Goal: Task Accomplishment & Management: Manage account settings

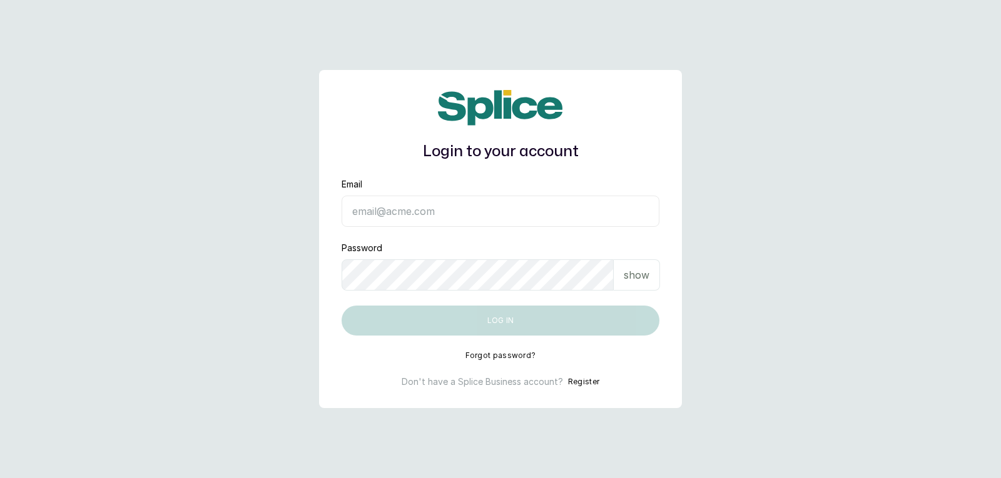
type input "[EMAIL_ADDRESS][DOMAIN_NAME]"
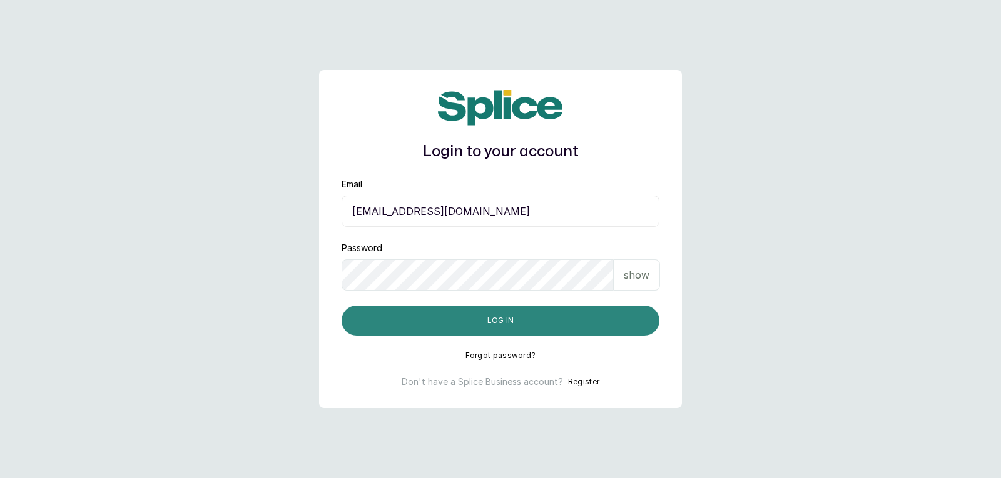
click at [426, 318] on button "Log in" at bounding box center [500, 321] width 318 height 30
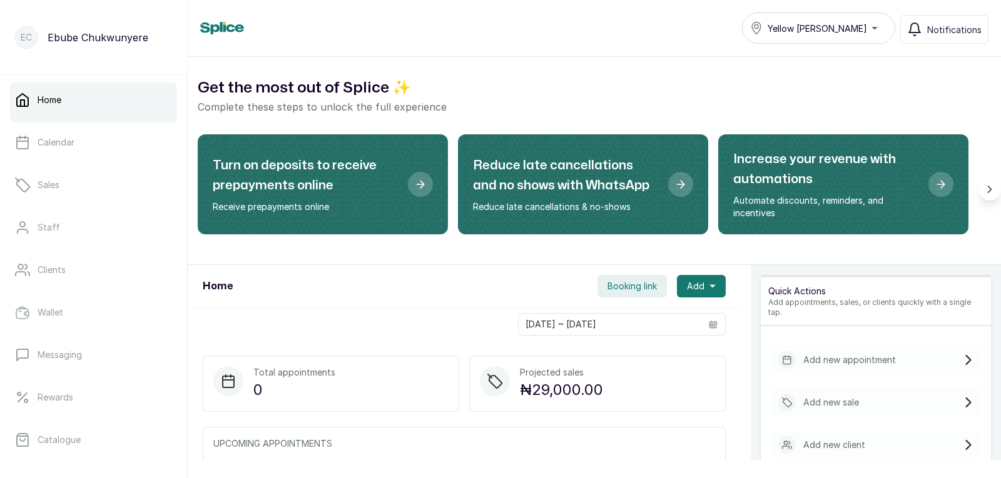
click at [884, 392] on div "Add new sale" at bounding box center [876, 403] width 210 height 28
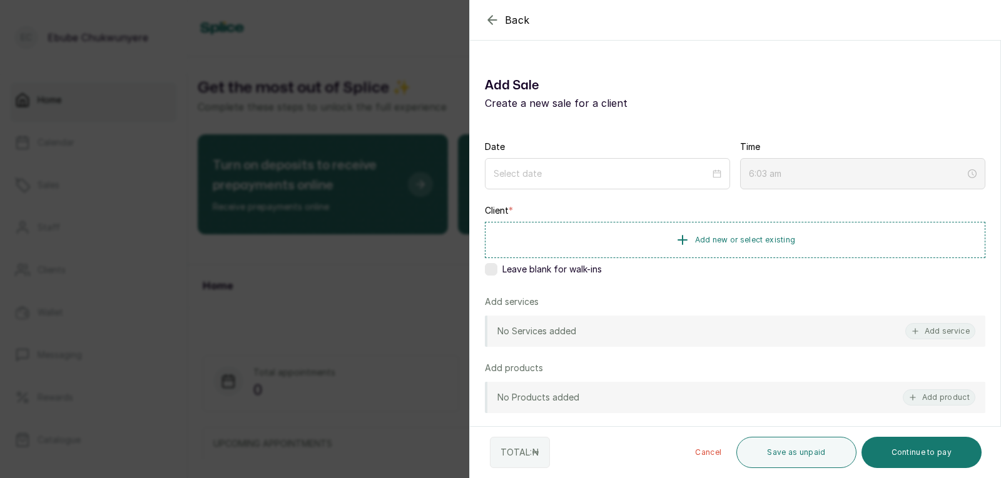
click at [884, 392] on div "No Products added Add product" at bounding box center [735, 397] width 500 height 31
click at [680, 177] on input at bounding box center [602, 173] width 218 height 14
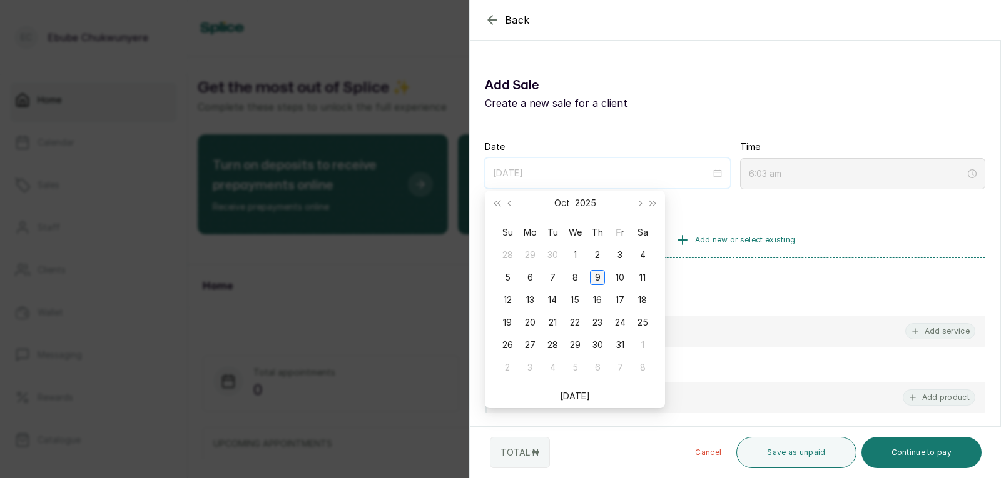
type input "[DATE]"
click at [593, 278] on div "9" at bounding box center [597, 277] width 15 height 15
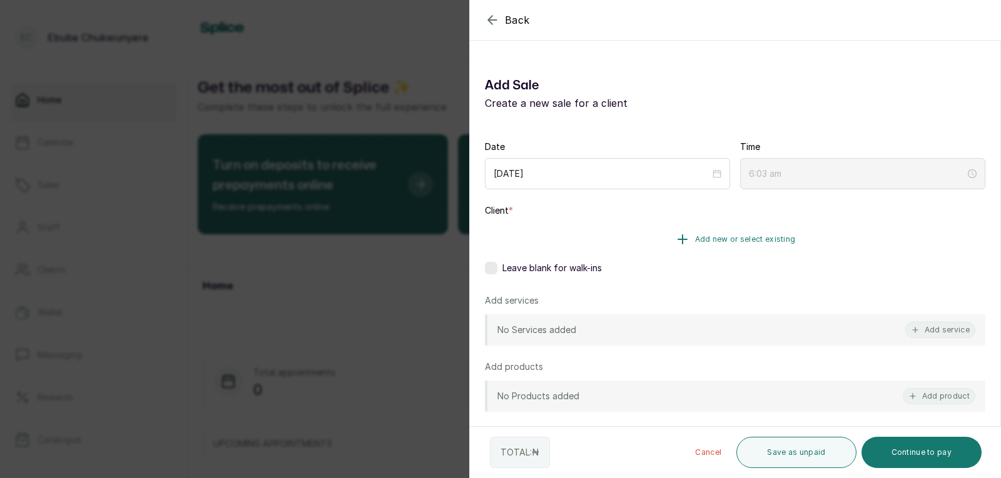
click at [719, 241] on span "Add new or select existing" at bounding box center [745, 240] width 101 height 10
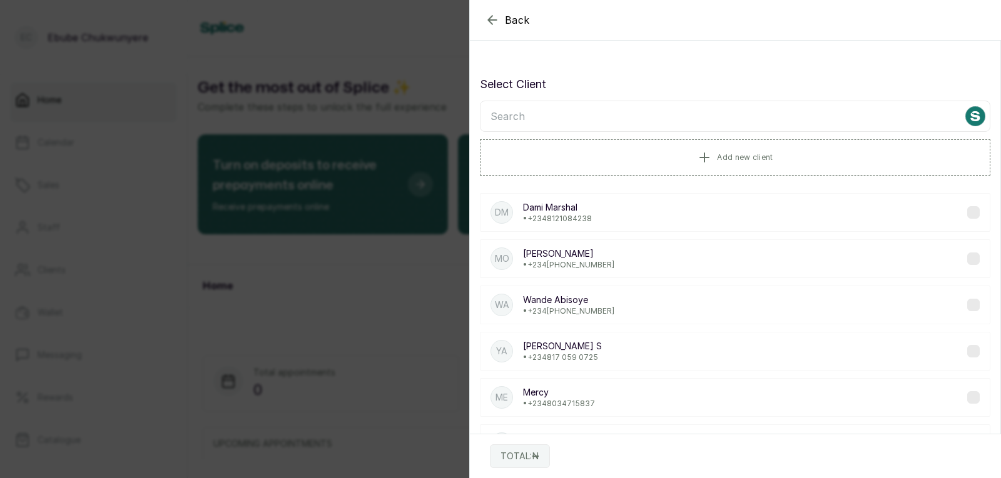
drag, startPoint x: 736, startPoint y: 263, endPoint x: 732, endPoint y: 281, distance: 17.8
drag, startPoint x: 732, startPoint y: 281, endPoint x: 748, endPoint y: 293, distance: 19.6
click at [490, 19] on icon "button" at bounding box center [492, 20] width 8 height 8
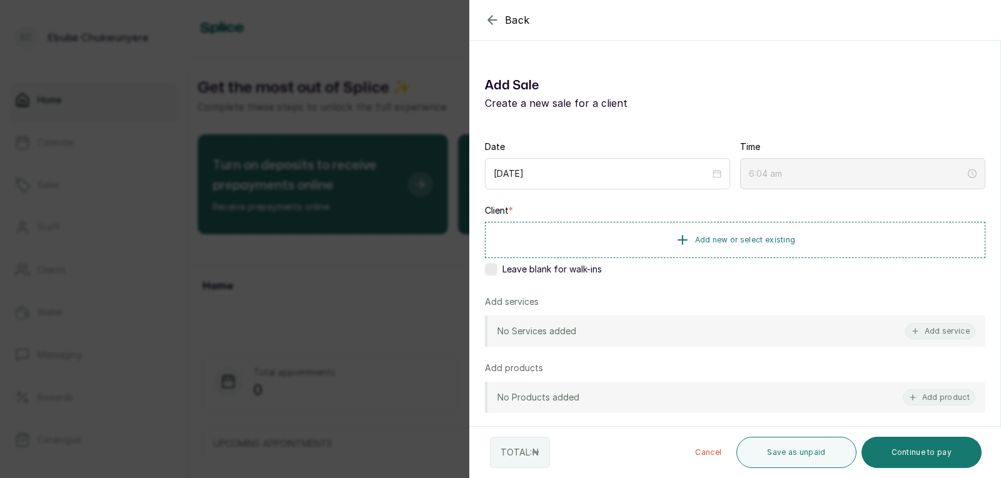
click at [619, 336] on div "No Services added Add service" at bounding box center [735, 331] width 500 height 31
click at [925, 333] on button "Add service" at bounding box center [940, 331] width 70 height 16
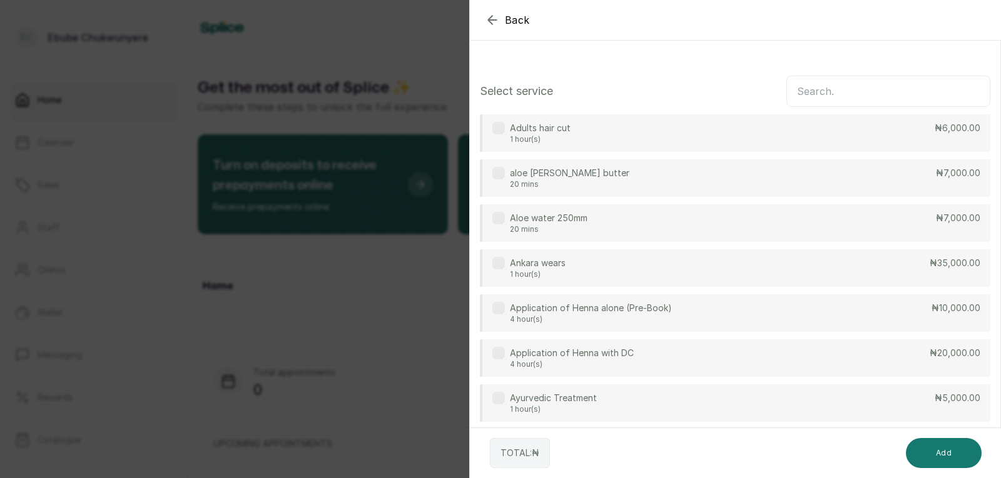
click at [881, 88] on input "text" at bounding box center [888, 91] width 204 height 31
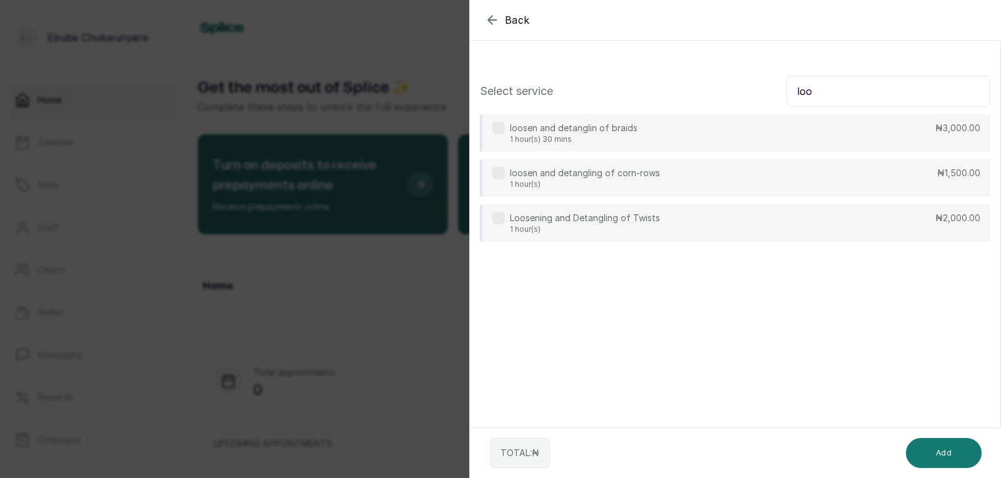
type input "loo"
click at [937, 225] on div "Loosening and Detangling of Twists 1 hour(s) ₦2,000.00" at bounding box center [735, 224] width 510 height 38
click at [961, 449] on button "Add" at bounding box center [944, 453] width 76 height 30
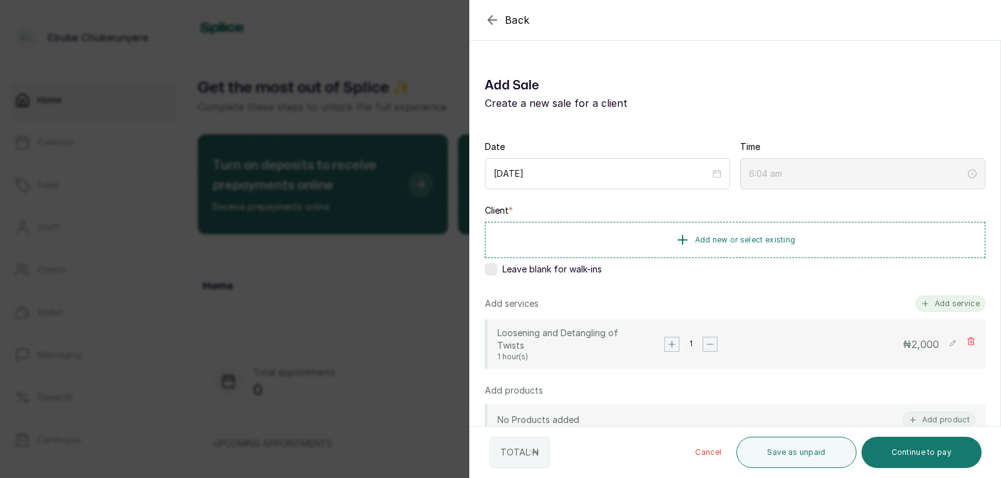
click at [955, 298] on button "Add service" at bounding box center [950, 304] width 70 height 16
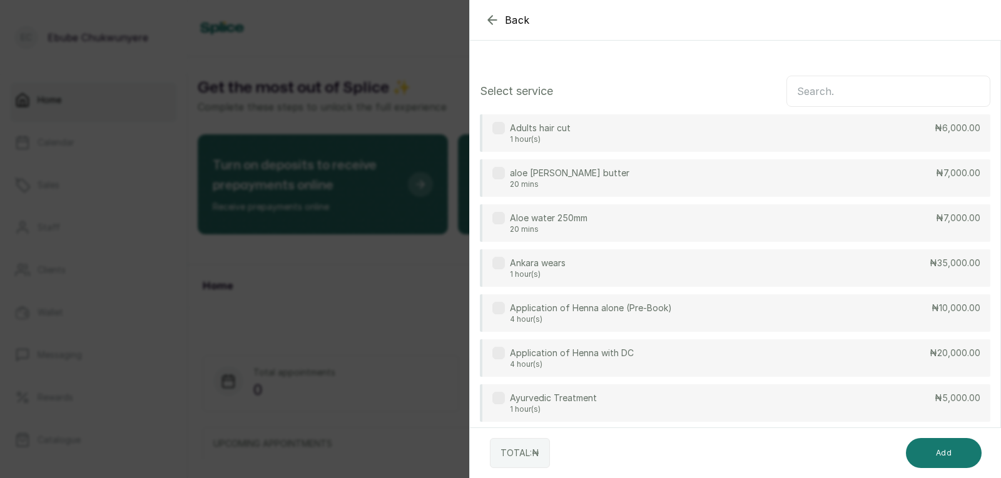
click at [848, 90] on input "text" at bounding box center [888, 91] width 204 height 31
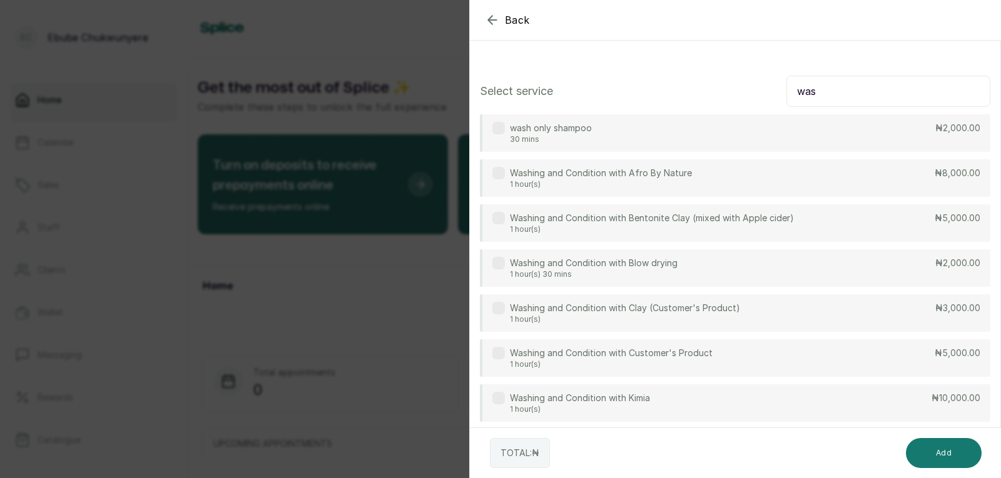
type input "was"
click at [785, 181] on div "Washing and Condition with Afro By Nature 1 hour(s) ₦8,000.00" at bounding box center [735, 178] width 510 height 38
click at [951, 456] on button "Add" at bounding box center [944, 453] width 76 height 30
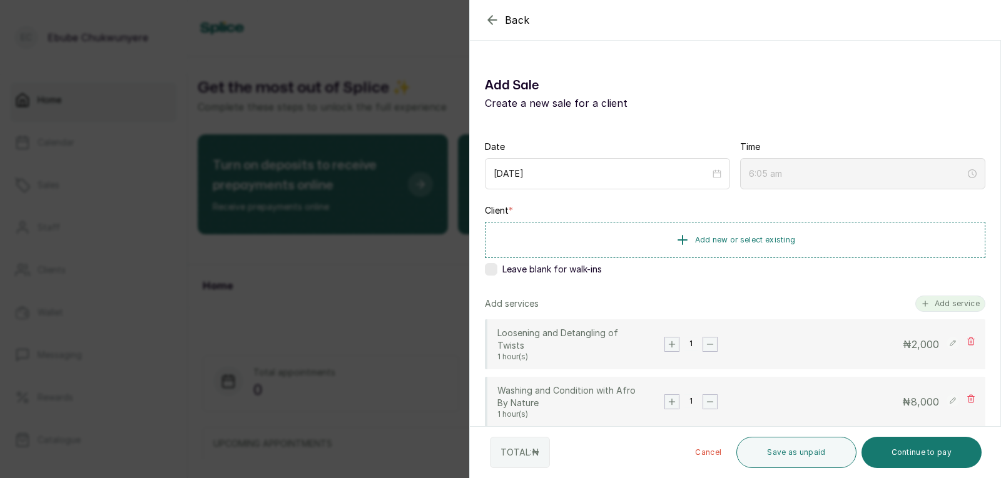
click at [946, 309] on button "Add service" at bounding box center [950, 304] width 70 height 16
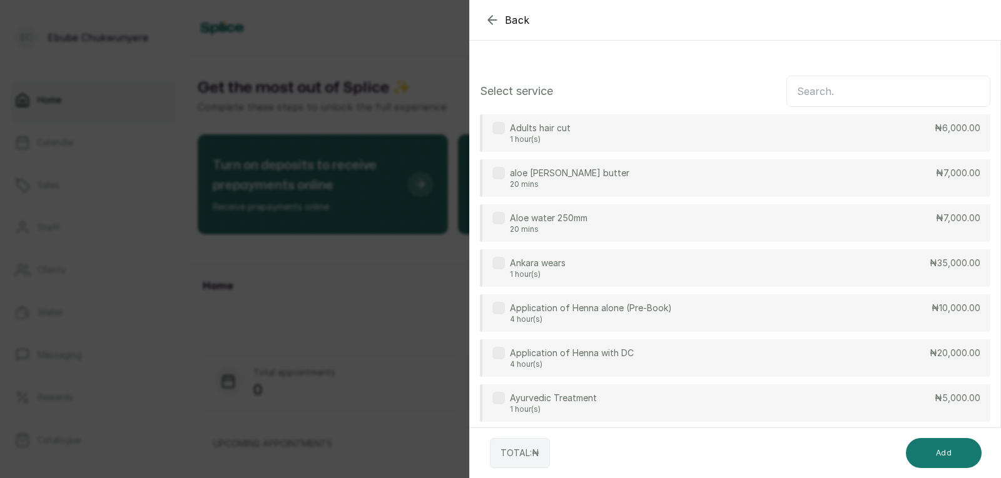
click at [884, 92] on input "text" at bounding box center [888, 91] width 204 height 31
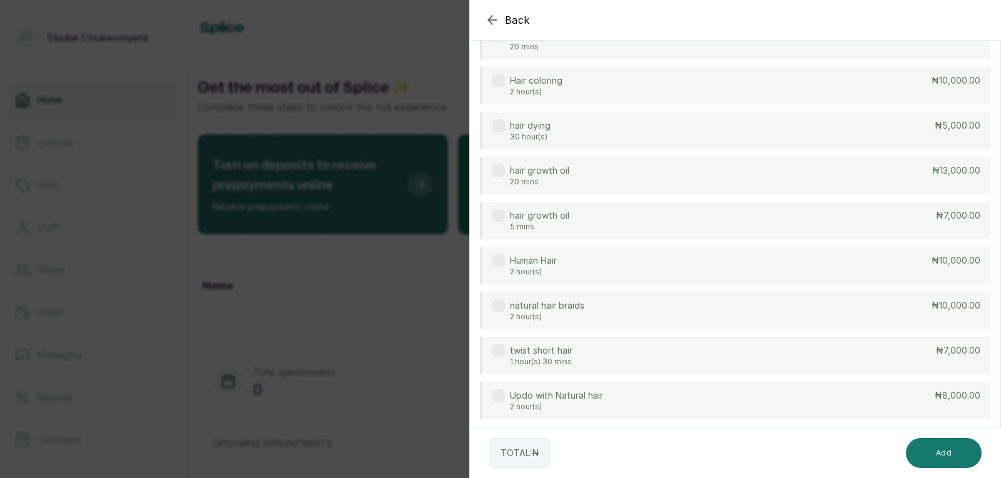
scroll to position [316, 0]
drag, startPoint x: 960, startPoint y: 263, endPoint x: 973, endPoint y: 258, distance: 13.5
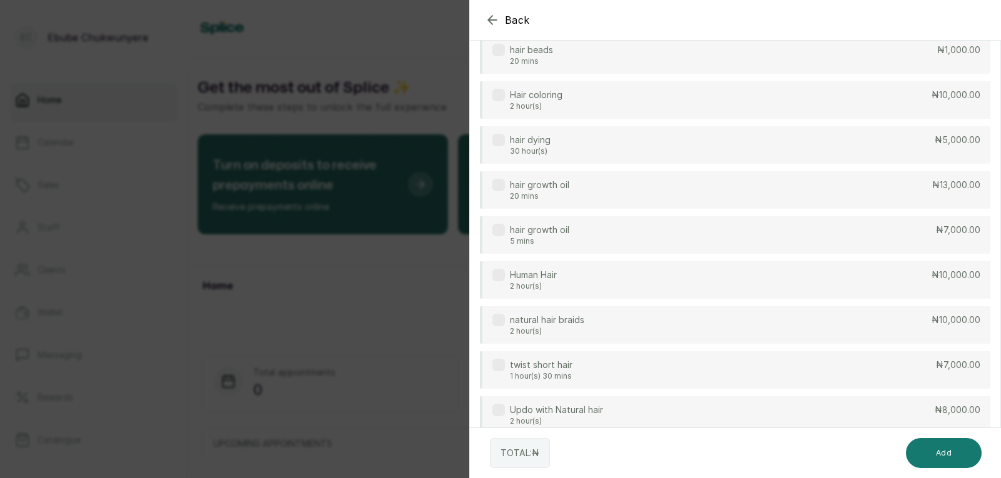
drag, startPoint x: 973, startPoint y: 259, endPoint x: 982, endPoint y: 240, distance: 21.5
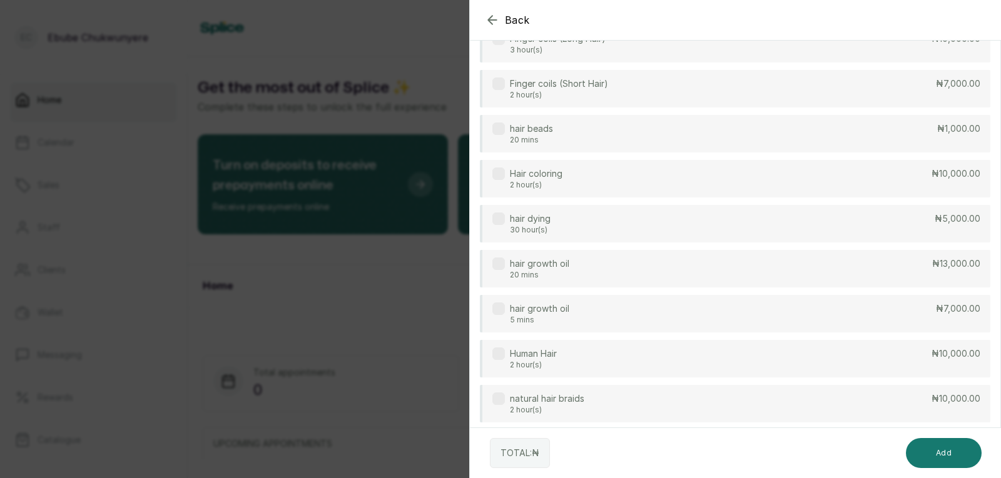
scroll to position [215, 0]
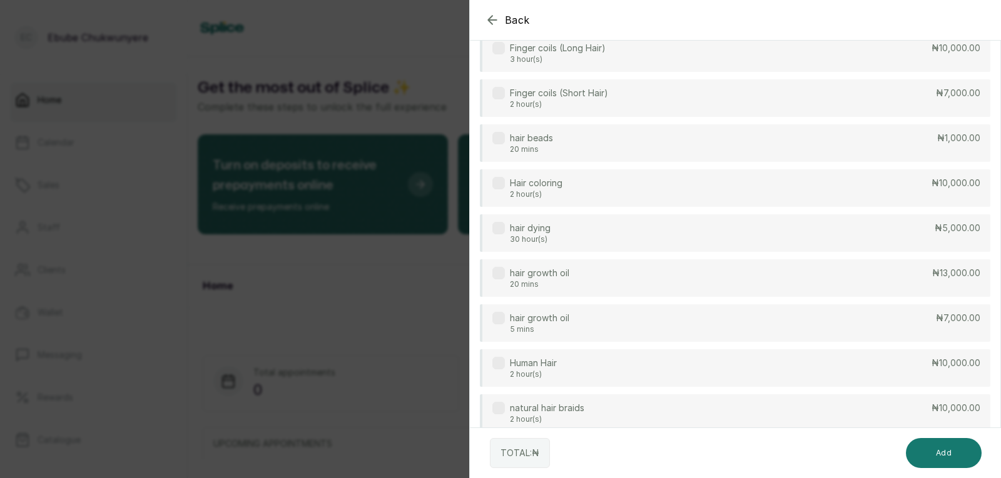
drag, startPoint x: 982, startPoint y: 243, endPoint x: 986, endPoint y: 216, distance: 27.8
drag, startPoint x: 864, startPoint y: 256, endPoint x: 872, endPoint y: 253, distance: 8.1
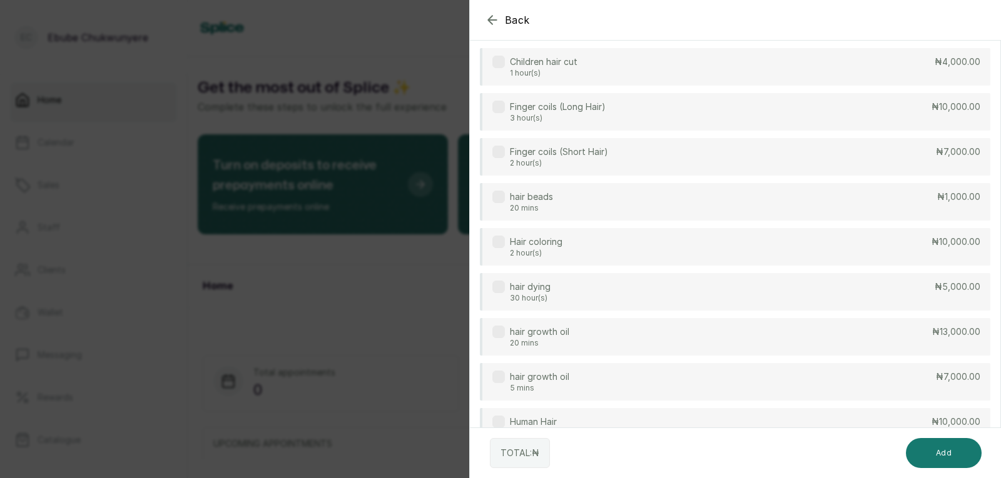
drag, startPoint x: 875, startPoint y: 253, endPoint x: 898, endPoint y: 221, distance: 38.9
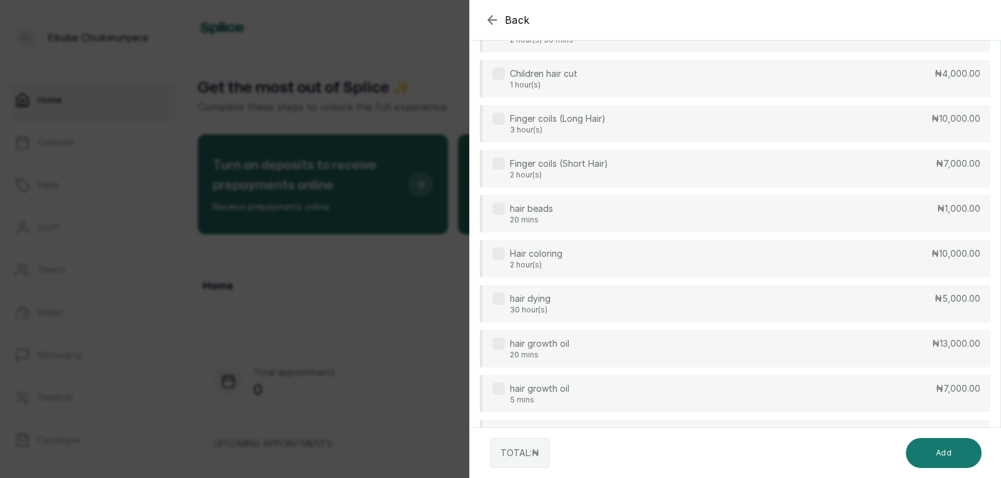
scroll to position [143, 0]
drag, startPoint x: 908, startPoint y: 223, endPoint x: 912, endPoint y: 211, distance: 11.9
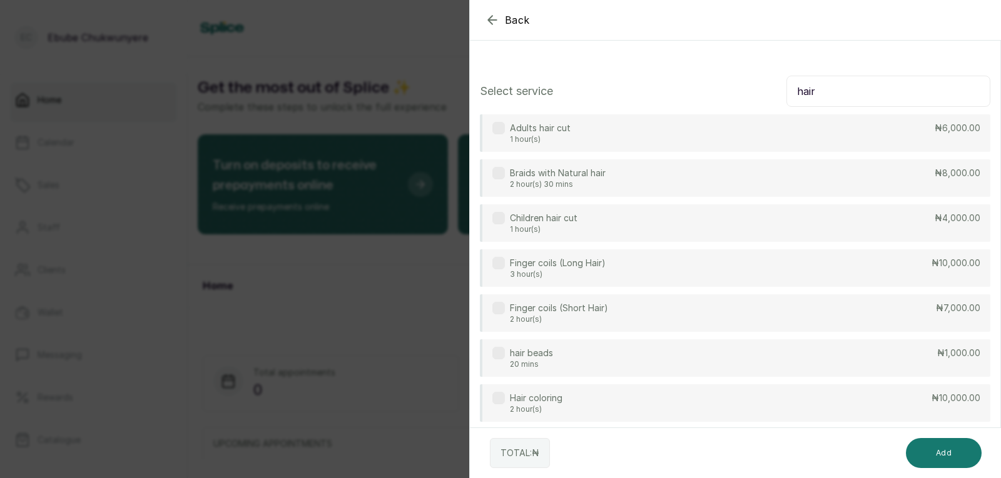
click at [920, 79] on input "hair" at bounding box center [888, 91] width 204 height 31
type input "h"
drag, startPoint x: 678, startPoint y: 292, endPoint x: 678, endPoint y: 314, distance: 21.9
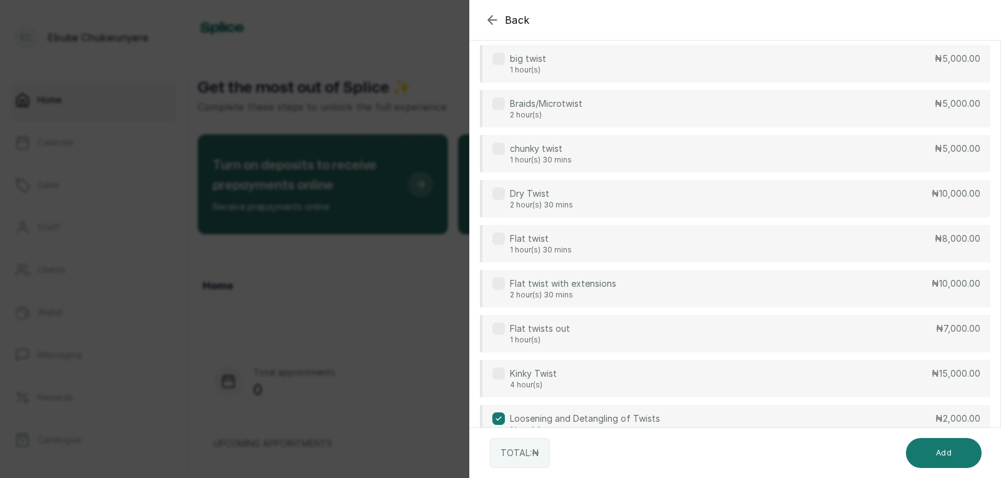
drag, startPoint x: 699, startPoint y: 315, endPoint x: 702, endPoint y: 321, distance: 7.3
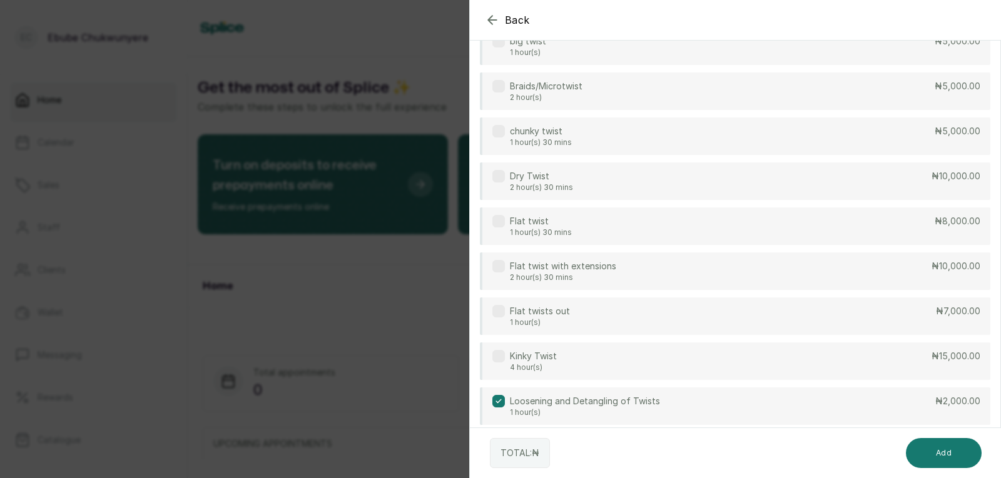
drag, startPoint x: 734, startPoint y: 312, endPoint x: 726, endPoint y: 330, distance: 19.6
drag, startPoint x: 729, startPoint y: 320, endPoint x: 730, endPoint y: 303, distance: 17.5
drag, startPoint x: 650, startPoint y: 112, endPoint x: 655, endPoint y: 106, distance: 8.0
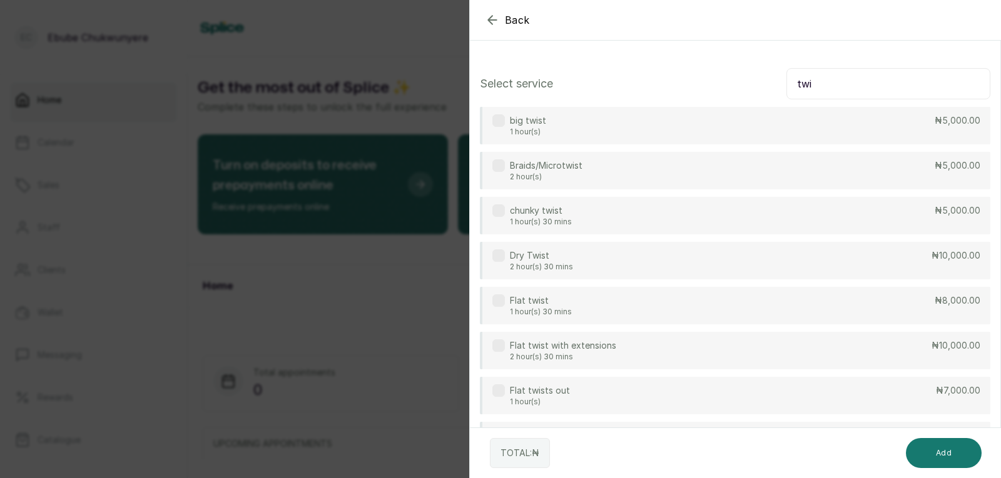
scroll to position [0, 0]
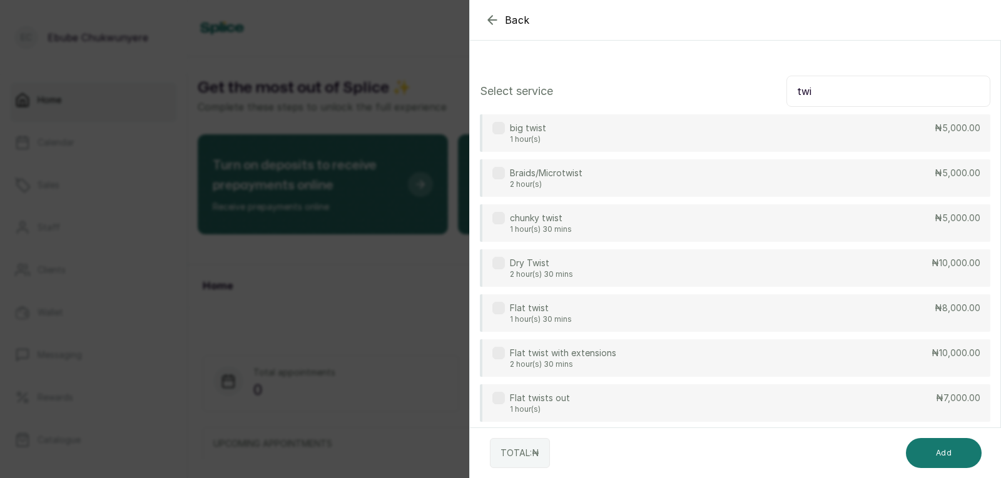
click at [814, 98] on input "twi" at bounding box center [888, 91] width 204 height 31
type input "t"
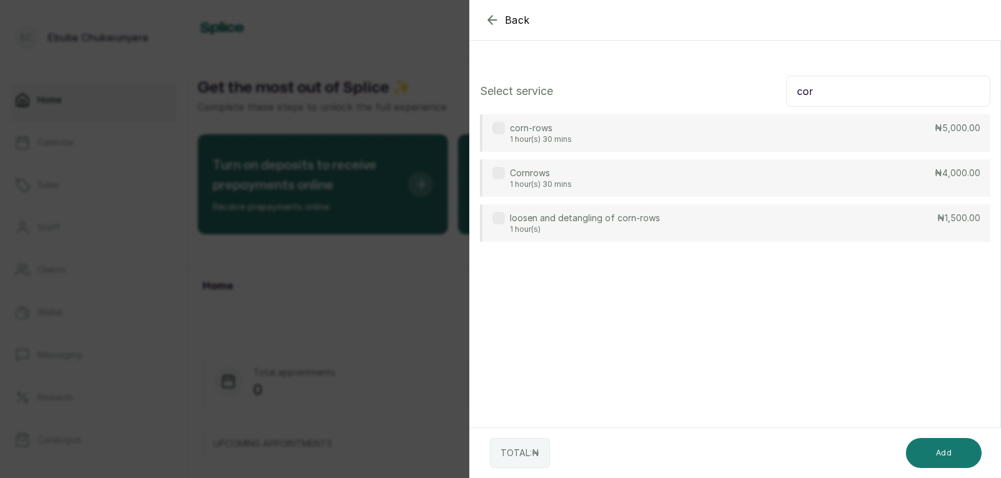
type input "cor"
click at [911, 182] on div "Cornrows 1 hour(s) 30 mins ₦4,000.00" at bounding box center [735, 178] width 510 height 38
click at [959, 451] on button "Add" at bounding box center [944, 453] width 76 height 30
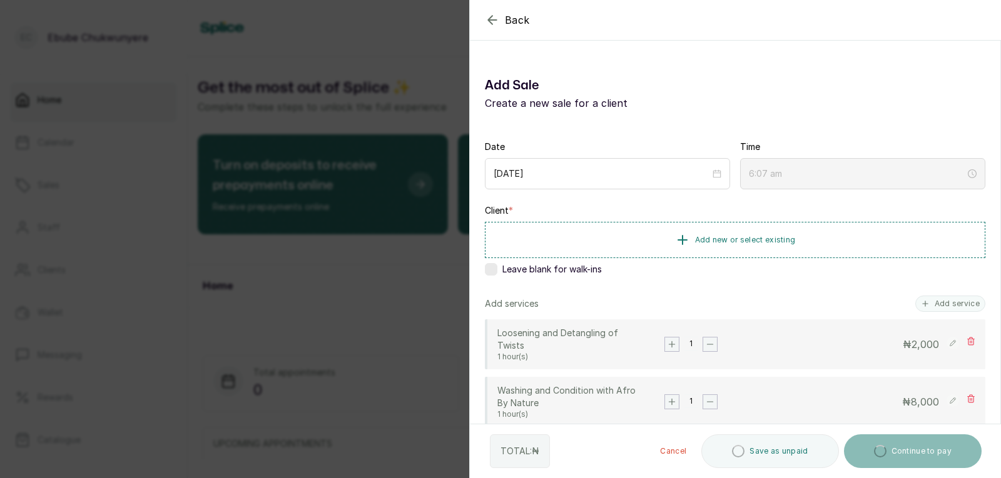
drag, startPoint x: 914, startPoint y: 355, endPoint x: 819, endPoint y: 266, distance: 130.1
drag, startPoint x: 805, startPoint y: 274, endPoint x: 812, endPoint y: 253, distance: 22.0
drag, startPoint x: 817, startPoint y: 252, endPoint x: 820, endPoint y: 245, distance: 8.1
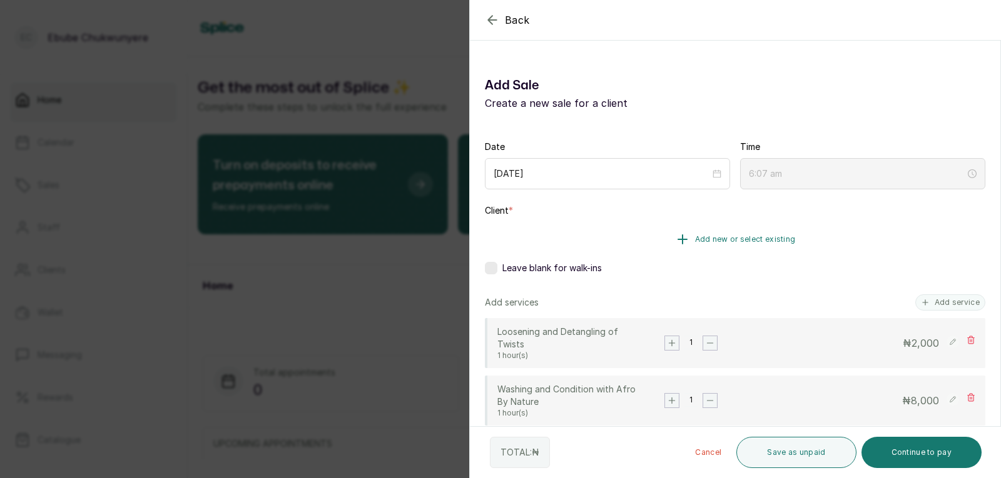
click at [712, 241] on span "Add new or select existing" at bounding box center [745, 240] width 101 height 10
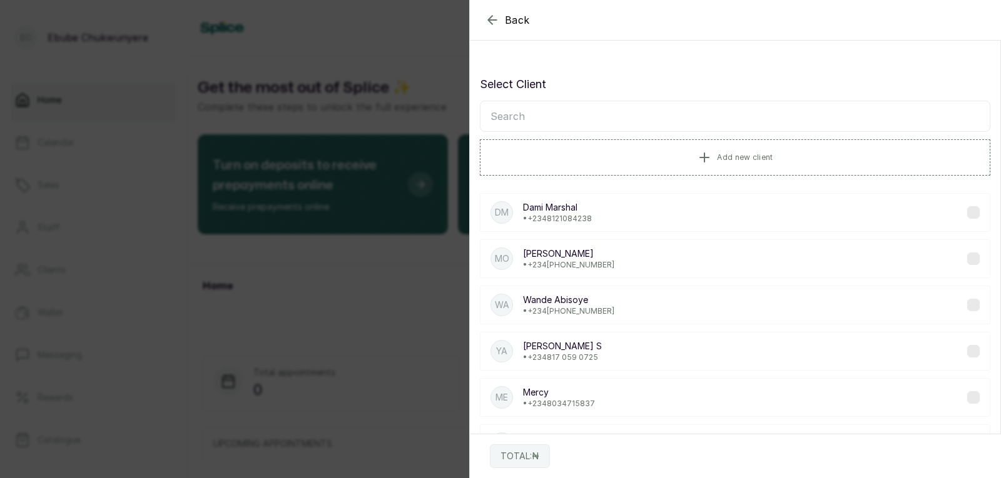
click at [289, 69] on div "Back Add Sale Select Client Add new client [PERSON_NAME] Marshal • [PHONE_NUMBE…" at bounding box center [500, 239] width 1001 height 478
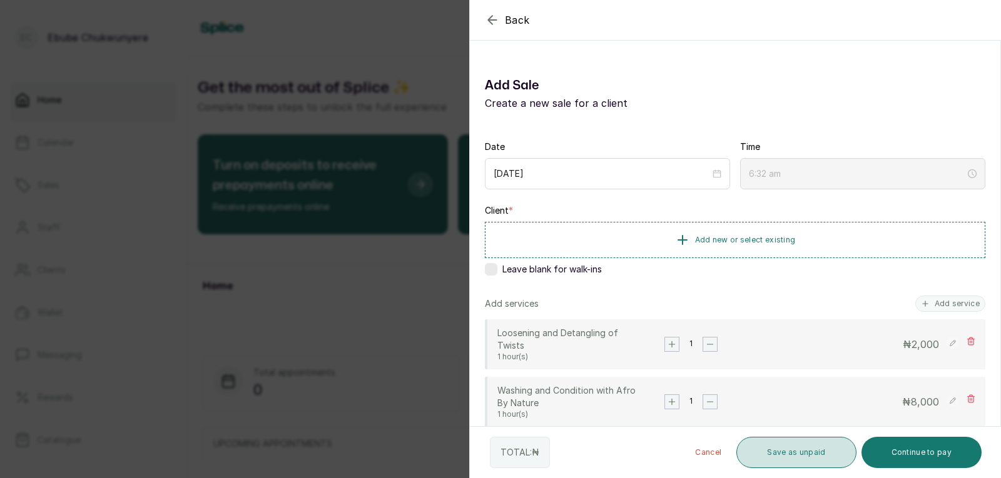
click at [789, 457] on button "Save as unpaid" at bounding box center [795, 452] width 119 height 31
drag, startPoint x: 485, startPoint y: 9, endPoint x: 475, endPoint y: 19, distance: 14.2
click at [483, 13] on body "[PERSON_NAME] Chukwunyere Home Calendar Sales Staff Clients Wallet Messaging Re…" at bounding box center [500, 239] width 1001 height 478
click at [475, 19] on p "Client is required" at bounding box center [500, 25] width 80 height 15
click at [492, 22] on icon "button" at bounding box center [492, 20] width 15 height 15
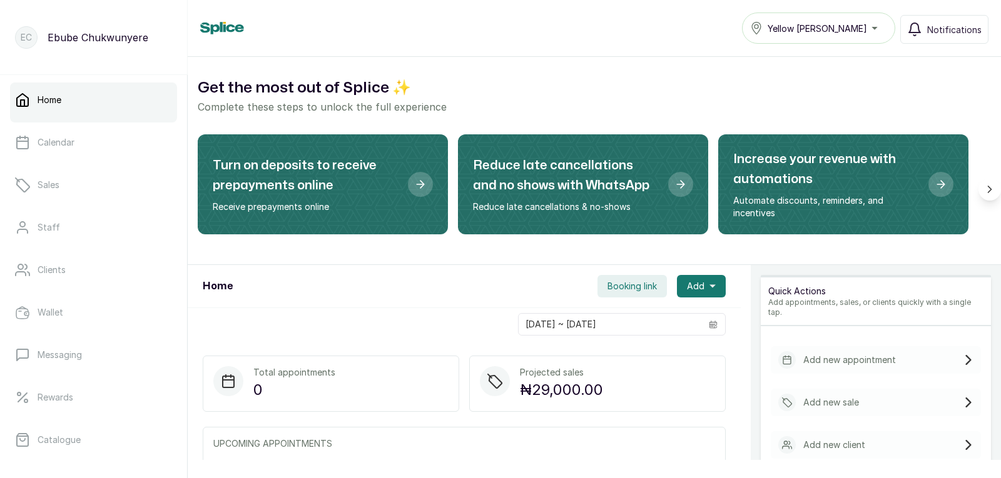
click at [785, 394] on div "Add new sale" at bounding box center [818, 403] width 81 height 18
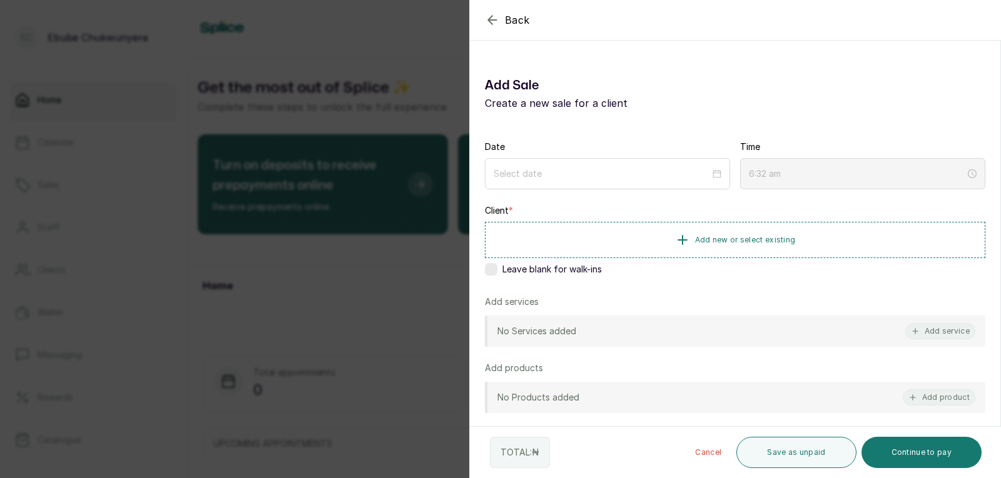
drag, startPoint x: 784, startPoint y: 385, endPoint x: 792, endPoint y: 399, distance: 15.7
click at [786, 385] on div "No Products added Add product" at bounding box center [735, 397] width 500 height 31
type input "6:33 am"
click at [609, 182] on div at bounding box center [607, 173] width 245 height 31
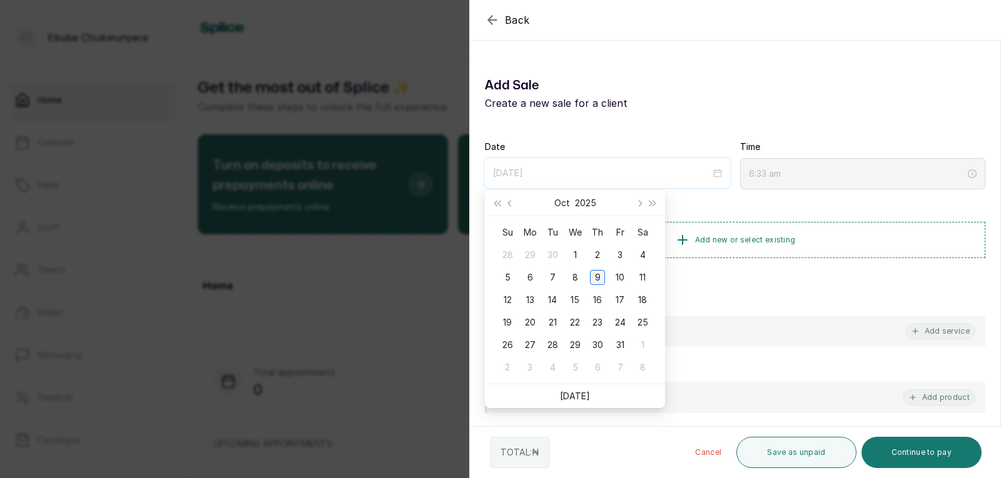
type input "[DATE]"
click at [593, 281] on div "9" at bounding box center [597, 277] width 15 height 15
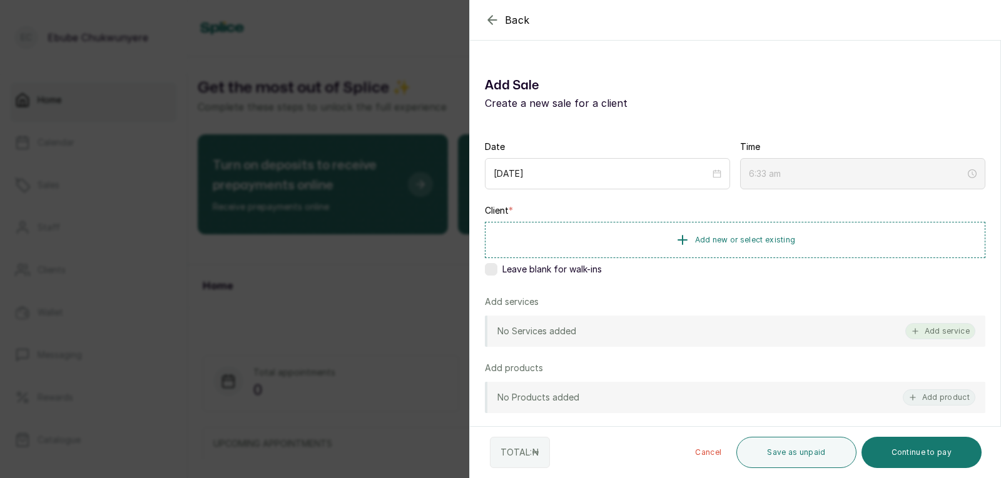
click at [914, 330] on button "Add service" at bounding box center [940, 331] width 70 height 16
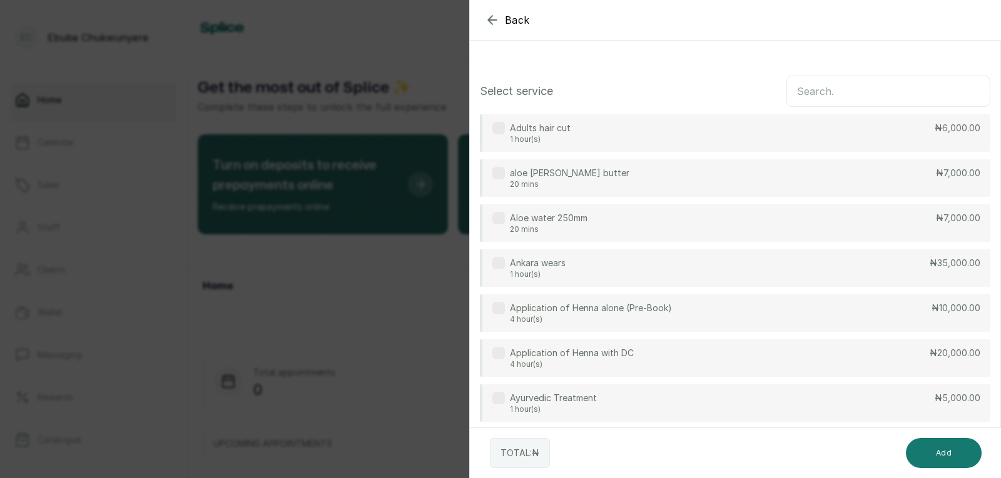
click at [807, 91] on input "text" at bounding box center [888, 91] width 204 height 31
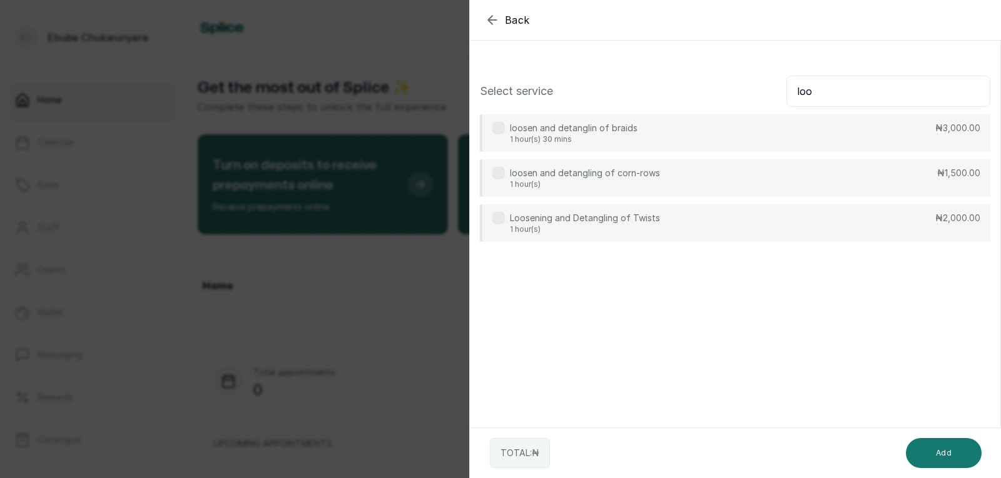
click at [770, 225] on div "Loosening and Detangling of Twists 1 hour(s) ₦2,000.00" at bounding box center [735, 224] width 510 height 38
click at [862, 98] on input "loo" at bounding box center [888, 91] width 204 height 31
type input "l"
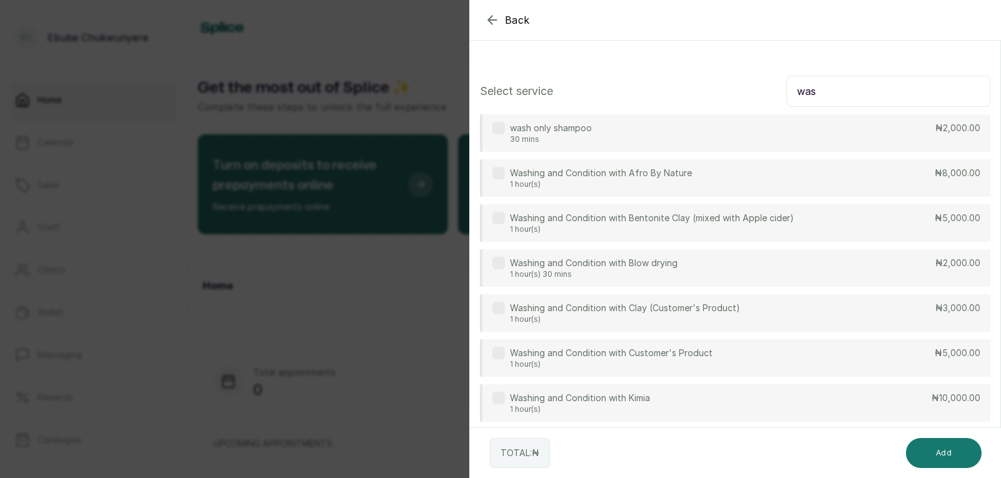
click at [859, 176] on div "Washing and Condition with Afro By Nature 1 hour(s) ₦8,000.00" at bounding box center [735, 178] width 510 height 38
click at [889, 88] on input "was" at bounding box center [888, 91] width 204 height 31
type input "w"
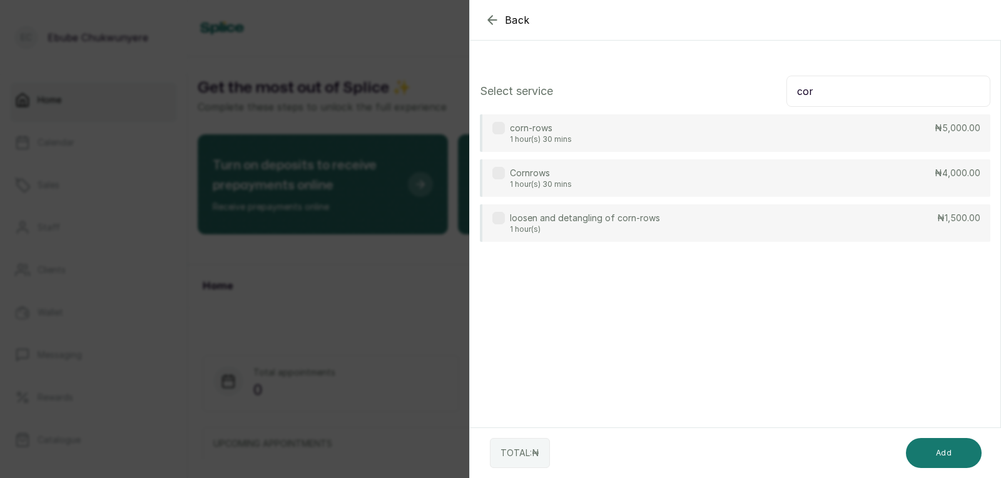
type input "cor"
click at [897, 134] on div "corn-rows 1 hour(s) 30 mins ₦5,000.00" at bounding box center [735, 133] width 510 height 38
click at [951, 449] on button "Add" at bounding box center [944, 453] width 76 height 30
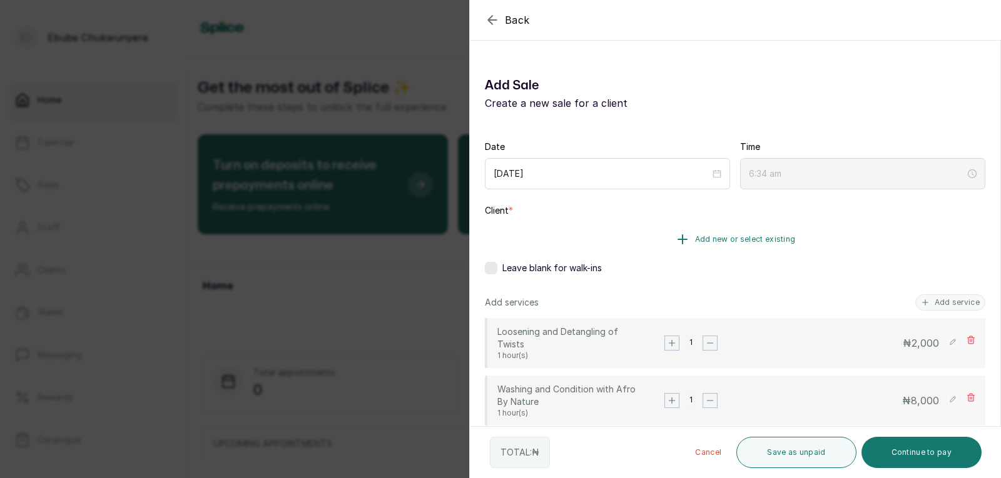
click at [705, 235] on span "Add new or select existing" at bounding box center [745, 240] width 101 height 10
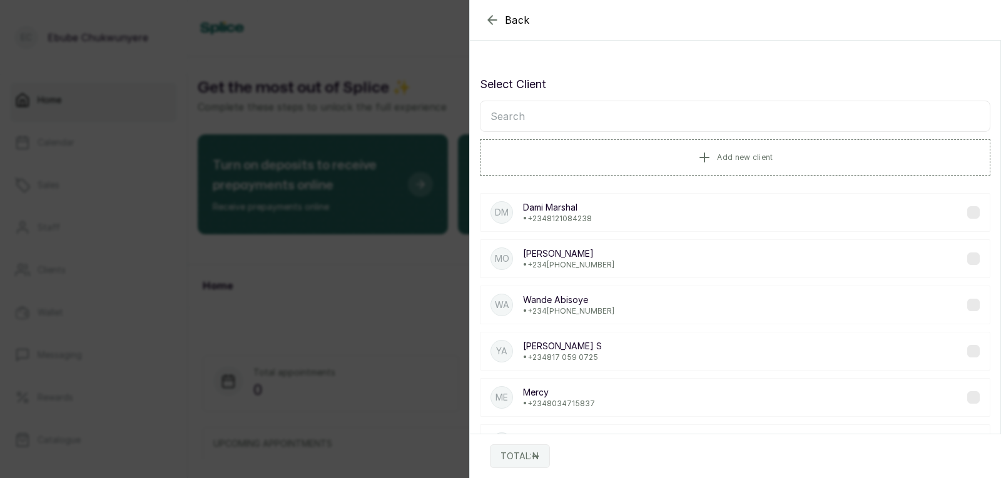
click at [497, 19] on icon "button" at bounding box center [492, 20] width 15 height 15
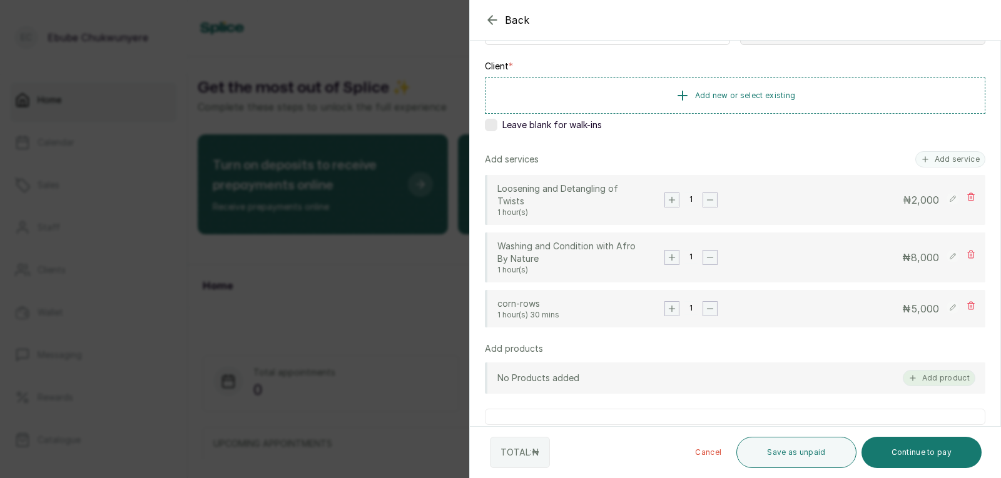
scroll to position [144, 0]
click at [933, 377] on button "Add product" at bounding box center [938, 379] width 73 height 16
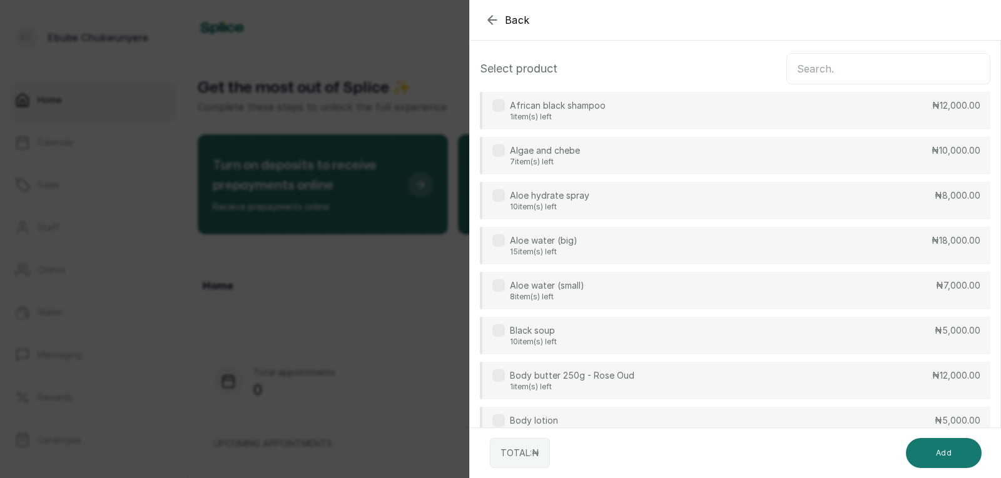
scroll to position [0, 0]
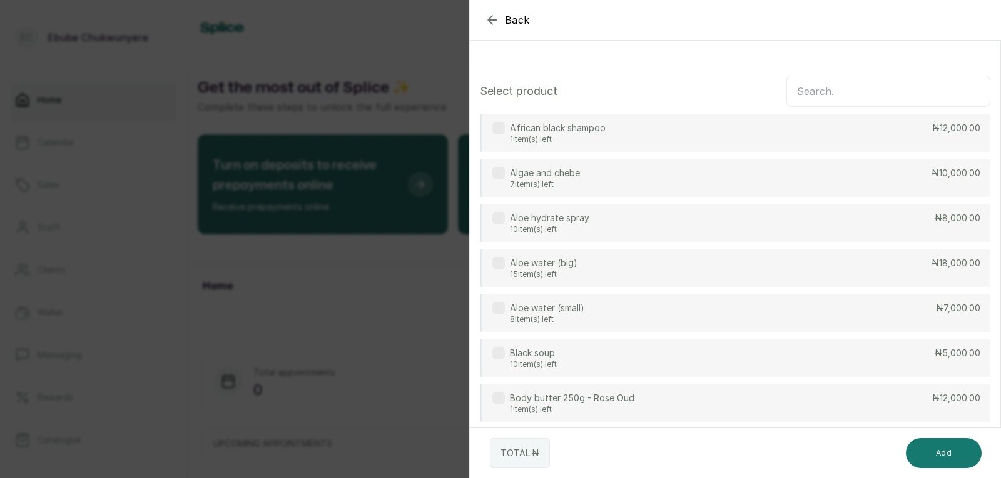
click at [912, 83] on input "text" at bounding box center [888, 91] width 204 height 31
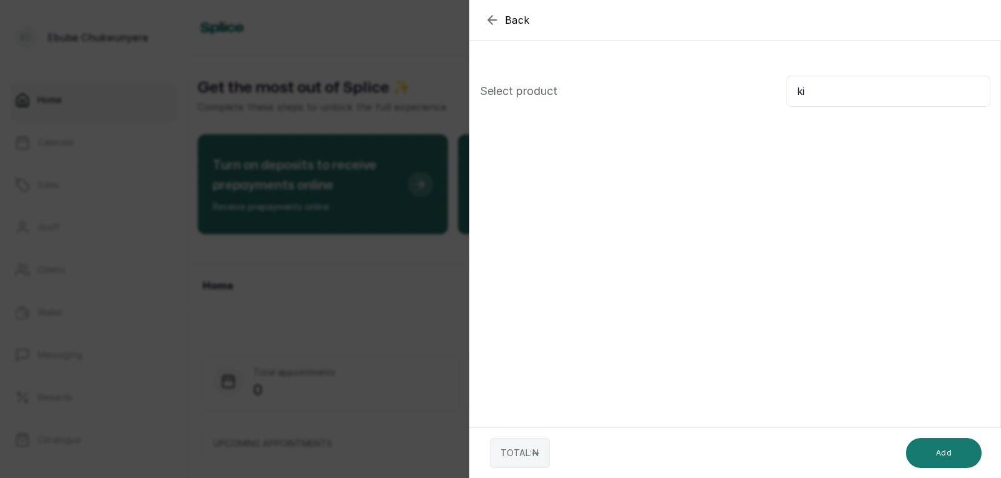
type input "k"
type input "n"
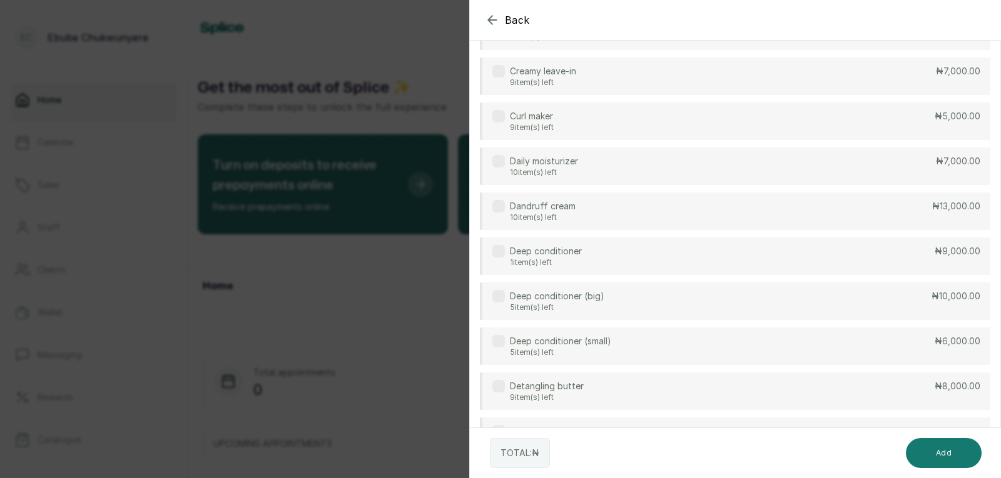
scroll to position [408, 0]
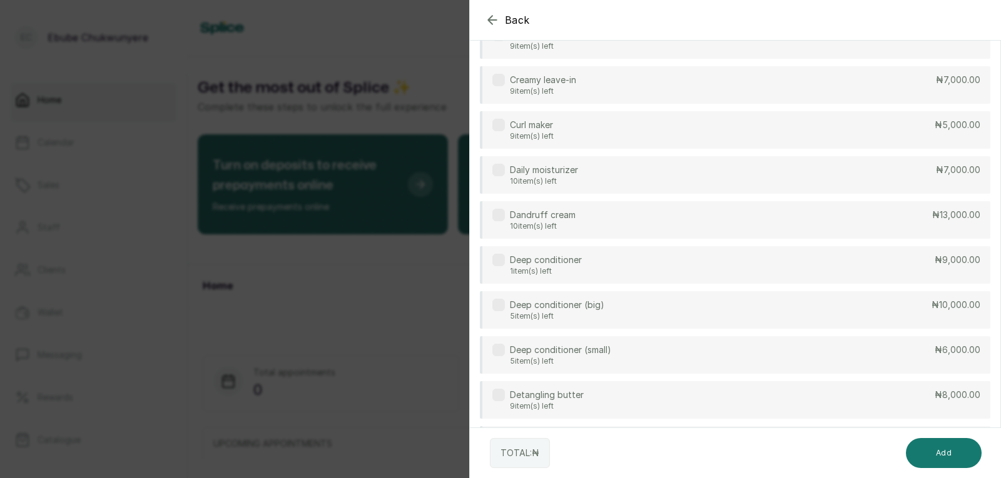
drag, startPoint x: 806, startPoint y: 213, endPoint x: 822, endPoint y: 167, distance: 48.7
drag, startPoint x: 855, startPoint y: 349, endPoint x: 865, endPoint y: 337, distance: 15.5
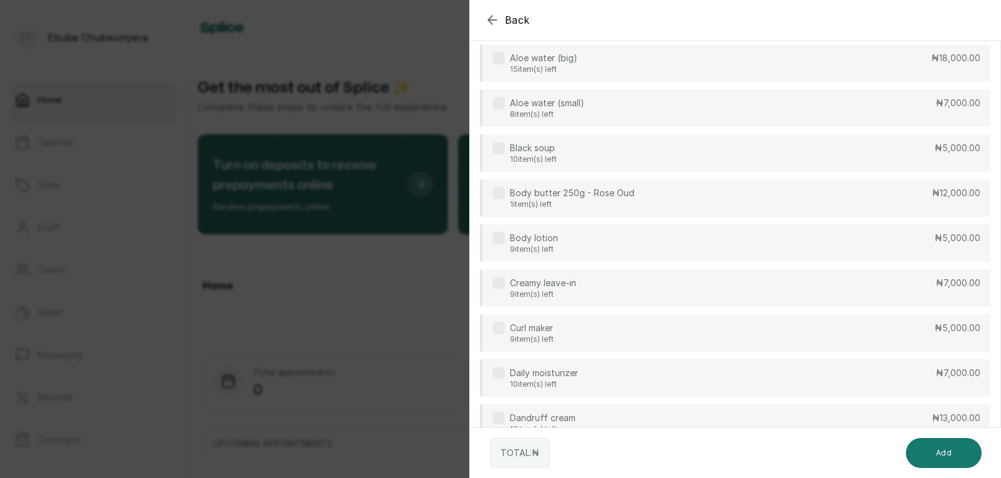
scroll to position [0, 0]
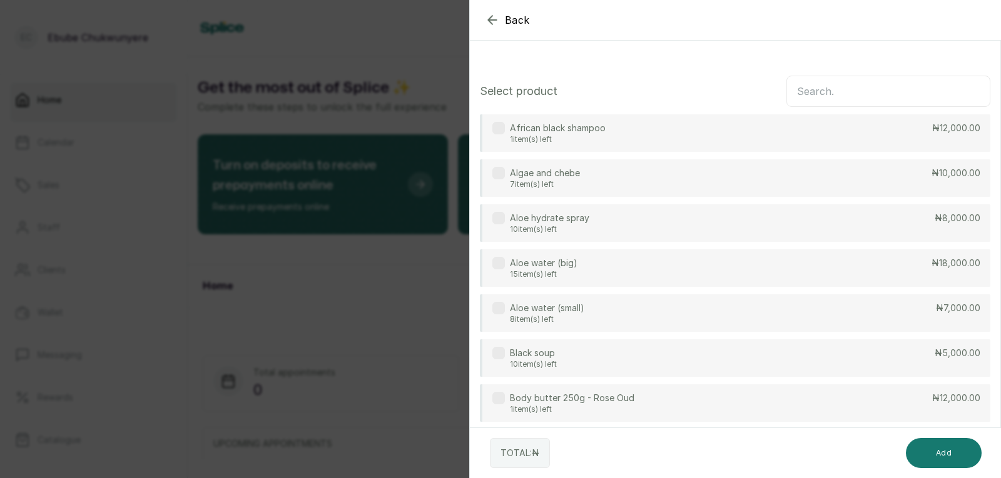
click at [495, 21] on icon "button" at bounding box center [492, 20] width 15 height 15
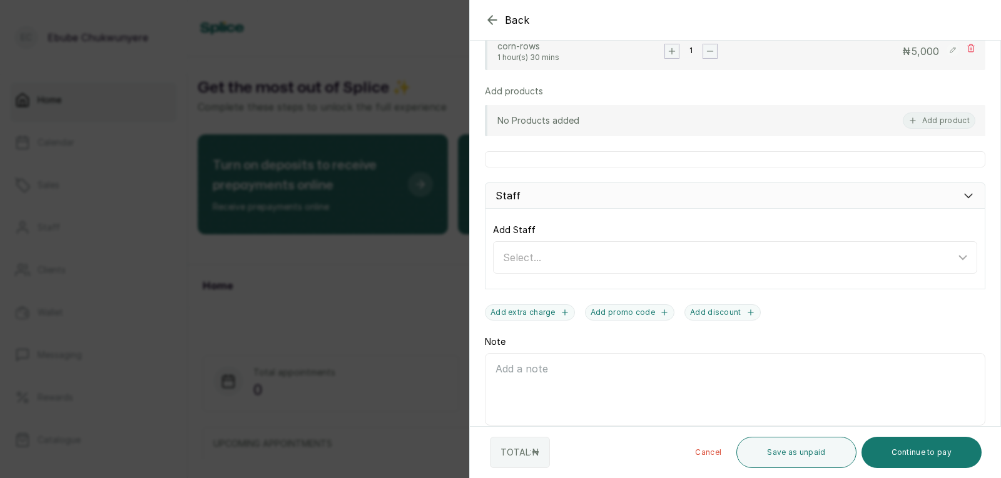
scroll to position [397, 0]
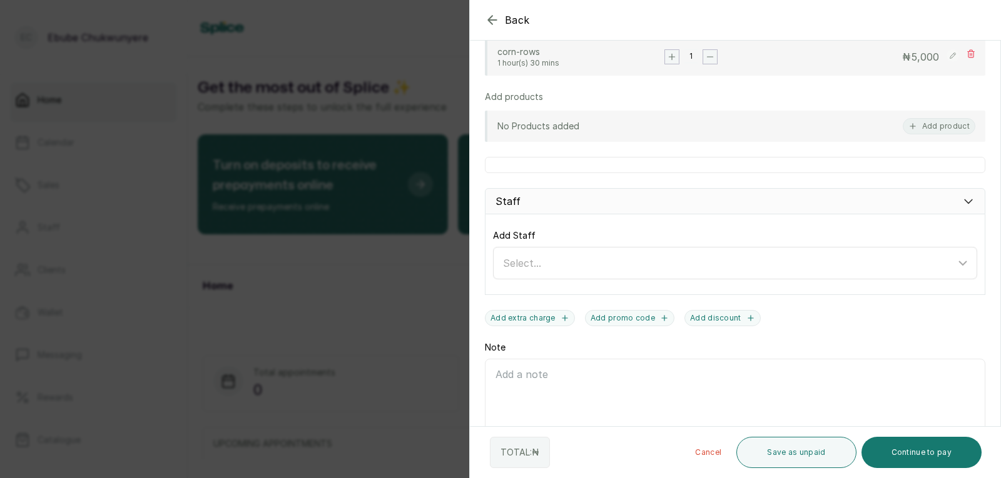
click at [749, 260] on div "Select..." at bounding box center [729, 263] width 452 height 15
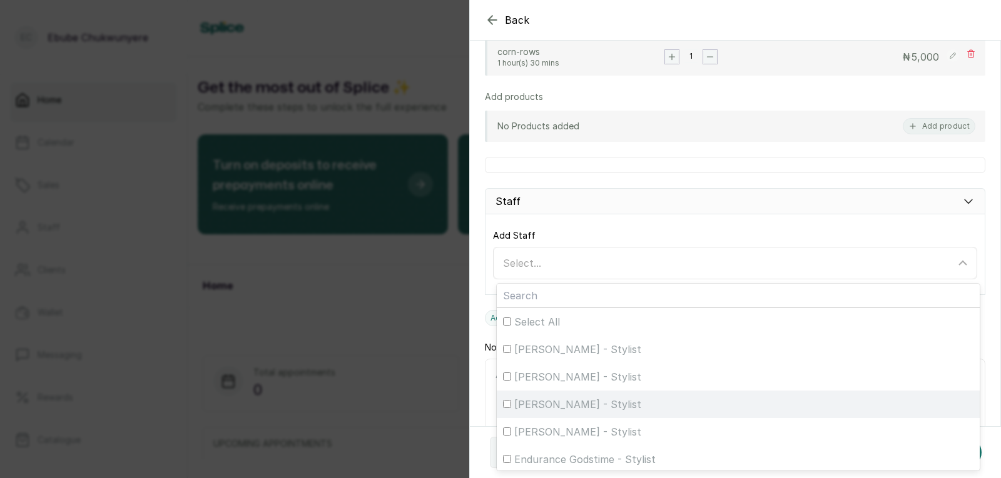
click at [683, 410] on div "[PERSON_NAME] - Stylist" at bounding box center [738, 404] width 470 height 15
click at [511, 408] on input "[PERSON_NAME] - Stylist" at bounding box center [507, 404] width 8 height 8
checkbox input "true"
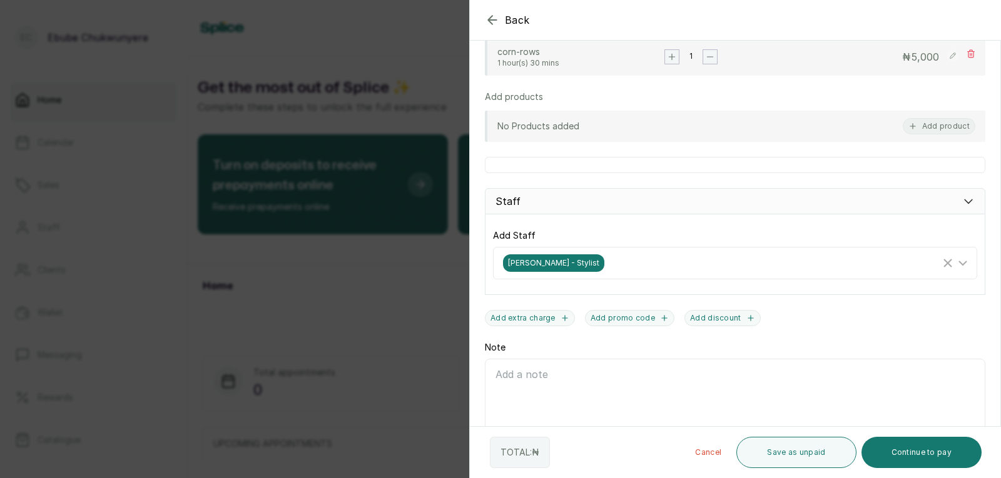
click at [752, 215] on div "Add Staff [PERSON_NAME] - Stylist" at bounding box center [735, 255] width 500 height 81
click at [929, 128] on button "Add product" at bounding box center [938, 126] width 73 height 16
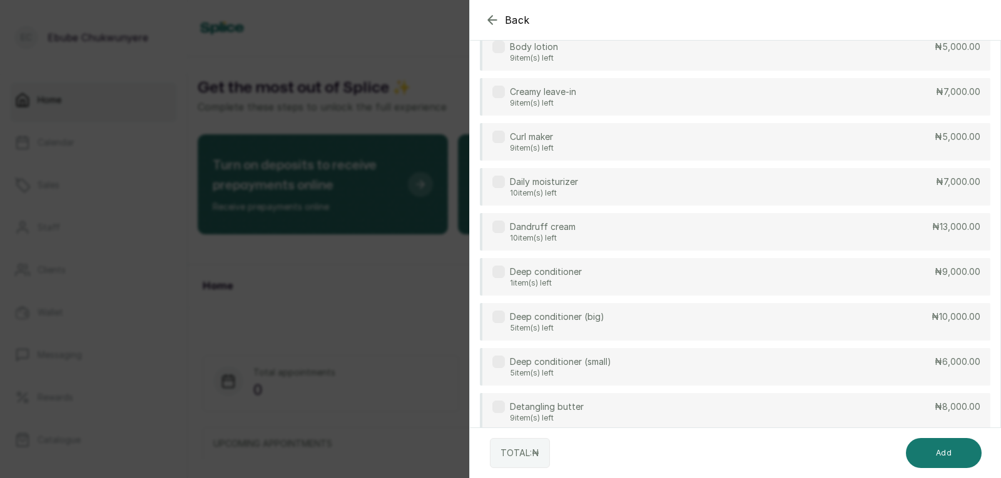
scroll to position [0, 0]
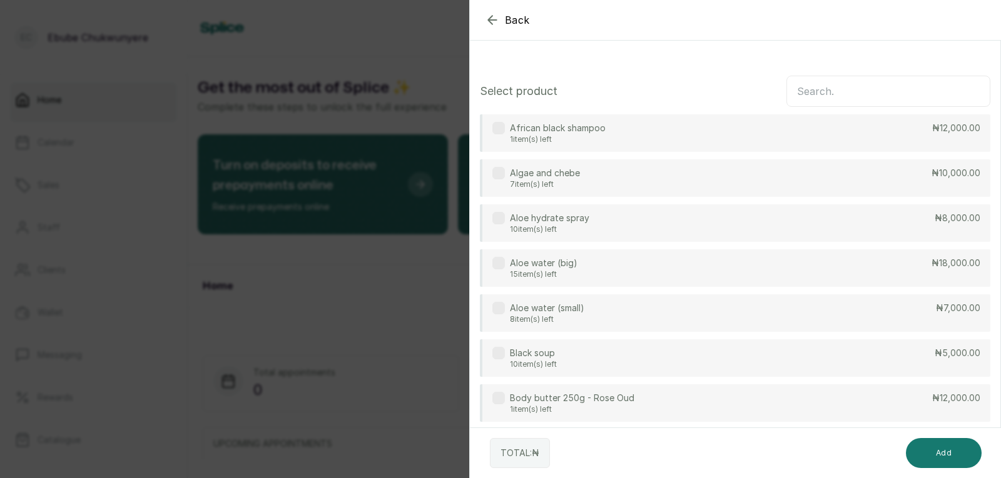
click at [923, 88] on input "text" at bounding box center [888, 91] width 204 height 31
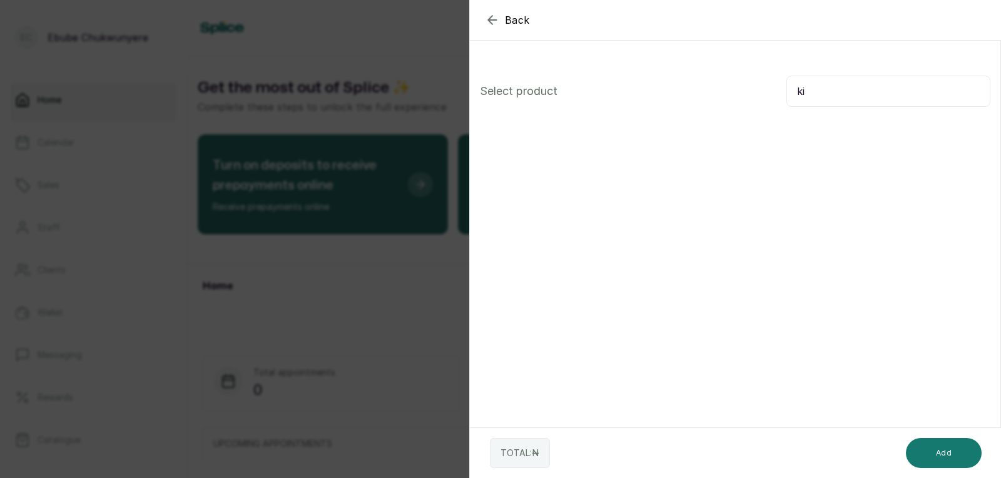
type input "k"
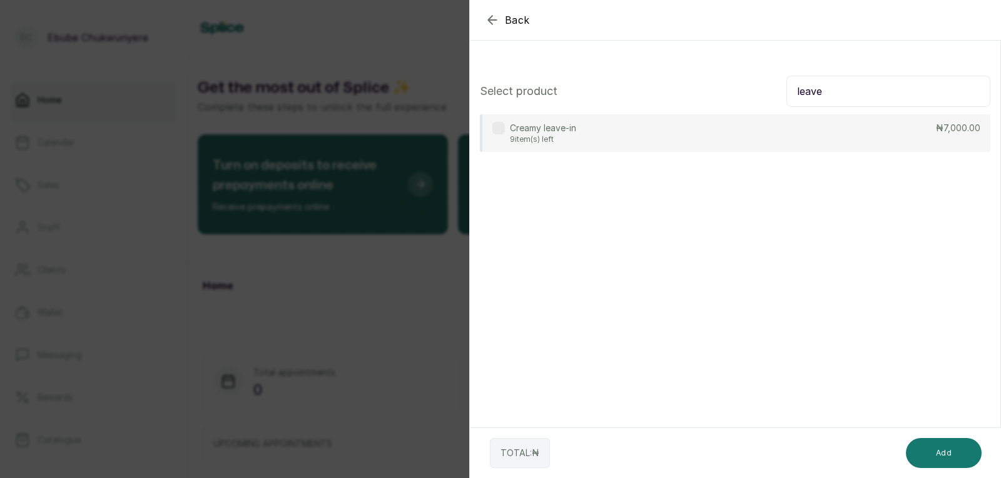
type input "leave"
click at [823, 135] on div "Creamy leave-in 9 item(s) left ₦7,000.00" at bounding box center [735, 133] width 510 height 38
click at [956, 449] on button "Add" at bounding box center [944, 453] width 76 height 30
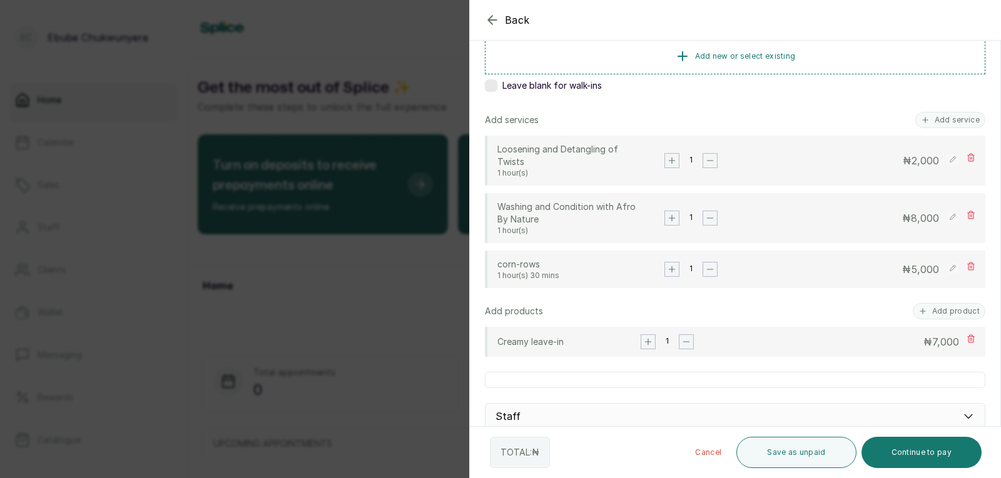
scroll to position [179, 0]
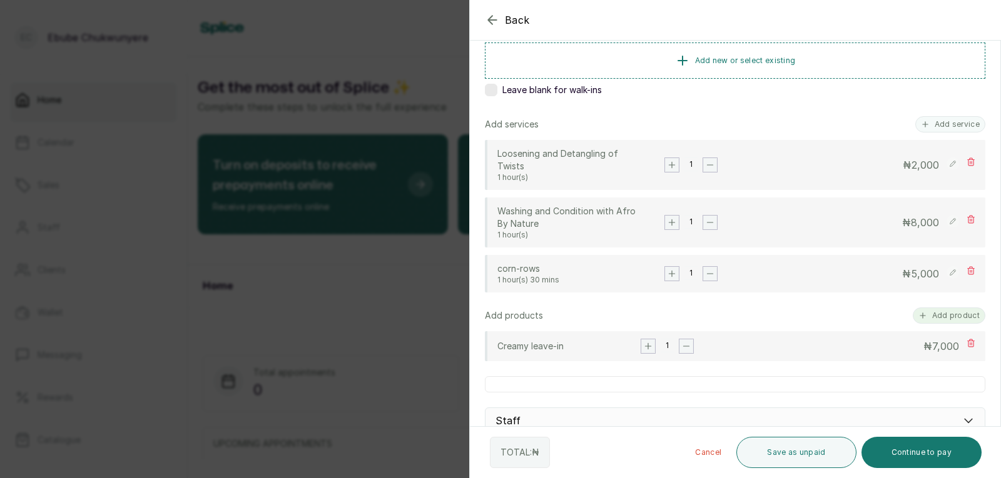
click at [918, 317] on icon "button" at bounding box center [922, 315] width 9 height 9
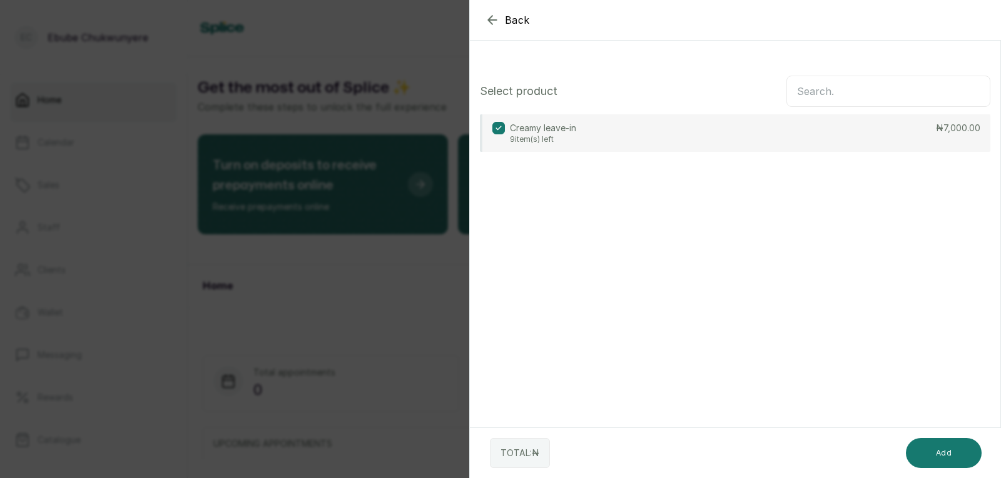
scroll to position [0, 0]
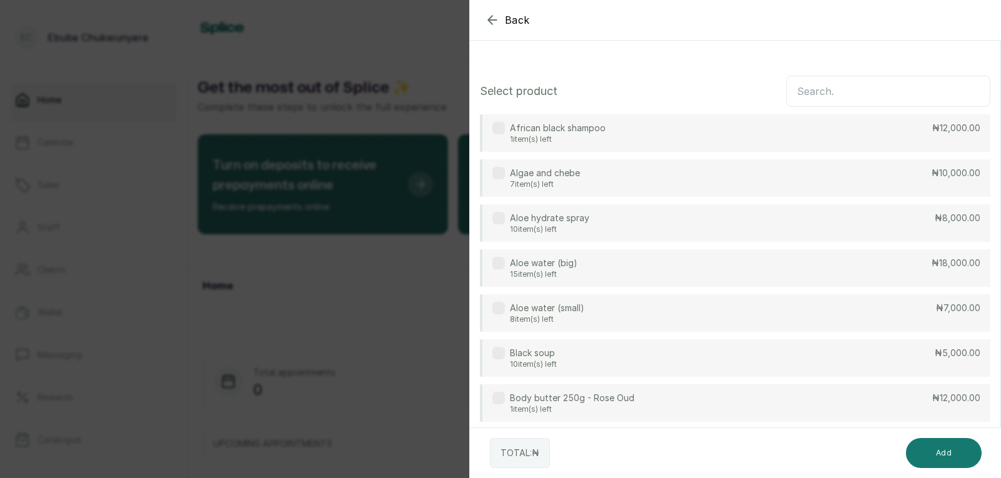
drag, startPoint x: 870, startPoint y: 96, endPoint x: 876, endPoint y: 94, distance: 6.5
click at [876, 94] on input "text" at bounding box center [888, 91] width 204 height 31
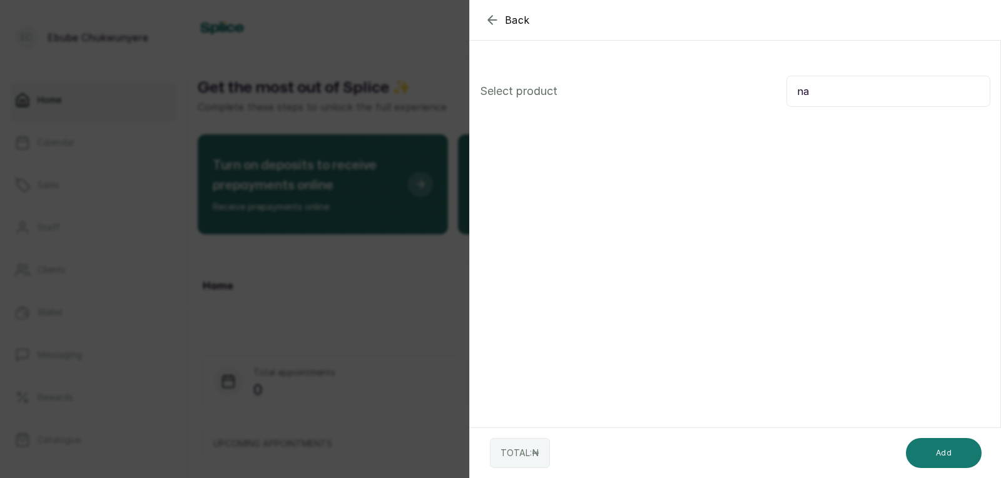
type input "n"
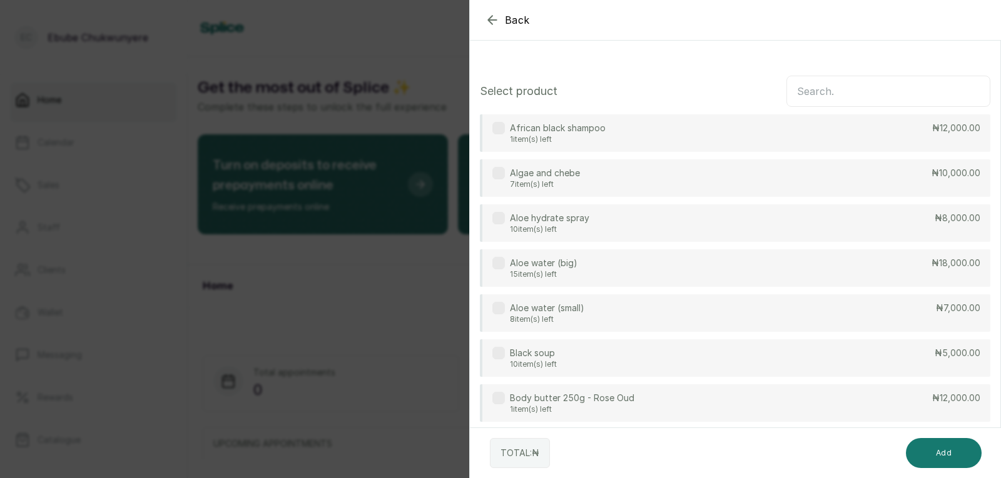
click at [809, 89] on input "text" at bounding box center [888, 91] width 204 height 31
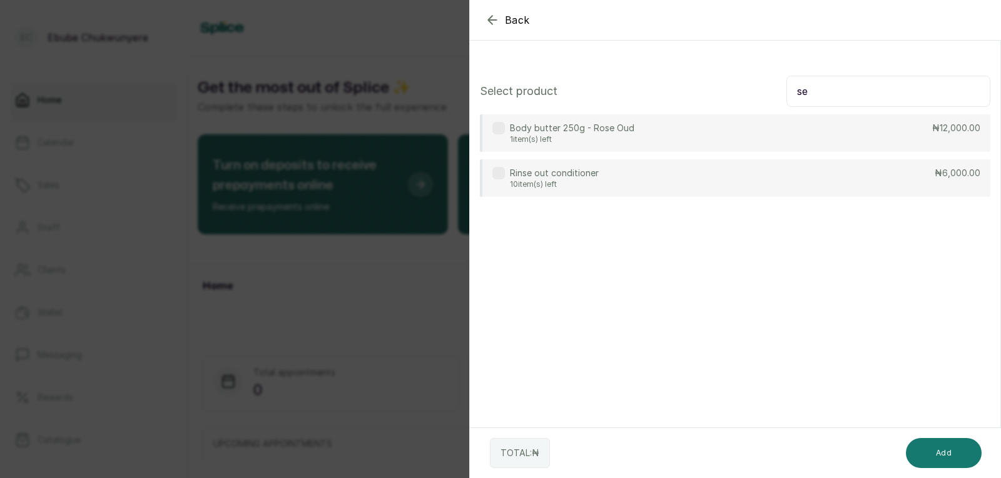
type input "s"
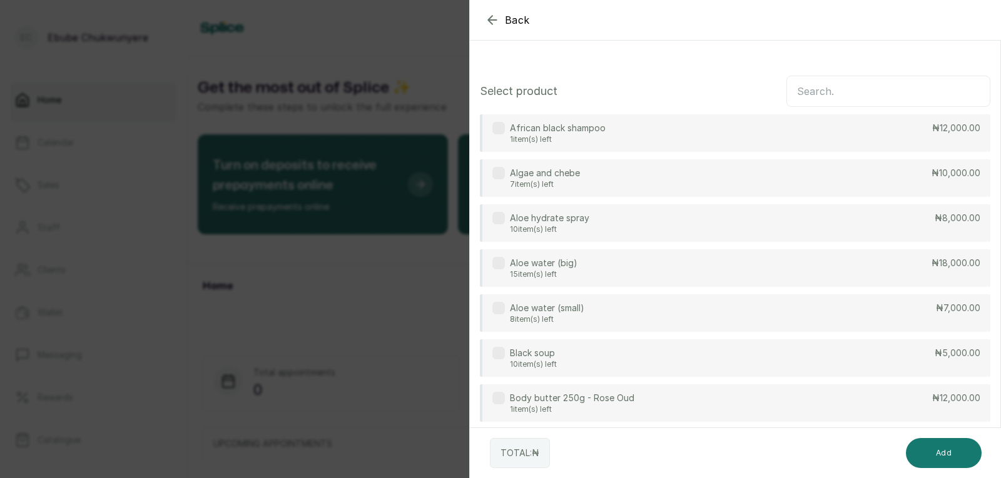
click at [856, 93] on input "text" at bounding box center [888, 91] width 204 height 31
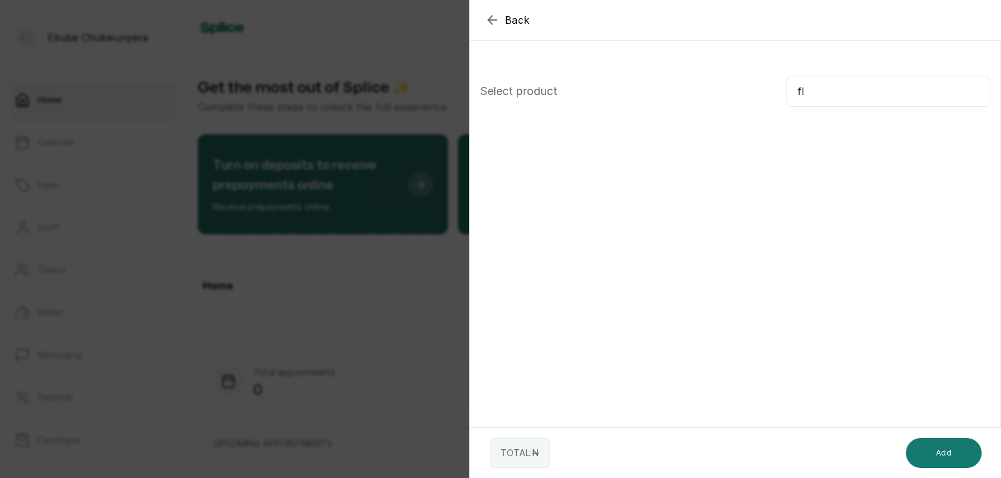
type input "f"
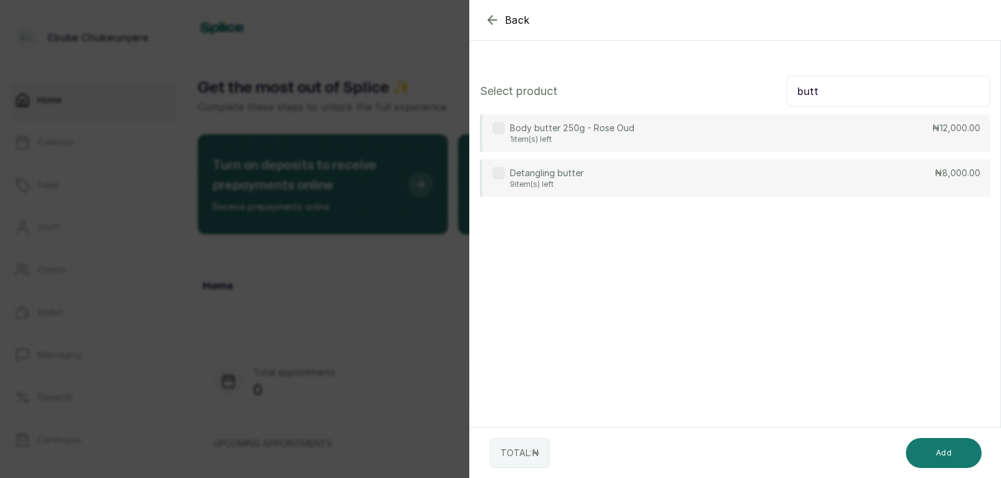
type input "butt"
click at [863, 178] on div "Detangling butter 9 item(s) left ₦8,000.00" at bounding box center [735, 178] width 510 height 38
click at [939, 455] on button "Add" at bounding box center [944, 453] width 76 height 30
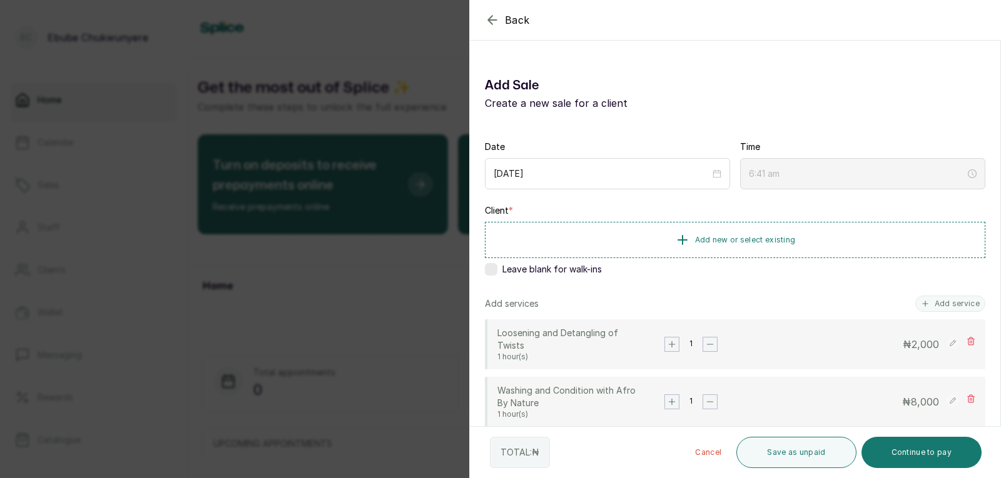
drag, startPoint x: 808, startPoint y: 257, endPoint x: 798, endPoint y: 258, distance: 10.1
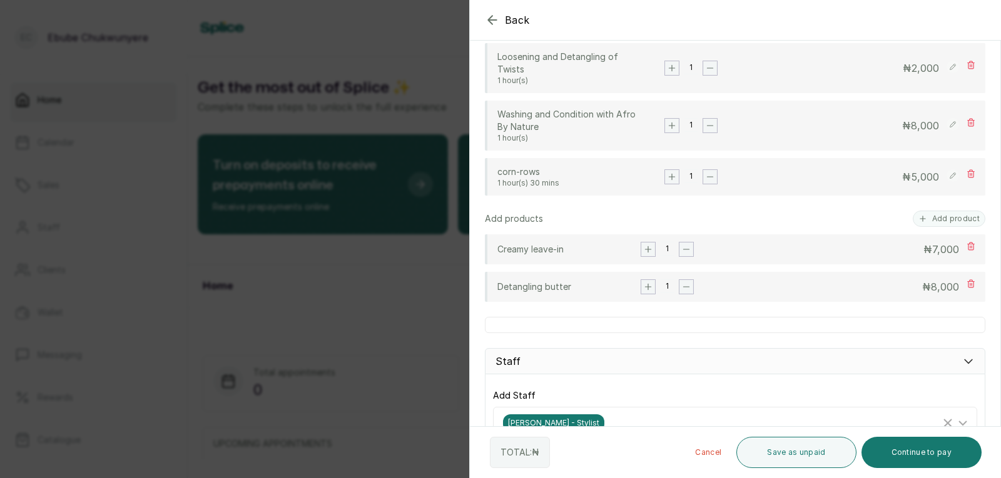
scroll to position [275, 0]
click at [647, 253] on rect "button" at bounding box center [648, 252] width 14 height 14
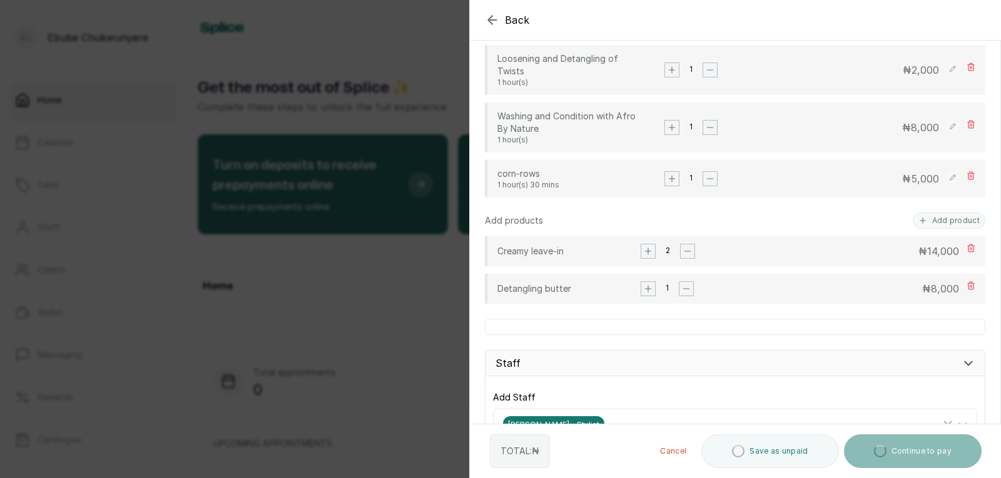
click at [647, 253] on rect "button" at bounding box center [648, 252] width 14 height 14
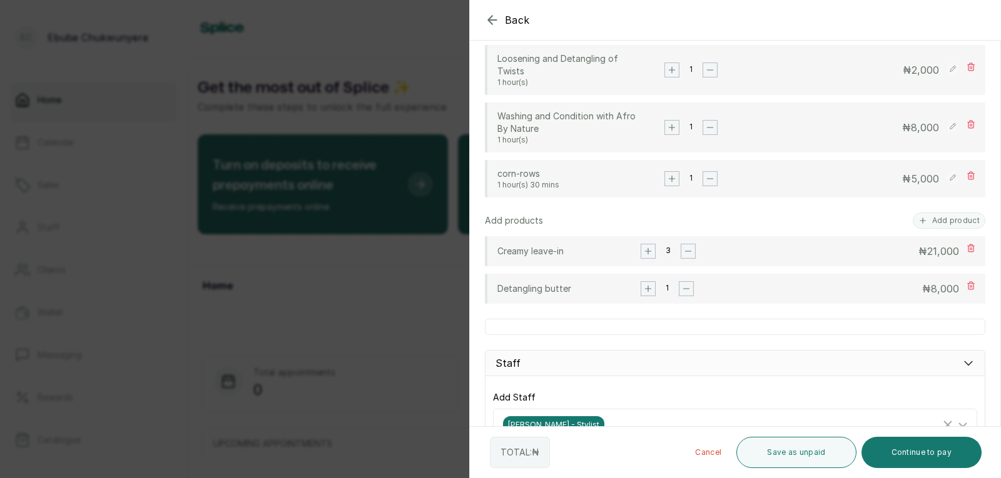
click at [933, 252] on span "21,000" at bounding box center [943, 251] width 32 height 13
click at [924, 244] on p "₦ 21,000" at bounding box center [938, 251] width 41 height 15
drag, startPoint x: 924, startPoint y: 244, endPoint x: 914, endPoint y: 273, distance: 30.9
click at [923, 244] on p "₦ 21,000" at bounding box center [938, 251] width 41 height 15
drag, startPoint x: 933, startPoint y: 253, endPoint x: 939, endPoint y: 245, distance: 10.7
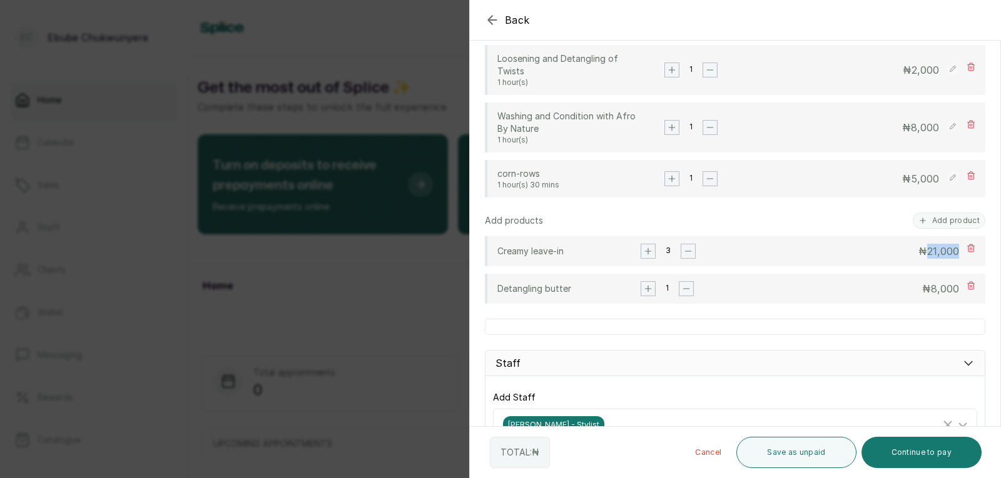
click at [939, 245] on span "21,000" at bounding box center [943, 251] width 32 height 13
click at [939, 250] on span "21,000" at bounding box center [943, 251] width 32 height 13
click at [938, 251] on span "21,000" at bounding box center [943, 251] width 32 height 13
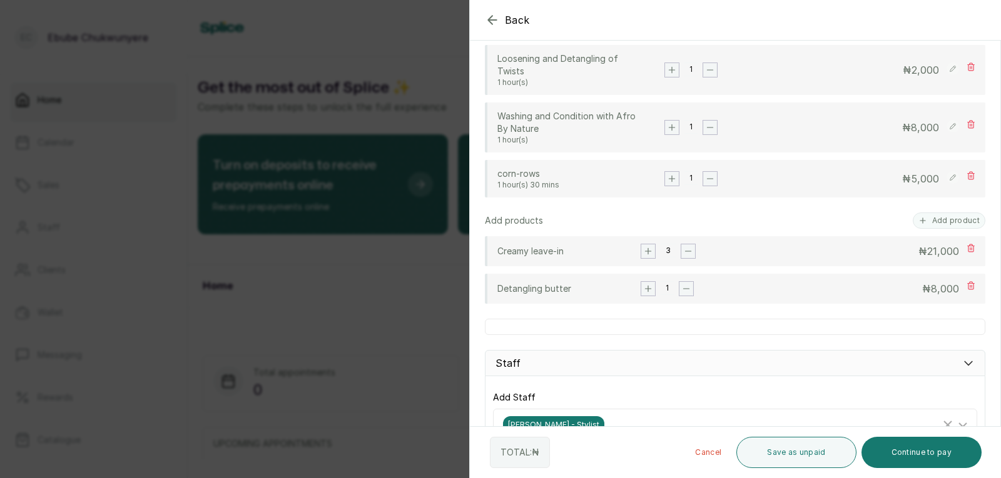
click at [938, 251] on span "21,000" at bounding box center [943, 251] width 32 height 13
click at [922, 293] on p "₦ 8,000" at bounding box center [940, 288] width 37 height 15
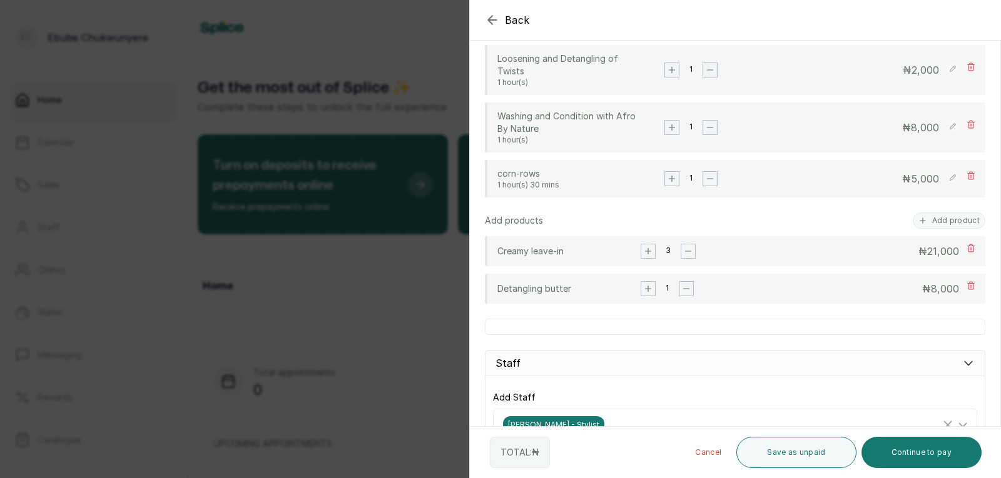
click at [931, 293] on span "8,000" at bounding box center [945, 289] width 28 height 13
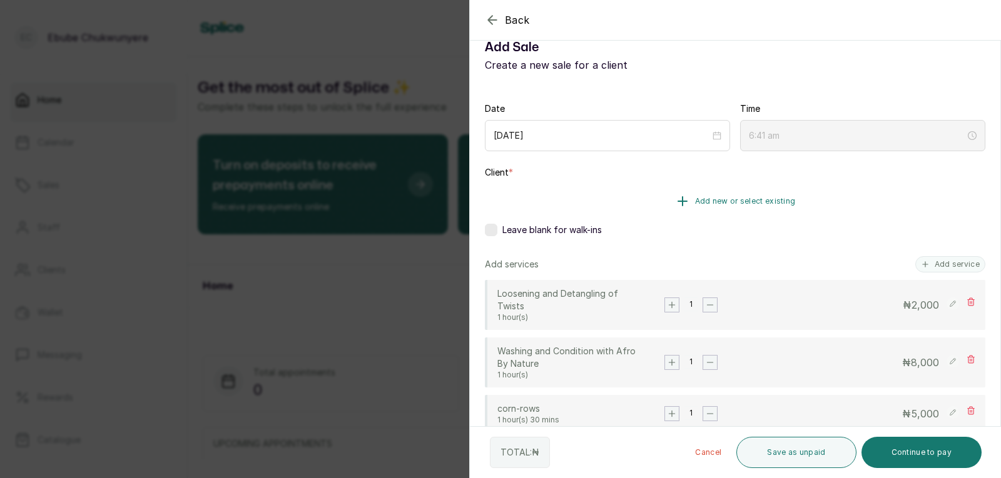
scroll to position [40, 0]
click at [675, 204] on icon "button" at bounding box center [682, 199] width 15 height 15
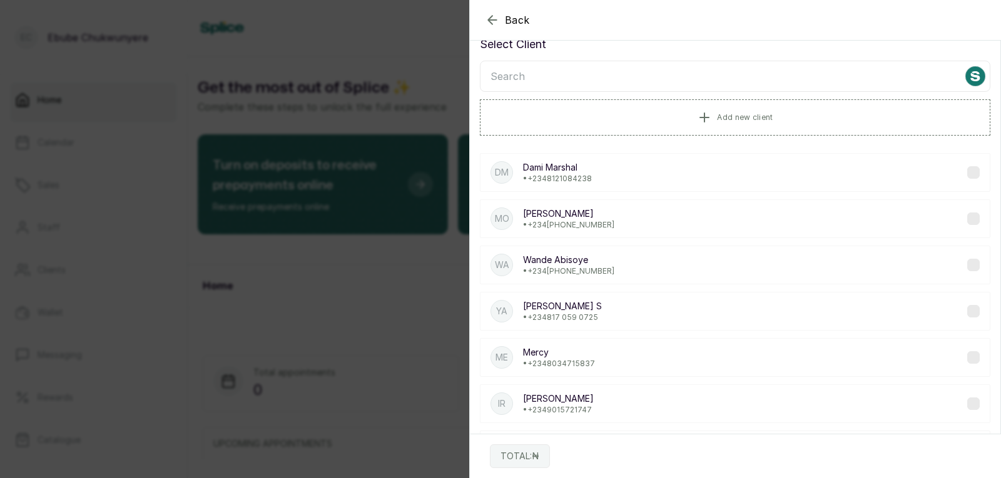
click at [685, 76] on input "text" at bounding box center [735, 76] width 510 height 31
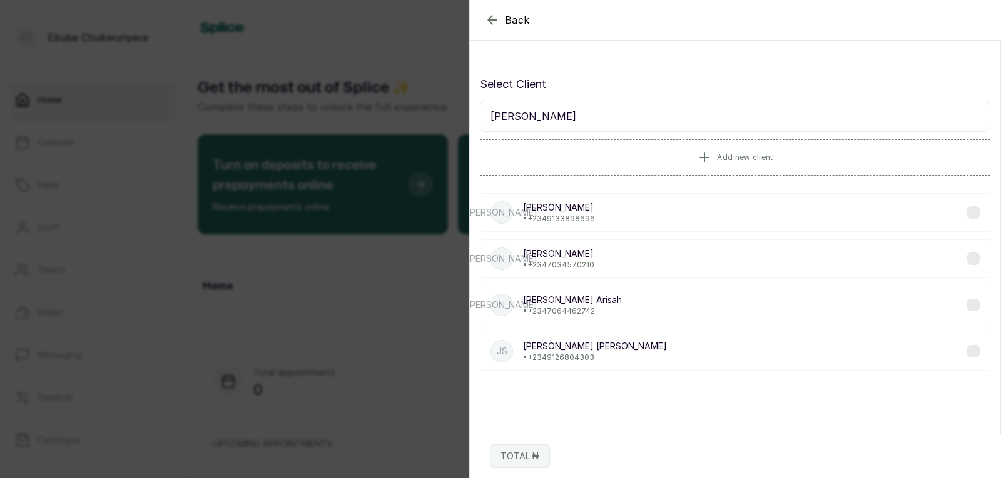
type input "[PERSON_NAME]"
click at [650, 306] on div "JA [PERSON_NAME] • [PHONE_NUMBER]" at bounding box center [735, 305] width 510 height 39
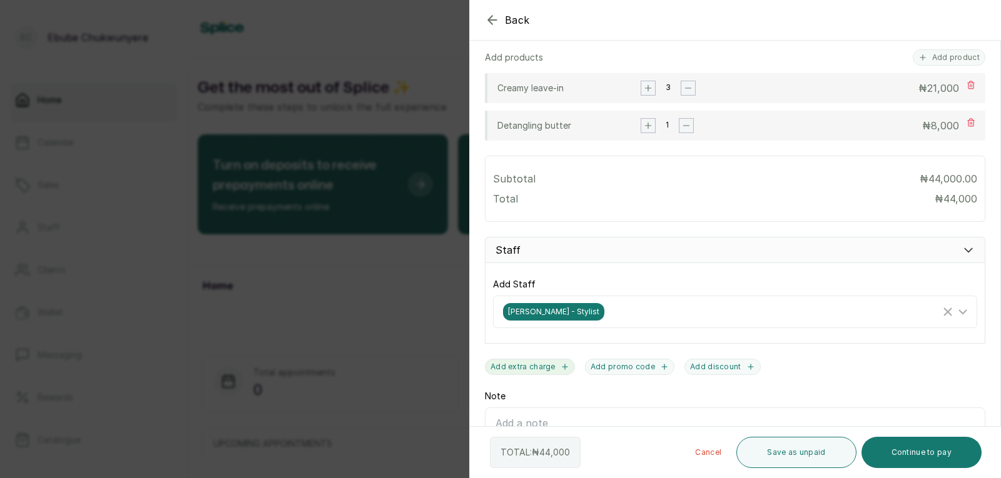
scroll to position [442, 0]
click at [543, 368] on button "Add extra charge" at bounding box center [530, 365] width 90 height 16
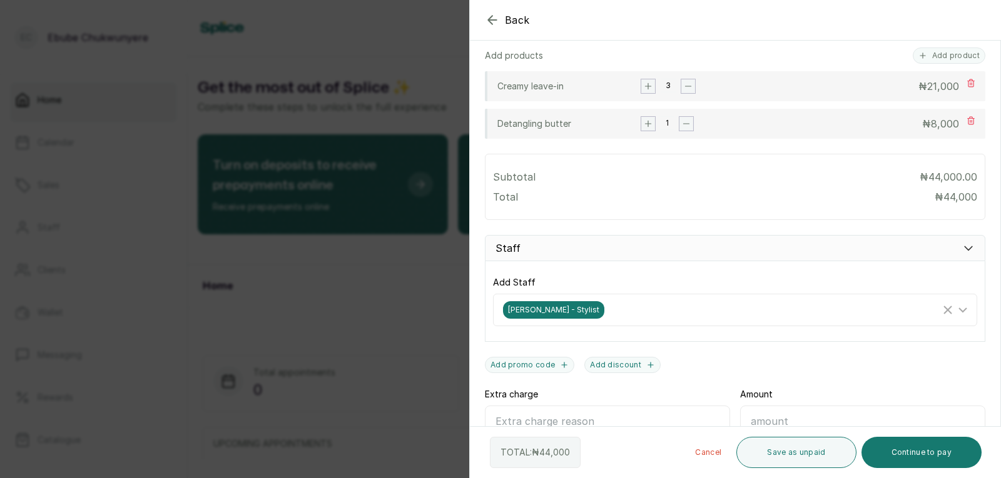
drag, startPoint x: 794, startPoint y: 330, endPoint x: 789, endPoint y: 340, distance: 11.5
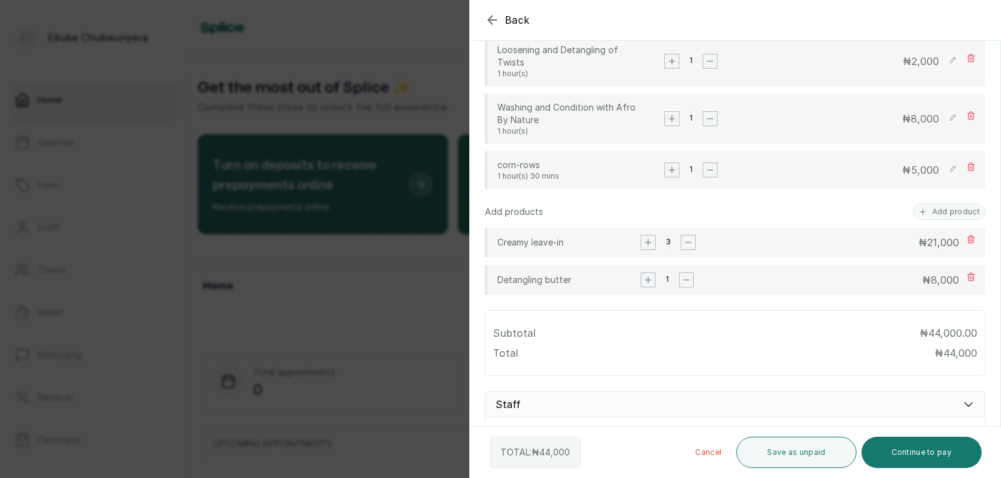
scroll to position [257, 0]
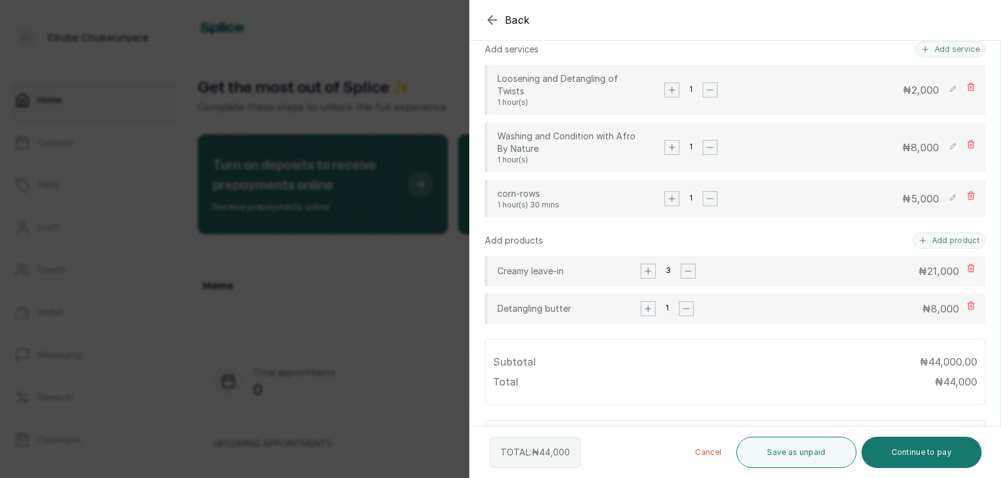
click at [642, 311] on rect "button" at bounding box center [648, 309] width 14 height 14
type input "6:44 am"
click at [647, 276] on rect "button" at bounding box center [648, 272] width 14 height 14
click at [946, 149] on rect at bounding box center [952, 146] width 13 height 13
click at [892, 150] on input "8,000" at bounding box center [886, 148] width 108 height 16
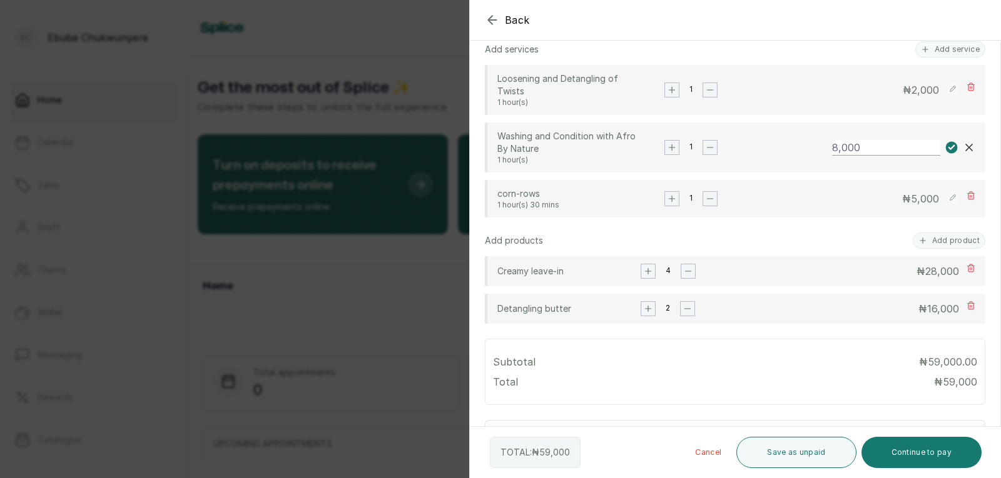
click at [892, 150] on input "8,000" at bounding box center [886, 148] width 108 height 16
type input "5,000"
click at [946, 143] on rect at bounding box center [952, 148] width 12 height 12
click at [953, 453] on button "Continue to pay" at bounding box center [921, 452] width 121 height 31
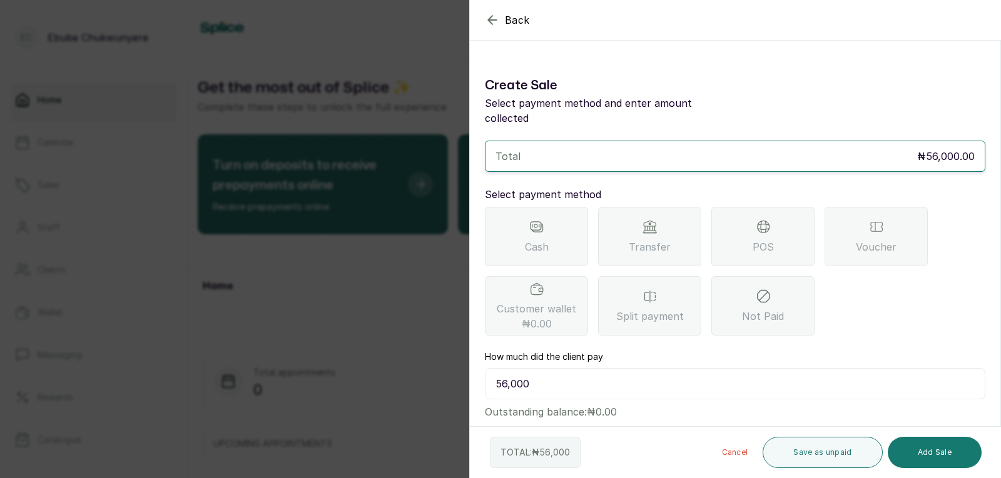
click at [765, 240] on span "POS" at bounding box center [762, 247] width 21 height 15
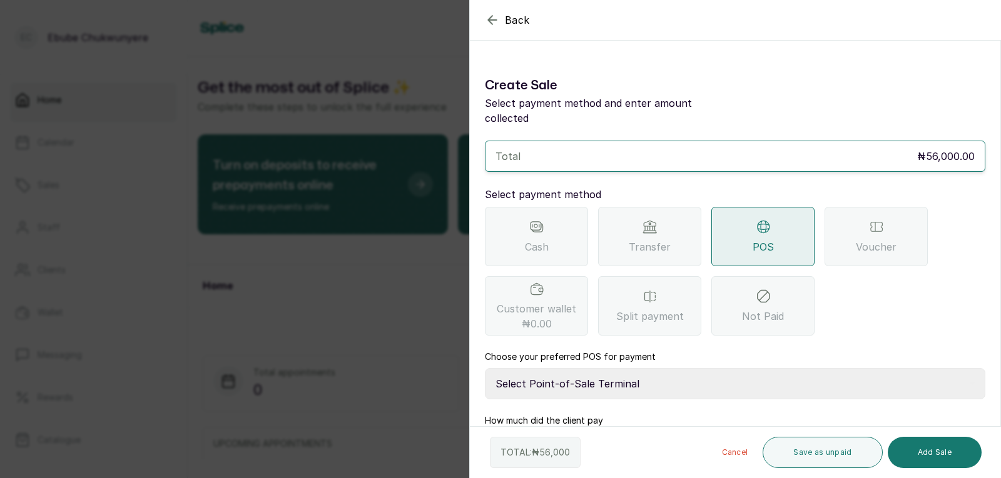
click at [715, 368] on select "Select Point-of-Sale Terminal FCMB - POS First City Monument Bank Providus - PO…" at bounding box center [735, 383] width 500 height 31
select select "299b113a-5d98-43e9-9b5c-b9bdcec1b9bd"
click at [485, 368] on select "Select Point-of-Sale Terminal FCMB - POS First City Monument Bank Providus - PO…" at bounding box center [735, 383] width 500 height 31
click at [946, 456] on button "Add Sale" at bounding box center [934, 452] width 94 height 31
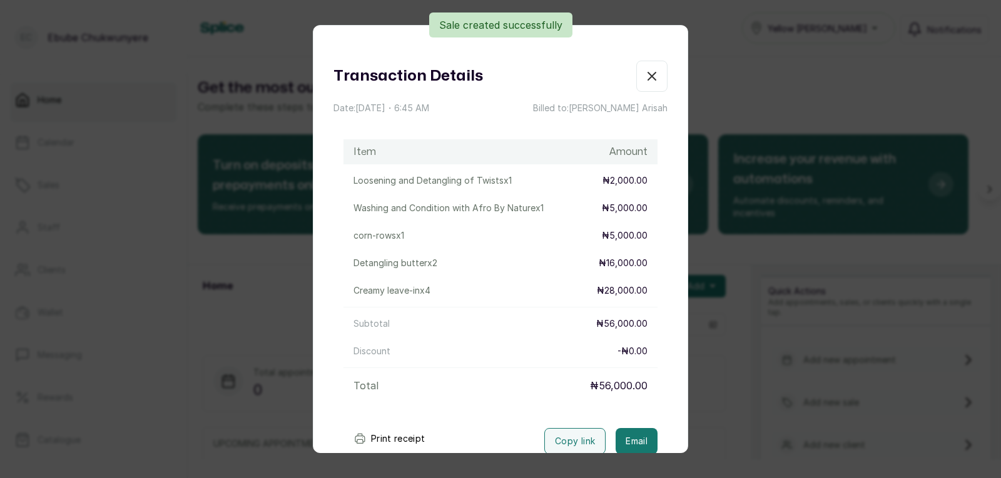
click at [644, 71] on icon "button" at bounding box center [651, 76] width 15 height 15
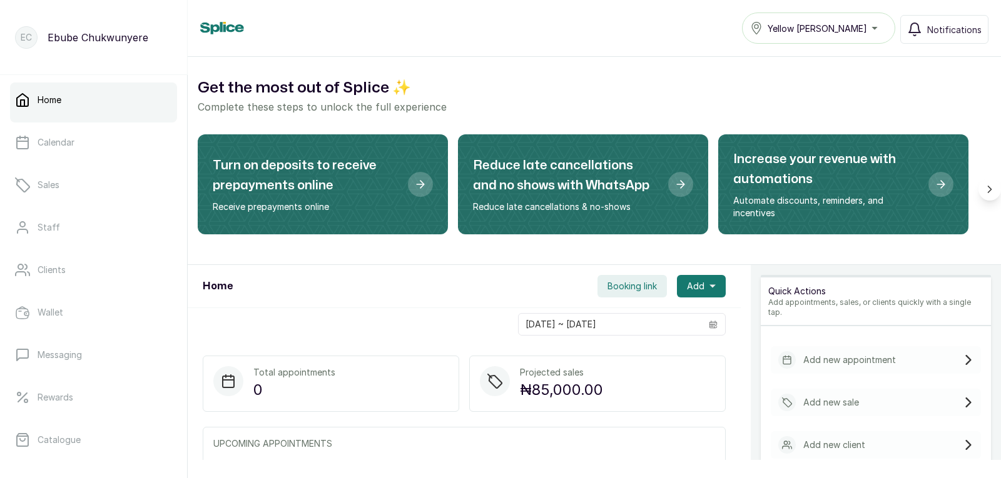
click at [891, 394] on div "Add new sale" at bounding box center [876, 403] width 210 height 28
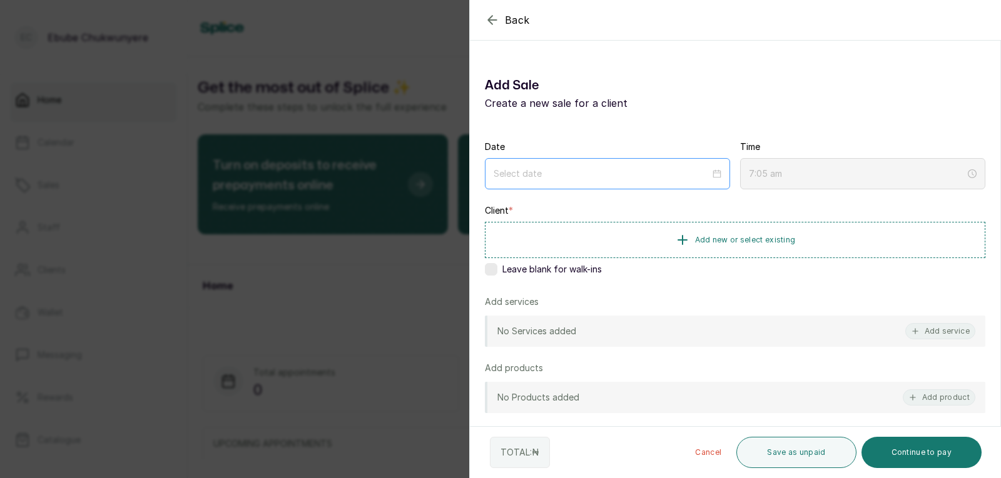
click at [607, 165] on div at bounding box center [607, 173] width 245 height 31
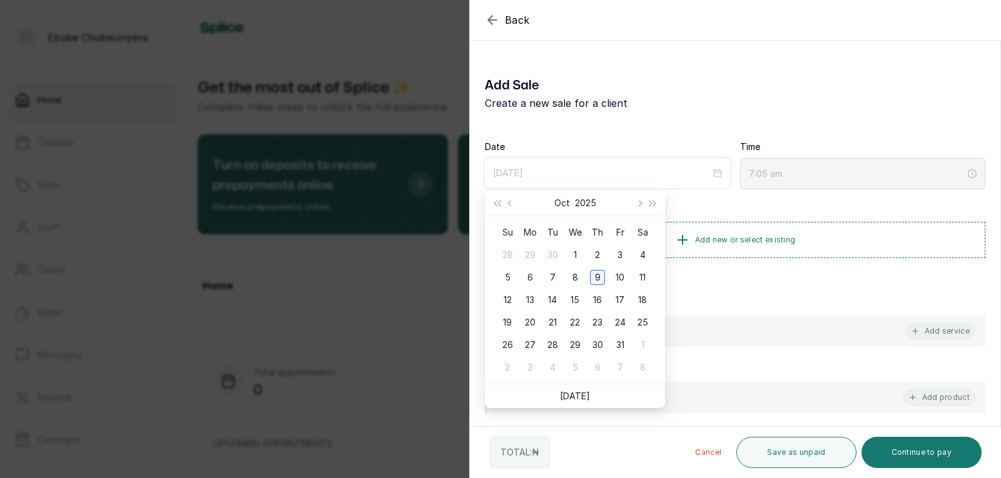
type input "[DATE]"
click at [600, 278] on div "9" at bounding box center [597, 277] width 15 height 15
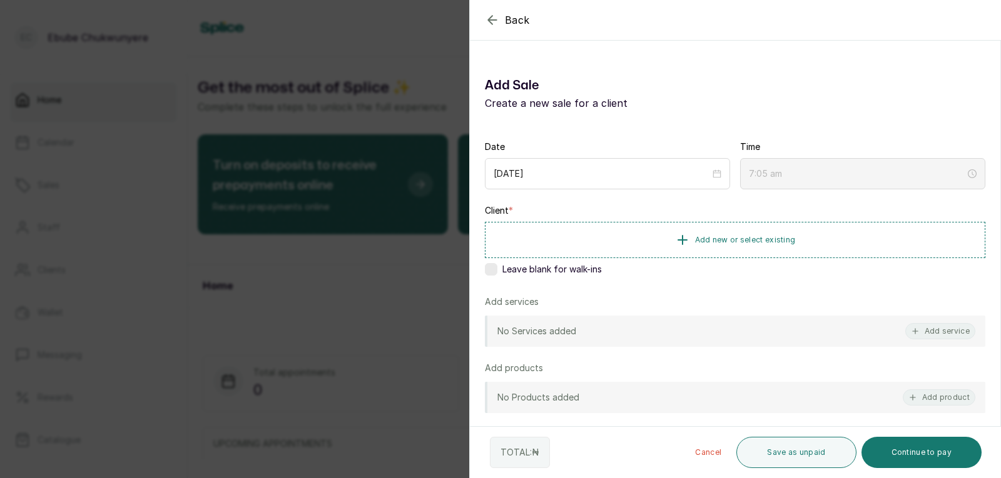
click at [910, 351] on div "Date [DATE] Time 7:05 am Client * Add new or select existing Leave blank for wa…" at bounding box center [735, 436] width 530 height 601
click at [928, 335] on button "Add service" at bounding box center [940, 331] width 70 height 16
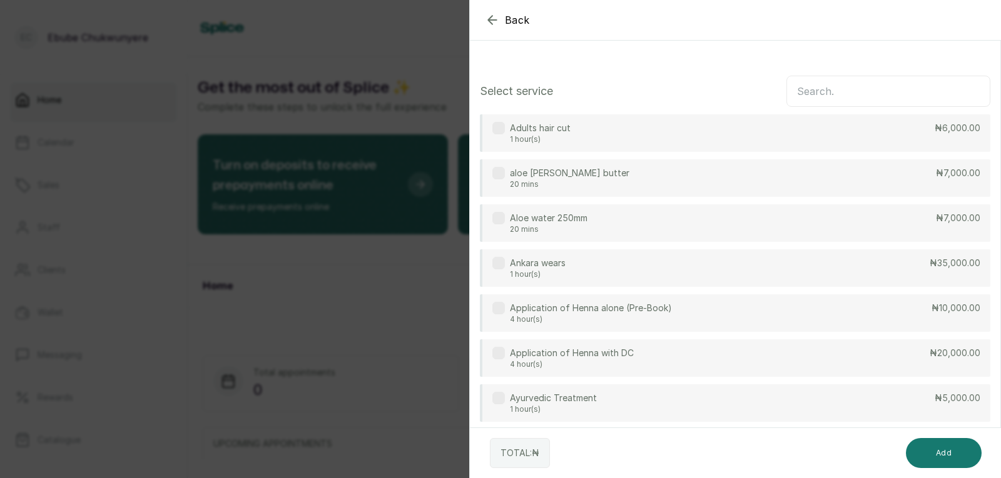
click at [796, 95] on input "text" at bounding box center [888, 91] width 204 height 31
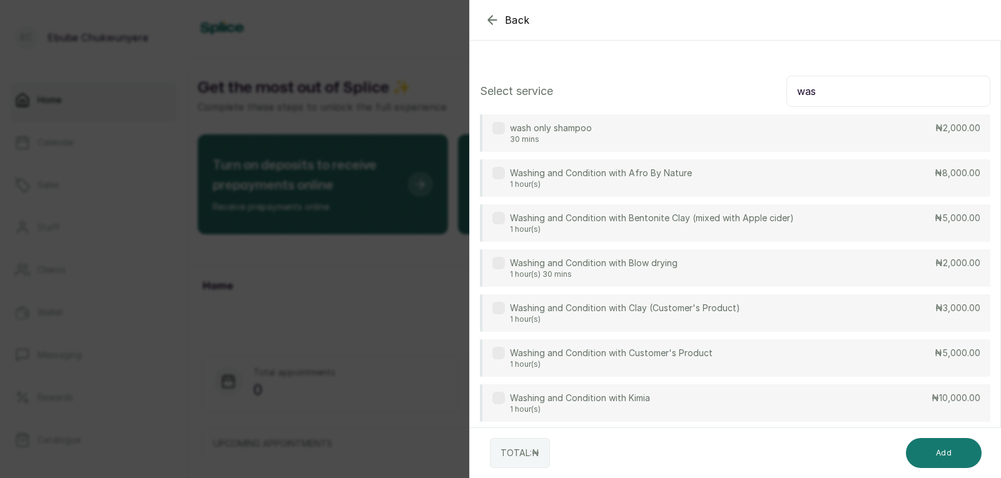
type input "was"
click at [630, 361] on p "1 hour(s)" at bounding box center [611, 365] width 203 height 10
click at [936, 446] on button "Add" at bounding box center [944, 453] width 76 height 30
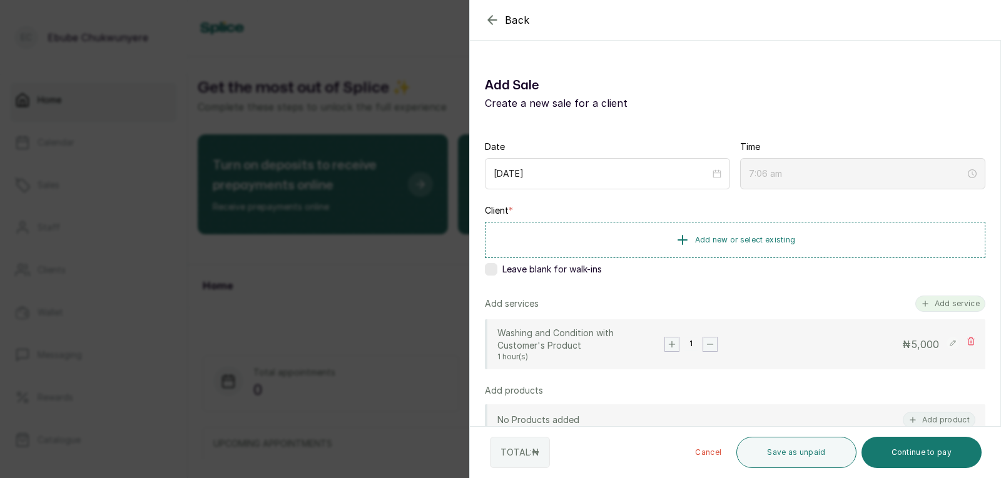
click at [951, 307] on button "Add service" at bounding box center [950, 304] width 70 height 16
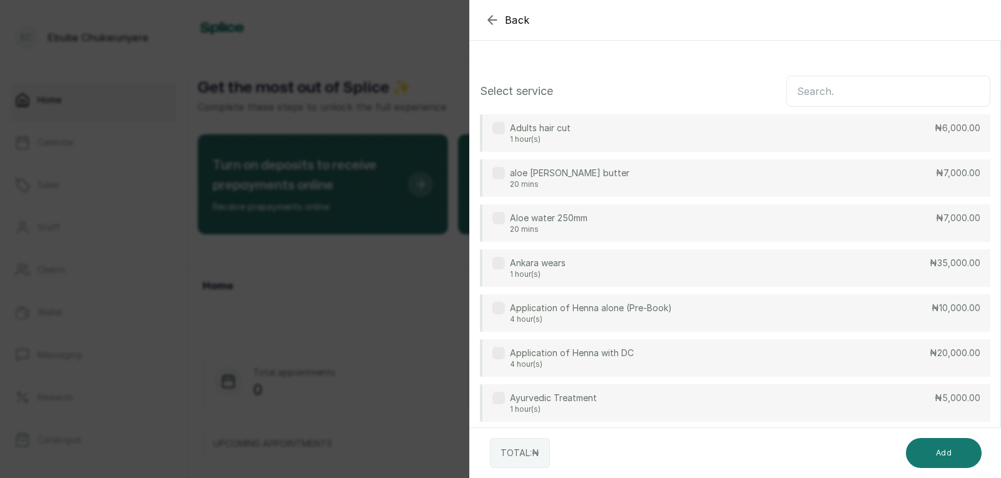
click at [896, 89] on input "text" at bounding box center [888, 91] width 204 height 31
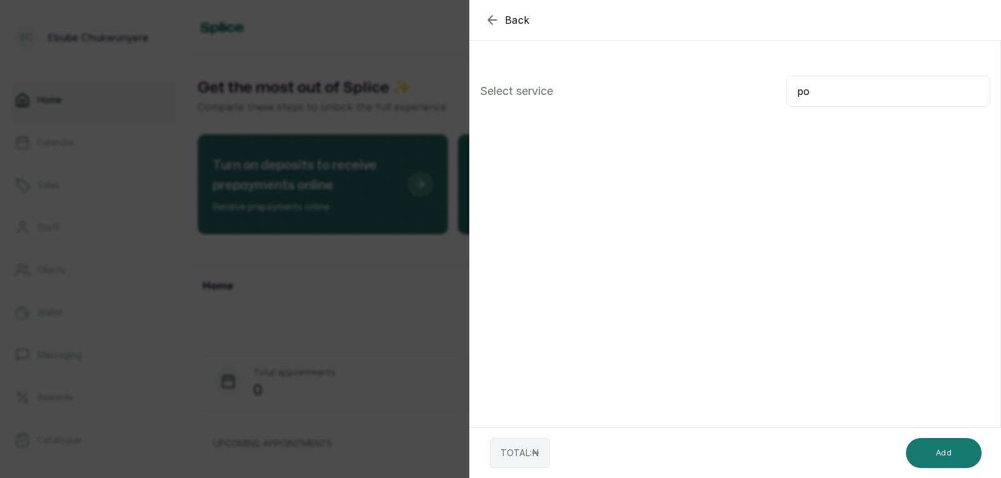
type input "p"
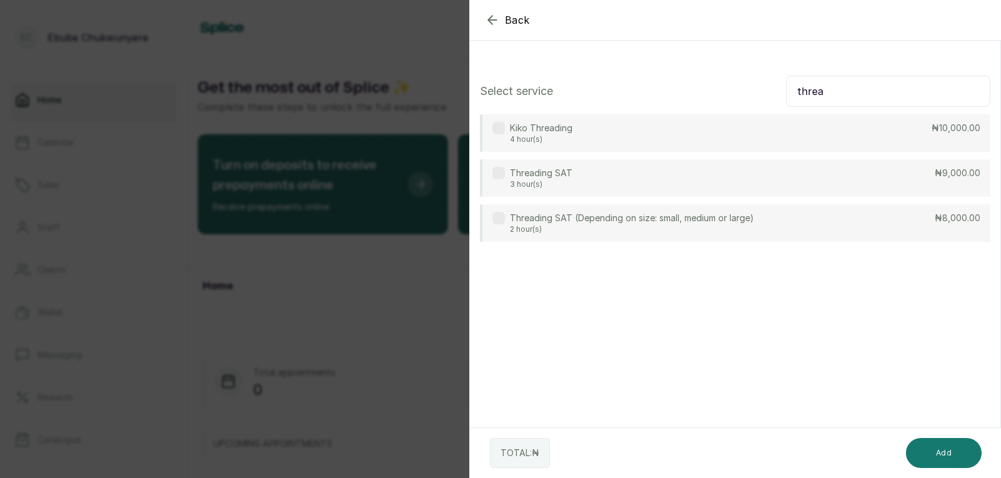
type input "threa"
click at [804, 178] on div "Threading SAT 3 hour(s) ₦9,000.00" at bounding box center [735, 178] width 510 height 38
click at [955, 455] on button "Add" at bounding box center [944, 453] width 76 height 30
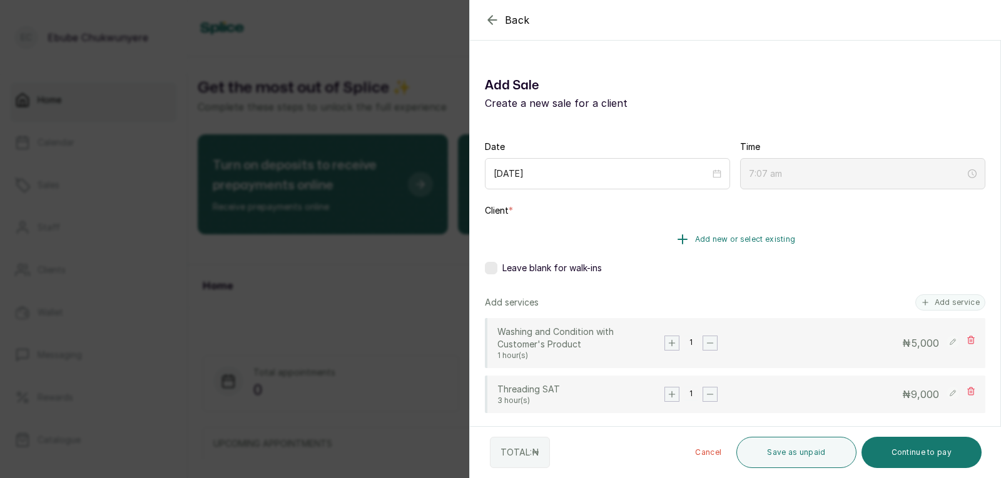
click at [869, 246] on button "Add new or select existing" at bounding box center [735, 239] width 500 height 35
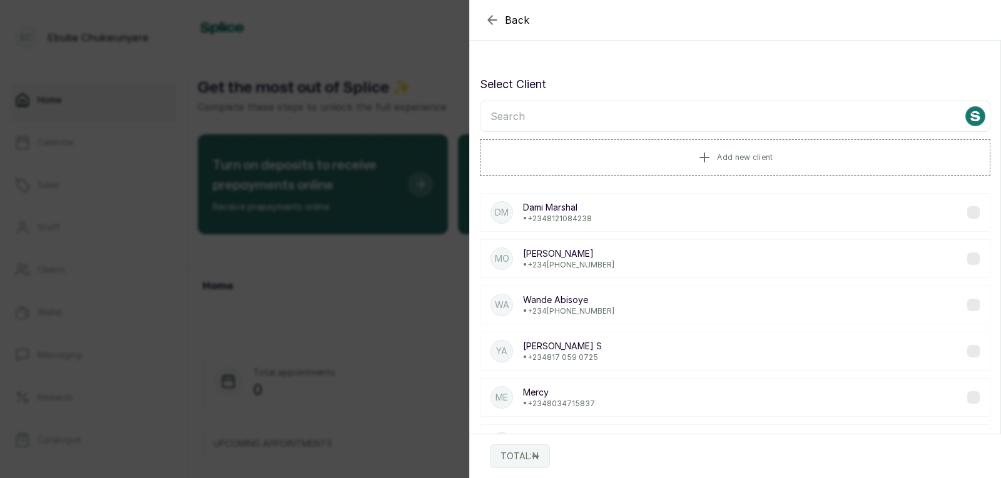
click at [744, 129] on input "text" at bounding box center [735, 116] width 510 height 31
type input "e"
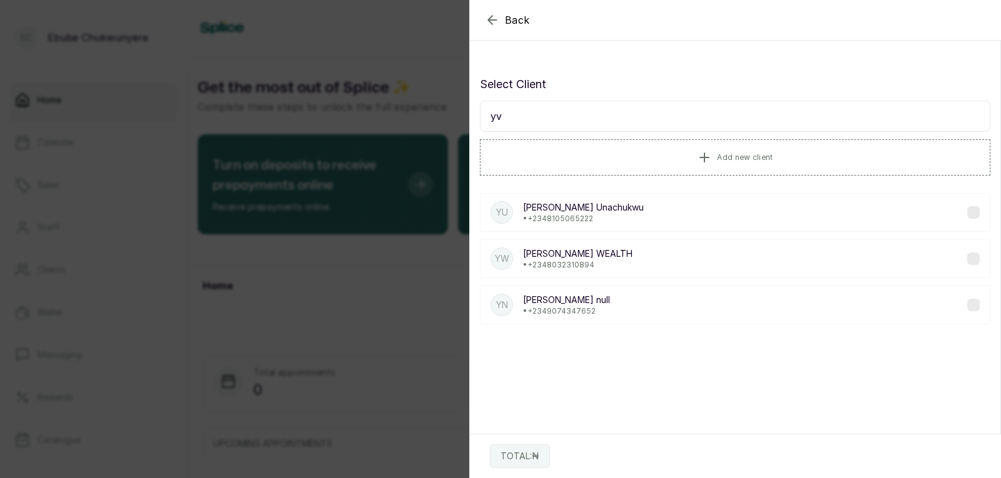
type input "yv"
click at [658, 215] on div "[PERSON_NAME] • [PHONE_NUMBER]" at bounding box center [735, 212] width 510 height 39
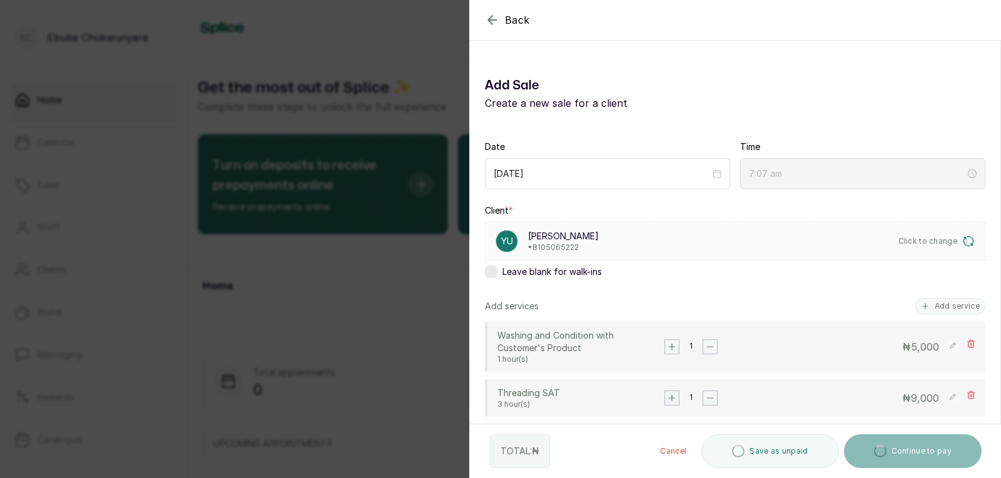
type input "7:08 am"
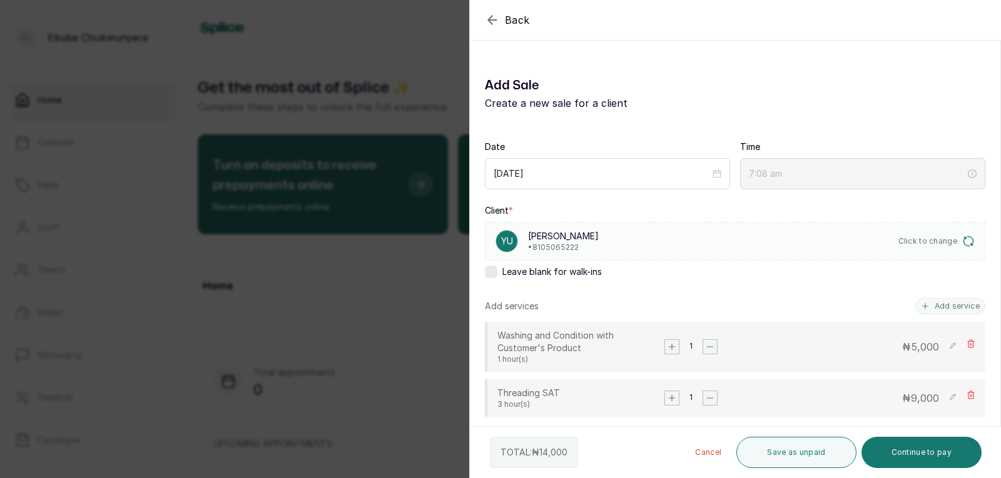
click at [946, 395] on rect at bounding box center [952, 397] width 13 height 13
click at [884, 394] on input "9,000" at bounding box center [886, 399] width 108 height 16
type input "9"
type input "5,000"
click at [946, 396] on rect at bounding box center [952, 399] width 12 height 12
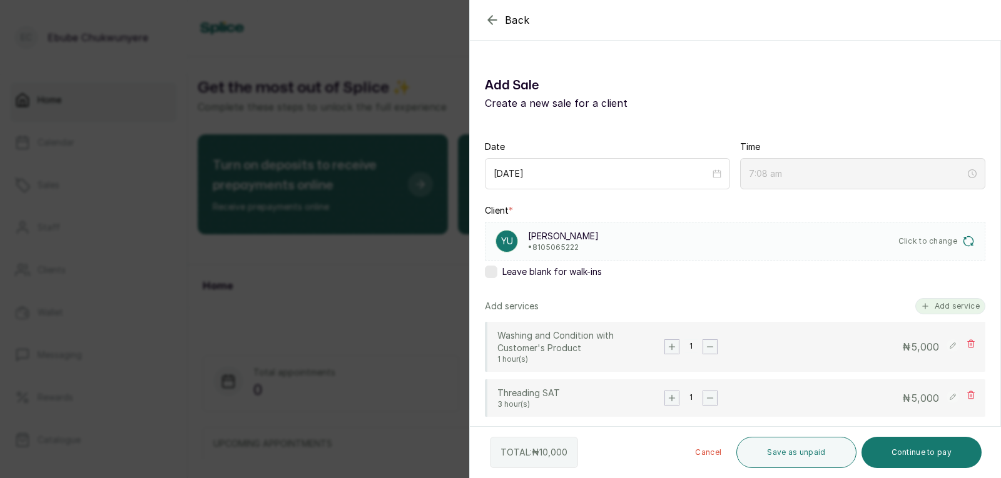
click at [952, 303] on button "Add service" at bounding box center [950, 306] width 70 height 16
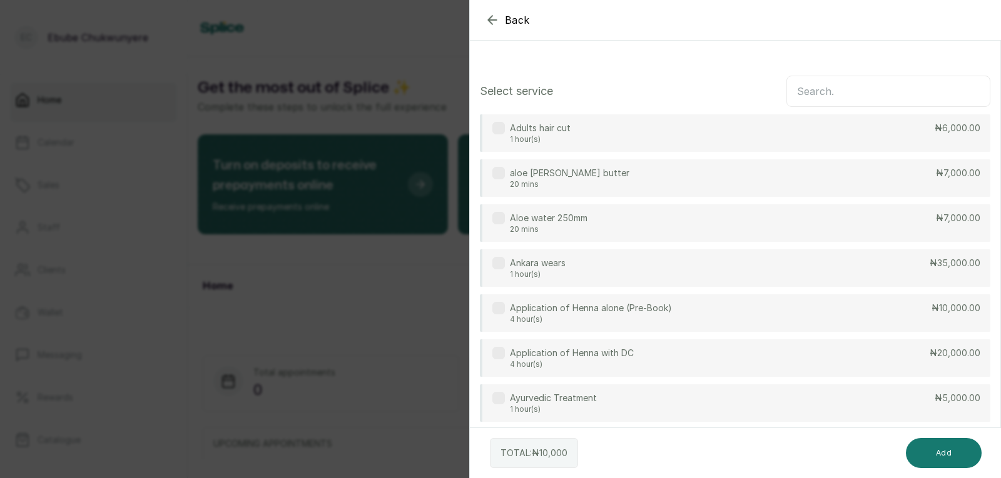
click at [862, 91] on input "text" at bounding box center [888, 91] width 204 height 31
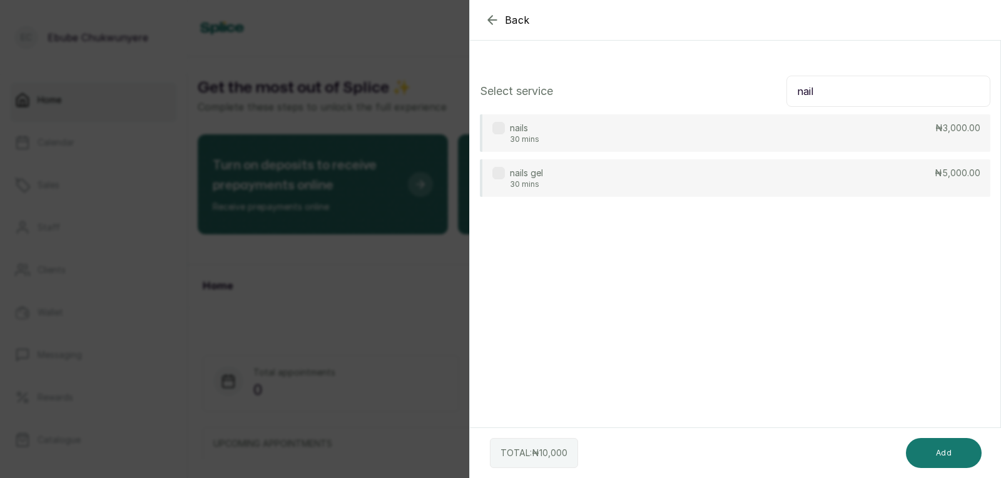
type input "nail"
click at [843, 172] on div "nails gel 30 mins ₦5,000.00" at bounding box center [735, 178] width 510 height 38
click at [942, 445] on button "Add" at bounding box center [944, 453] width 76 height 30
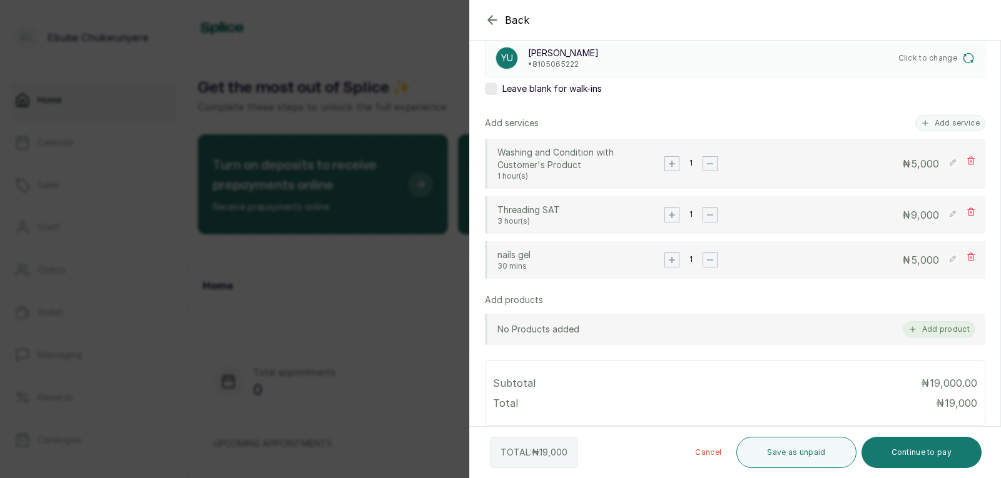
click at [940, 336] on button "Add product" at bounding box center [938, 329] width 73 height 16
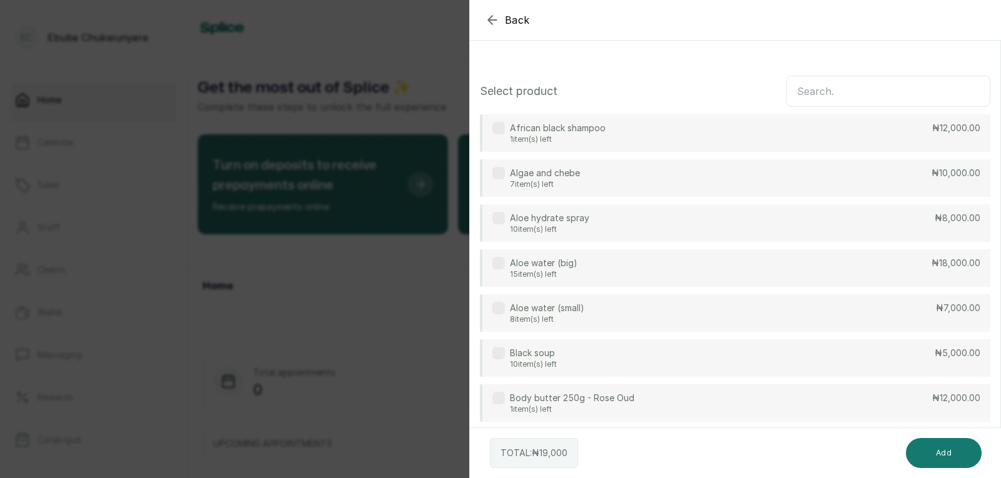
click at [789, 98] on input "text" at bounding box center [888, 91] width 204 height 31
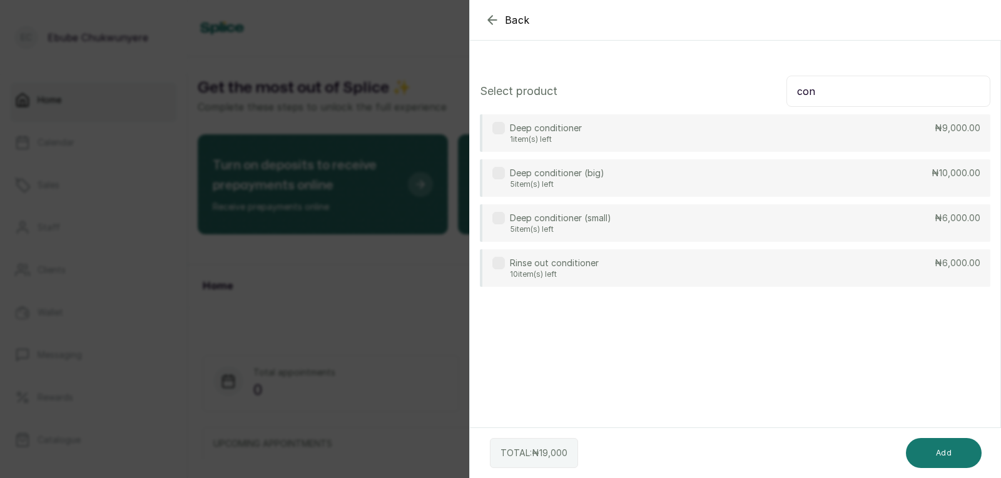
type input "con"
click at [802, 211] on div "Deep conditioner (small) 5 item(s) left ₦6,000.00" at bounding box center [735, 224] width 510 height 38
click at [936, 447] on button "Add" at bounding box center [944, 453] width 76 height 30
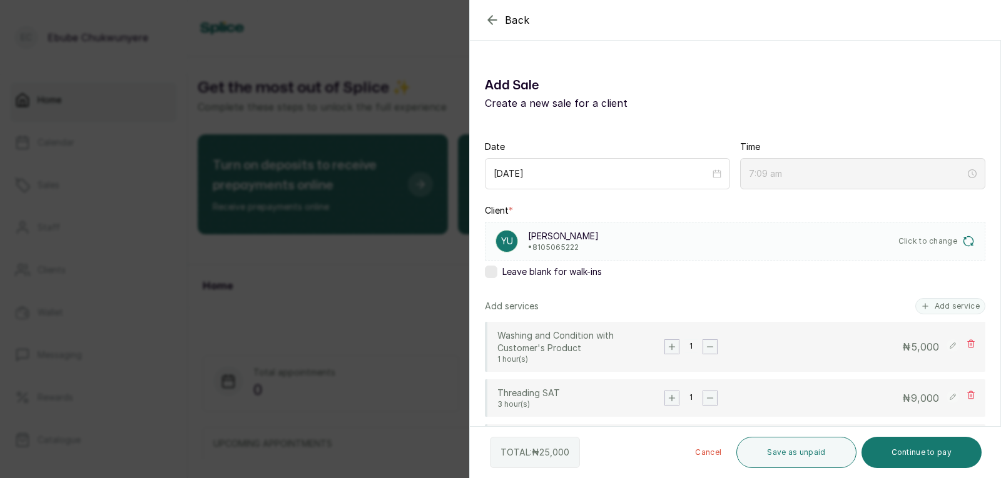
click at [946, 393] on rect at bounding box center [952, 397] width 13 height 13
click at [908, 397] on input "9,000" at bounding box center [886, 399] width 108 height 16
type input "9"
type input "5,000"
click at [946, 395] on rect at bounding box center [952, 399] width 12 height 12
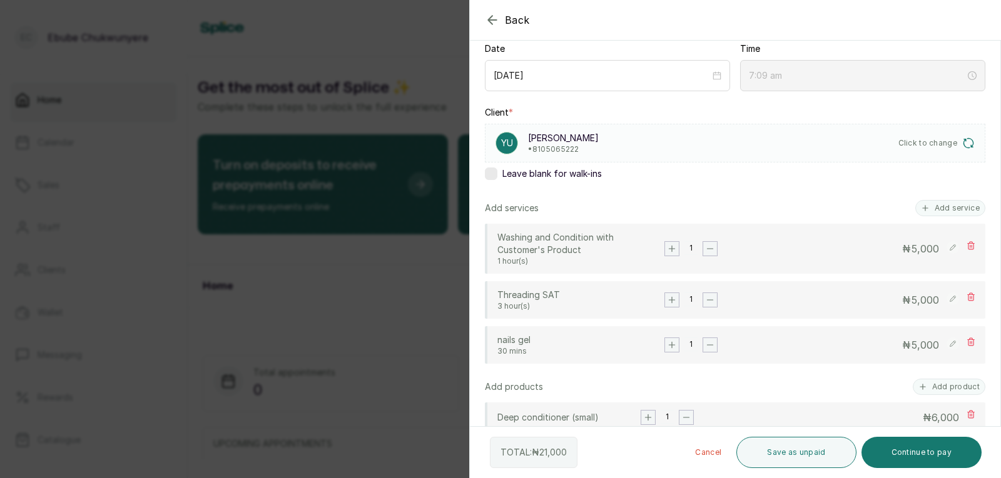
scroll to position [98, 0]
click at [946, 341] on rect at bounding box center [952, 344] width 13 height 13
click at [911, 345] on input "5,000" at bounding box center [886, 346] width 108 height 16
type input "5"
type input "4,000"
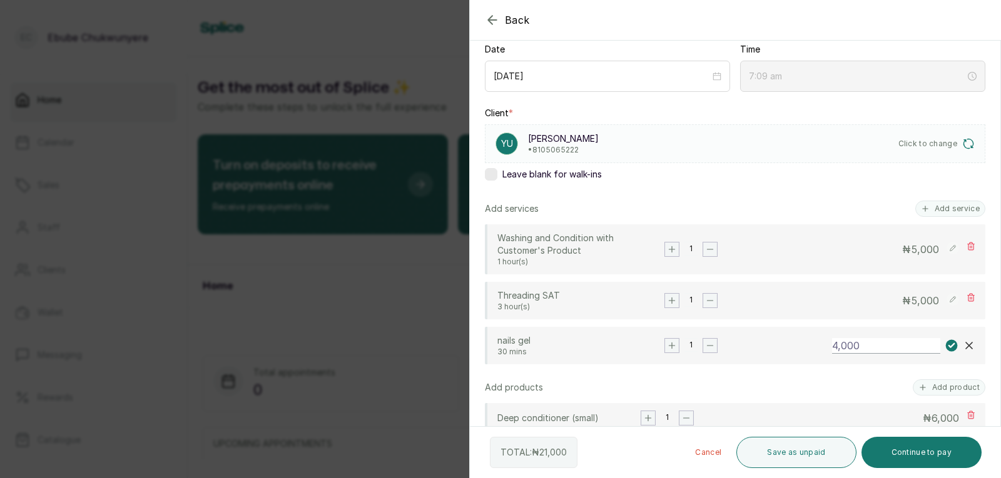
click at [946, 344] on rect at bounding box center [952, 346] width 12 height 12
type input "7:10 am"
drag, startPoint x: 842, startPoint y: 297, endPoint x: 834, endPoint y: 300, distance: 8.7
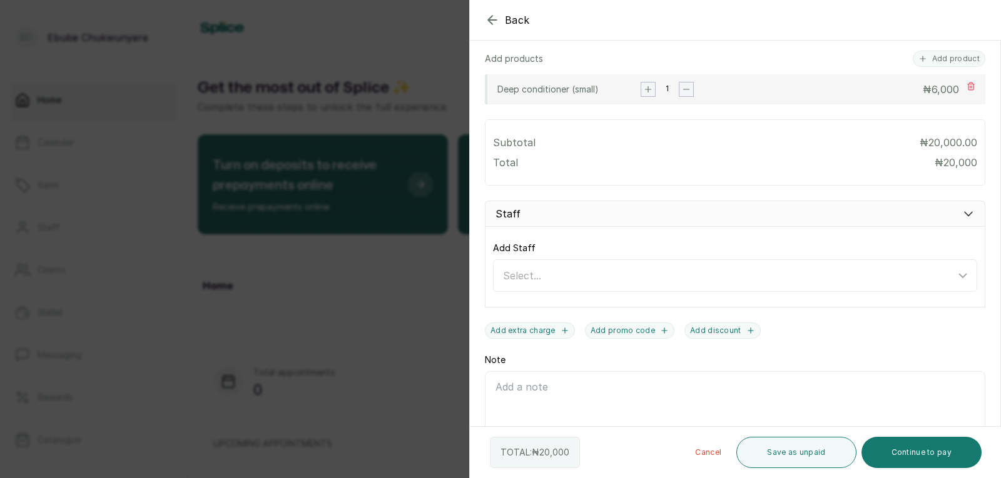
scroll to position [420, 0]
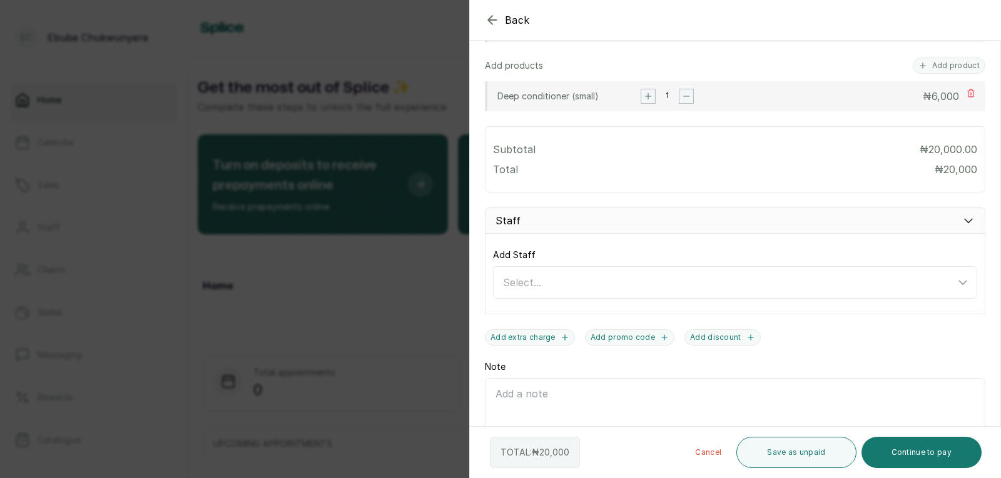
click at [873, 300] on div "Add Staff Select..." at bounding box center [735, 274] width 500 height 81
click at [886, 286] on div "Select..." at bounding box center [729, 282] width 452 height 15
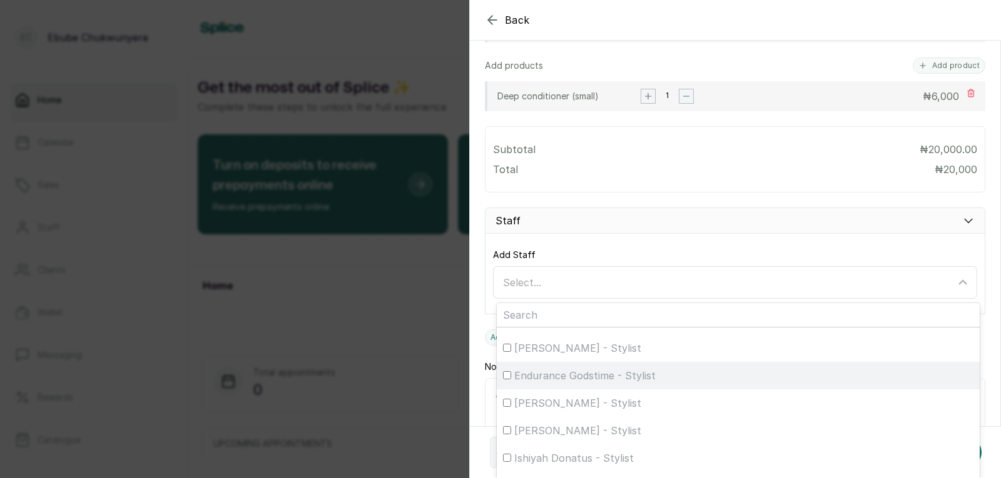
scroll to position [102, 0]
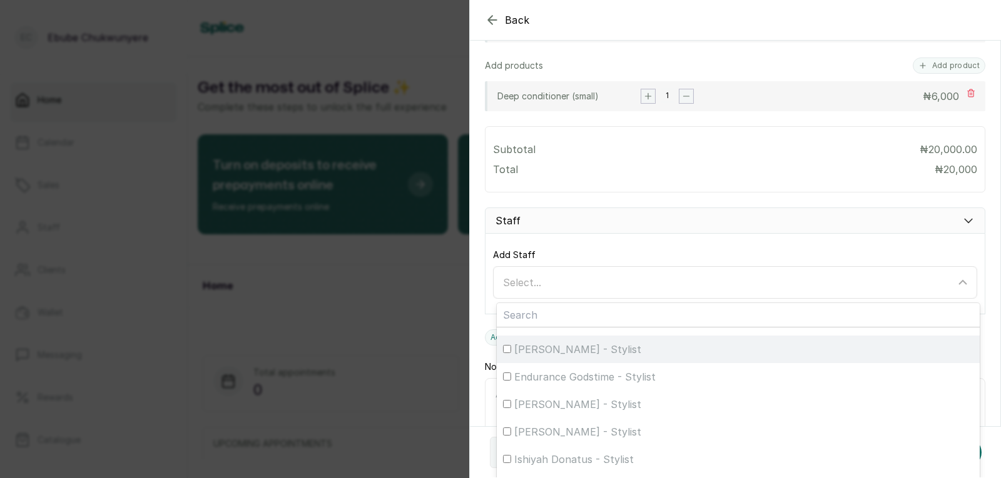
click at [834, 349] on div "[PERSON_NAME] - Stylist" at bounding box center [738, 349] width 470 height 15
click at [511, 349] on input "[PERSON_NAME] - Stylist" at bounding box center [507, 349] width 8 height 8
checkbox input "true"
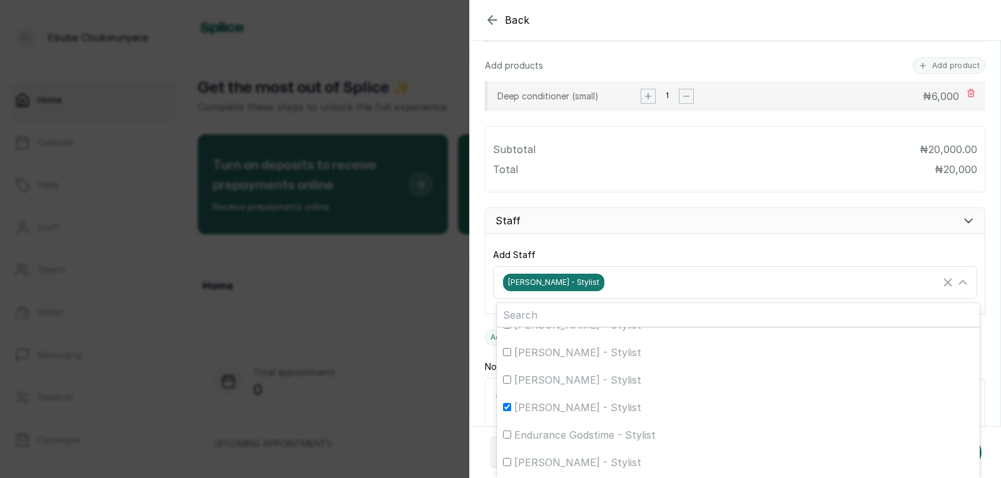
scroll to position [0, 0]
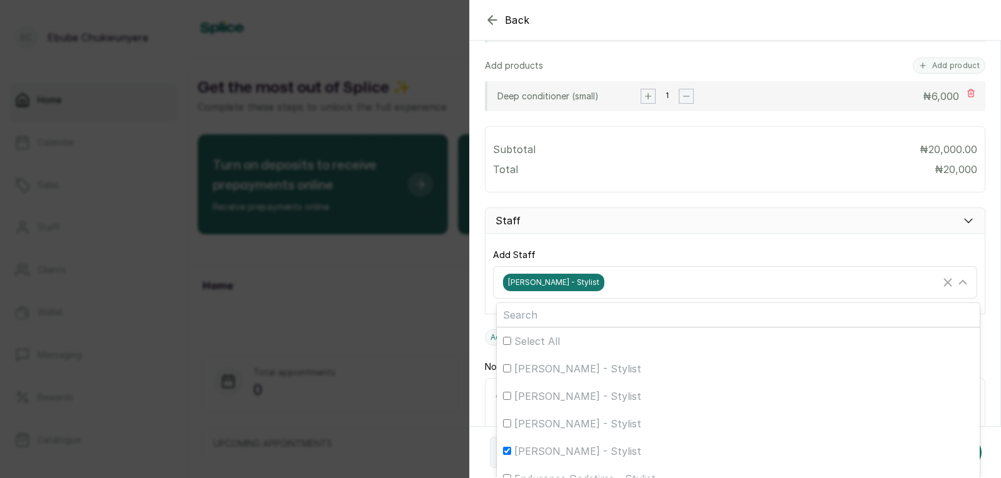
click at [830, 275] on div "[PERSON_NAME] - Stylist" at bounding box center [721, 283] width 437 height 18
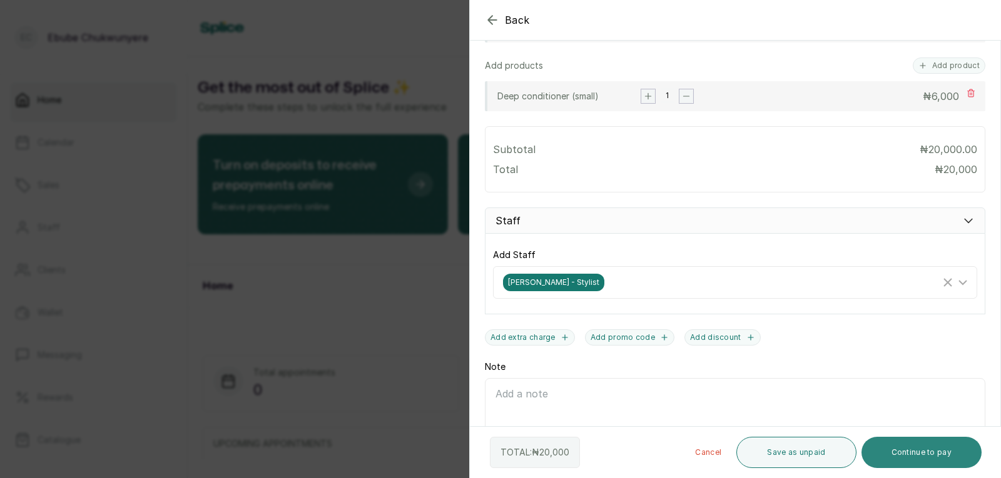
click at [909, 462] on button "Continue to pay" at bounding box center [921, 452] width 121 height 31
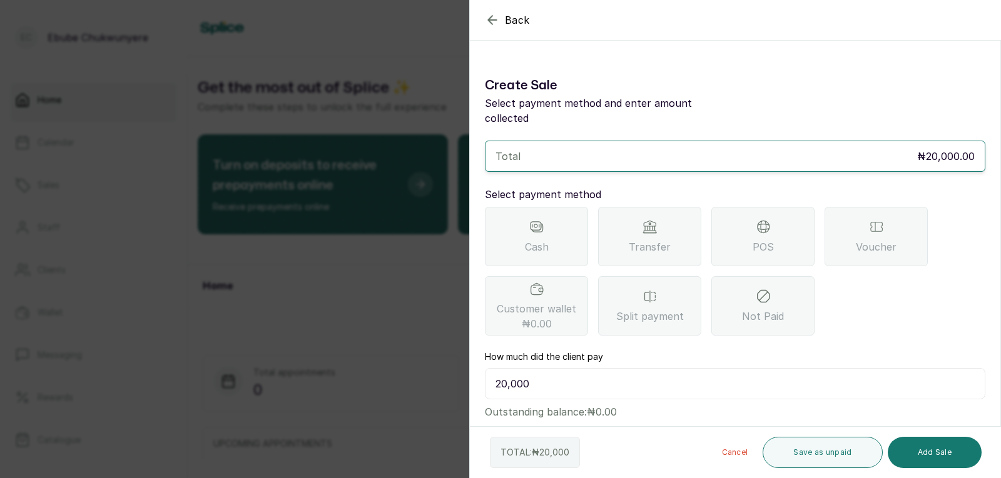
click at [775, 238] on div "POS" at bounding box center [762, 236] width 103 height 59
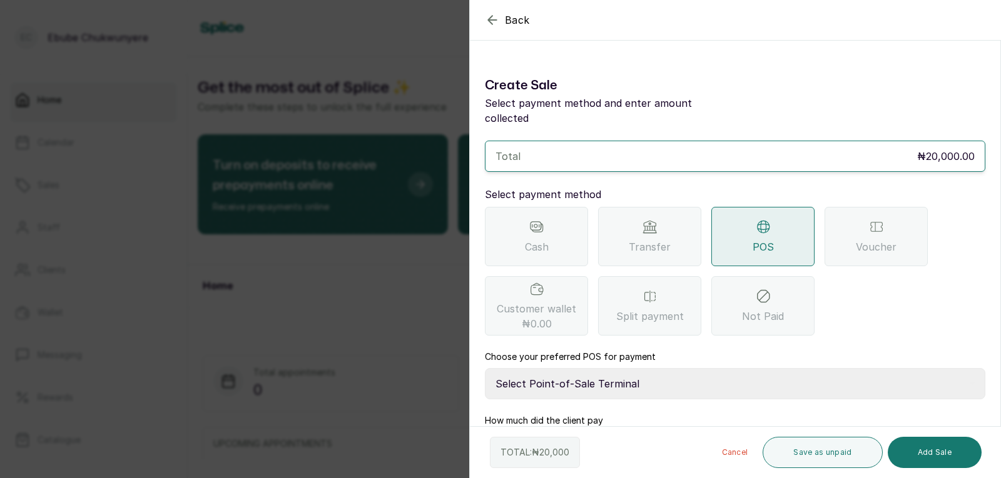
click at [766, 368] on select "Select Point-of-Sale Terminal FCMB - POS First City Monument Bank Providus - PO…" at bounding box center [735, 383] width 500 height 31
select select "aa2ad0f0-a10e-4f4c-bd19-89f63e8f7bd1"
click at [485, 368] on select "Select Point-of-Sale Terminal FCMB - POS First City Monument Bank Providus - PO…" at bounding box center [735, 383] width 500 height 31
click at [907, 452] on button "Add Sale" at bounding box center [934, 452] width 94 height 31
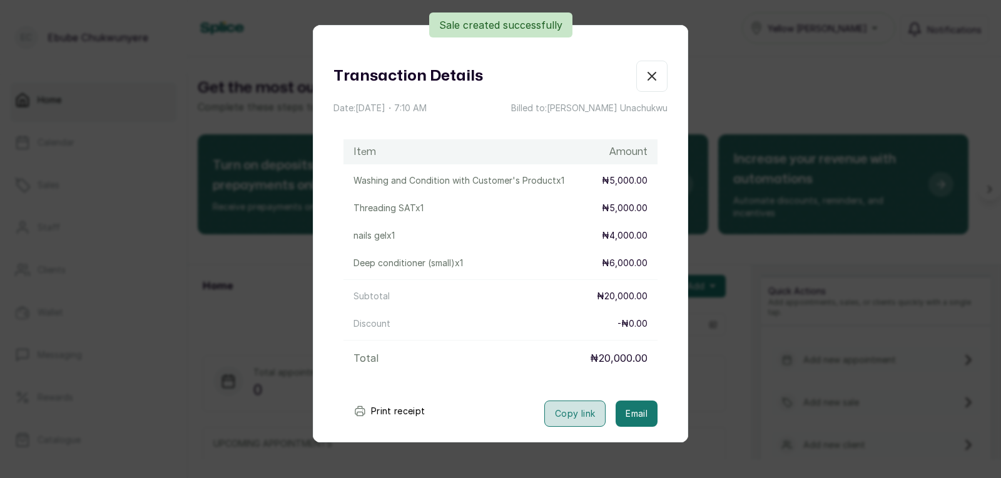
click at [573, 410] on button "Copy link" at bounding box center [574, 414] width 61 height 26
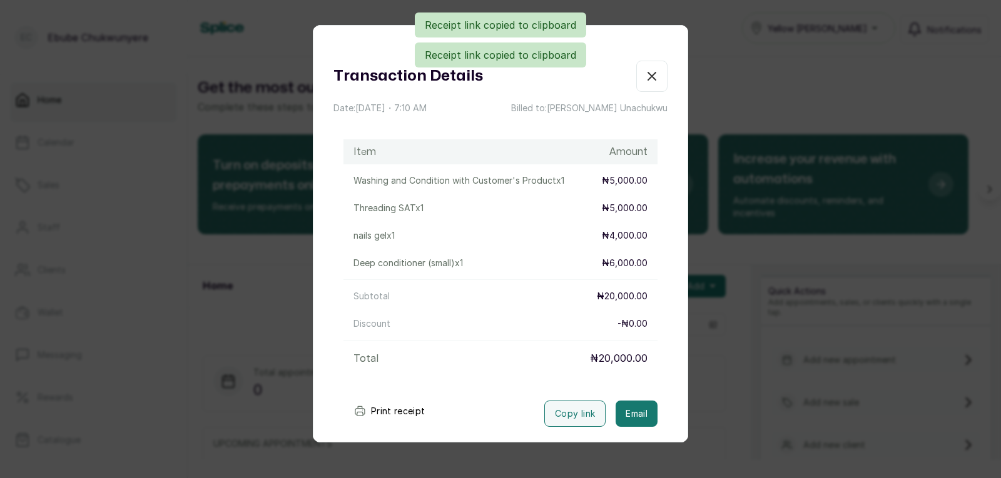
click at [650, 78] on button "button" at bounding box center [651, 76] width 31 height 31
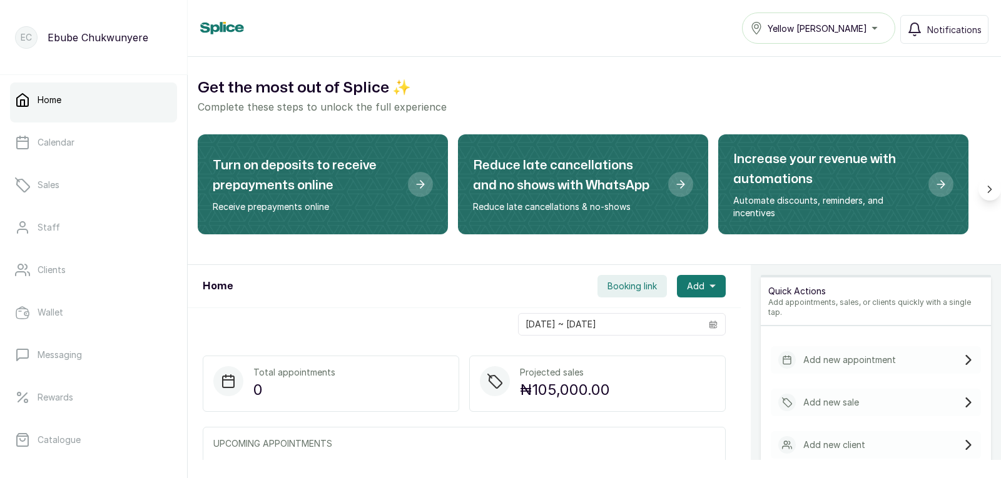
click at [837, 398] on div "Add new sale" at bounding box center [818, 403] width 81 height 18
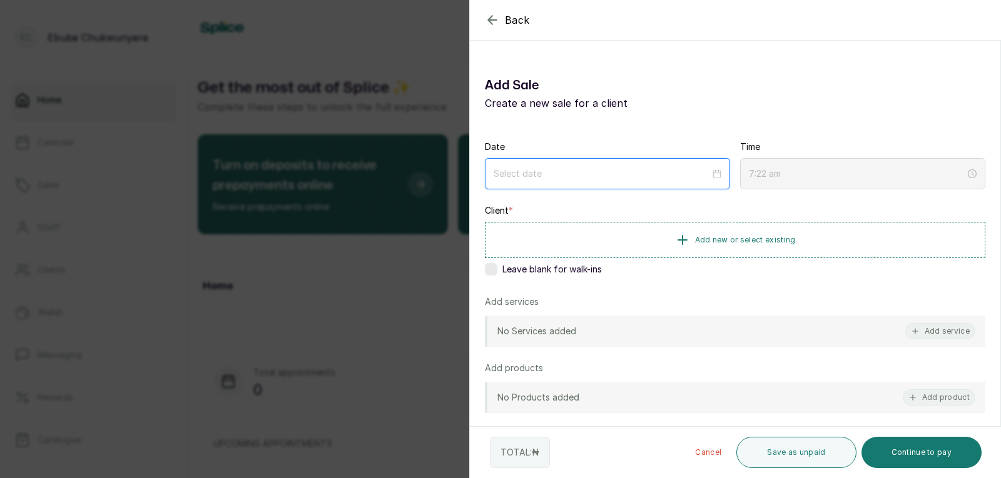
click at [584, 177] on input at bounding box center [601, 174] width 216 height 14
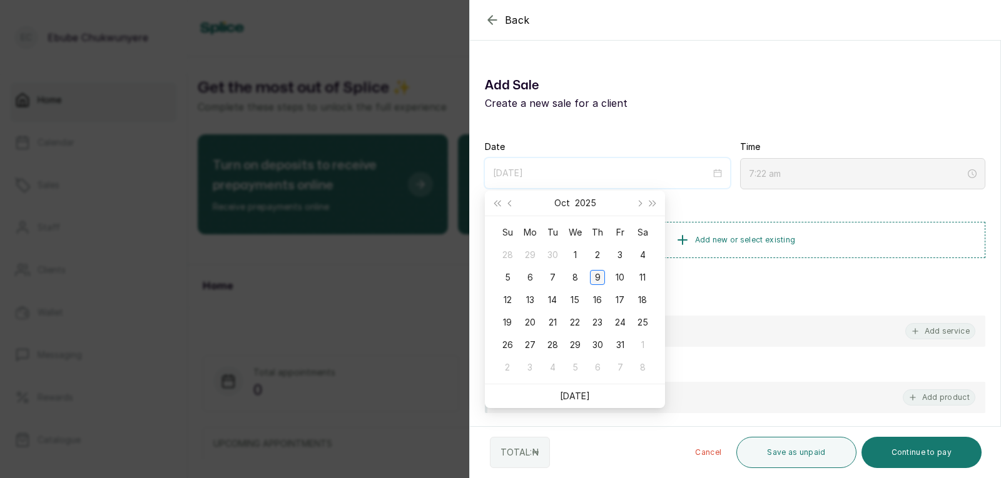
type input "[DATE]"
click at [594, 275] on div "9" at bounding box center [597, 277] width 15 height 15
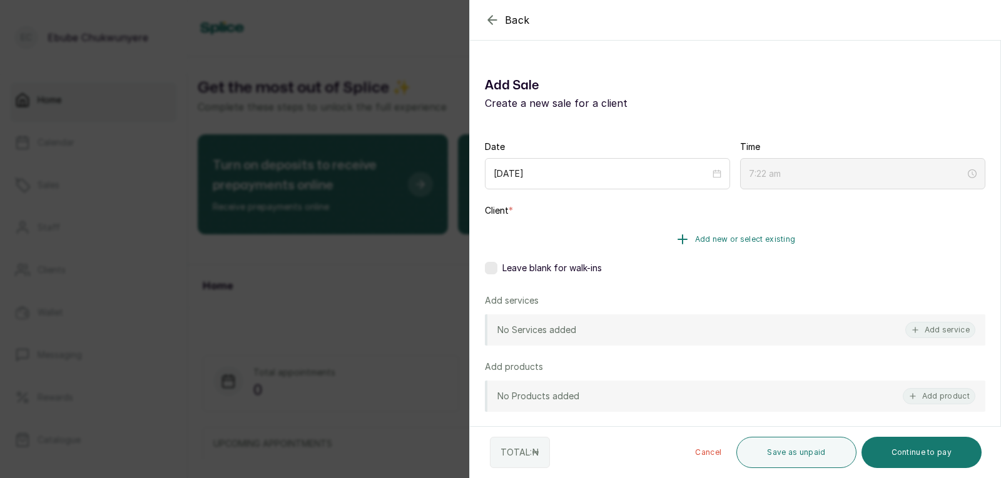
click at [758, 236] on span "Add new or select existing" at bounding box center [745, 240] width 101 height 10
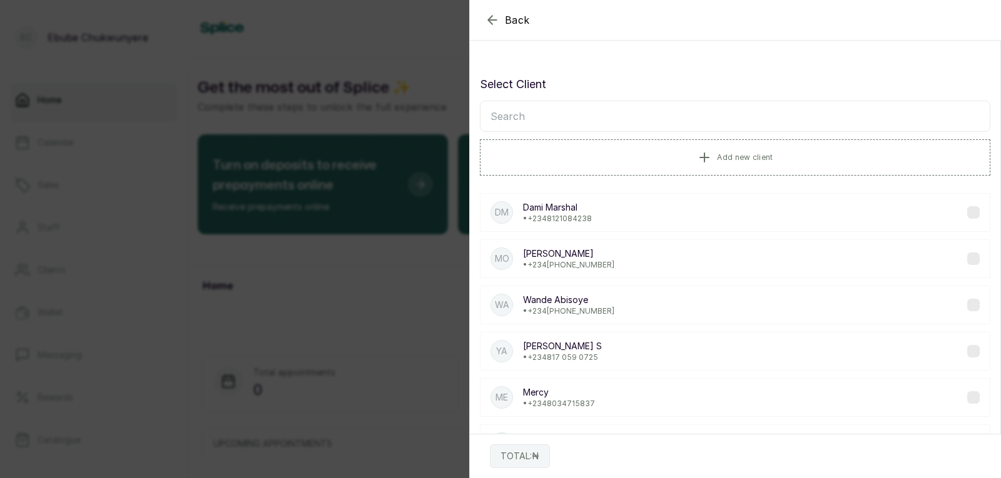
click at [534, 116] on input "text" at bounding box center [735, 116] width 510 height 31
click at [619, 153] on button "Add new client" at bounding box center [735, 156] width 510 height 35
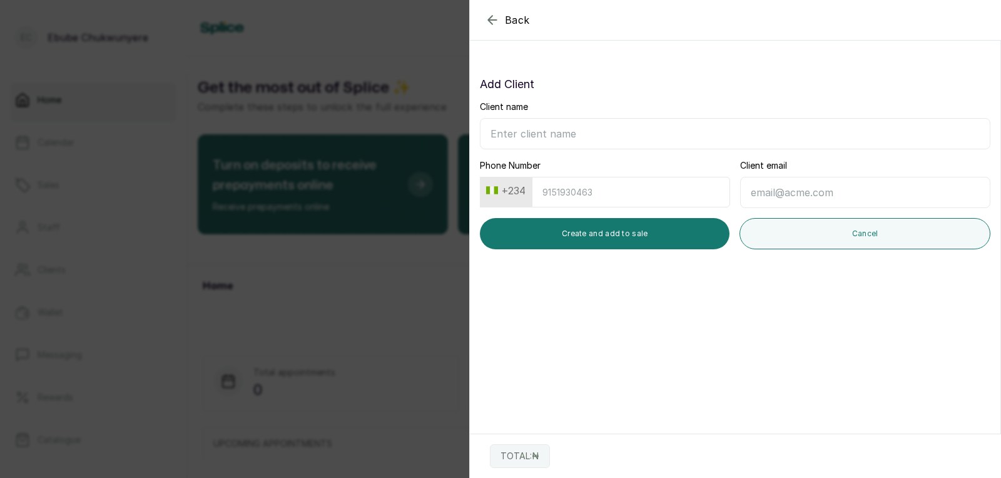
click at [494, 13] on icon "button" at bounding box center [492, 20] width 15 height 15
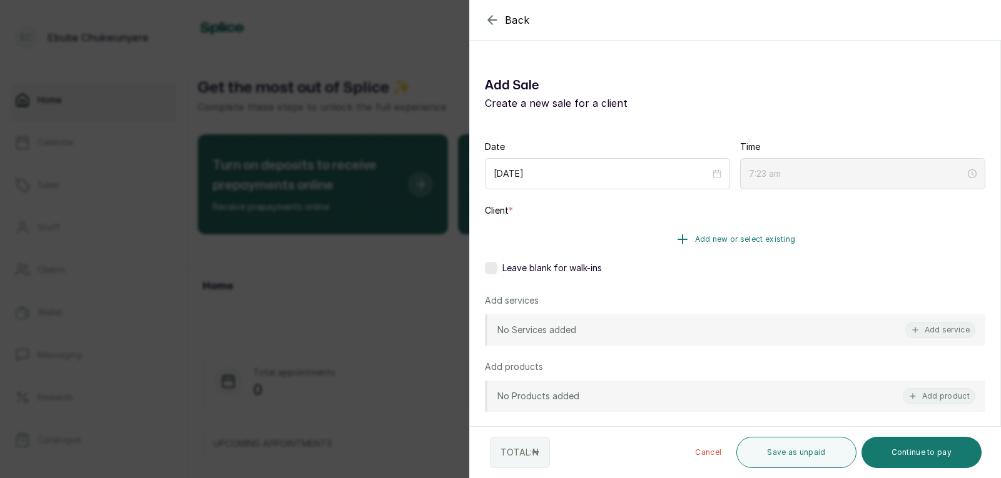
click at [561, 233] on button "Add new or select existing" at bounding box center [735, 239] width 500 height 35
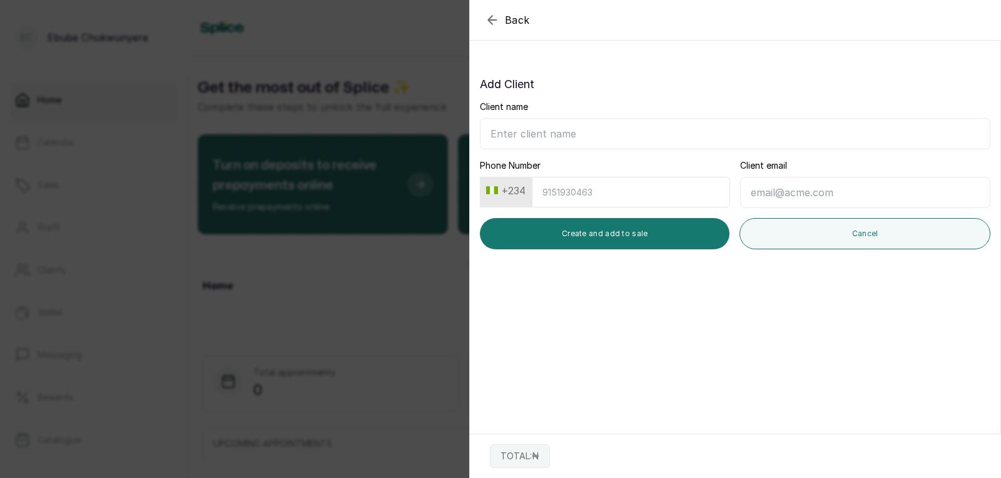
click at [572, 132] on input "Client name" at bounding box center [735, 133] width 510 height 31
click at [495, 15] on icon "button" at bounding box center [492, 20] width 15 height 15
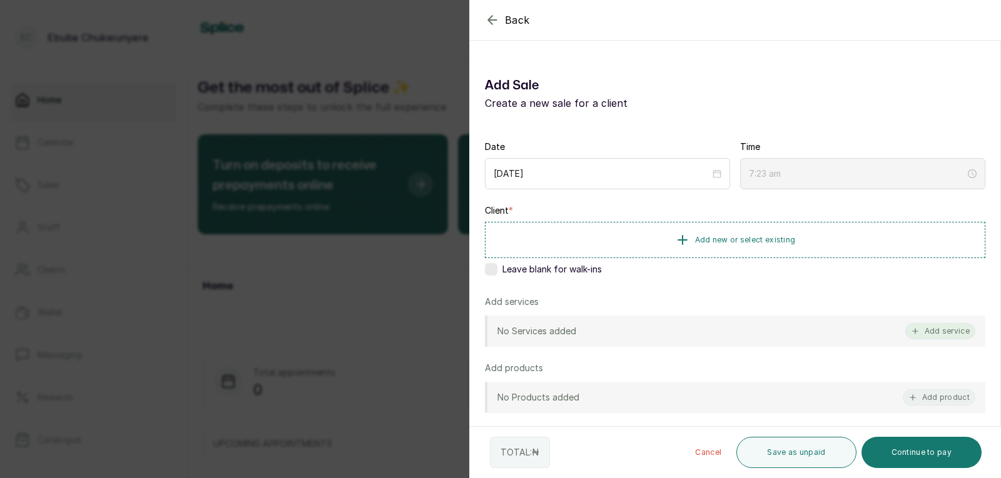
click at [941, 330] on button "Add service" at bounding box center [940, 331] width 70 height 16
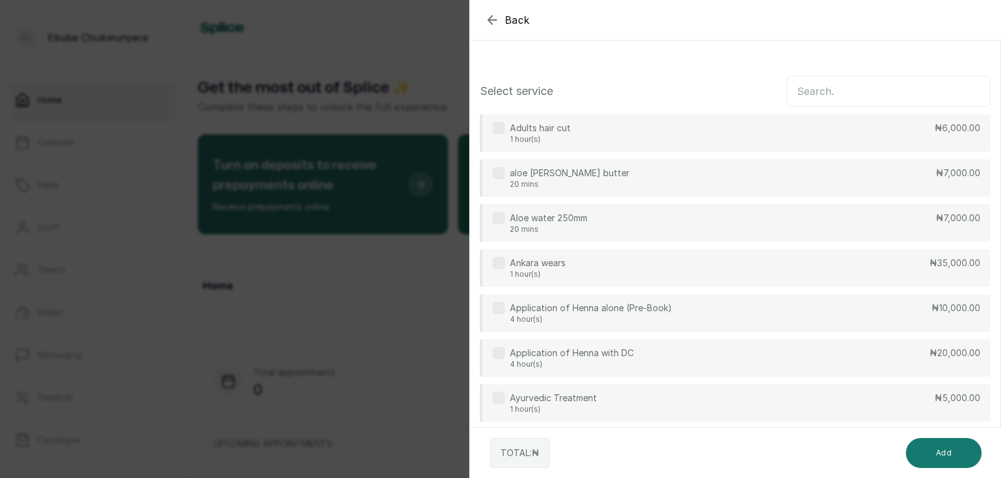
click at [816, 93] on input "text" at bounding box center [888, 91] width 204 height 31
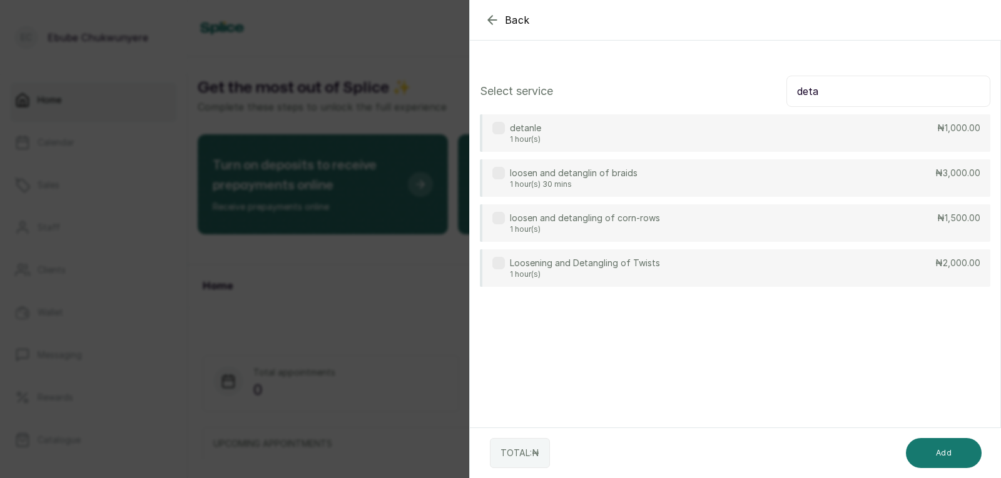
type input "deta"
click at [664, 139] on div "detanle 1 hour(s) ₦1,000.00" at bounding box center [735, 133] width 510 height 38
click at [933, 451] on button "Add" at bounding box center [944, 453] width 76 height 30
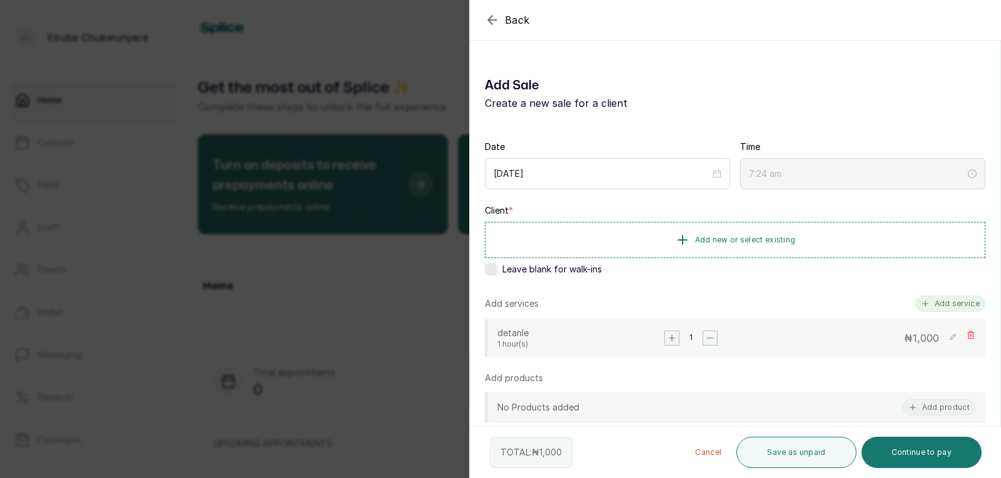
click at [946, 301] on button "Add service" at bounding box center [950, 304] width 70 height 16
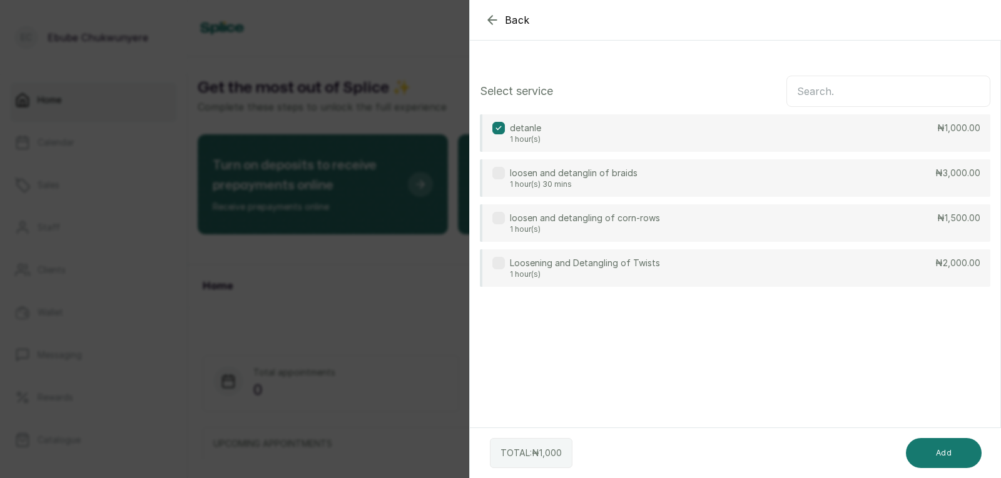
click at [860, 84] on input "text" at bounding box center [888, 91] width 204 height 31
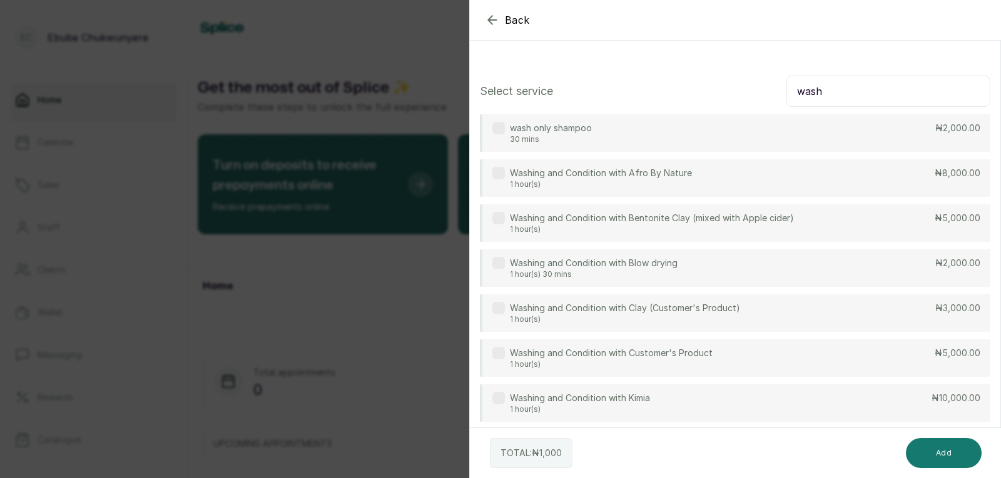
type input "wash"
click at [881, 399] on div "Washing and Condition with Kimia 1 hour(s) ₦10,000.00" at bounding box center [735, 404] width 510 height 38
click at [944, 453] on button "Add" at bounding box center [944, 453] width 76 height 30
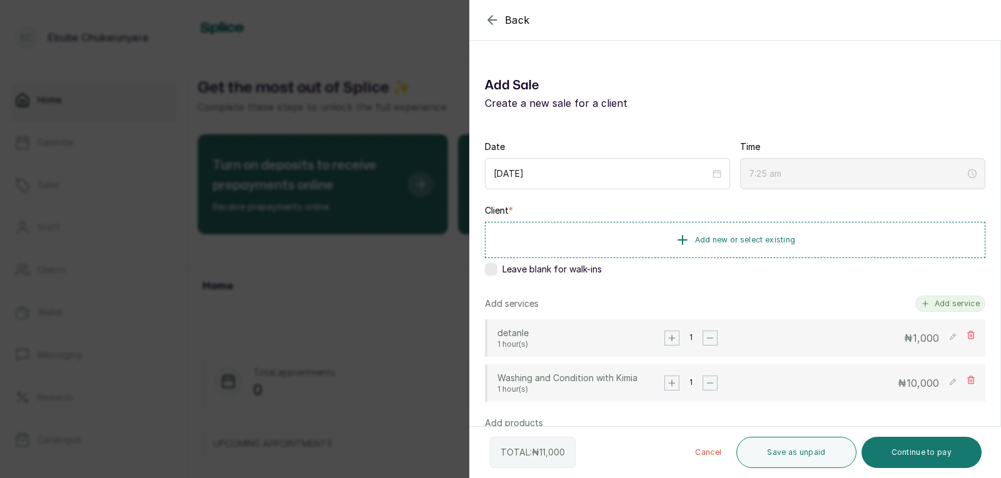
click at [944, 299] on button "Add service" at bounding box center [950, 304] width 70 height 16
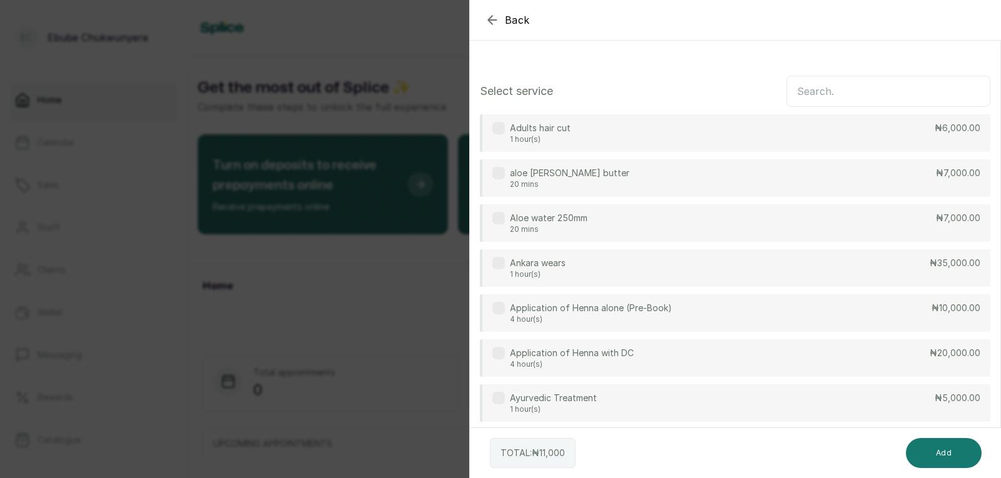
click at [881, 86] on input "text" at bounding box center [888, 91] width 204 height 31
type input "twi"
click at [912, 306] on div "Flat twist 1 hour(s) 30 mins ₦8,000.00" at bounding box center [735, 314] width 510 height 38
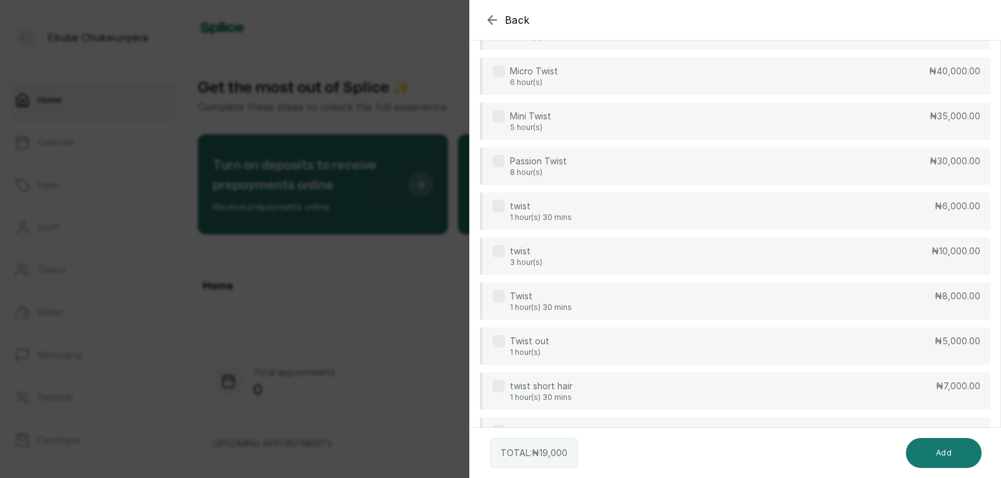
scroll to position [502, 0]
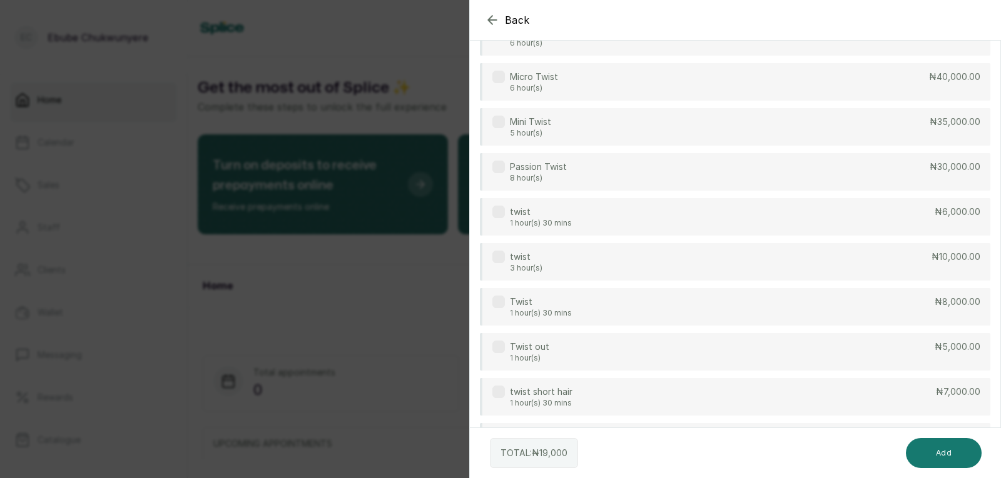
click at [879, 304] on div "Twist 1 hour(s) 30 mins ₦8,000.00" at bounding box center [735, 307] width 510 height 38
click at [951, 448] on button "Add" at bounding box center [944, 453] width 76 height 30
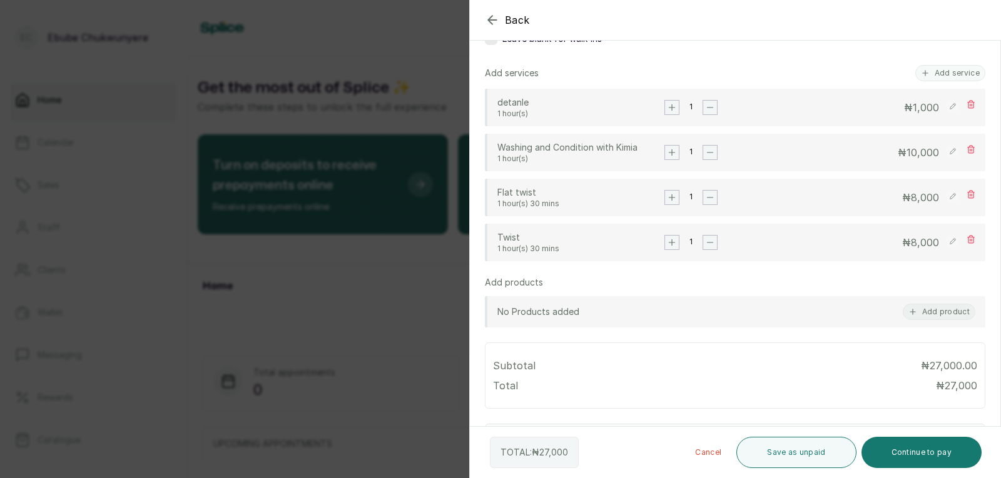
scroll to position [230, 0]
click at [968, 199] on icon at bounding box center [971, 195] width 7 height 8
type input "7:26 am"
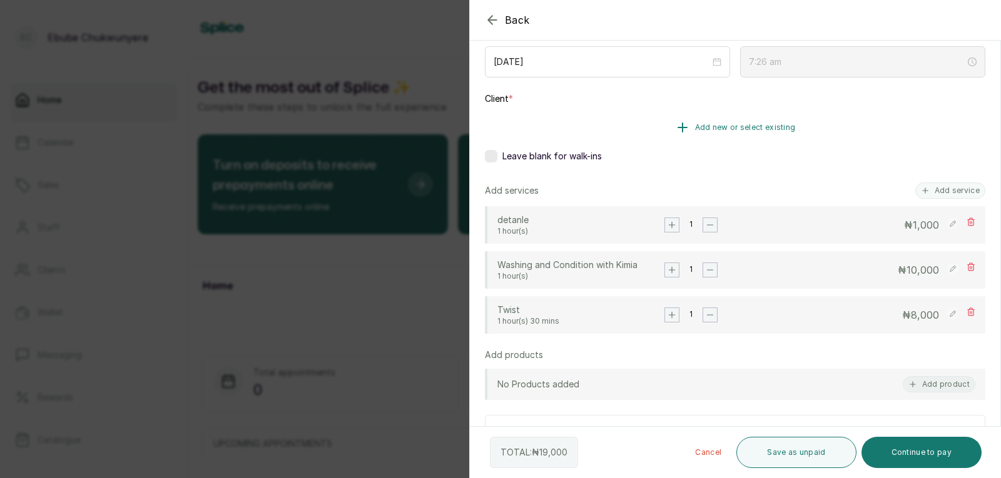
scroll to position [108, 0]
click at [769, 127] on span "Add new or select existing" at bounding box center [745, 131] width 101 height 10
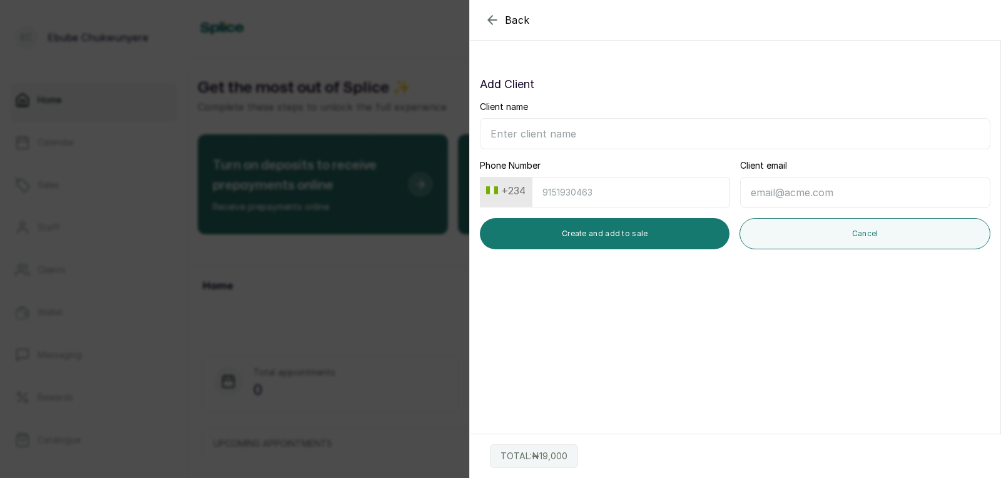
scroll to position [0, 0]
click at [763, 130] on input "Client name" at bounding box center [735, 133] width 510 height 31
click at [760, 143] on input "Client name" at bounding box center [735, 133] width 510 height 31
click at [500, 19] on button "Back" at bounding box center [507, 20] width 45 height 15
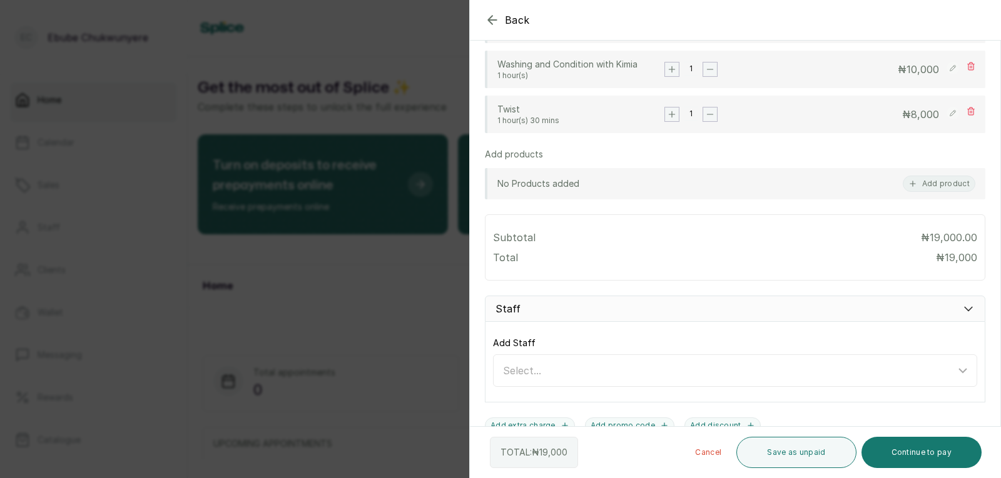
scroll to position [310, 0]
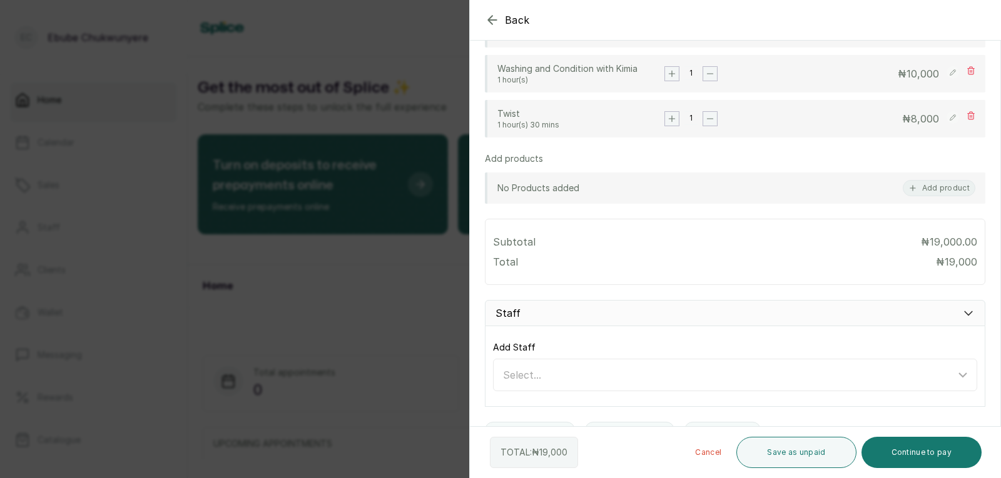
click at [784, 341] on div "Add Staff Select..." at bounding box center [735, 366] width 500 height 81
click at [804, 326] on div "Staff" at bounding box center [735, 313] width 500 height 26
click at [944, 326] on div "Staff" at bounding box center [735, 313] width 500 height 26
click at [962, 320] on icon at bounding box center [968, 313] width 13 height 13
click at [885, 326] on div "Staff" at bounding box center [735, 313] width 500 height 26
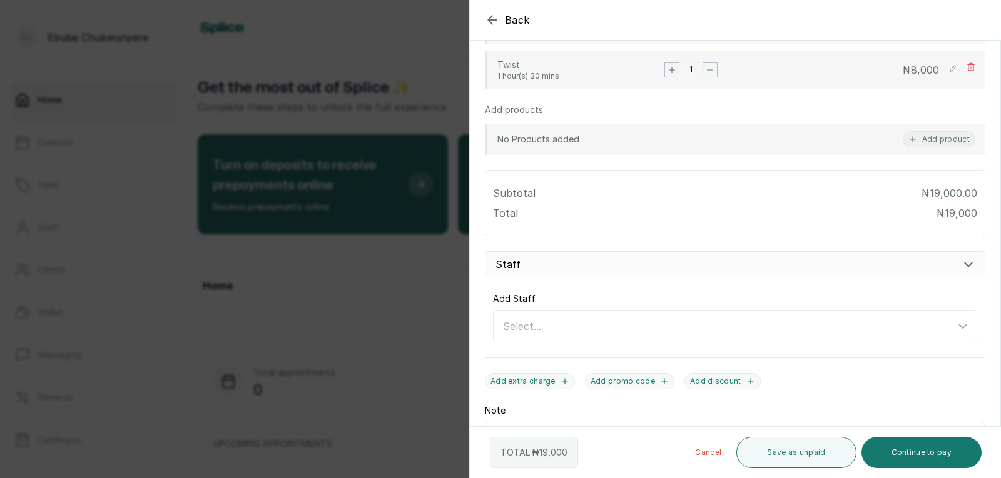
scroll to position [359, 0]
click at [753, 333] on div "Select..." at bounding box center [729, 325] width 452 height 15
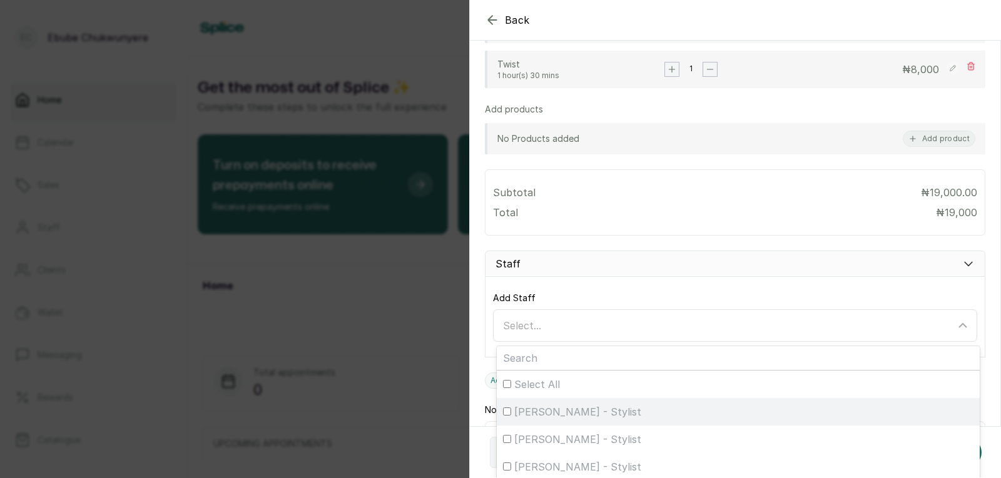
drag, startPoint x: 797, startPoint y: 423, endPoint x: 797, endPoint y: 435, distance: 11.9
click at [797, 426] on label "[PERSON_NAME] - Stylist" at bounding box center [738, 412] width 483 height 28
click at [511, 416] on input "[PERSON_NAME] - Stylist" at bounding box center [507, 412] width 8 height 8
checkbox input "true"
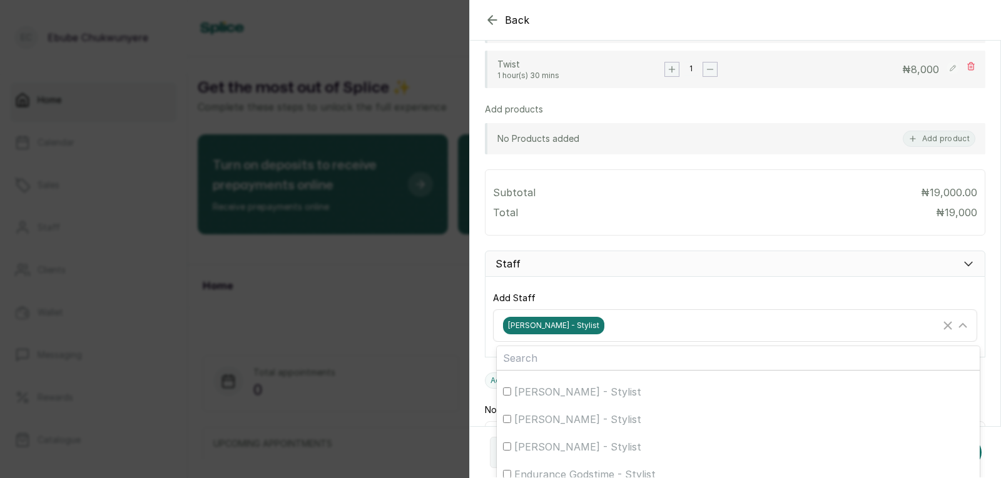
scroll to position [49, 0]
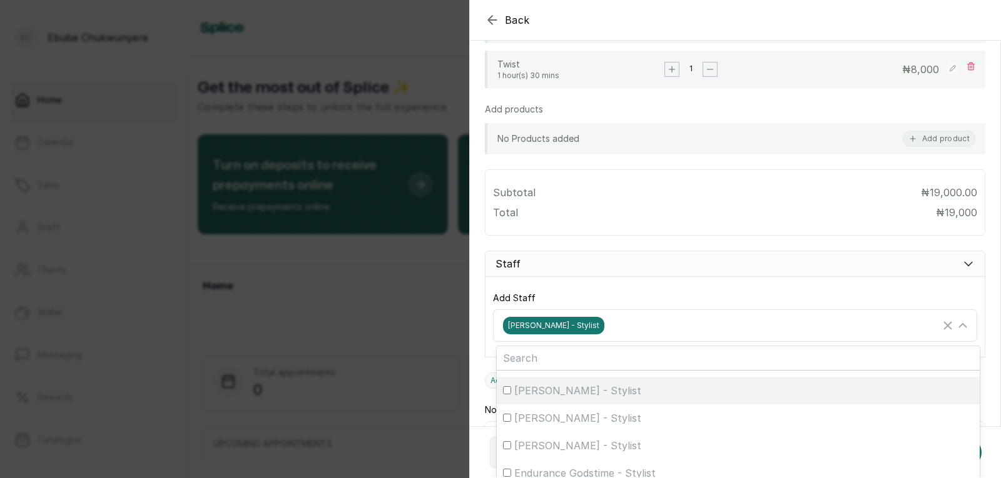
click at [518, 398] on span "[PERSON_NAME] - Stylist" at bounding box center [577, 390] width 127 height 15
click at [511, 395] on input "[PERSON_NAME] - Stylist" at bounding box center [507, 391] width 8 height 8
checkbox input "true"
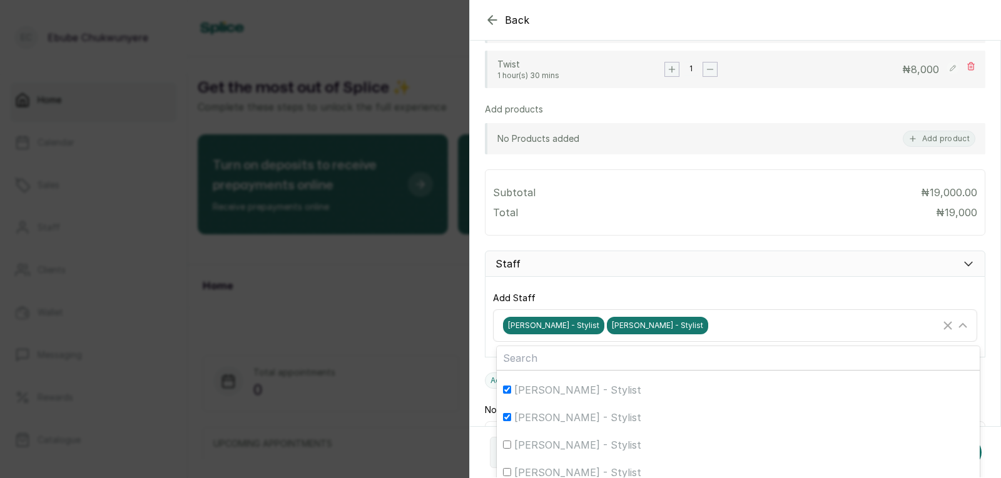
scroll to position [14, 0]
click at [508, 405] on div "[PERSON_NAME] - Stylist" at bounding box center [738, 397] width 470 height 15
click at [508, 402] on input "[PERSON_NAME] - Stylist" at bounding box center [507, 397] width 8 height 8
checkbox input "false"
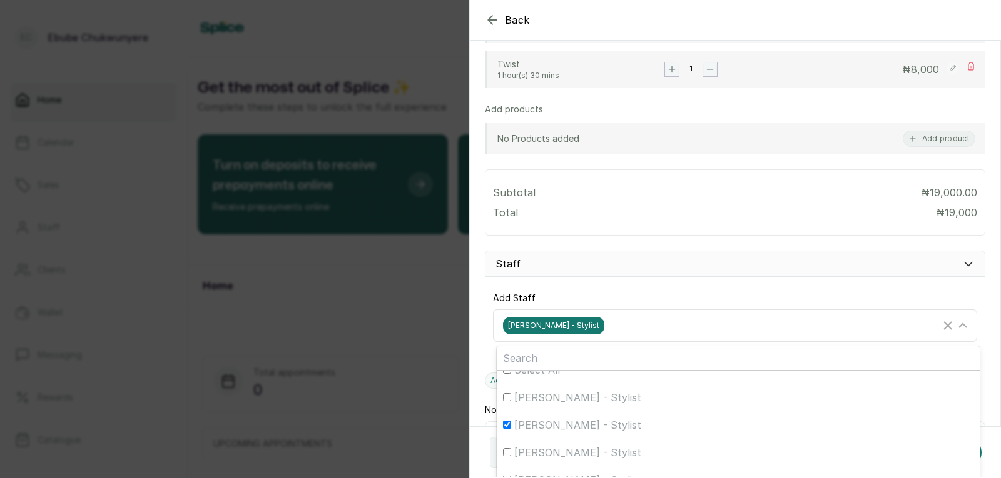
click at [659, 335] on div "[PERSON_NAME] - Stylist" at bounding box center [721, 326] width 437 height 18
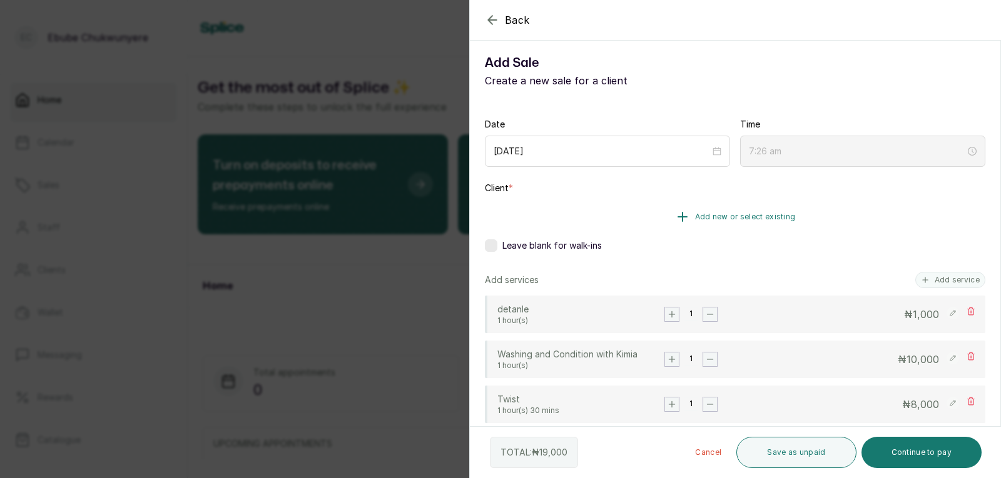
scroll to position [46, 0]
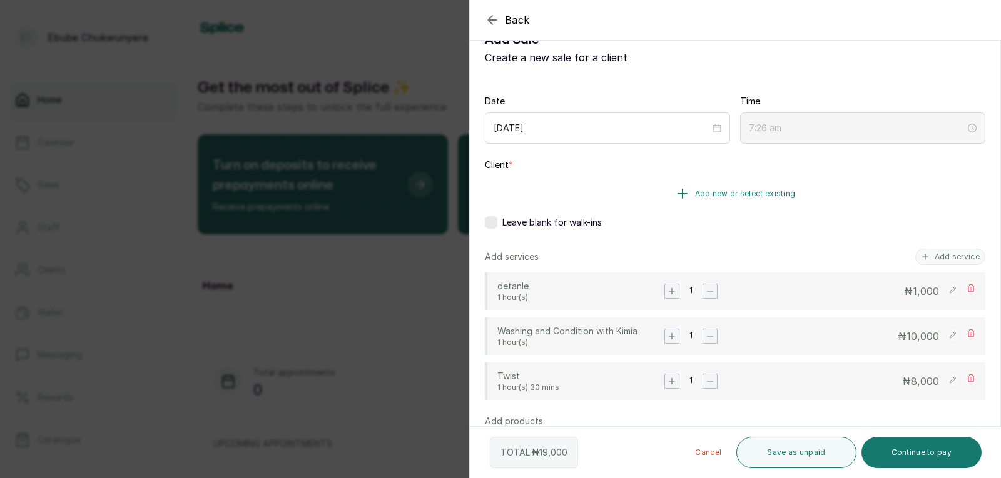
click at [679, 195] on icon "button" at bounding box center [682, 194] width 9 height 9
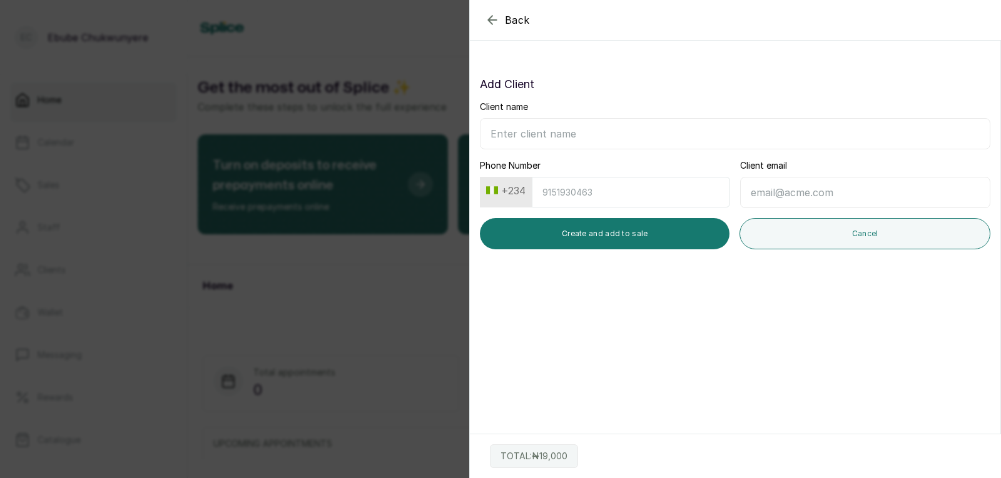
scroll to position [0, 0]
click at [722, 300] on section "Back Add Sale Add Client Client name Phone Number +234 Client email Create and …" at bounding box center [735, 239] width 532 height 478
click at [750, 91] on p "Add Client" at bounding box center [735, 85] width 510 height 18
drag, startPoint x: 982, startPoint y: 69, endPoint x: 894, endPoint y: 54, distance: 89.5
click at [962, 68] on div "Add Client Client name Phone Number +234 Client email Create and add to sale Ca…" at bounding box center [735, 163] width 530 height 194
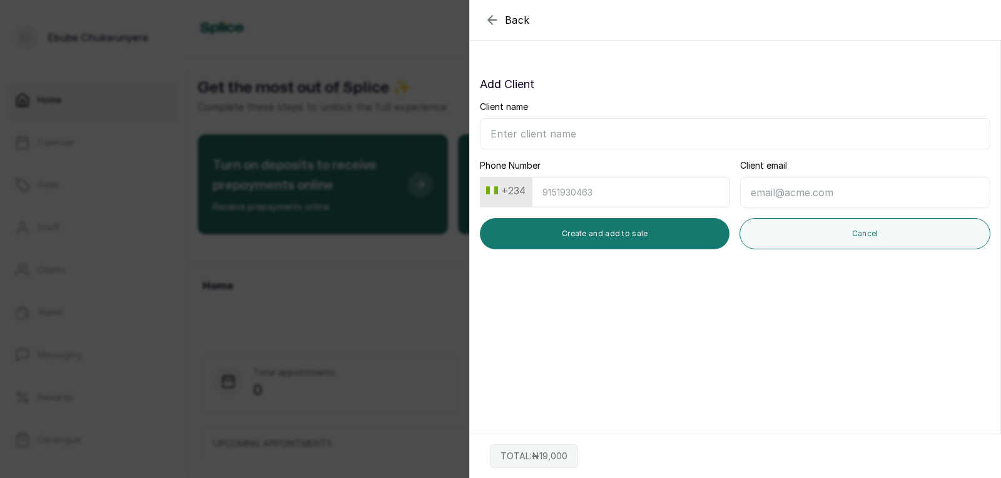
drag, startPoint x: 786, startPoint y: 78, endPoint x: 706, endPoint y: 63, distance: 81.5
click at [759, 78] on p "Add Client" at bounding box center [735, 85] width 510 height 18
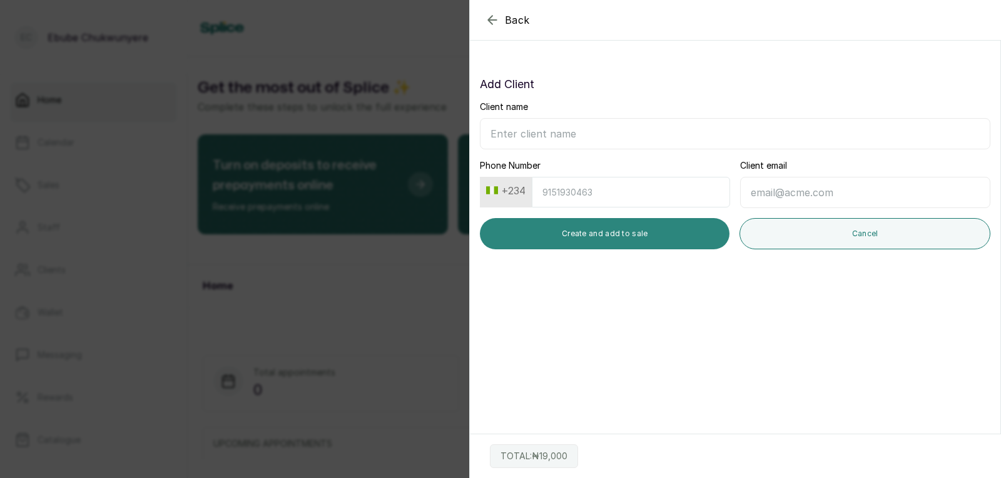
click at [616, 240] on button "Create and add to sale" at bounding box center [605, 233] width 250 height 31
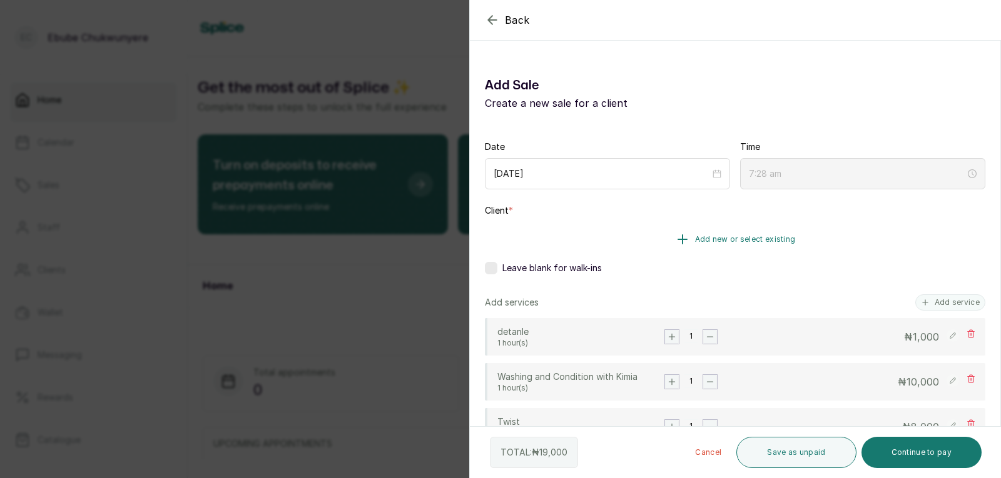
click at [667, 232] on button "Add new or select existing" at bounding box center [735, 239] width 500 height 35
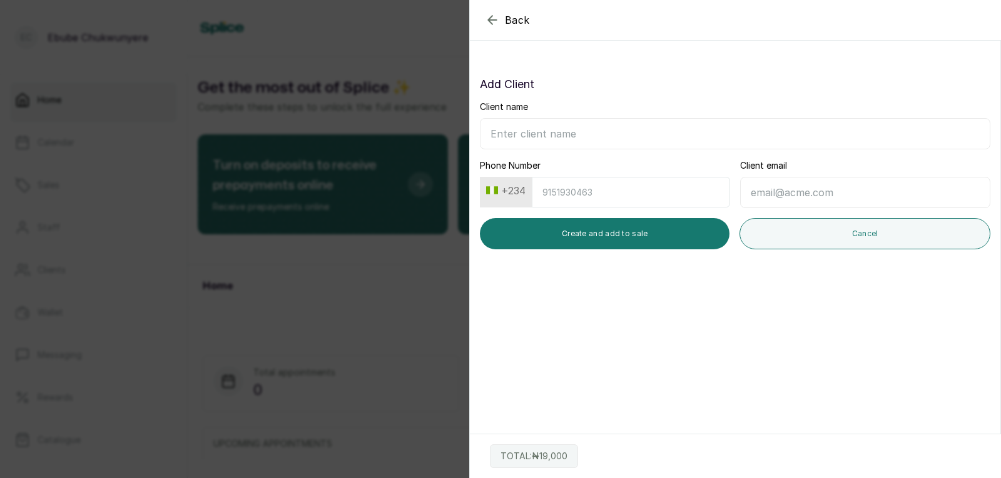
drag, startPoint x: 838, startPoint y: 123, endPoint x: 948, endPoint y: -38, distance: 195.3
click at [851, 136] on input "Client name" at bounding box center [735, 133] width 510 height 31
click at [493, 14] on icon "button" at bounding box center [492, 20] width 15 height 15
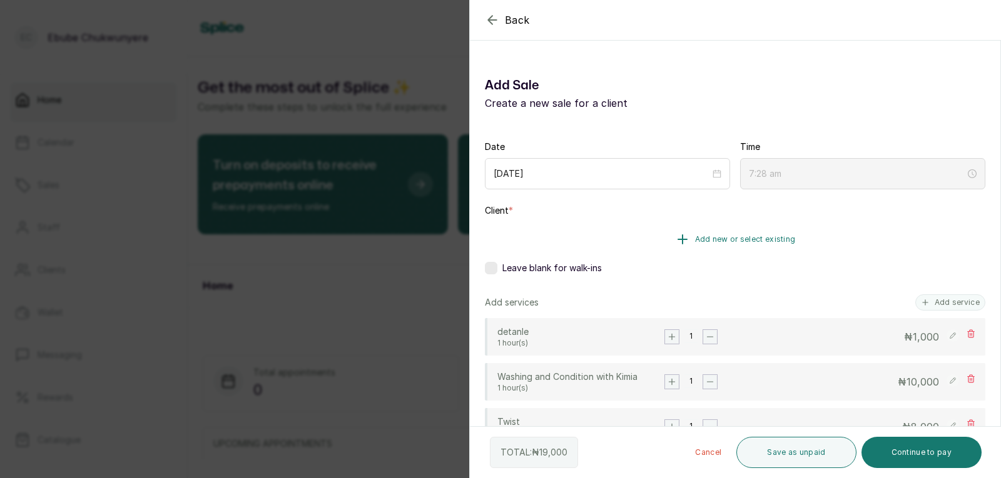
click at [708, 237] on span "Add new or select existing" at bounding box center [745, 240] width 101 height 10
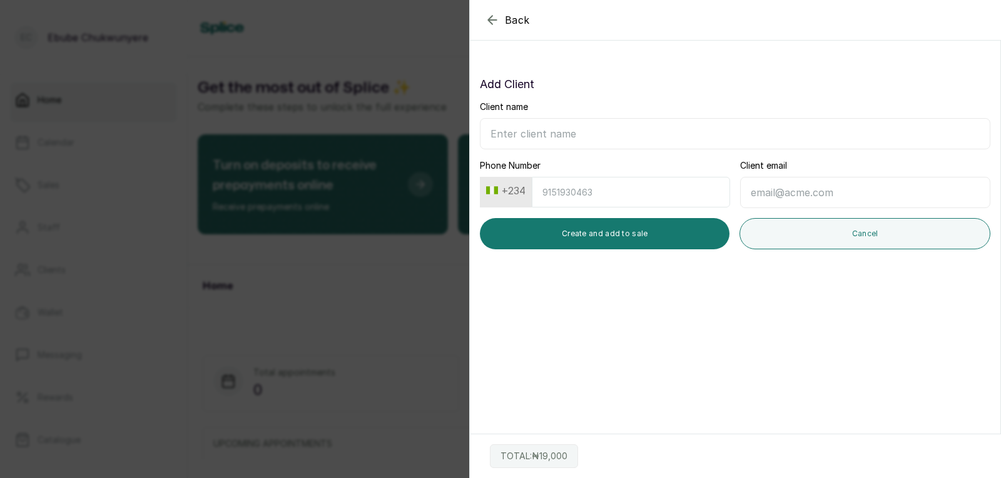
click at [621, 140] on input "Client name" at bounding box center [735, 133] width 510 height 31
click at [487, 18] on div "Back" at bounding box center [970, 20] width 1001 height 40
click at [490, 18] on icon "button" at bounding box center [492, 20] width 15 height 15
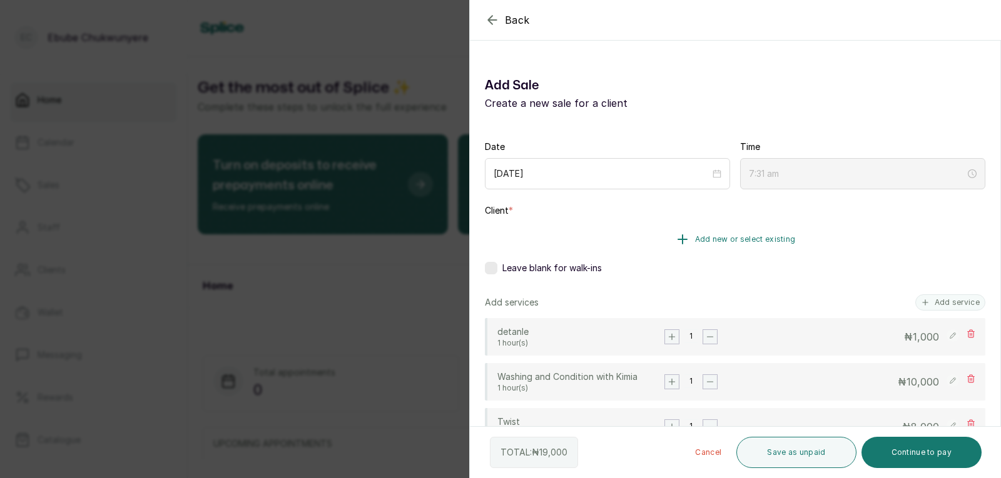
click at [645, 236] on button "Add new or select existing" at bounding box center [735, 239] width 500 height 35
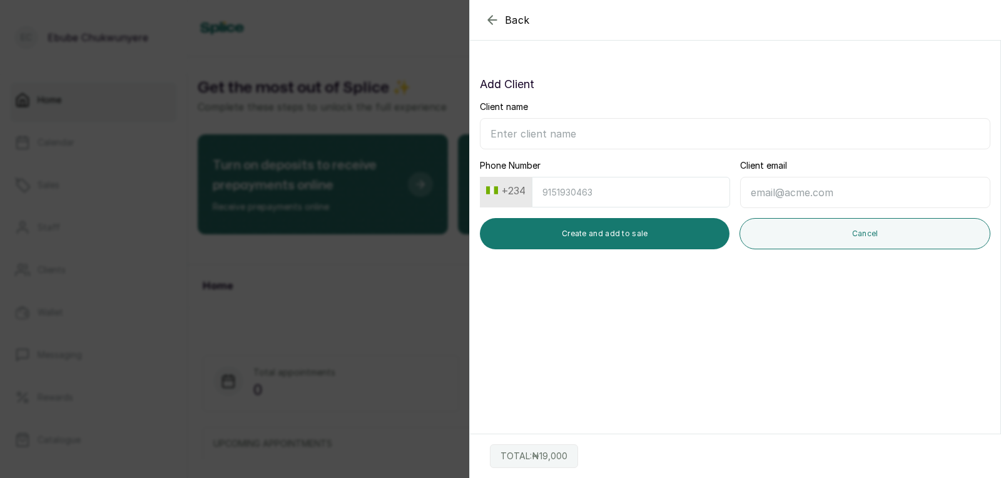
click at [620, 142] on input "Client name" at bounding box center [735, 133] width 510 height 31
click at [576, 135] on input "[PERSON_NAME]" at bounding box center [735, 133] width 510 height 31
type input "g"
click at [497, 21] on icon "button" at bounding box center [492, 20] width 15 height 15
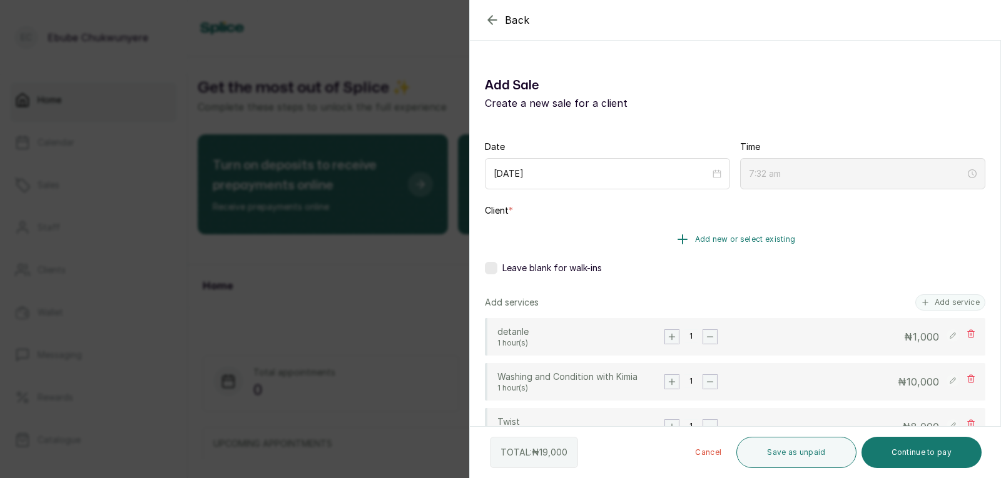
click at [695, 238] on span "Add new or select existing" at bounding box center [745, 240] width 101 height 10
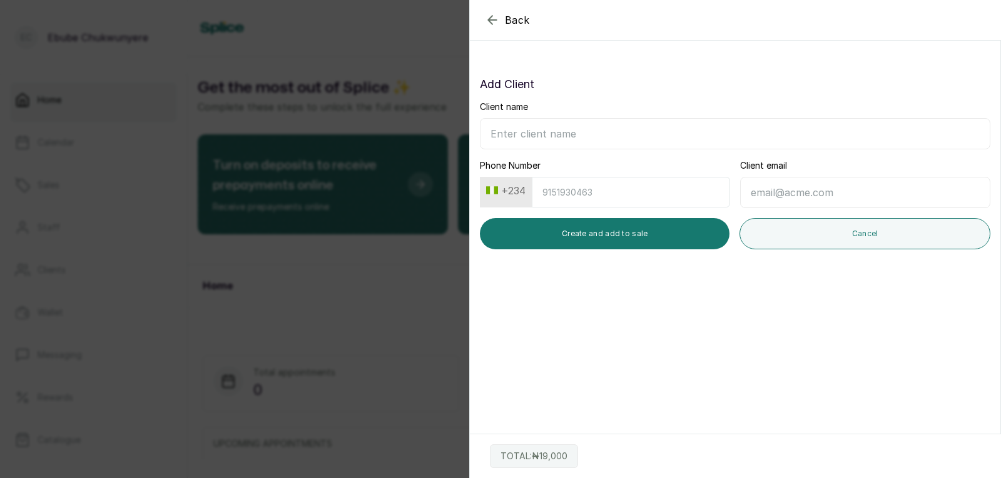
click at [542, 139] on input "Client name" at bounding box center [735, 133] width 510 height 31
drag, startPoint x: 501, startPoint y: 139, endPoint x: 495, endPoint y: 131, distance: 10.4
click at [647, 136] on input "[PERSON_NAME]" at bounding box center [735, 133] width 510 height 31
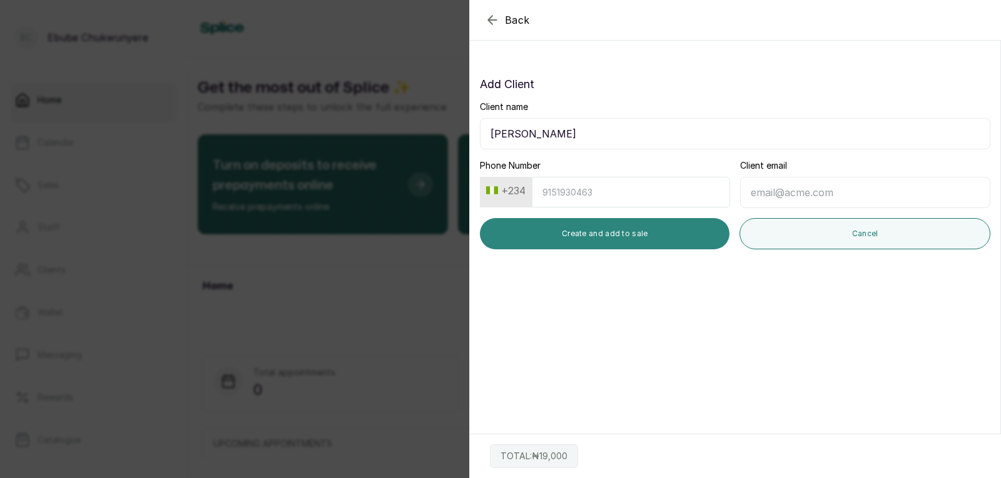
type input "[PERSON_NAME]"
click at [655, 232] on button "Create and add to sale" at bounding box center [605, 233] width 250 height 31
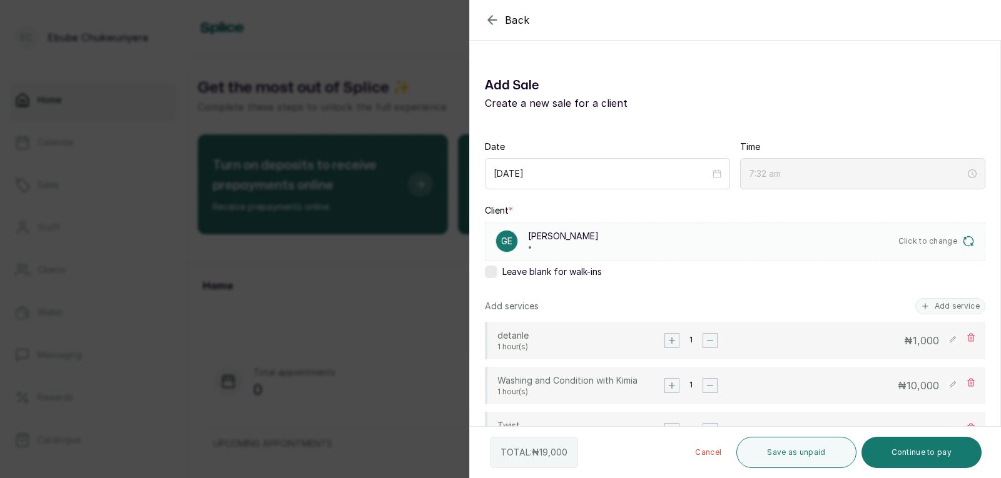
click at [728, 241] on div "[PERSON_NAME] • Click to change" at bounding box center [735, 241] width 500 height 39
click at [699, 232] on div "[PERSON_NAME] • Click to change" at bounding box center [735, 241] width 500 height 39
click at [962, 240] on icon "button" at bounding box center [968, 241] width 13 height 13
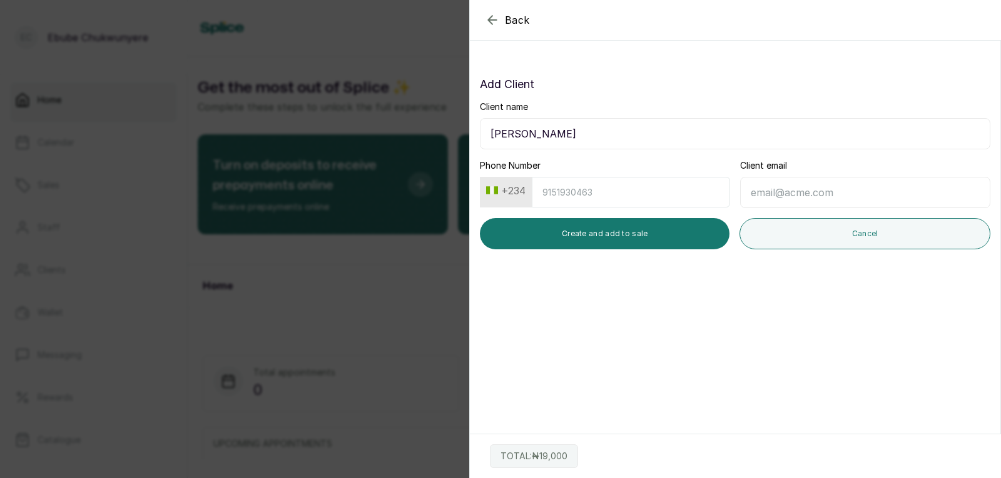
click at [597, 191] on input "Phone Number" at bounding box center [631, 192] width 198 height 31
click at [597, 193] on input "Phone Number" at bounding box center [631, 192] width 198 height 31
click at [529, 192] on button "+234" at bounding box center [505, 191] width 49 height 20
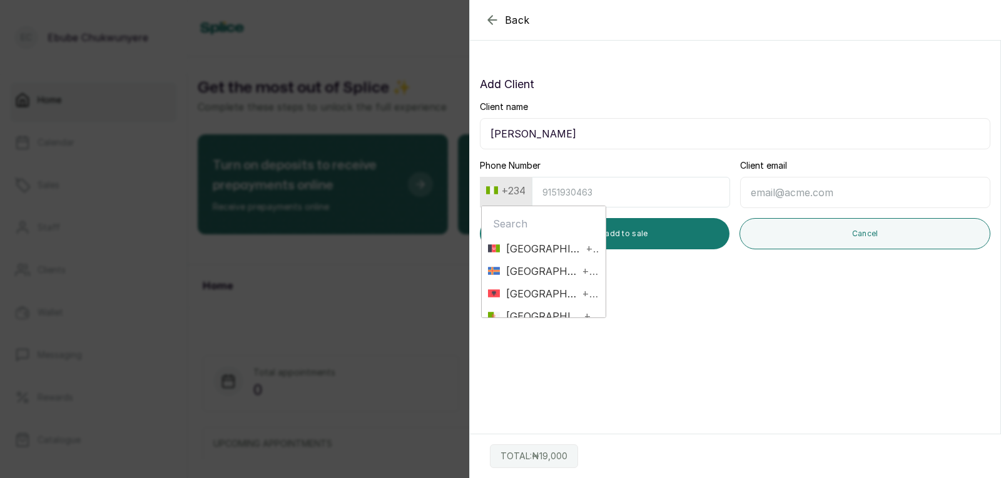
click at [620, 196] on input "Phone Number" at bounding box center [631, 192] width 198 height 31
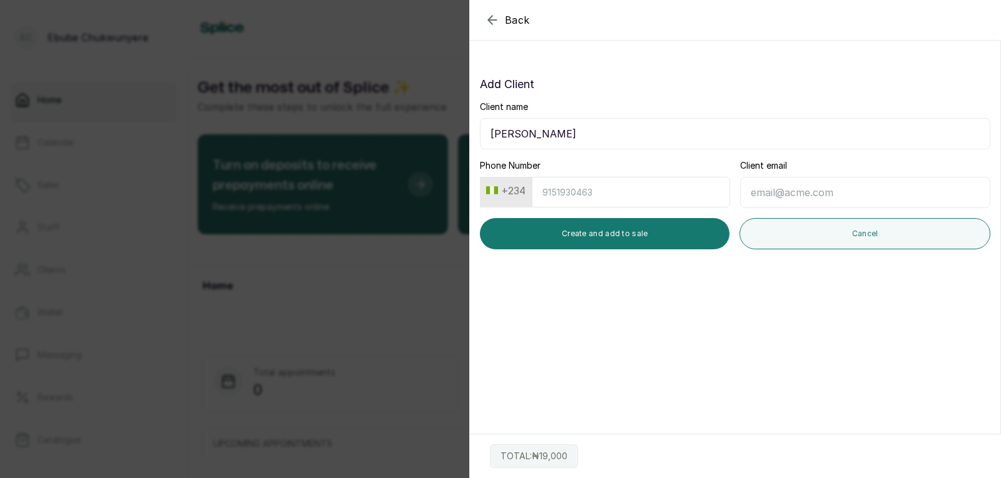
click at [619, 195] on input "Phone Number" at bounding box center [631, 192] width 198 height 31
drag, startPoint x: 554, startPoint y: 200, endPoint x: 629, endPoint y: 151, distance: 89.7
click at [629, 151] on div "Client name [PERSON_NAME] Phone Number +234 Client email Create and add to sale…" at bounding box center [735, 175] width 510 height 149
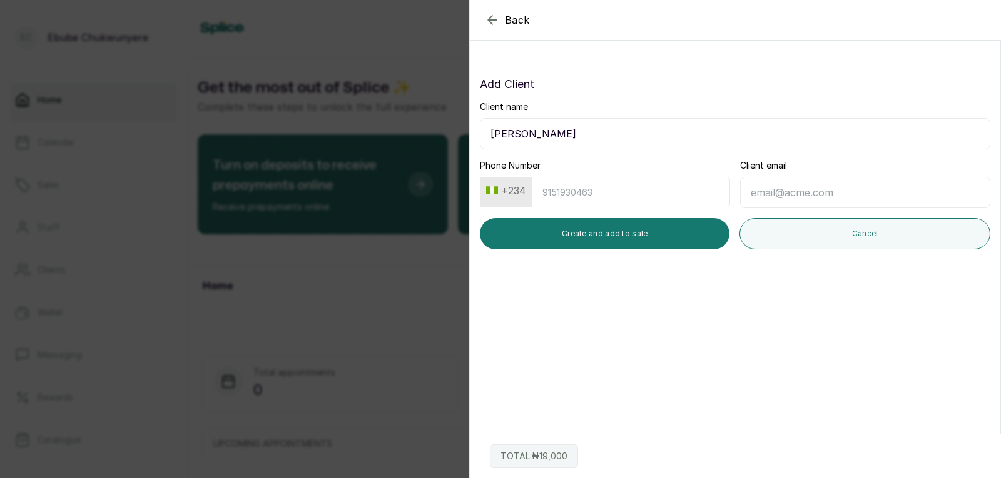
click at [572, 124] on input "[PERSON_NAME]" at bounding box center [735, 133] width 510 height 31
click at [597, 197] on input "Phone Number" at bounding box center [631, 192] width 198 height 31
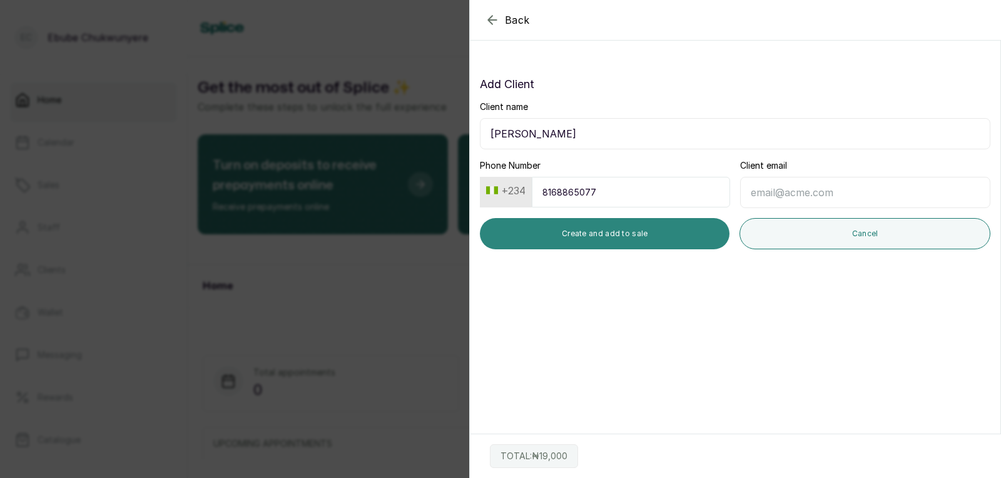
type input "8168865077"
click at [622, 229] on button "Create and add to sale" at bounding box center [605, 233] width 250 height 31
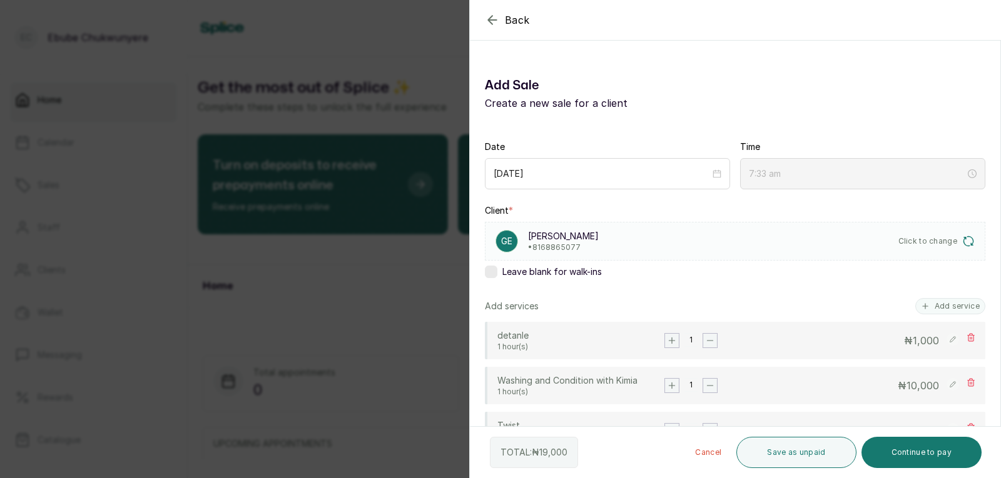
click at [923, 236] on span "Click to change" at bounding box center [927, 241] width 59 height 10
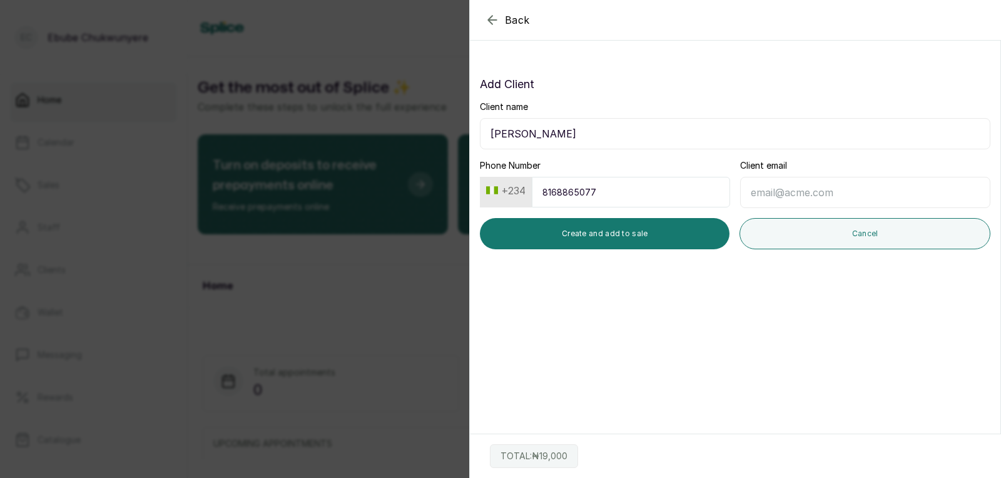
click at [570, 139] on input "[PERSON_NAME]" at bounding box center [735, 133] width 510 height 31
click at [494, 134] on input "[PERSON_NAME]" at bounding box center [735, 133] width 510 height 31
click at [540, 132] on input "[PERSON_NAME]" at bounding box center [735, 133] width 510 height 31
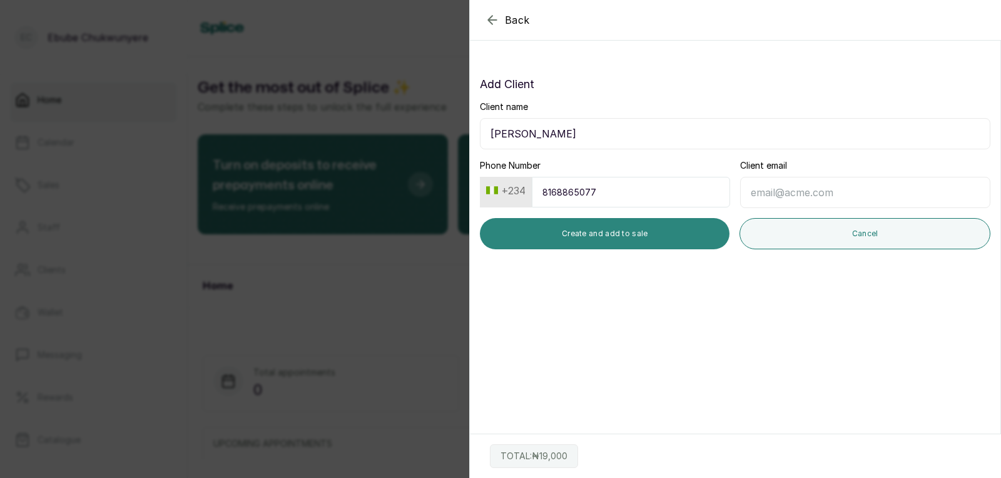
type input "[PERSON_NAME]"
click at [637, 228] on button "Create and add to sale" at bounding box center [605, 233] width 250 height 31
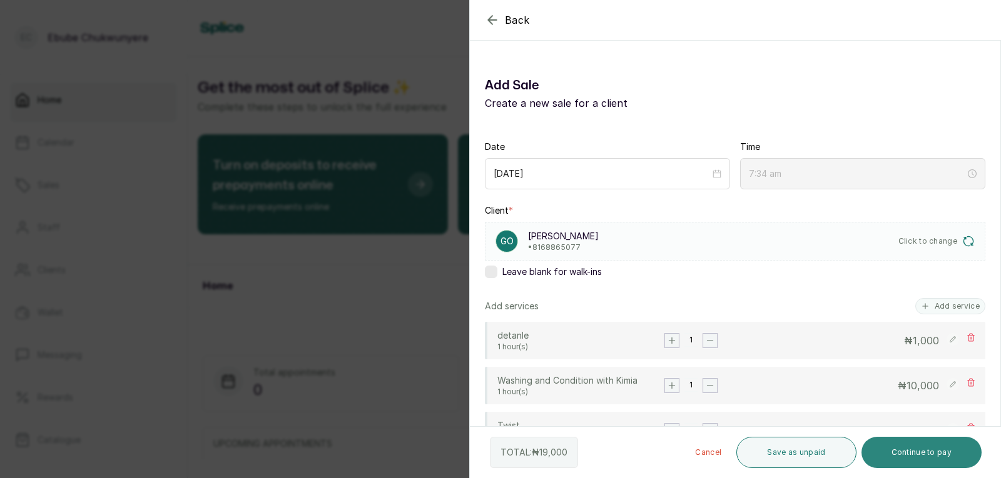
click at [926, 456] on button "Continue to pay" at bounding box center [921, 452] width 121 height 31
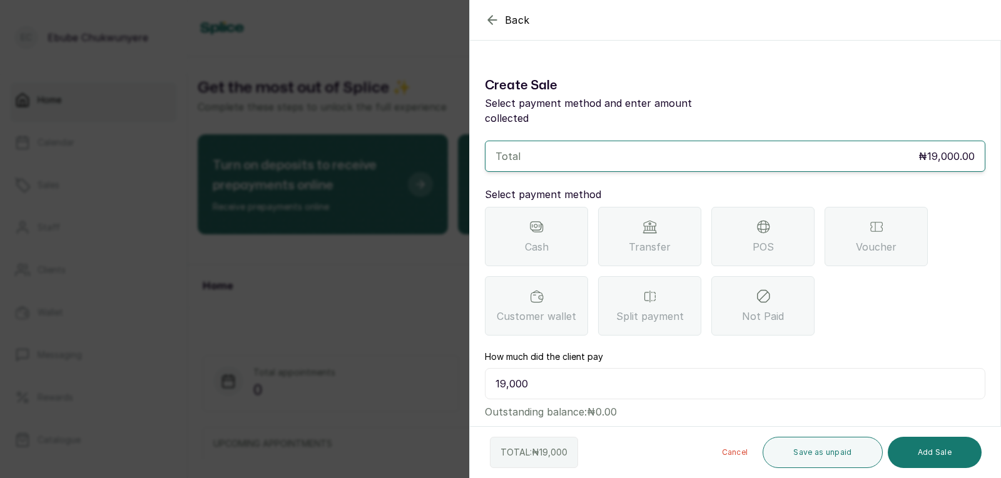
click at [769, 240] on span "POS" at bounding box center [762, 247] width 21 height 15
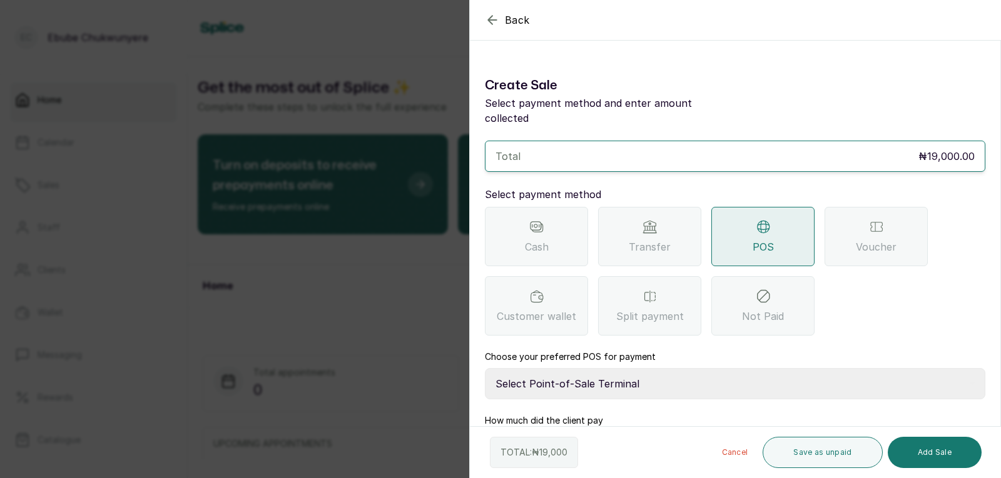
click at [615, 373] on select "Select Point-of-Sale Terminal FCMB - POS First City Monument Bank Providus - PO…" at bounding box center [735, 383] width 500 height 31
select select "aa2ad0f0-a10e-4f4c-bd19-89f63e8f7bd1"
click at [485, 368] on select "Select Point-of-Sale Terminal FCMB - POS First City Monument Bank Providus - PO…" at bounding box center [735, 383] width 500 height 31
click at [943, 453] on button "Add Sale" at bounding box center [934, 452] width 94 height 31
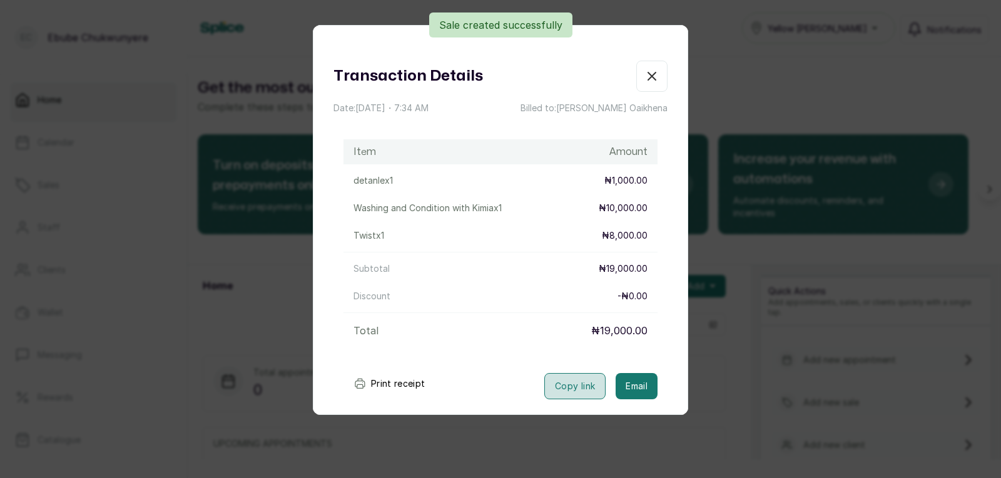
click at [572, 384] on button "Copy link" at bounding box center [574, 386] width 61 height 26
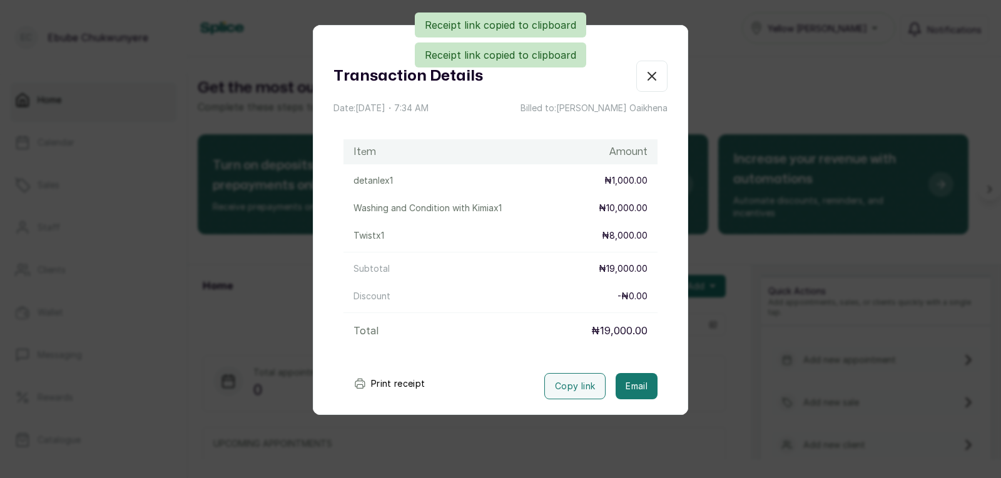
click at [644, 75] on icon "button" at bounding box center [651, 76] width 15 height 15
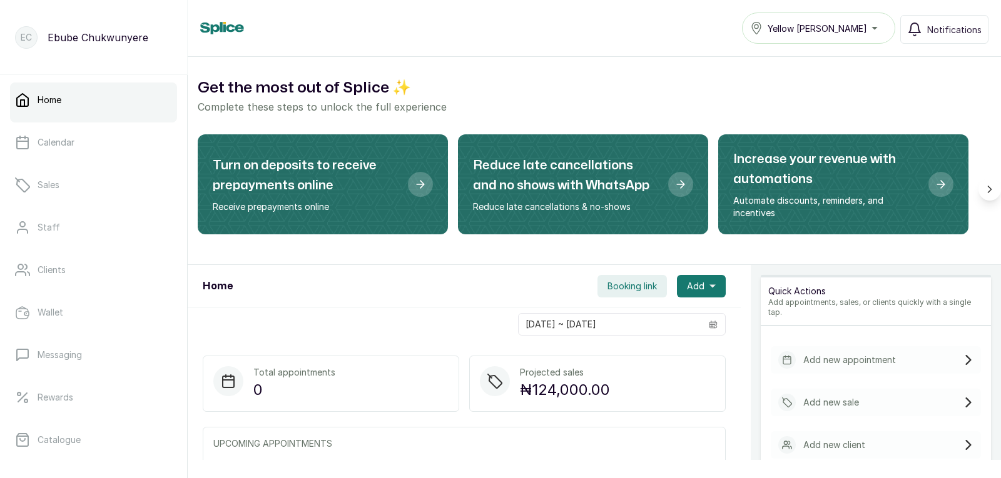
click at [831, 397] on p "Add new sale" at bounding box center [831, 403] width 56 height 13
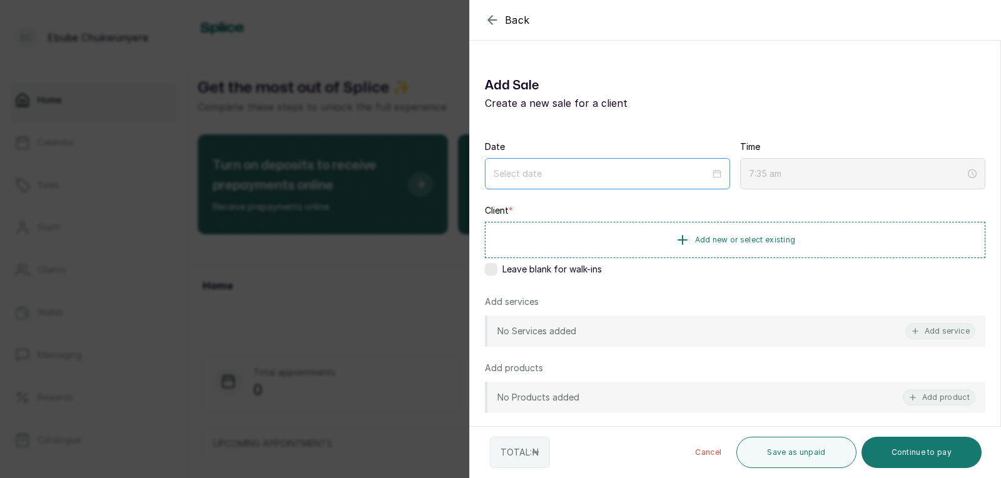
click at [615, 161] on div at bounding box center [607, 173] width 245 height 31
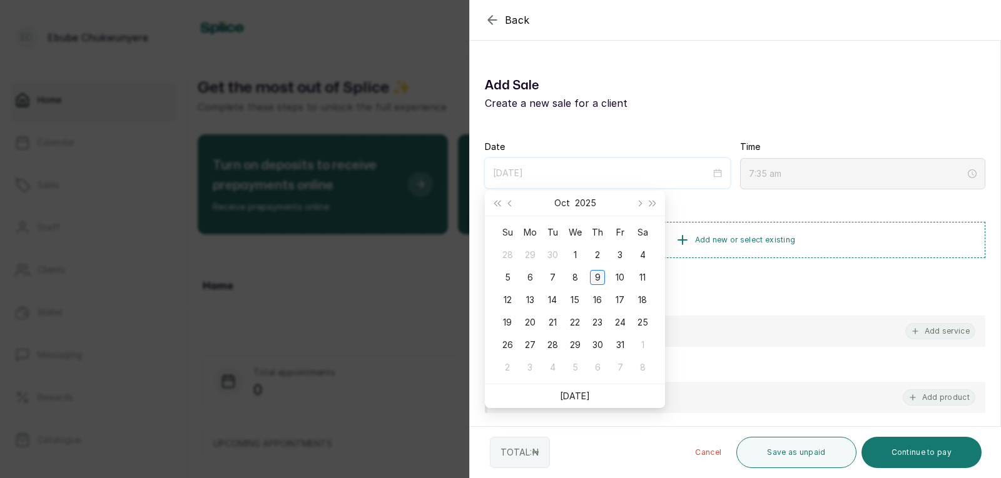
type input "[DATE]"
click at [599, 279] on div "9" at bounding box center [597, 277] width 15 height 15
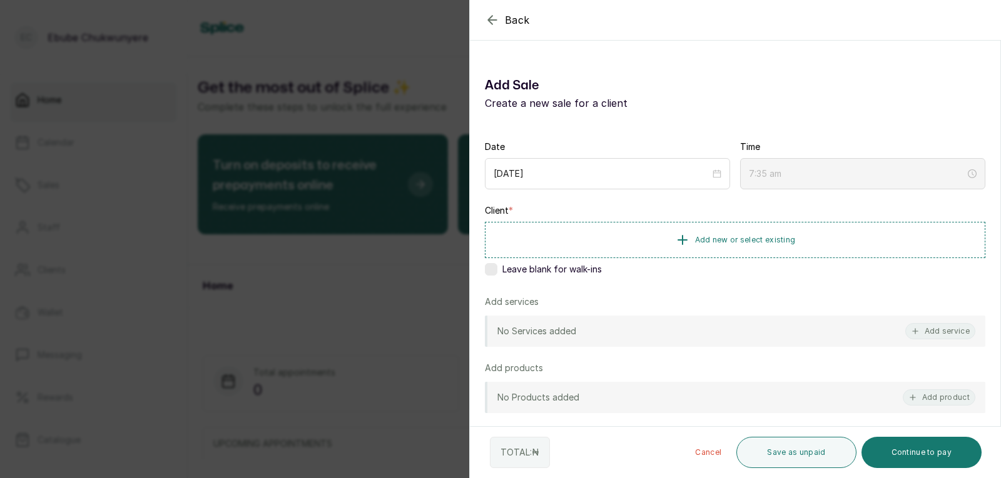
click at [599, 327] on div "No Services added Add service" at bounding box center [735, 331] width 500 height 31
click at [941, 332] on button "Add service" at bounding box center [940, 331] width 70 height 16
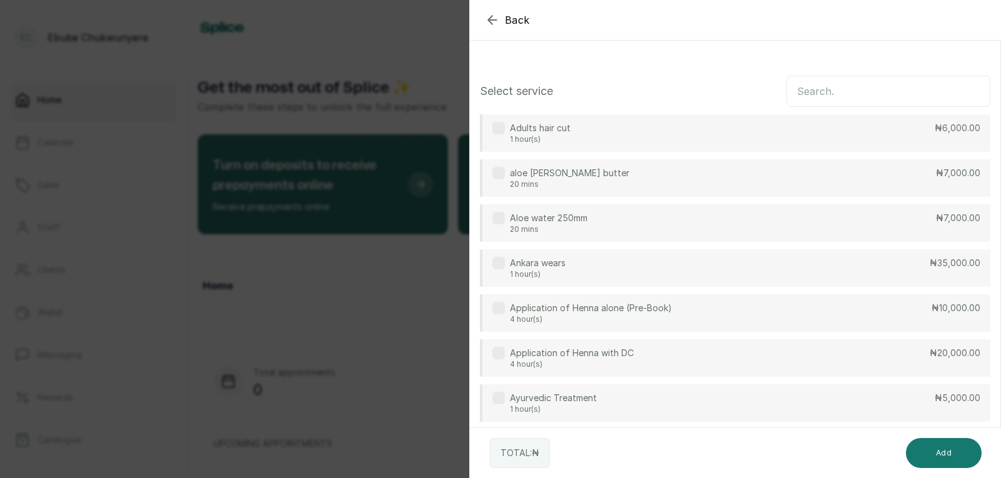
click at [842, 89] on input "text" at bounding box center [888, 91] width 204 height 31
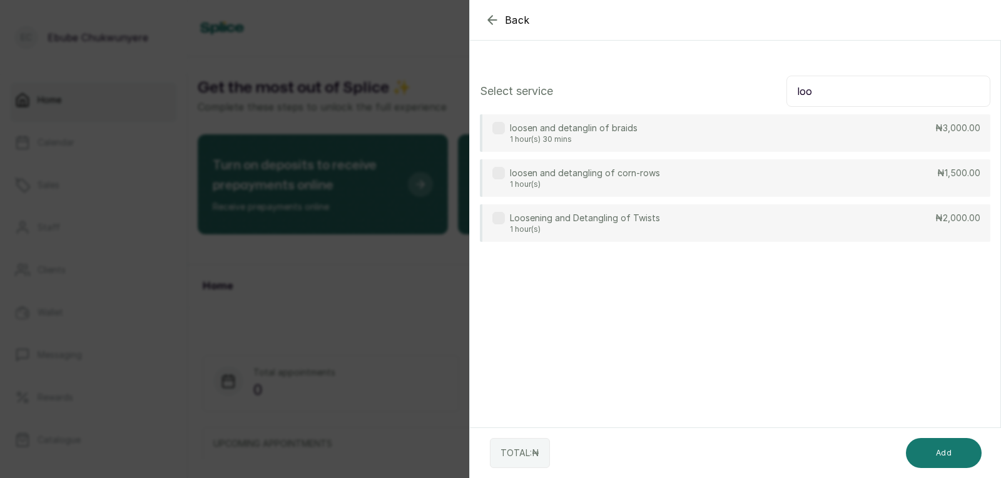
type input "loo"
click at [620, 231] on p "1 hour(s)" at bounding box center [585, 230] width 150 height 10
click at [933, 450] on button "Add" at bounding box center [944, 453] width 76 height 30
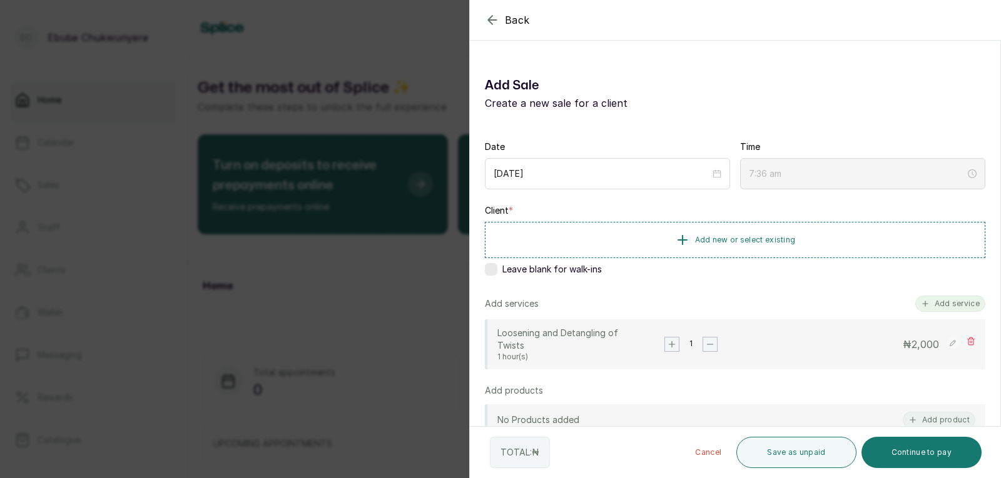
click at [942, 305] on button "Add service" at bounding box center [950, 304] width 70 height 16
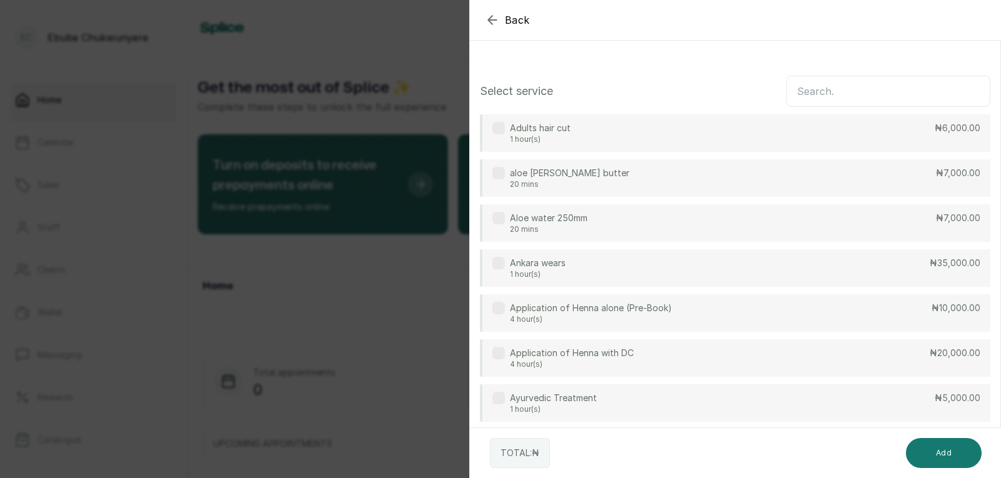
click at [871, 89] on input "text" at bounding box center [888, 91] width 204 height 31
click at [886, 93] on input "text" at bounding box center [888, 91] width 204 height 31
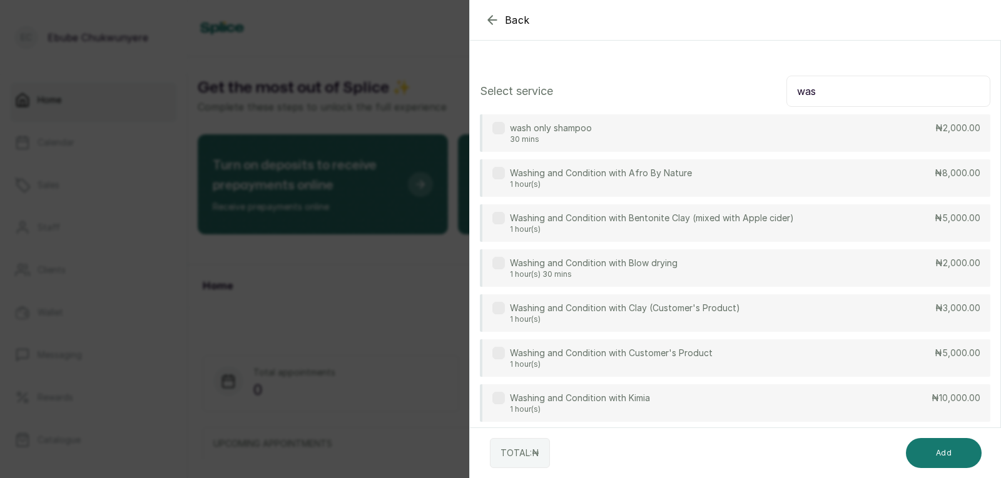
type input "was"
click at [841, 356] on div "Washing and Condition with Customer's Product 1 hour(s) ₦5,000.00" at bounding box center [735, 359] width 510 height 38
click at [934, 452] on button "Add" at bounding box center [944, 453] width 76 height 30
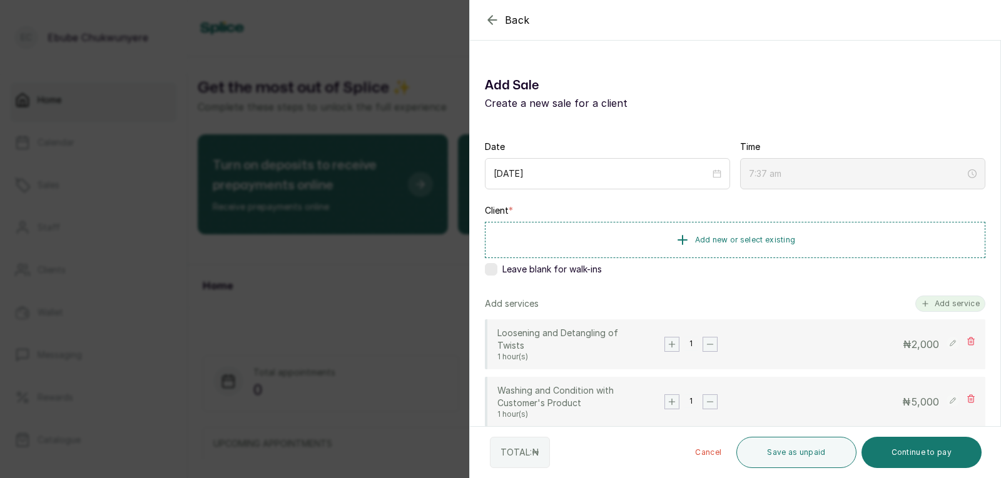
click at [958, 306] on button "Add service" at bounding box center [950, 304] width 70 height 16
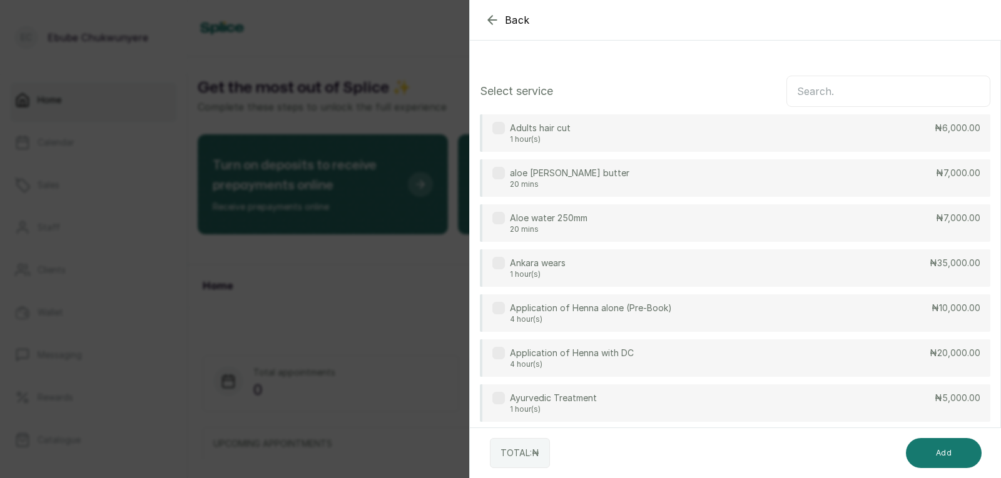
click at [879, 98] on input "text" at bounding box center [888, 91] width 204 height 31
type input "tw"
click at [817, 229] on div "chunky twist 1 hour(s) 30 mins ₦5,000.00" at bounding box center [735, 224] width 510 height 38
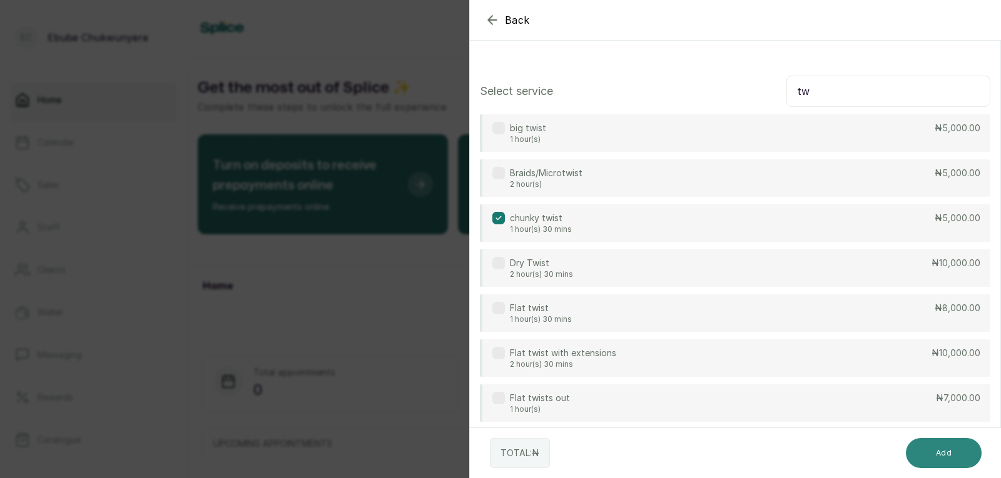
click at [951, 453] on button "Add" at bounding box center [944, 453] width 76 height 30
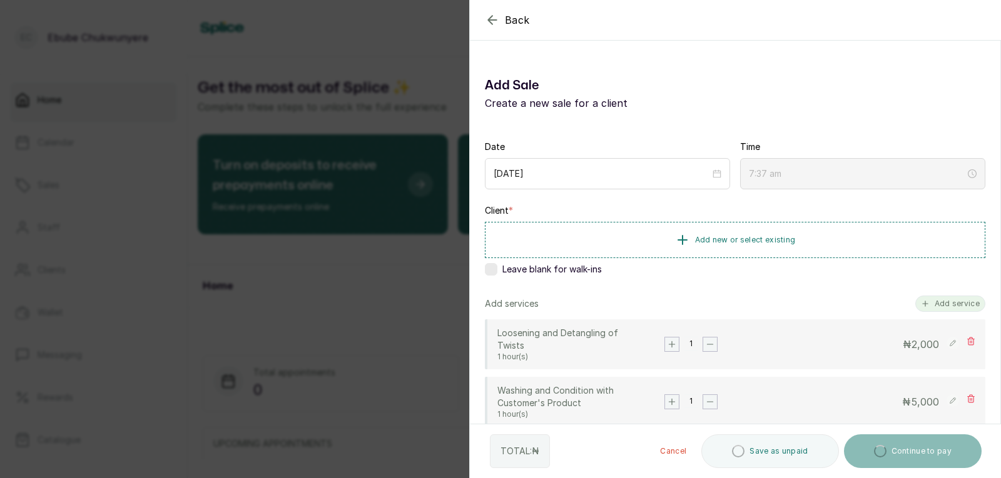
click at [939, 305] on button "Add service" at bounding box center [950, 304] width 70 height 16
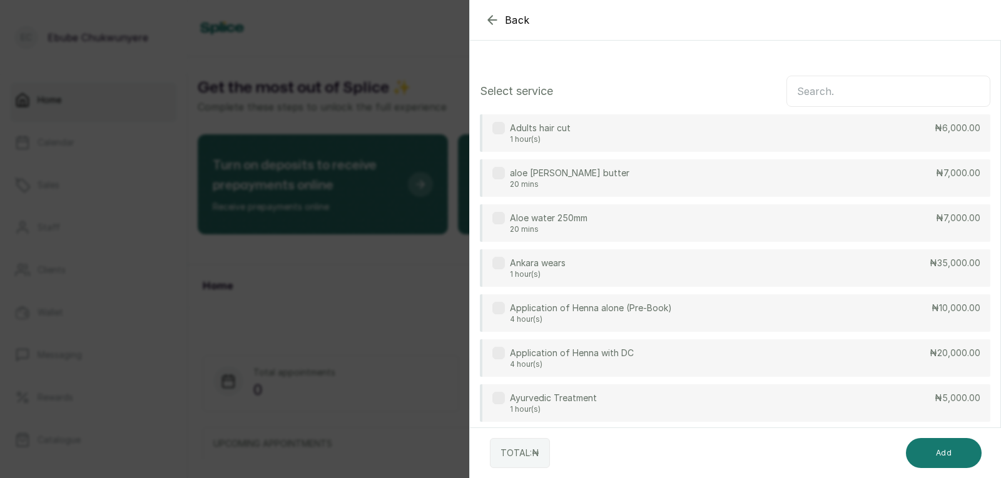
click at [889, 93] on input "text" at bounding box center [888, 91] width 204 height 31
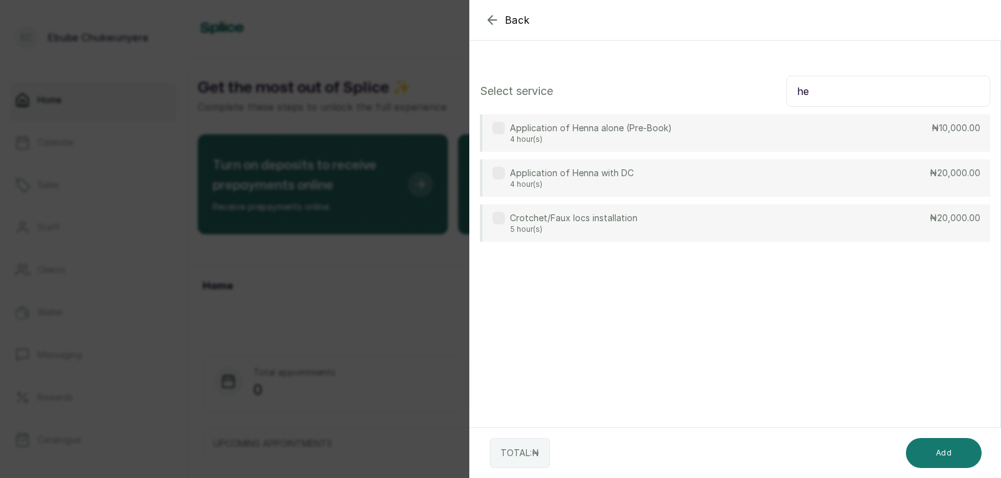
type input "he"
click at [931, 126] on p "₦10,000.00" at bounding box center [955, 128] width 49 height 13
click at [954, 448] on button "Add" at bounding box center [944, 453] width 76 height 30
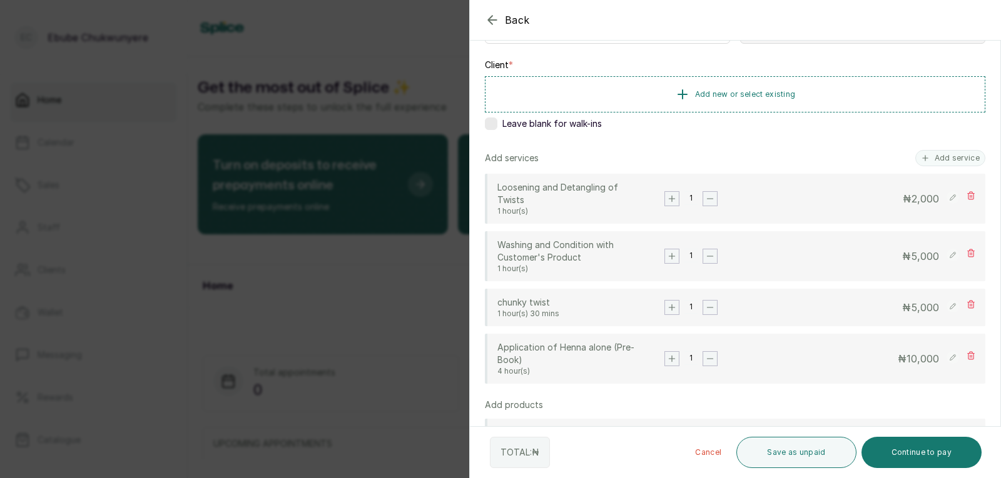
scroll to position [149, 0]
click at [946, 354] on rect at bounding box center [952, 354] width 13 height 13
click at [875, 354] on input "10,000" at bounding box center [886, 356] width 108 height 16
type input "14,000"
click at [946, 354] on rect at bounding box center [952, 356] width 12 height 12
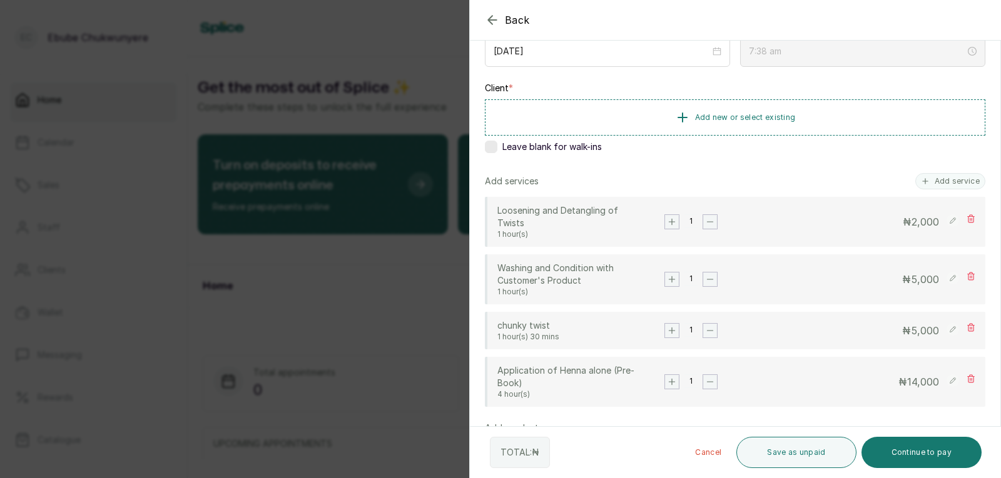
scroll to position [0, 0]
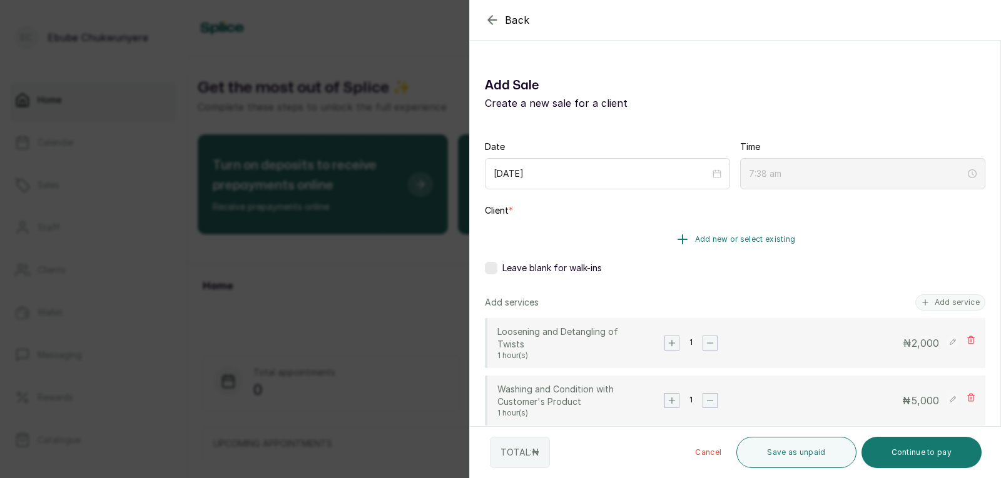
click at [743, 229] on button "Add new or select existing" at bounding box center [735, 239] width 500 height 35
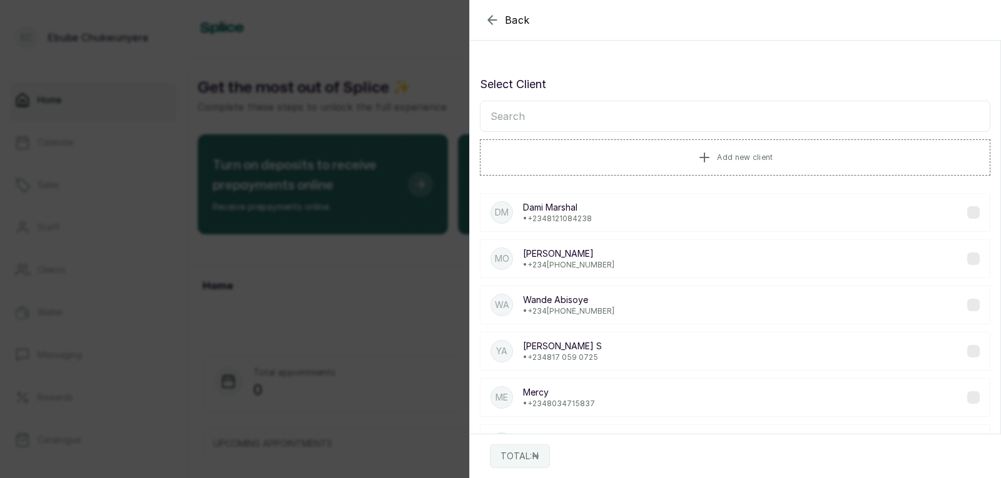
click at [659, 121] on input "text" at bounding box center [735, 116] width 510 height 31
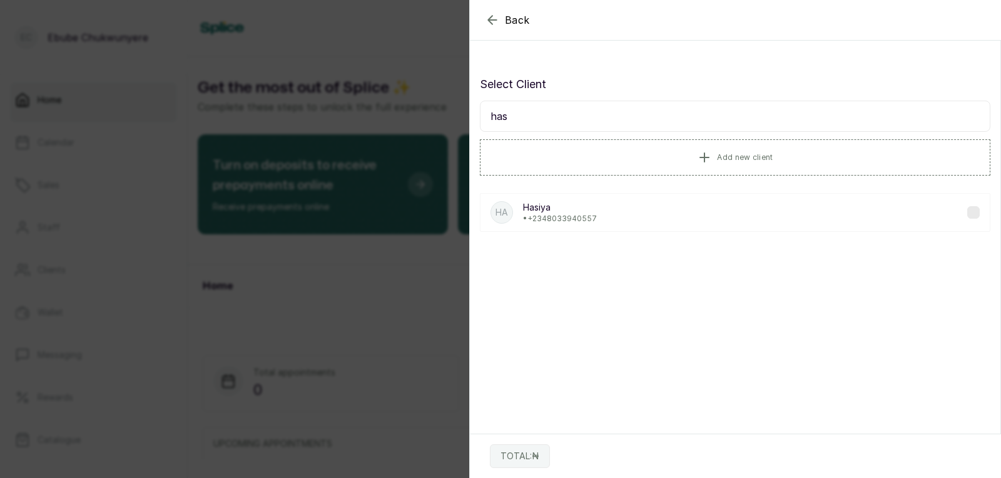
type input "has"
click at [657, 206] on div "[PERSON_NAME] • [PHONE_NUMBER]" at bounding box center [735, 212] width 510 height 39
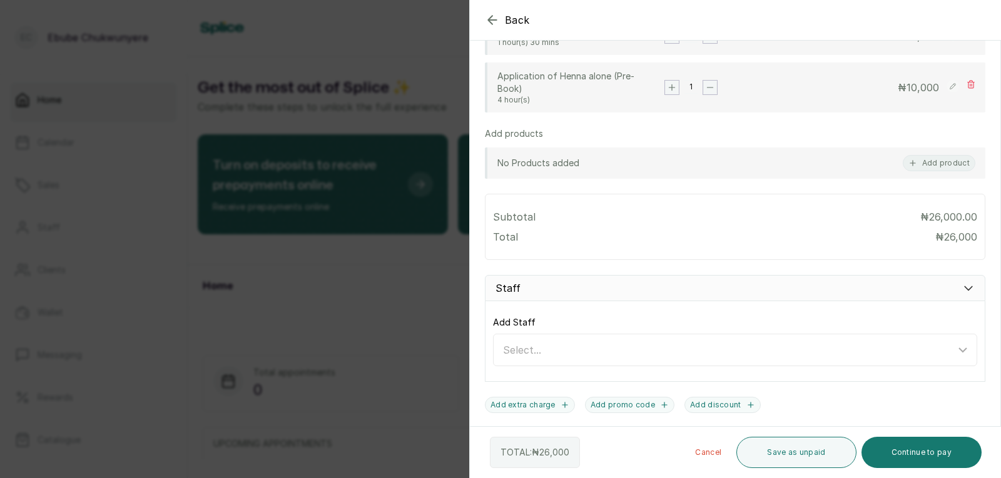
scroll to position [422, 0]
click at [955, 346] on icon at bounding box center [962, 347] width 15 height 15
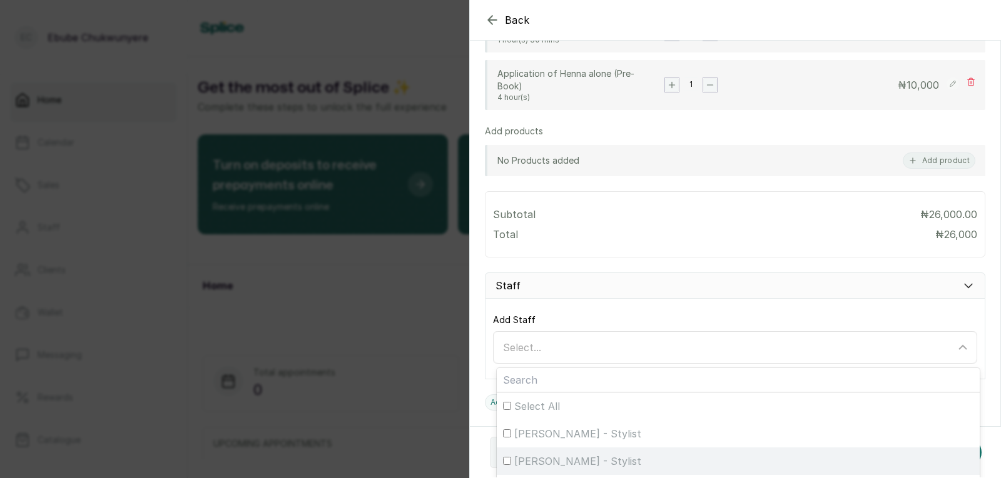
click at [798, 457] on div "[PERSON_NAME] - Stylist" at bounding box center [738, 461] width 470 height 15
click at [511, 457] on input "[PERSON_NAME] - Stylist" at bounding box center [507, 461] width 8 height 8
checkbox input "true"
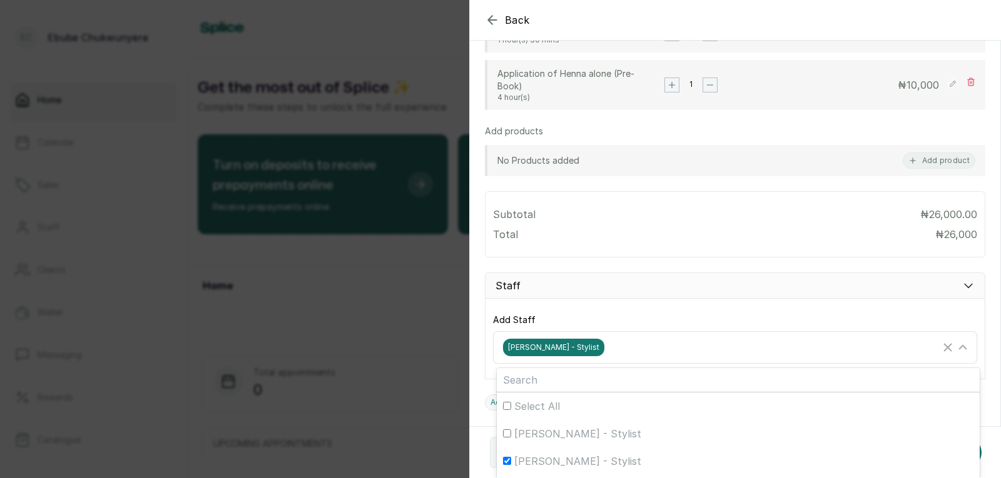
click at [797, 337] on div "[PERSON_NAME] - Stylist" at bounding box center [737, 348] width 480 height 24
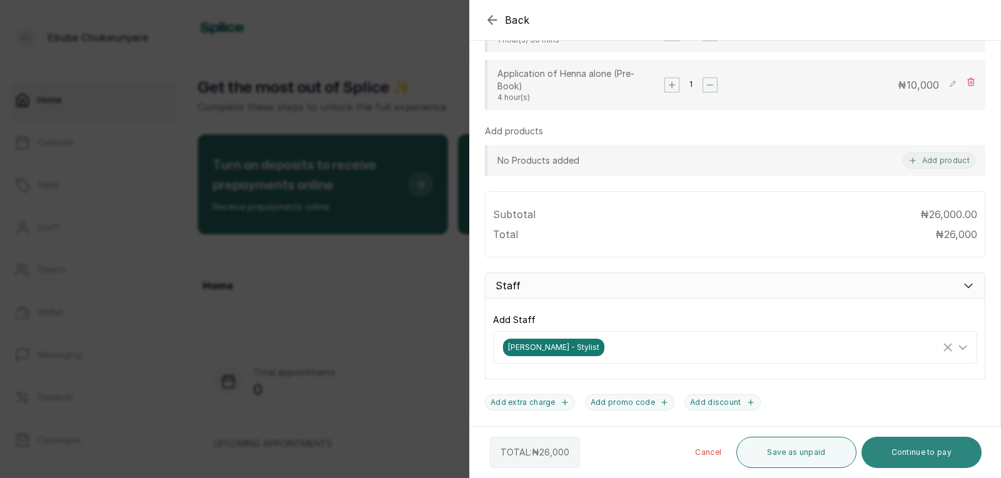
click at [924, 449] on button "Continue to pay" at bounding box center [921, 452] width 121 height 31
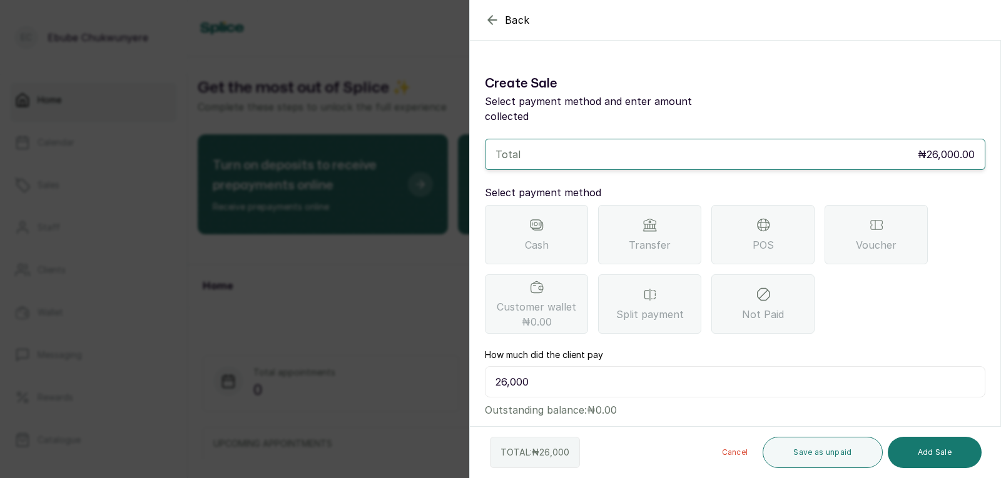
scroll to position [0, 0]
click at [660, 211] on div "Transfer" at bounding box center [649, 236] width 103 height 59
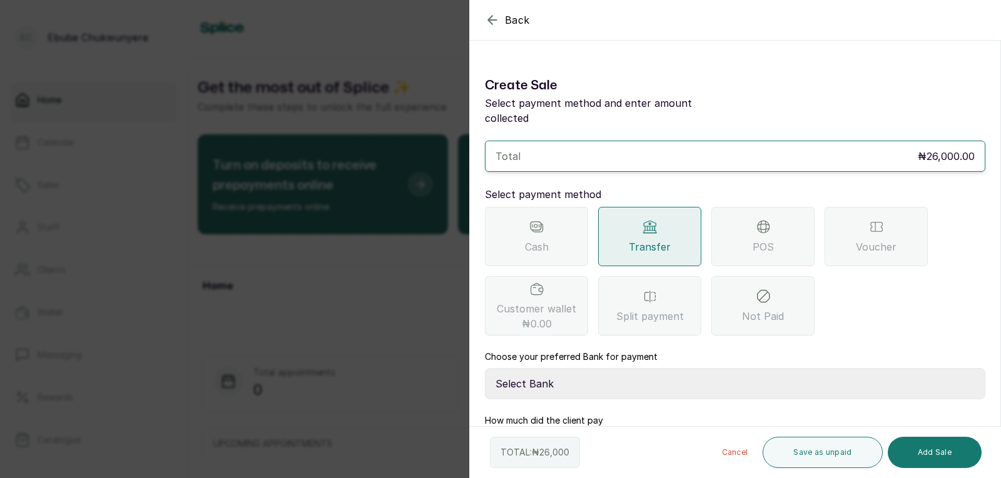
click at [571, 371] on select "Select Bank YELLOWSISI ENTERPRISE First City Monument Bank YELLOWSISI ENTERPRIS…" at bounding box center [735, 383] width 500 height 31
select select "00d0c25e-b444-465f-8bea-9a1e11113b92"
click at [485, 368] on select "Select Bank YELLOWSISI ENTERPRISE First City Monument Bank YELLOWSISI ENTERPRIS…" at bounding box center [735, 383] width 500 height 31
click at [928, 454] on button "Add Sale" at bounding box center [934, 452] width 94 height 31
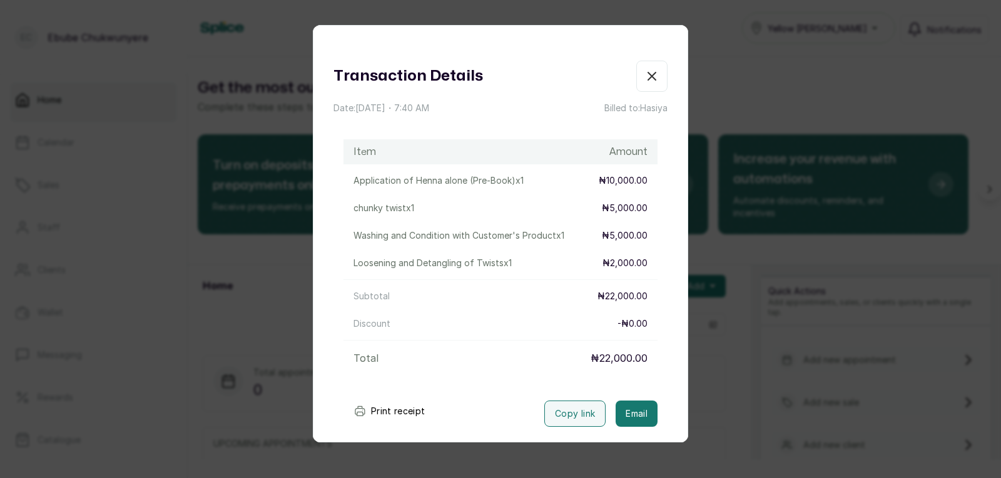
click at [619, 183] on p "₦10,000.00" at bounding box center [623, 180] width 49 height 13
drag, startPoint x: 335, startPoint y: 318, endPoint x: 387, endPoint y: 295, distance: 57.1
click at [337, 317] on div "Transaction Details Date: [DATE] ・ 7:40 AM Billed to: Hasiya Item Amount Applic…" at bounding box center [500, 244] width 374 height 367
click at [647, 70] on icon "button" at bounding box center [651, 76] width 15 height 15
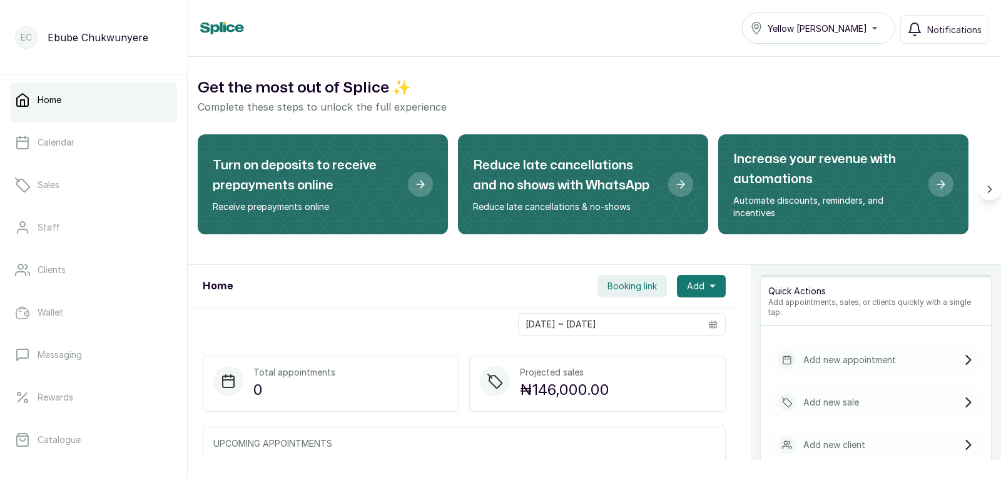
click at [576, 379] on p "₦146,000.00" at bounding box center [564, 390] width 89 height 23
drag, startPoint x: 579, startPoint y: 398, endPoint x: 589, endPoint y: 396, distance: 9.7
click at [589, 396] on p "₦146,000.00" at bounding box center [564, 390] width 89 height 23
click at [487, 380] on icon at bounding box center [494, 381] width 15 height 15
click at [825, 397] on p "Add new sale" at bounding box center [831, 403] width 56 height 13
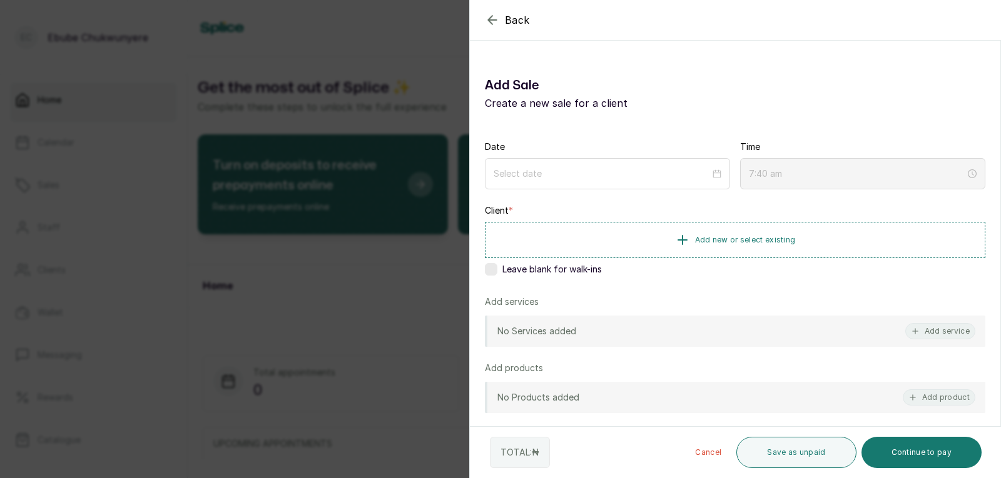
click at [261, 172] on div "Back Add Sale Add Sale Create a new sale for a client Date Time 7:40 am Client …" at bounding box center [500, 239] width 1001 height 478
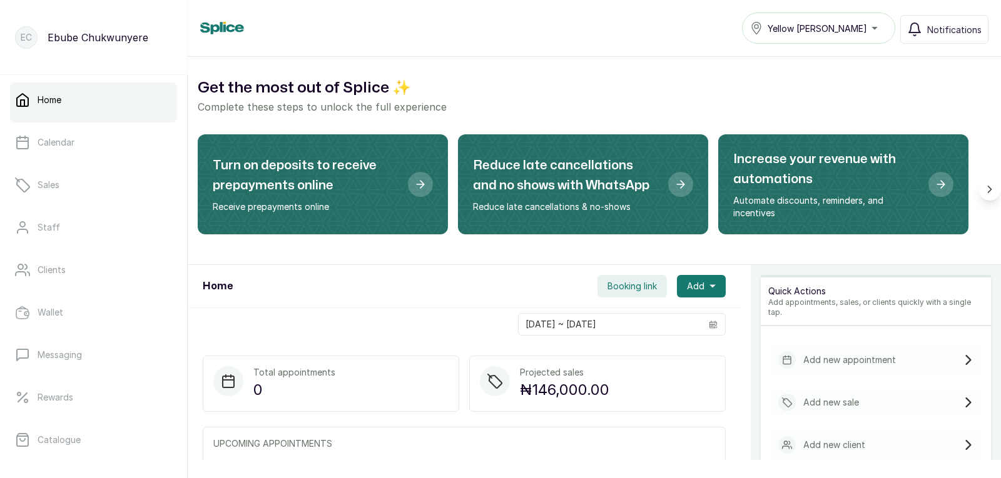
click at [608, 381] on div "Projected sales ₦146,000.00" at bounding box center [597, 384] width 256 height 56
click at [657, 325] on input "[DATE] ~ [DATE]" at bounding box center [609, 324] width 183 height 21
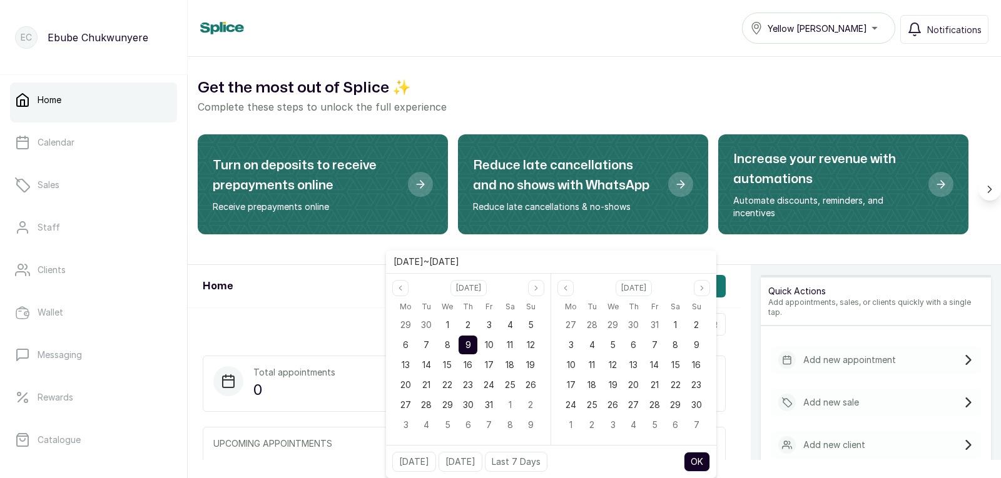
click at [466, 343] on span "9" at bounding box center [468, 345] width 6 height 11
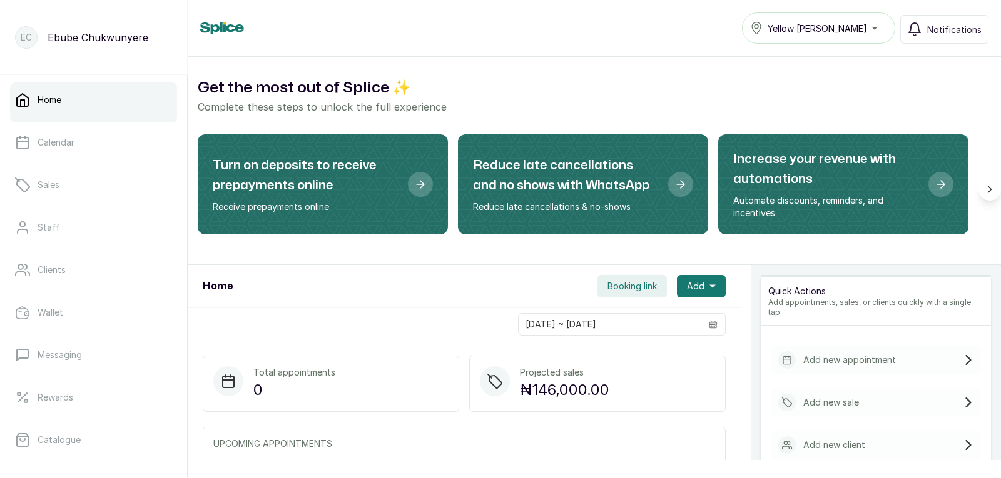
click at [720, 242] on div "Turn on deposits to receive prepayments online Receive prepayments online Reduc…" at bounding box center [594, 189] width 793 height 110
drag, startPoint x: 881, startPoint y: 433, endPoint x: 880, endPoint y: 450, distance: 16.3
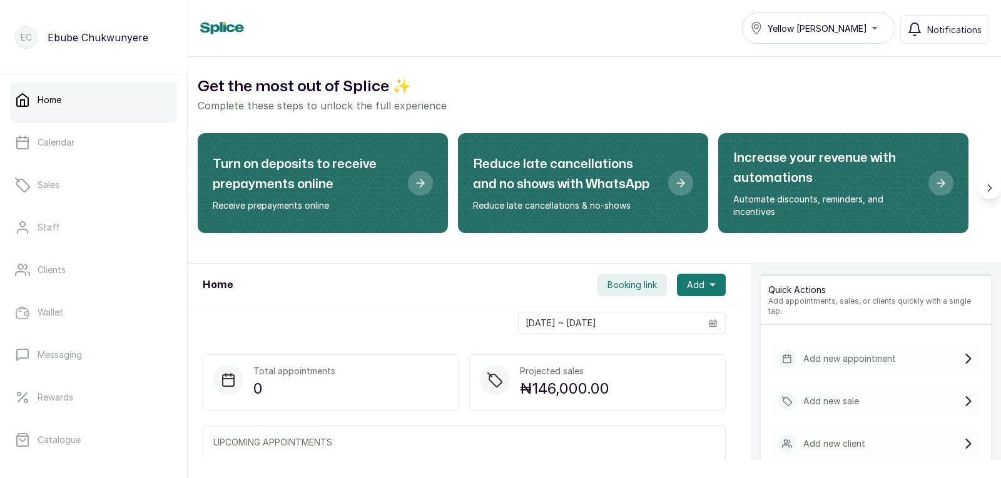
click at [827, 395] on p "Add new sale" at bounding box center [831, 401] width 56 height 13
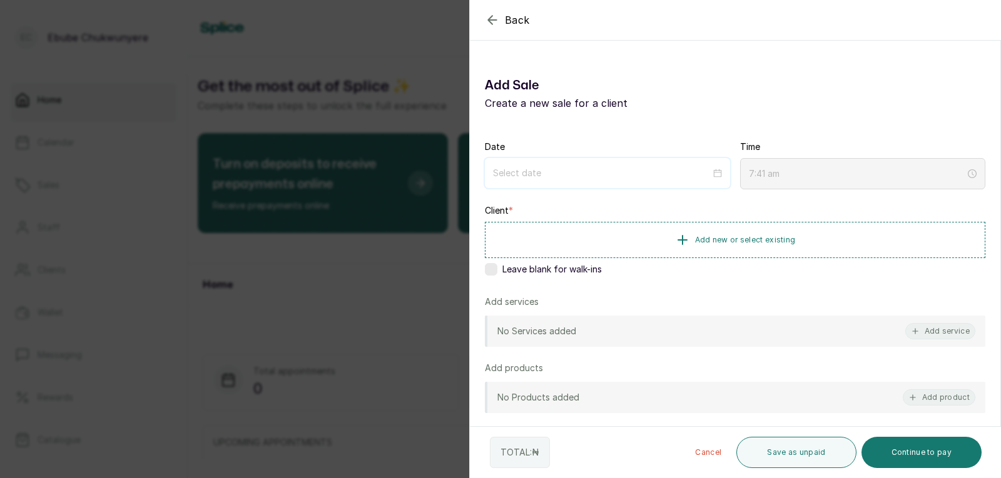
click at [537, 177] on input at bounding box center [602, 173] width 218 height 14
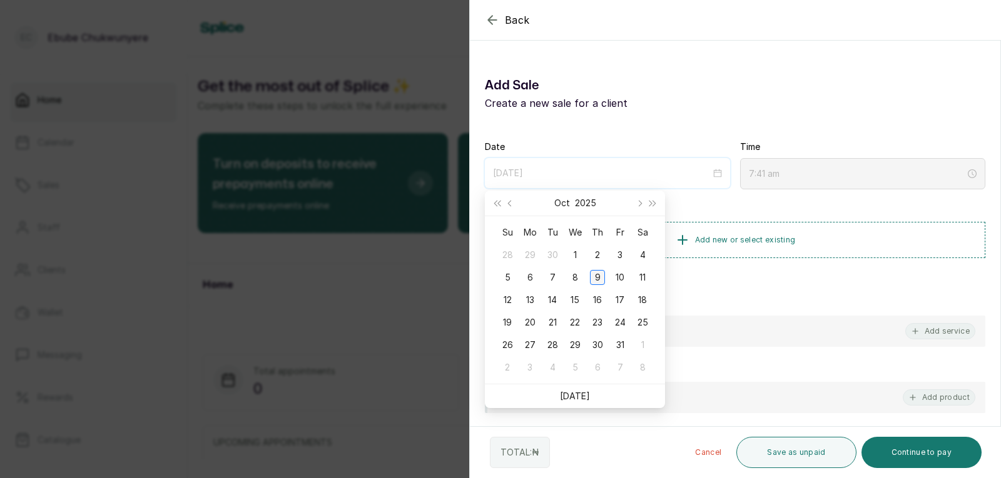
type input "[DATE]"
click at [597, 277] on div "9" at bounding box center [597, 277] width 15 height 15
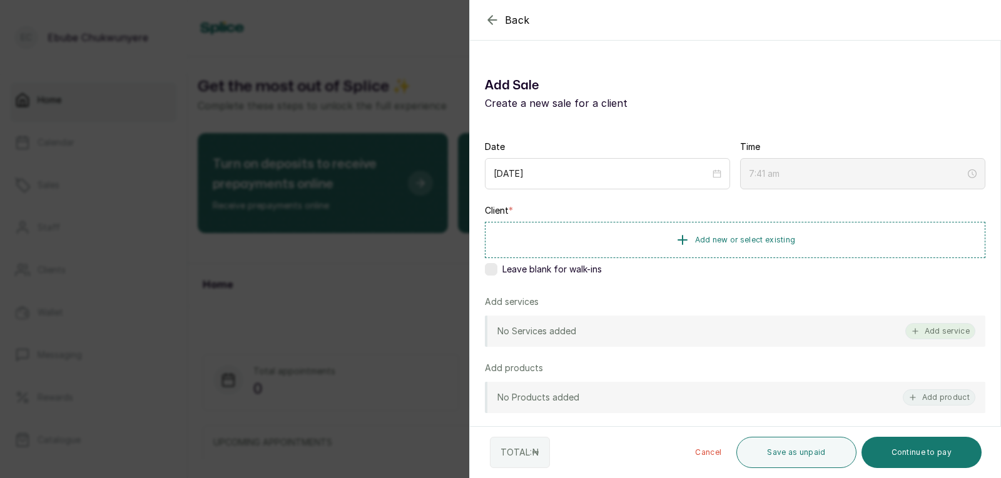
click at [934, 326] on button "Add service" at bounding box center [940, 331] width 70 height 16
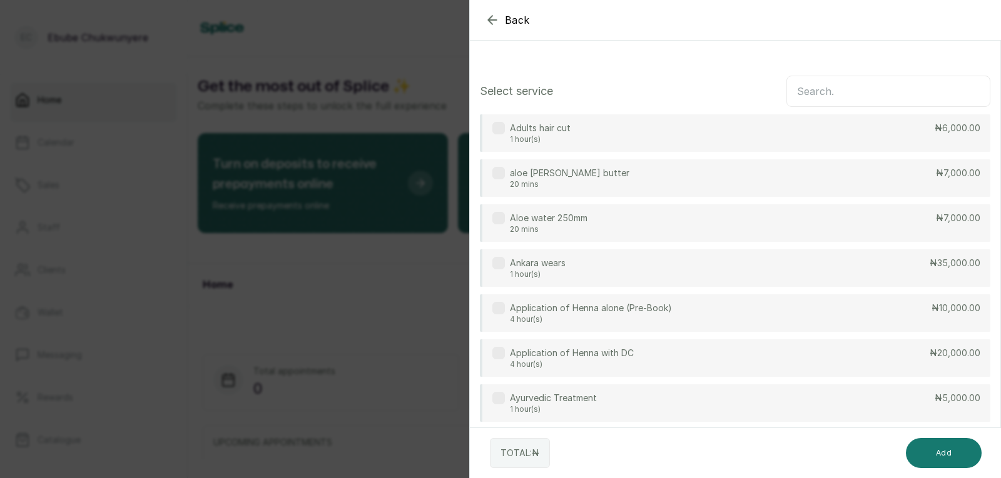
click at [879, 93] on input "text" at bounding box center [888, 91] width 204 height 31
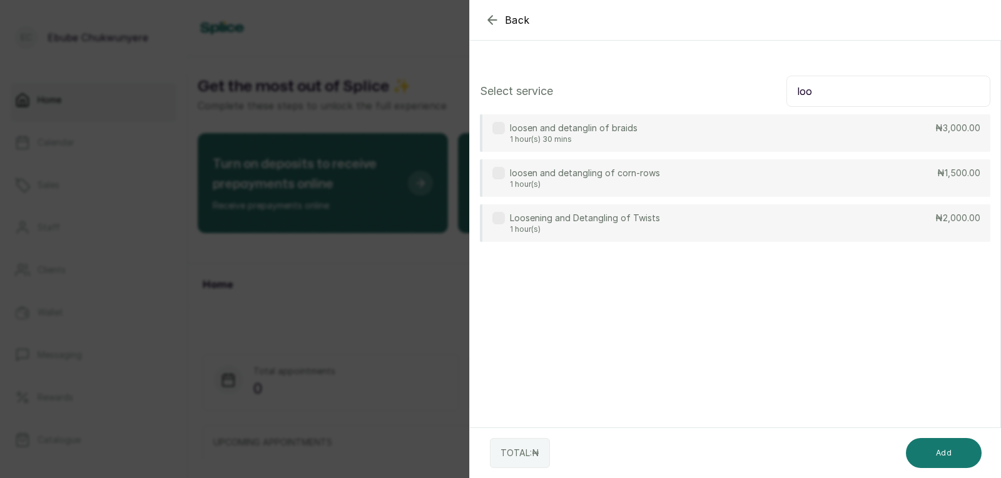
type input "loo"
click at [916, 221] on div "Loosening and Detangling of Twists 1 hour(s) ₦2,000.00" at bounding box center [735, 224] width 510 height 38
click at [966, 449] on button "Add" at bounding box center [944, 453] width 76 height 30
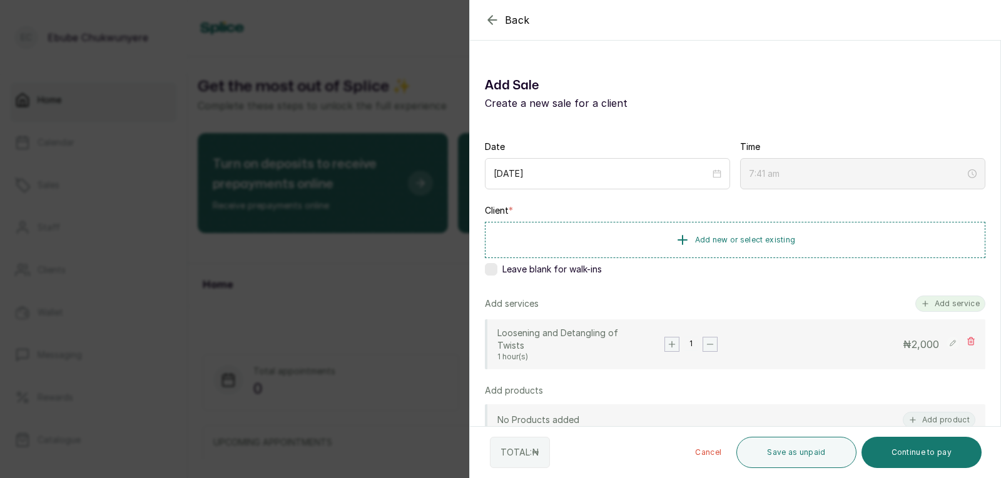
click at [956, 305] on button "Add service" at bounding box center [950, 304] width 70 height 16
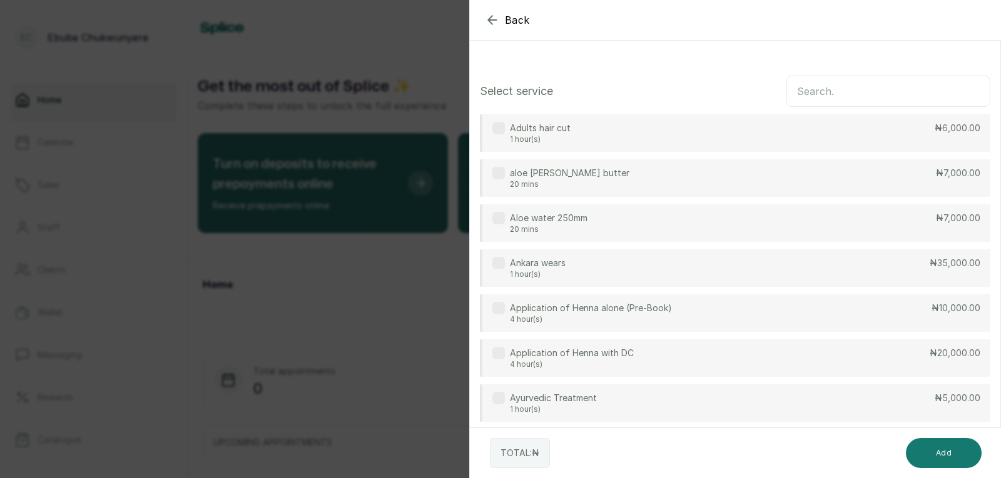
click at [831, 95] on input "text" at bounding box center [888, 91] width 204 height 31
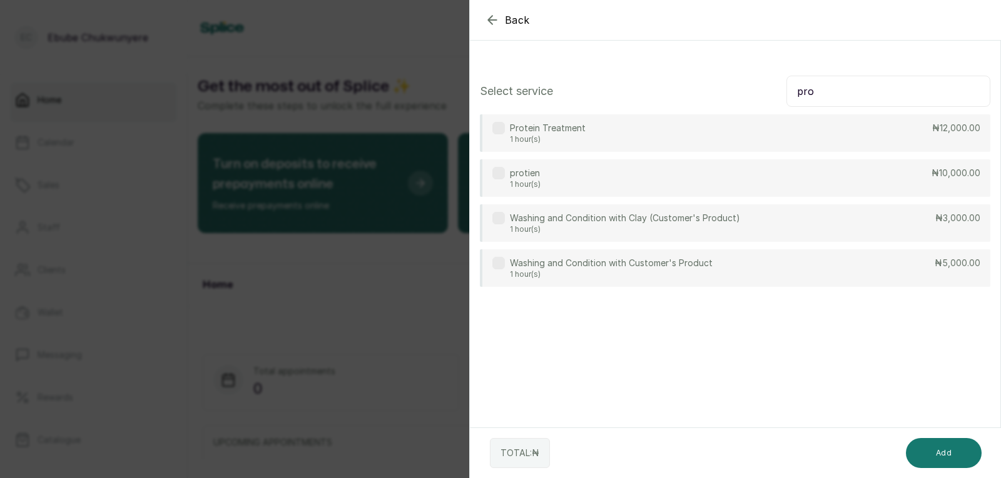
type input "pro"
click at [827, 122] on div "Protein Treatment 1 hour(s) ₦12,000.00" at bounding box center [735, 133] width 510 height 38
click at [961, 445] on button "Add" at bounding box center [944, 453] width 76 height 30
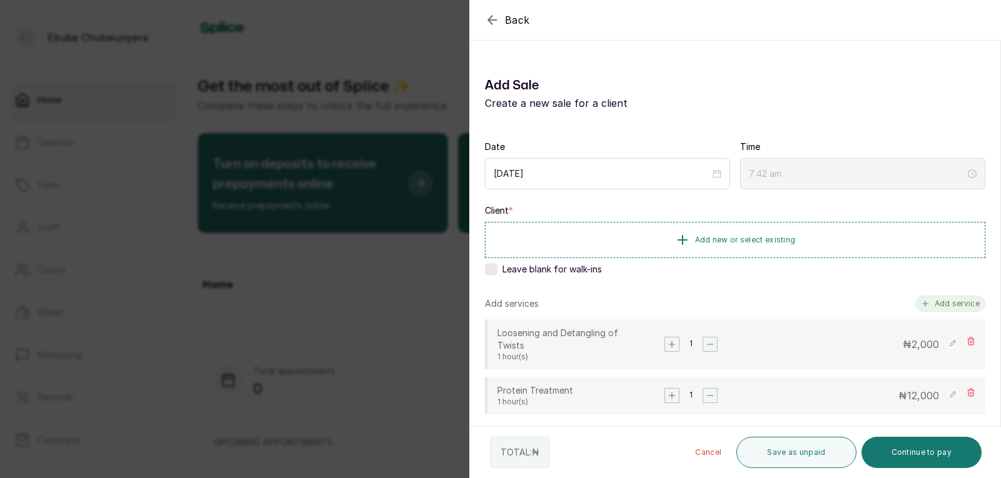
click at [937, 303] on button "Add service" at bounding box center [950, 304] width 70 height 16
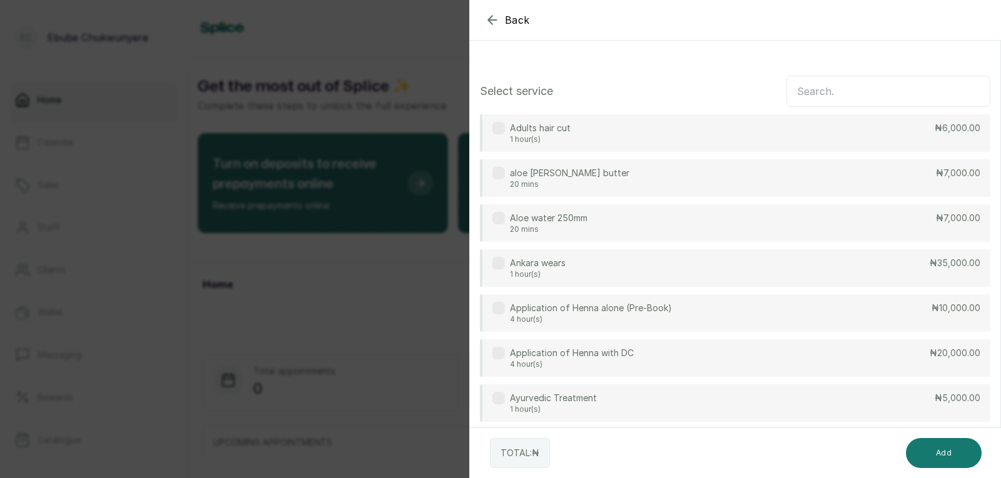
click at [847, 91] on input "text" at bounding box center [888, 91] width 204 height 31
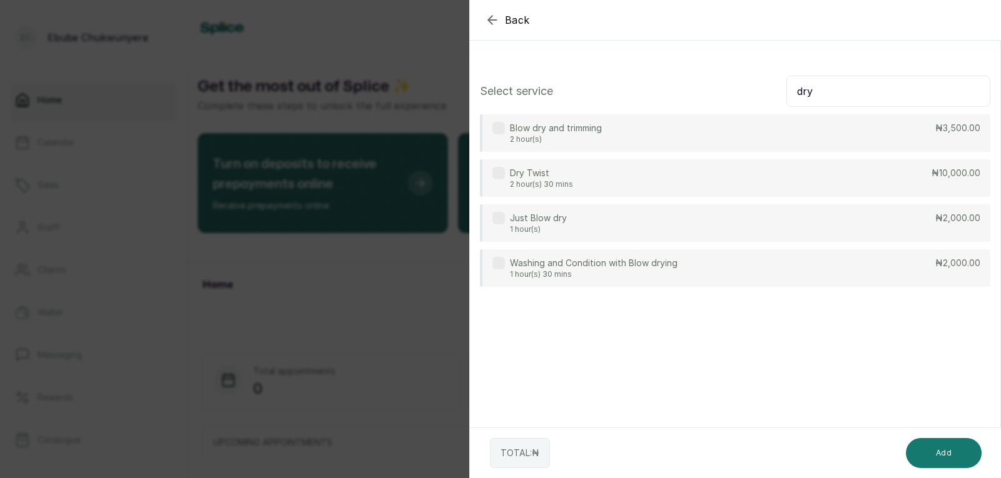
type input "dry"
click at [766, 173] on div "Dry Twist 2 hour(s) 30 mins ₦10,000.00" at bounding box center [735, 178] width 510 height 38
click at [932, 448] on button "Add" at bounding box center [944, 453] width 76 height 30
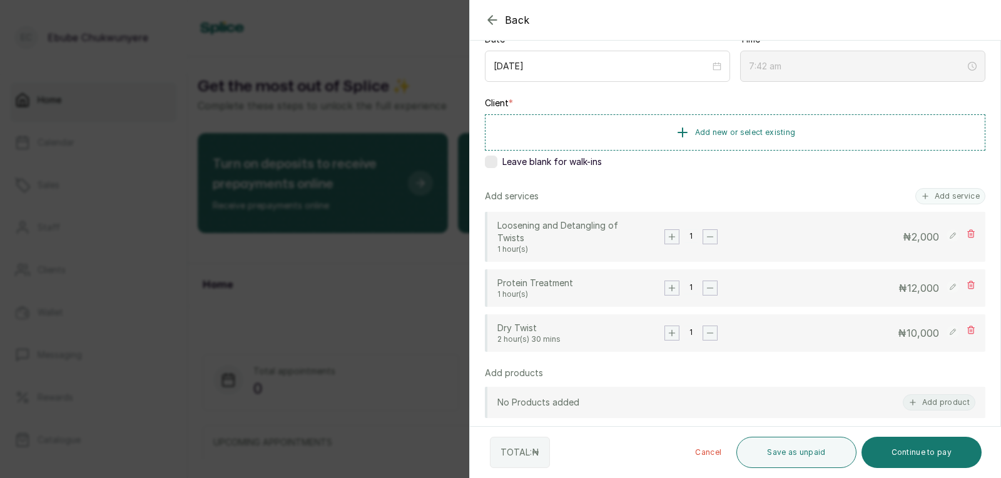
scroll to position [104, 0]
click at [949, 333] on icon at bounding box center [952, 335] width 6 height 6
type input "7:43 am"
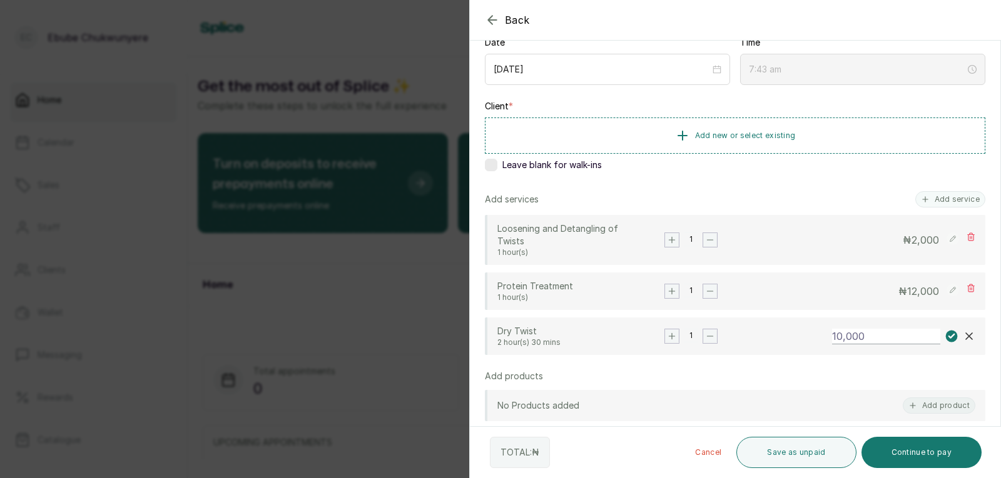
click at [855, 334] on input "10,000" at bounding box center [886, 337] width 108 height 16
type input "12,000"
click at [946, 338] on rect at bounding box center [952, 337] width 12 height 12
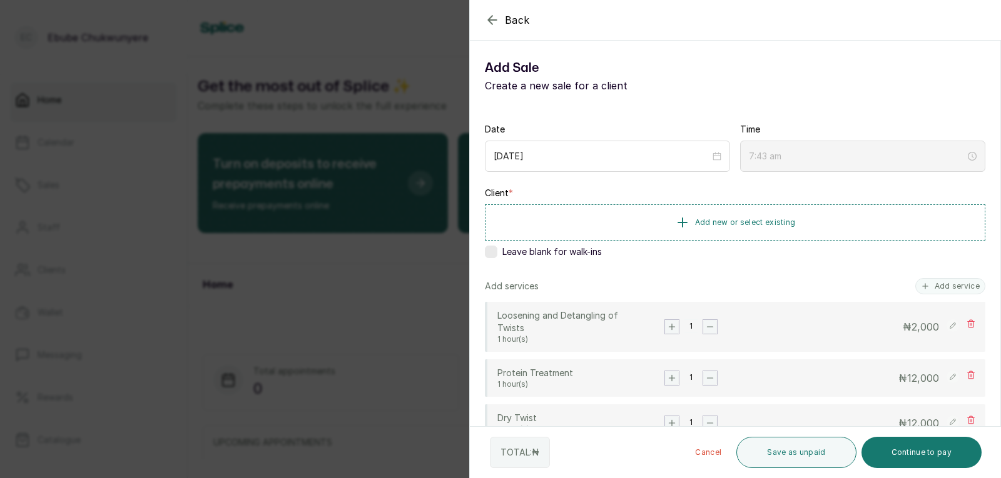
scroll to position [0, 0]
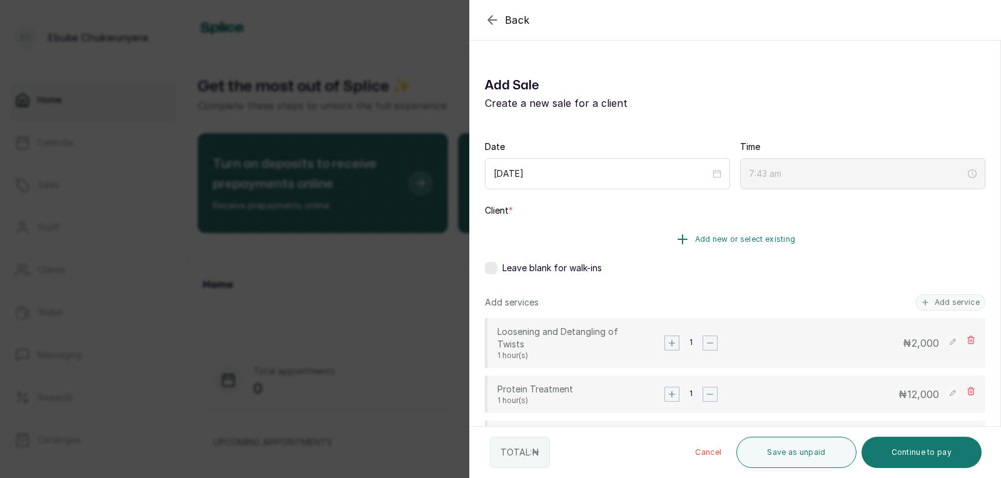
click at [705, 236] on span "Add new or select existing" at bounding box center [745, 240] width 101 height 10
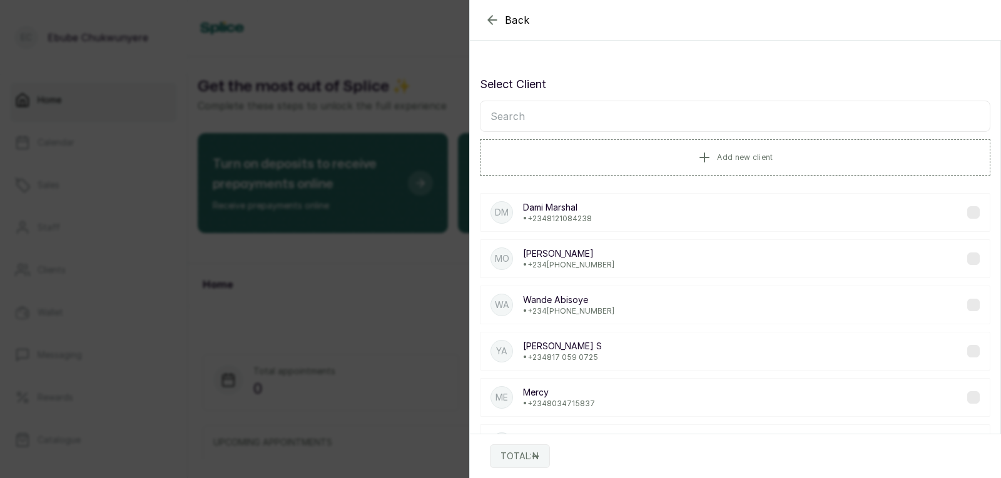
click at [655, 118] on input "text" at bounding box center [735, 116] width 510 height 31
type input "chidi"
click at [572, 289] on div "CO [PERSON_NAME] • [PHONE_NUMBER]" at bounding box center [735, 305] width 510 height 39
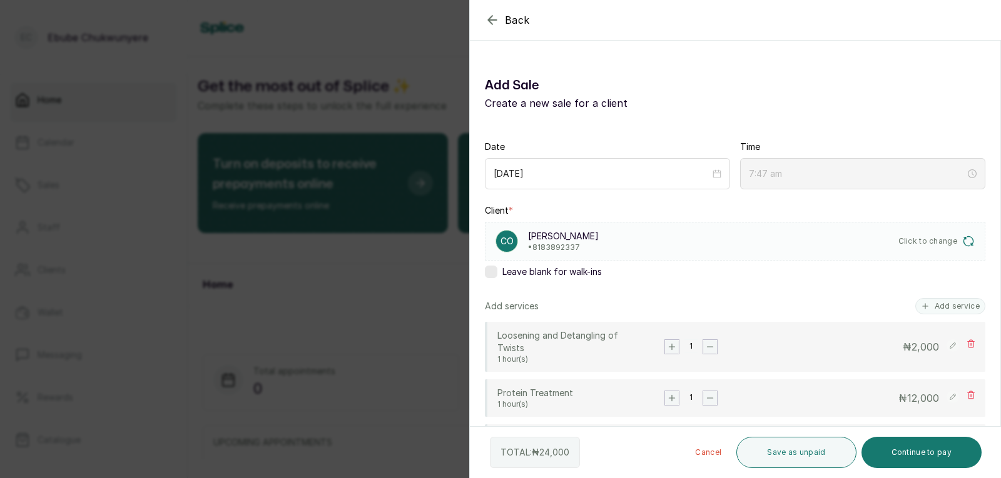
click at [640, 236] on div "CO [PERSON_NAME] • 8183892337 Click to change" at bounding box center [735, 241] width 500 height 39
click at [951, 234] on div "CO [PERSON_NAME] • 8183892337 Click to change" at bounding box center [735, 241] width 500 height 39
click at [951, 235] on button "Click to change" at bounding box center [936, 241] width 77 height 13
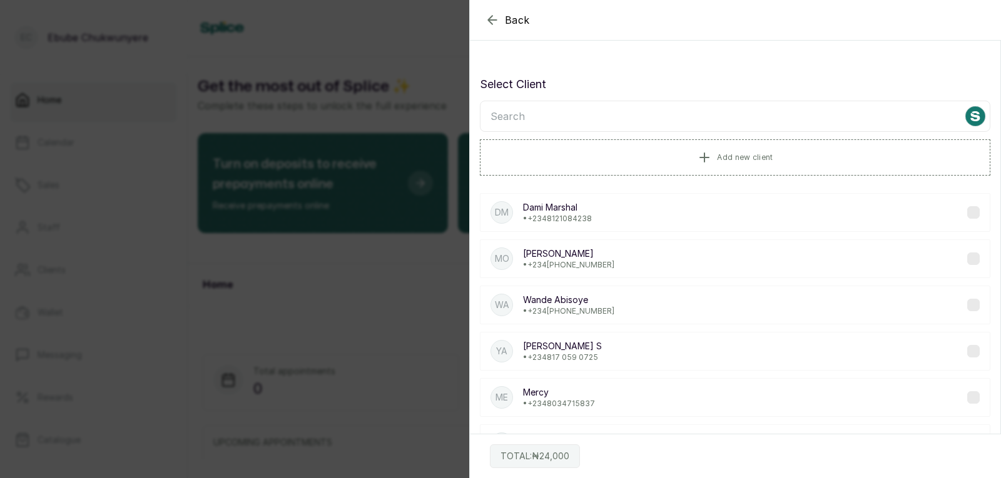
click at [671, 119] on input "text" at bounding box center [735, 116] width 510 height 31
type input "chidin"
drag, startPoint x: 622, startPoint y: 286, endPoint x: 631, endPoint y: 283, distance: 9.9
click at [967, 211] on label at bounding box center [973, 212] width 13 height 13
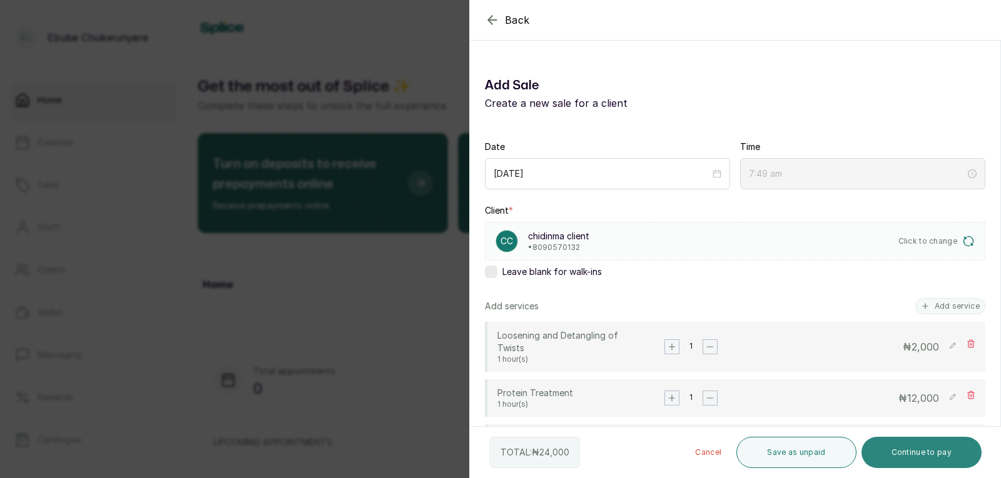
click at [913, 450] on button "Continue to pay" at bounding box center [921, 452] width 121 height 31
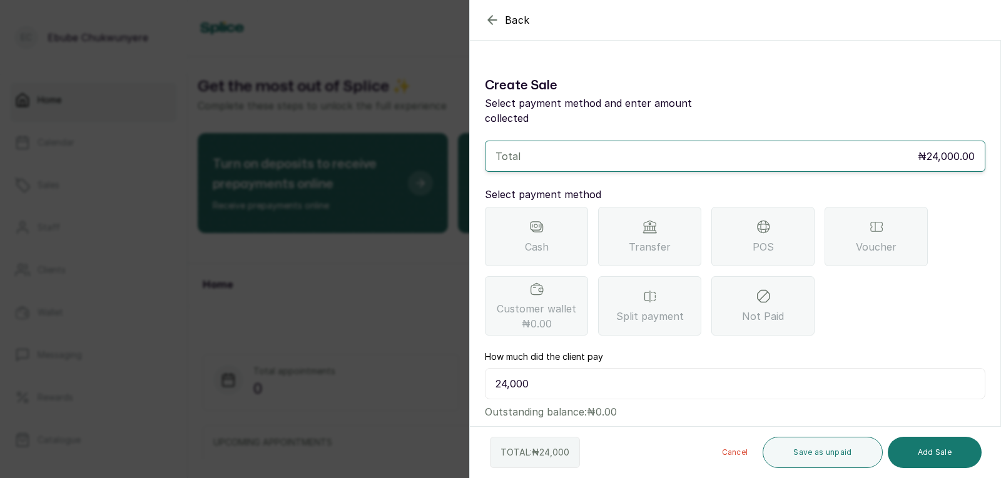
click at [754, 240] on span "POS" at bounding box center [762, 247] width 21 height 15
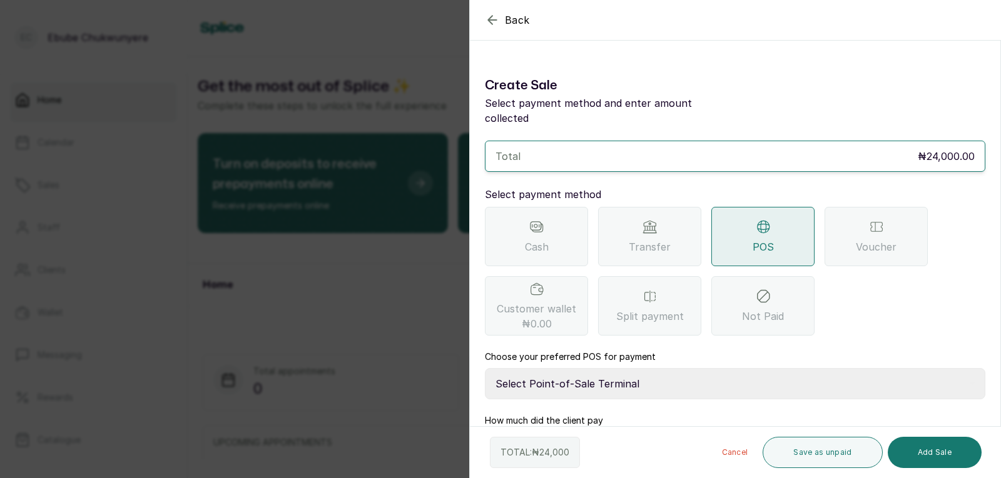
click at [697, 368] on select "Select Point-of-Sale Terminal FCMB - POS First City Monument Bank Providus - PO…" at bounding box center [735, 383] width 500 height 31
select select "aa2ad0f0-a10e-4f4c-bd19-89f63e8f7bd1"
click at [485, 368] on select "Select Point-of-Sale Terminal FCMB - POS First City Monument Bank Providus - PO…" at bounding box center [735, 383] width 500 height 31
click at [934, 453] on button "Add Sale" at bounding box center [934, 452] width 94 height 31
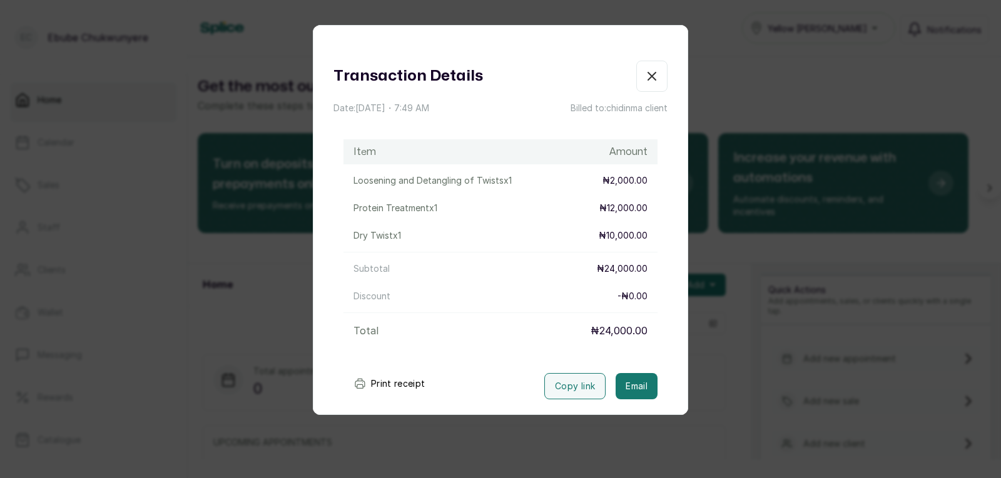
click at [648, 73] on icon "button" at bounding box center [652, 77] width 8 height 8
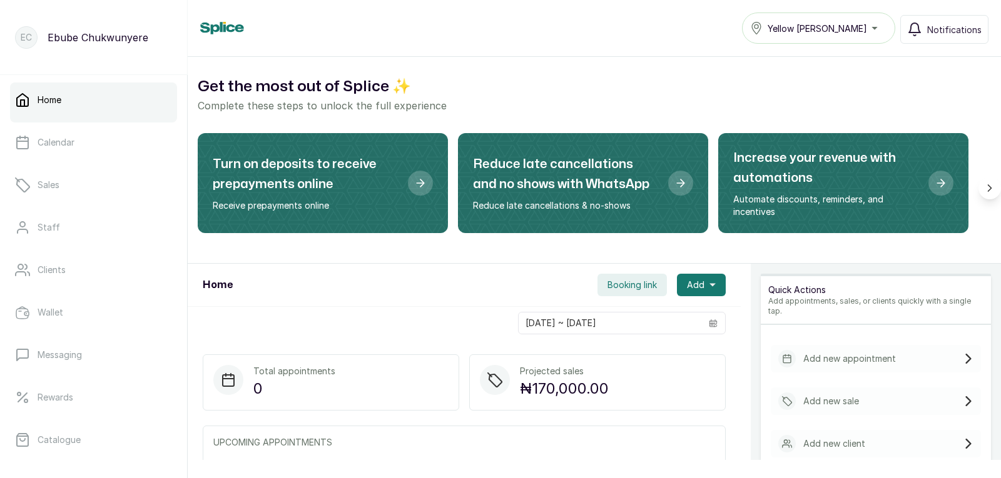
click at [888, 348] on div "Add new appointment" at bounding box center [876, 359] width 210 height 28
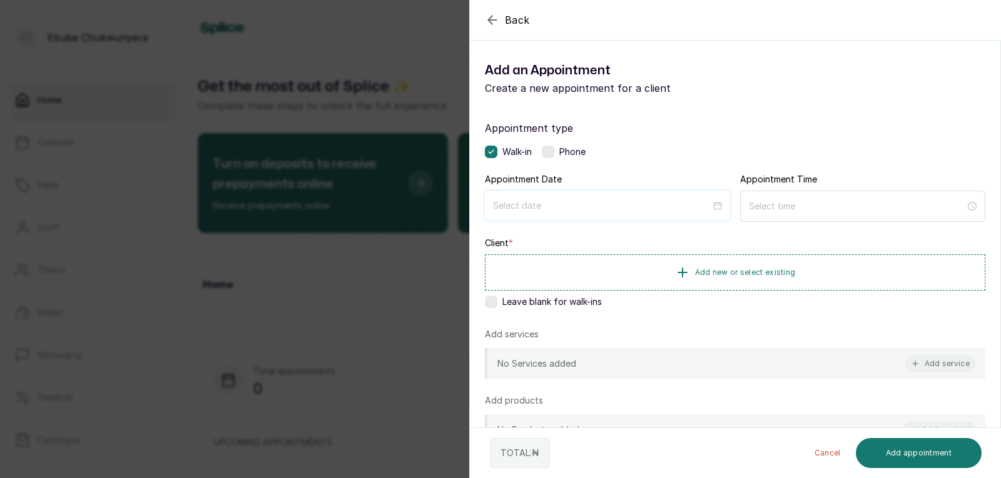
click at [560, 201] on input at bounding box center [602, 206] width 218 height 14
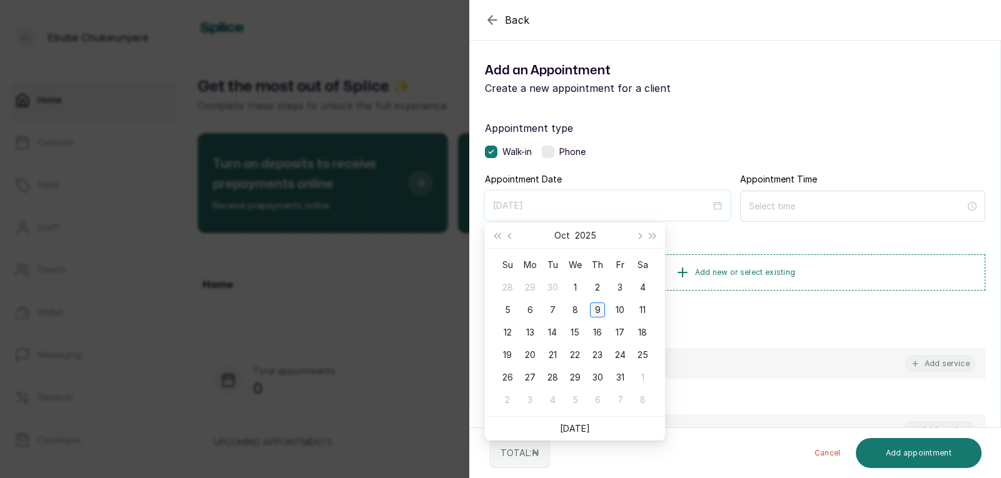
type input "[DATE]"
click at [593, 310] on div "9" at bounding box center [597, 310] width 15 height 15
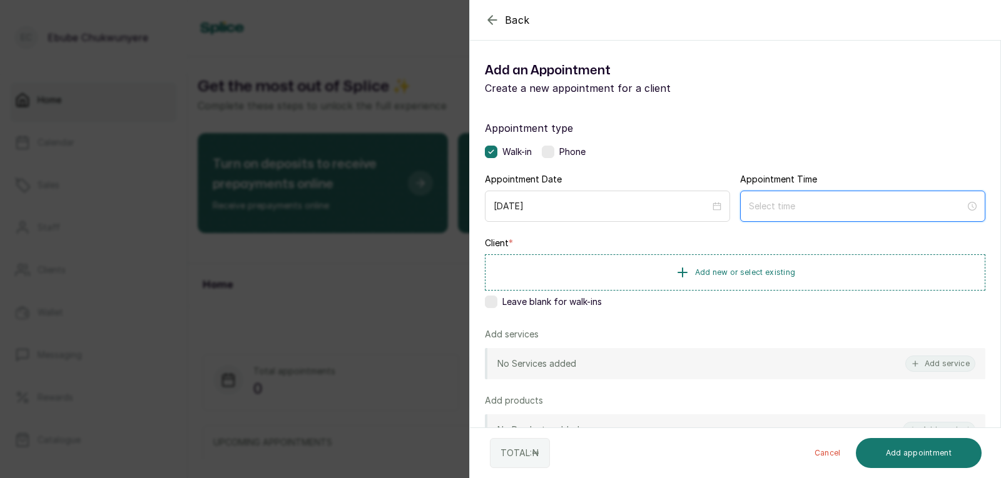
click at [771, 200] on input at bounding box center [857, 207] width 216 height 14
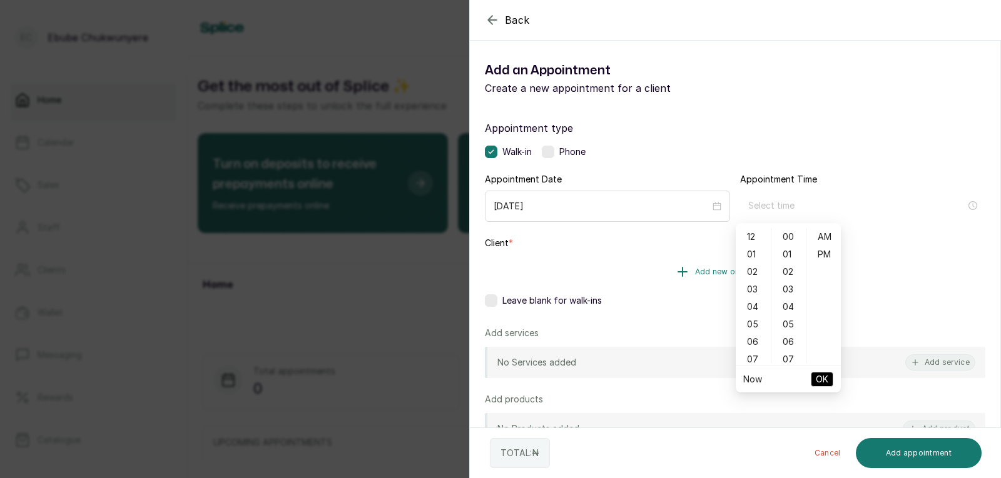
drag, startPoint x: 600, startPoint y: 253, endPoint x: 599, endPoint y: 259, distance: 6.4
click at [600, 257] on div "Client * Add new or select existing Leave blank for walk-ins" at bounding box center [735, 274] width 500 height 75
click at [595, 264] on button "Add new or select existing" at bounding box center [735, 272] width 500 height 35
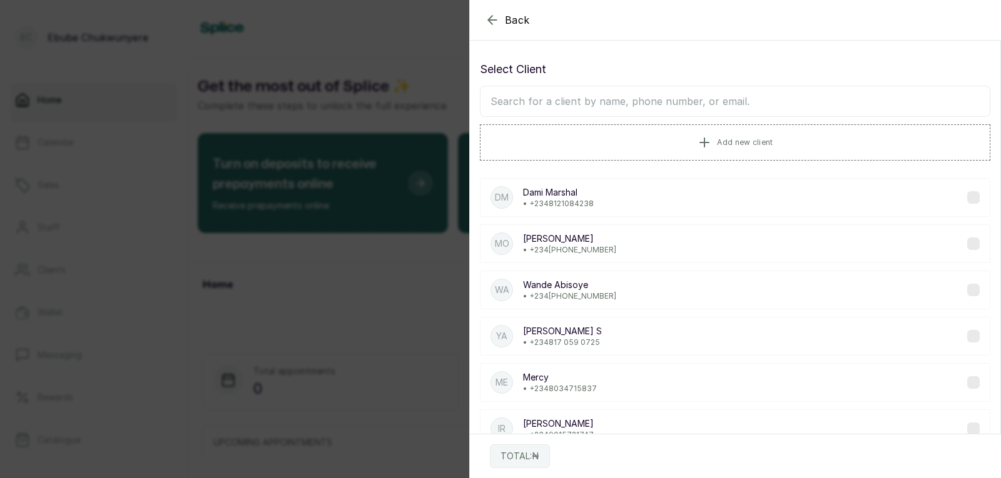
click at [644, 99] on input "text" at bounding box center [735, 101] width 510 height 31
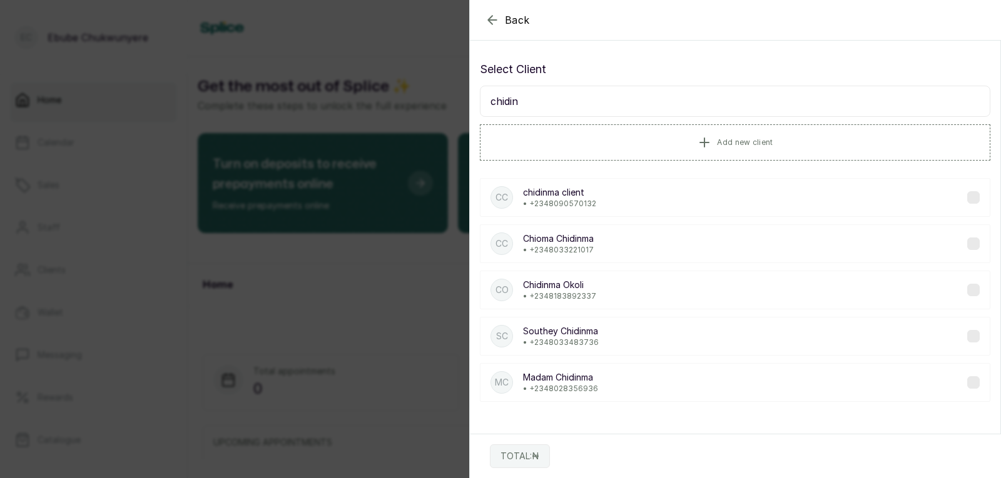
type input "chidin"
click at [630, 201] on div "cc chidinma client • [PHONE_NUMBER]" at bounding box center [735, 197] width 510 height 39
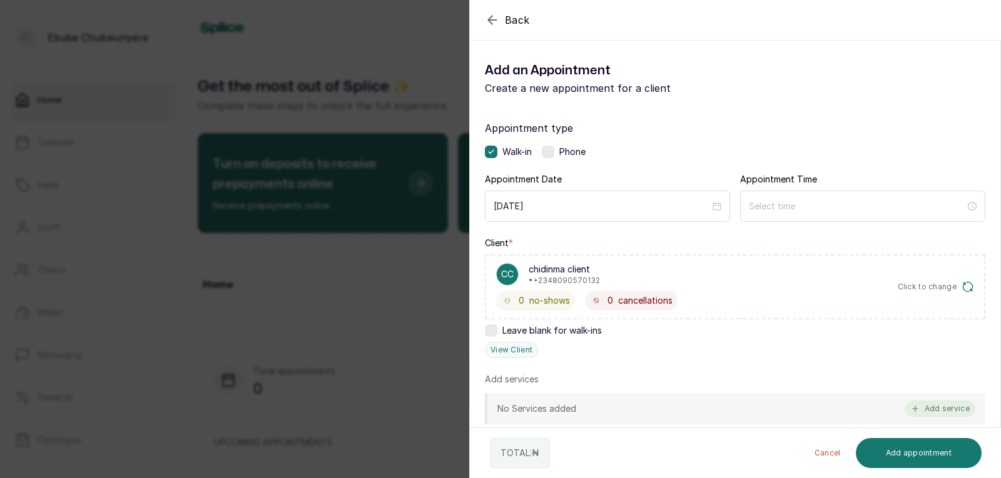
click at [941, 404] on button "Add service" at bounding box center [940, 409] width 70 height 16
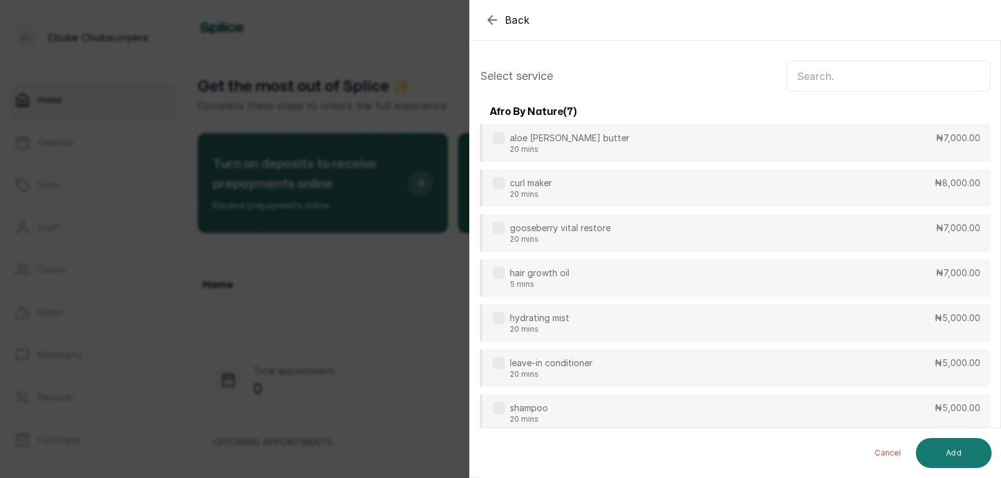
drag, startPoint x: 787, startPoint y: 124, endPoint x: 826, endPoint y: 94, distance: 49.5
click at [836, 73] on input "text" at bounding box center [888, 76] width 204 height 31
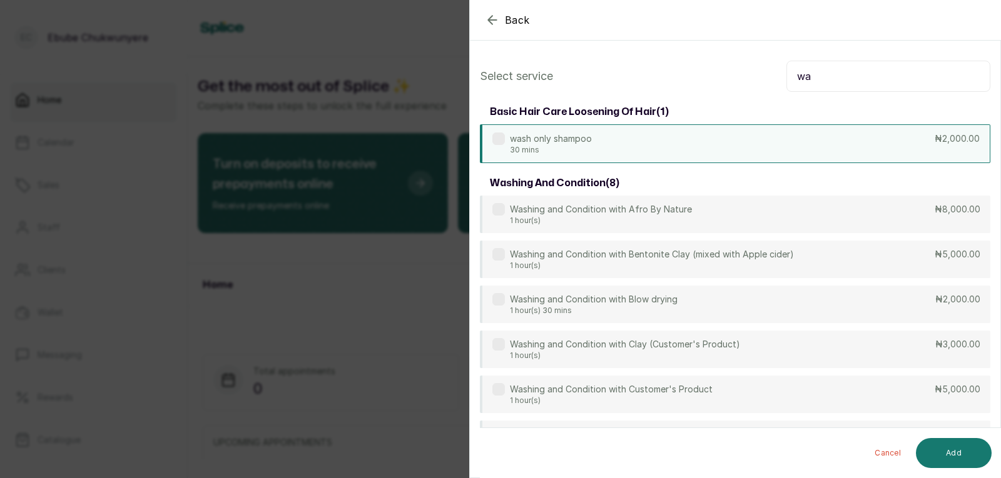
type input "w"
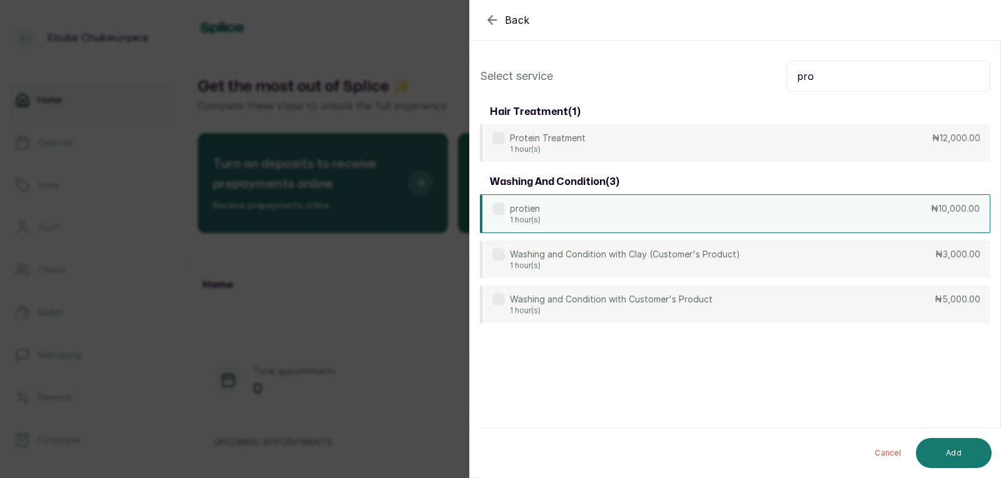
type input "pro"
click at [689, 220] on div "protien 1 hour(s) ₦10,000.00" at bounding box center [735, 214] width 510 height 39
click at [953, 457] on button "Add" at bounding box center [954, 453] width 76 height 30
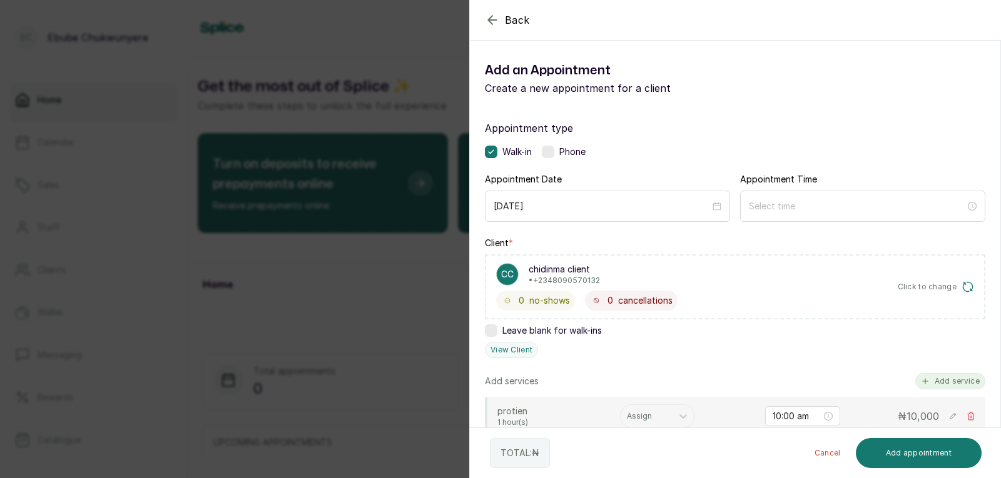
click at [941, 377] on button "Add service" at bounding box center [950, 381] width 70 height 16
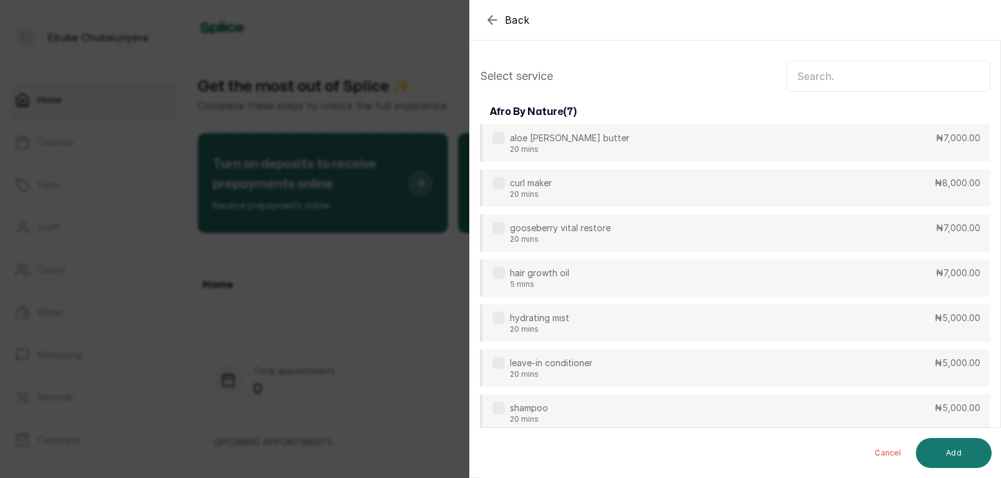
click at [874, 83] on input "text" at bounding box center [888, 76] width 204 height 31
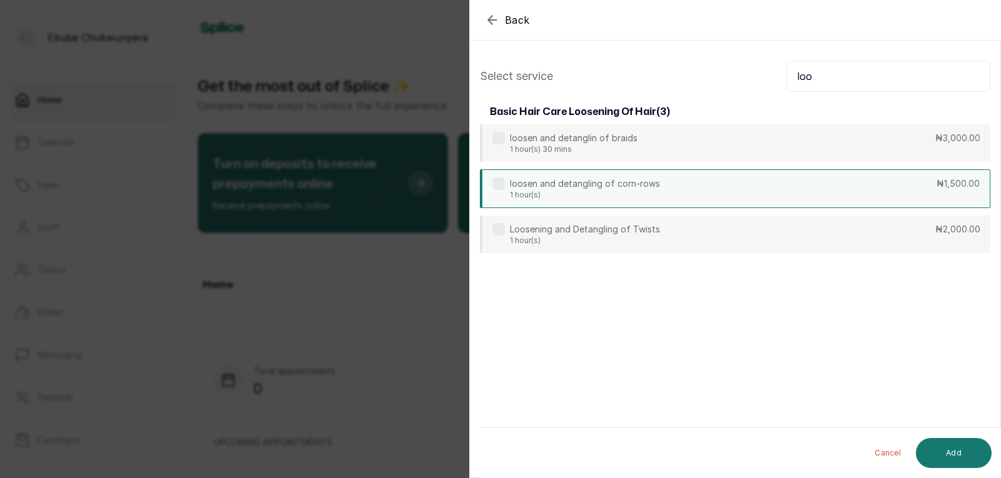
type input "loo"
click at [817, 194] on div "loosen and detangling of corn-rows 1 hour(s) ₦1,500.00" at bounding box center [735, 188] width 510 height 39
click at [961, 443] on button "Add" at bounding box center [954, 453] width 76 height 30
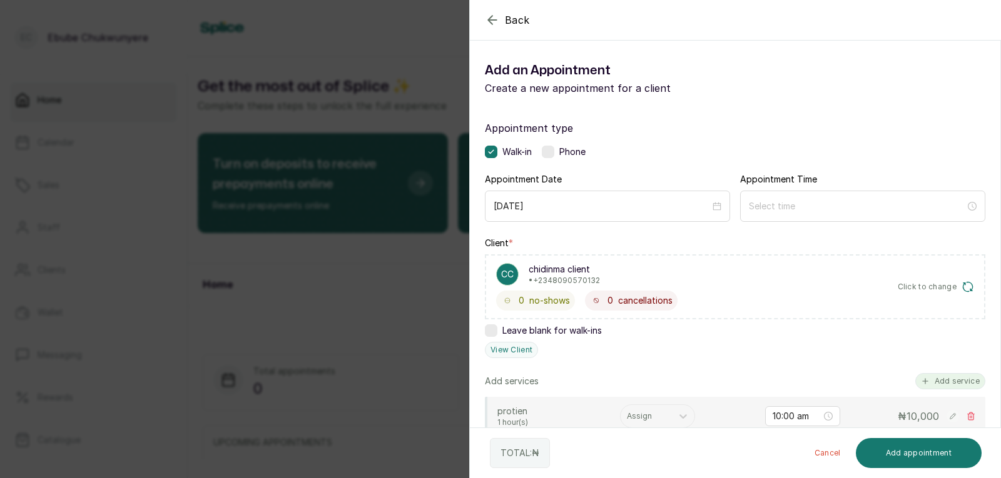
click at [935, 375] on button "Add service" at bounding box center [950, 381] width 70 height 16
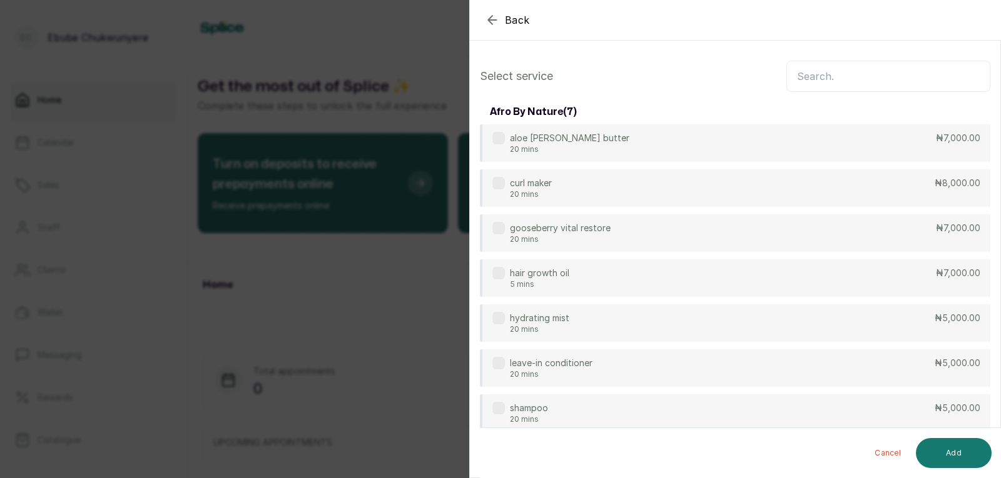
click at [841, 76] on input "text" at bounding box center [888, 76] width 204 height 31
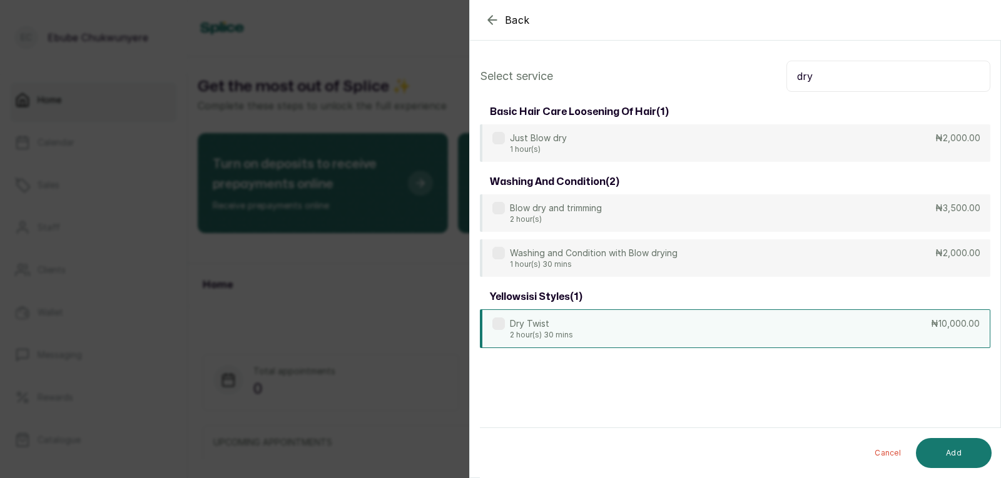
type input "dry"
click at [764, 311] on div "Dry Twist 2 hour(s) 30 mins ₦10,000.00" at bounding box center [735, 329] width 510 height 39
click at [953, 453] on button "Add" at bounding box center [954, 453] width 76 height 30
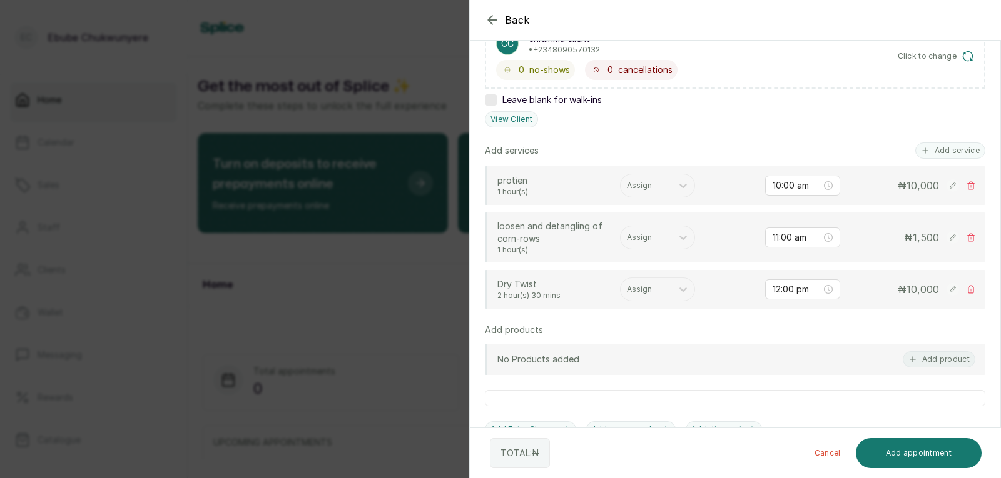
scroll to position [223, 0]
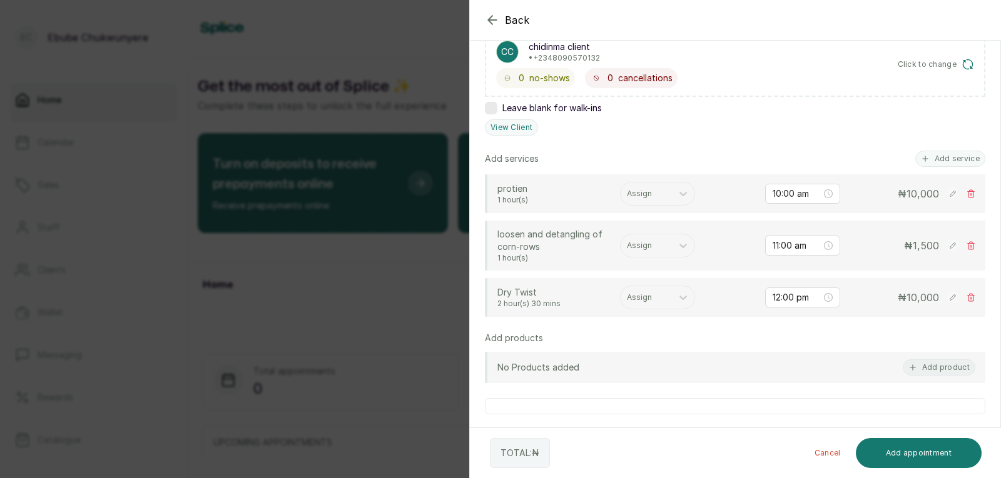
click at [946, 193] on rect at bounding box center [952, 194] width 13 height 13
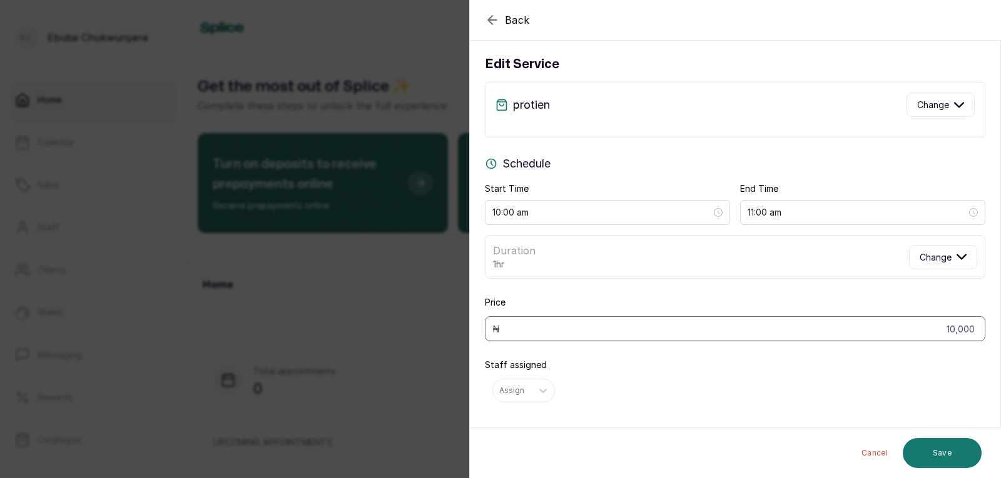
scroll to position [11, 0]
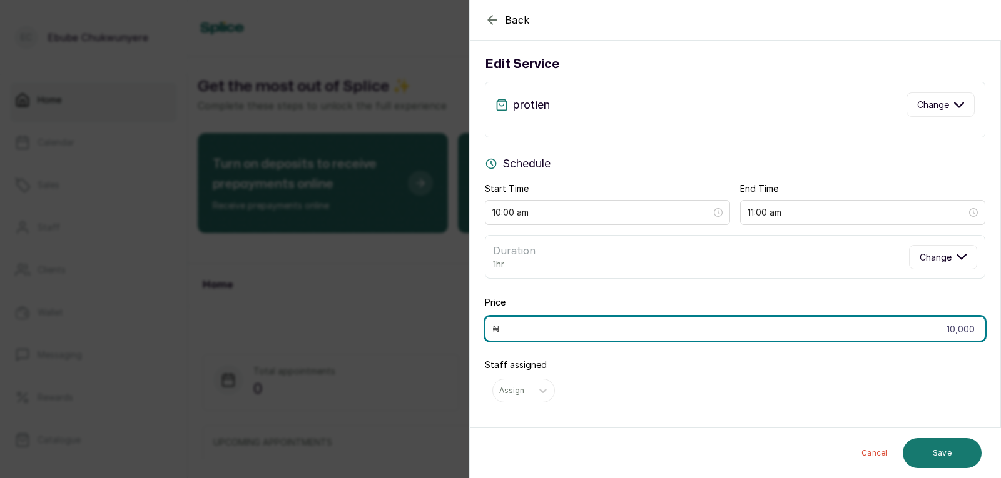
click at [951, 331] on input "10,000" at bounding box center [735, 328] width 500 height 25
click at [954, 328] on input "10,000" at bounding box center [735, 328] width 500 height 25
type input "12,000"
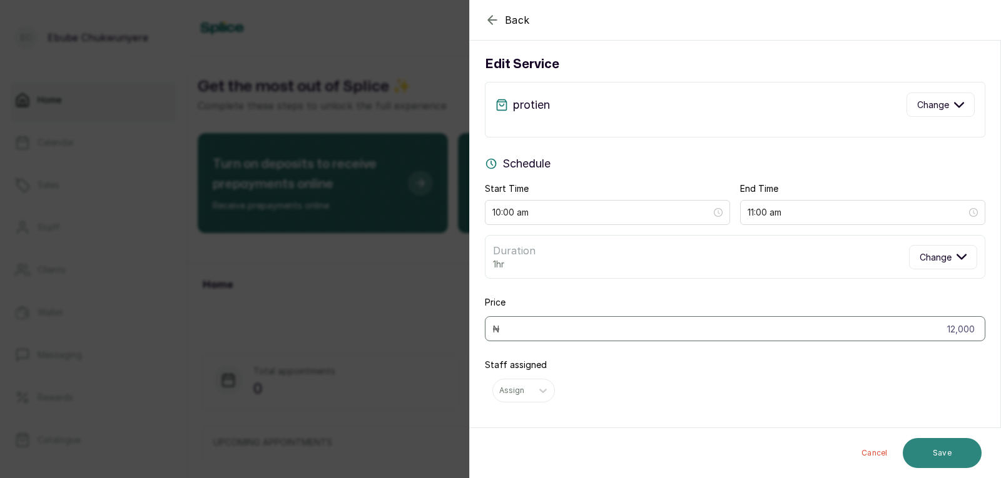
click at [934, 445] on button "Save" at bounding box center [941, 453] width 79 height 30
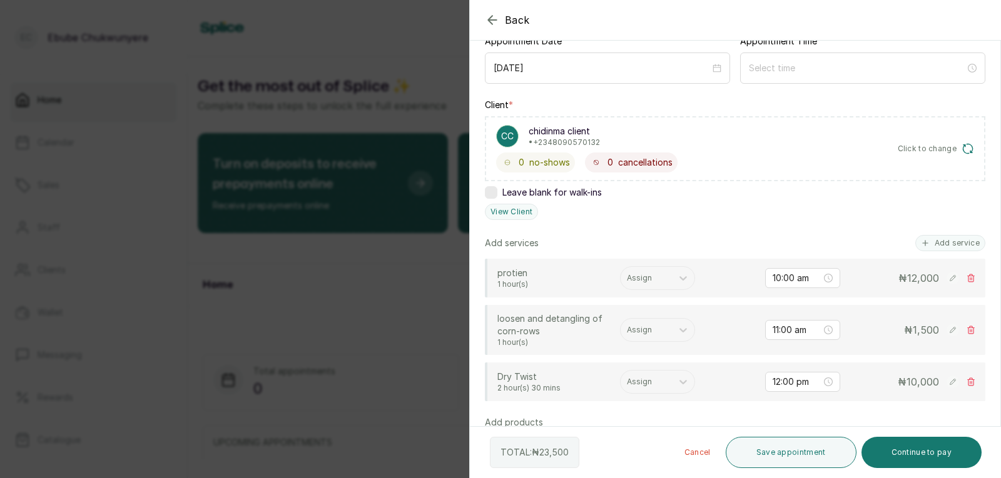
scroll to position [140, 0]
click at [946, 382] on rect at bounding box center [952, 380] width 13 height 13
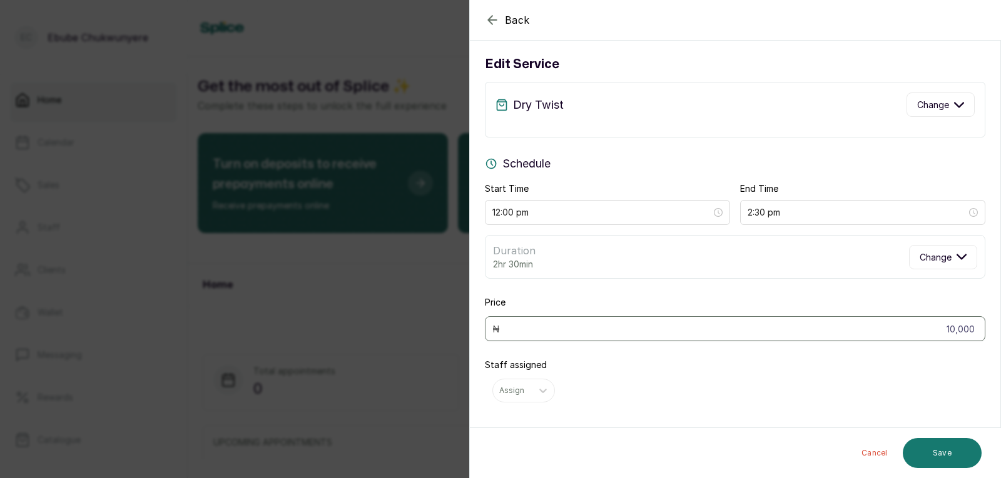
scroll to position [11, 0]
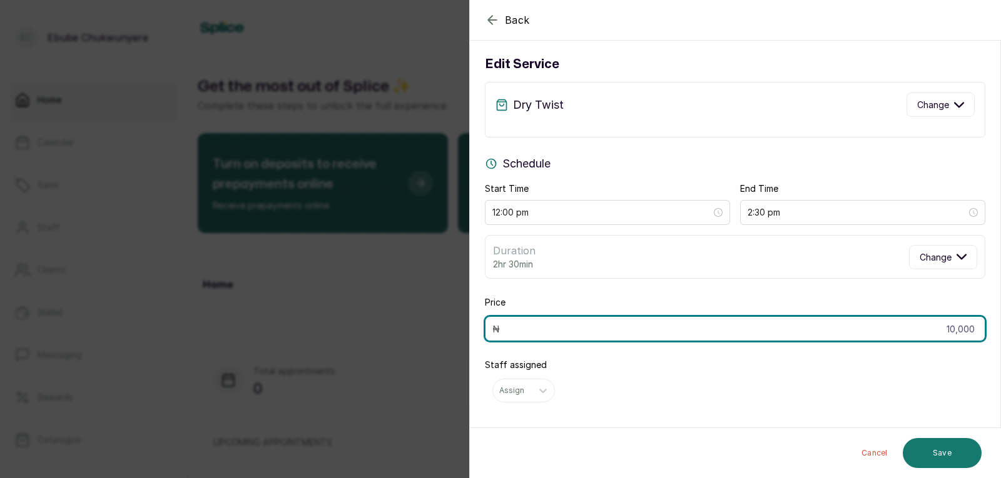
click at [954, 328] on input "10,000" at bounding box center [735, 328] width 500 height 25
drag, startPoint x: 954, startPoint y: 328, endPoint x: 940, endPoint y: 335, distance: 15.7
click at [951, 330] on input "10,000" at bounding box center [735, 328] width 500 height 25
type input "12,000"
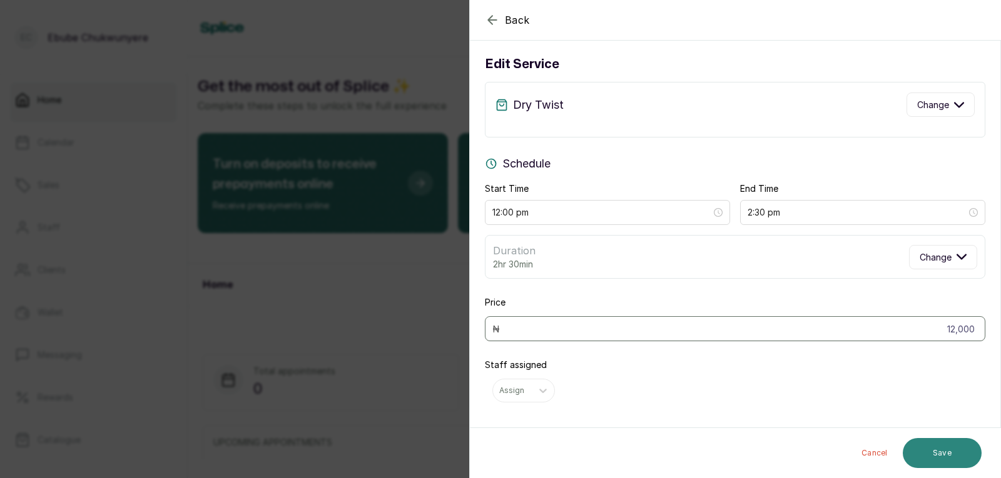
click at [958, 453] on button "Save" at bounding box center [941, 453] width 79 height 30
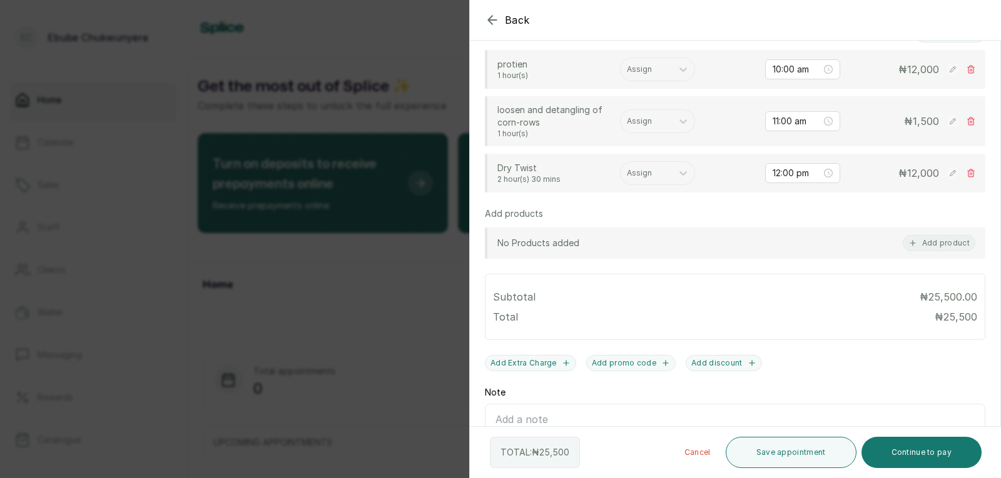
scroll to position [426, 0]
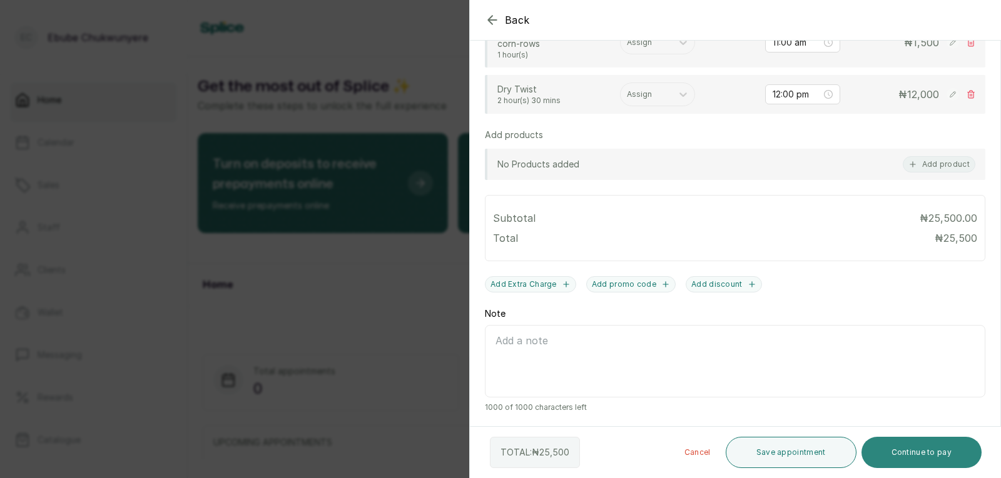
click at [911, 457] on button "Continue to pay" at bounding box center [921, 452] width 121 height 31
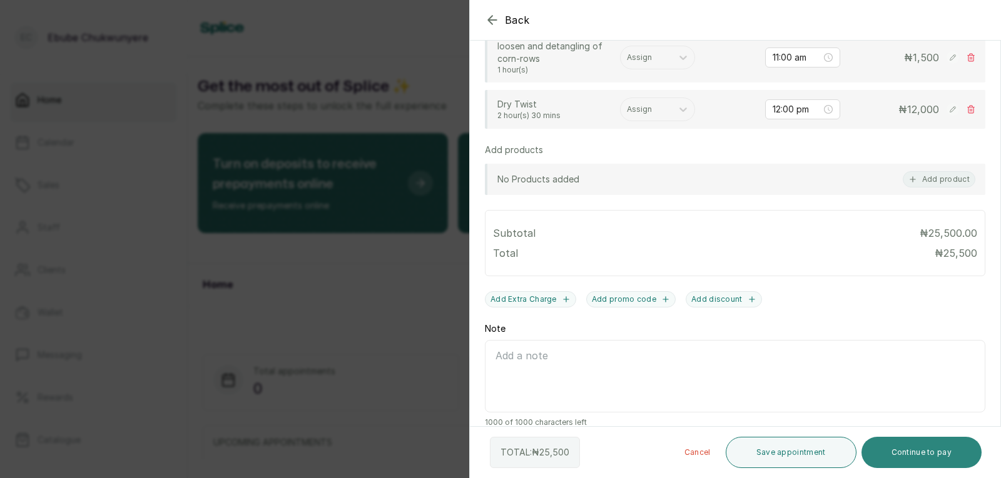
scroll to position [441, 0]
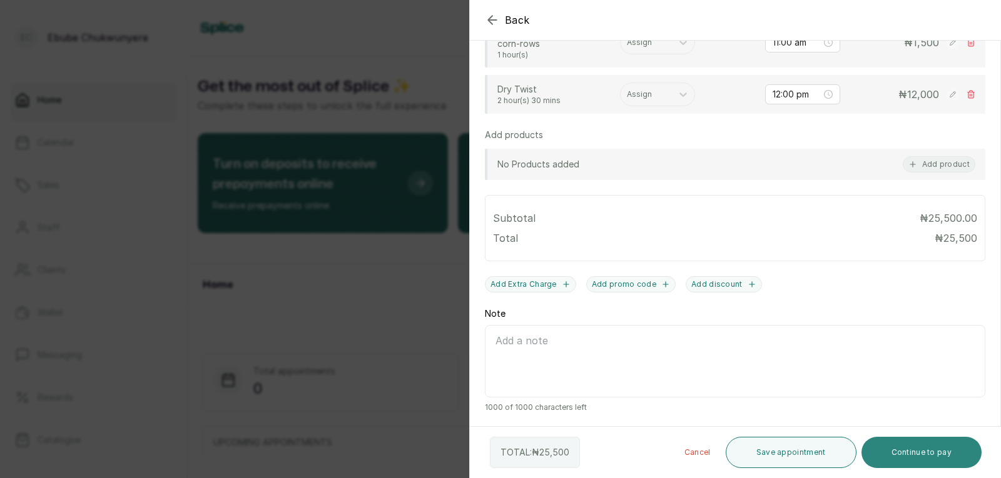
click at [911, 448] on button "Continue to pay" at bounding box center [921, 452] width 121 height 31
click at [921, 447] on button "Continue to pay" at bounding box center [921, 452] width 121 height 31
click at [899, 451] on button "Continue to pay" at bounding box center [921, 452] width 121 height 31
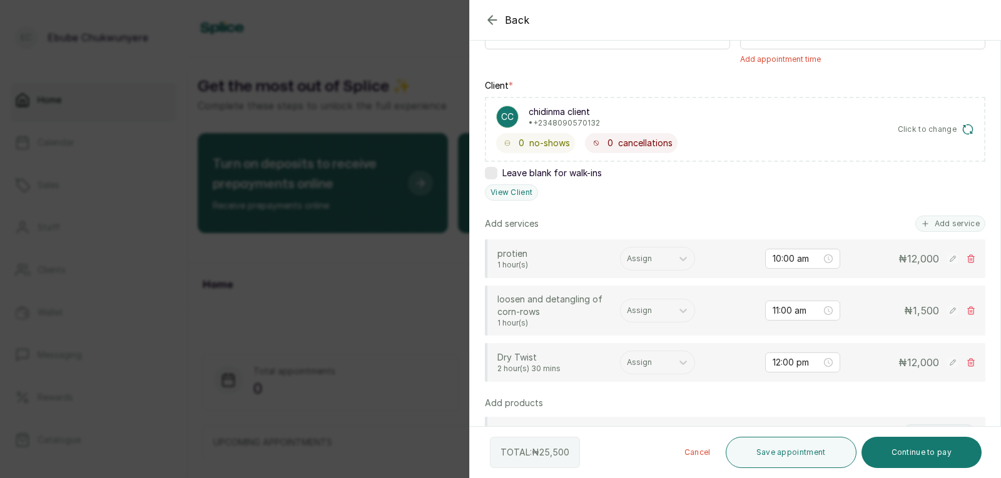
scroll to position [0, 0]
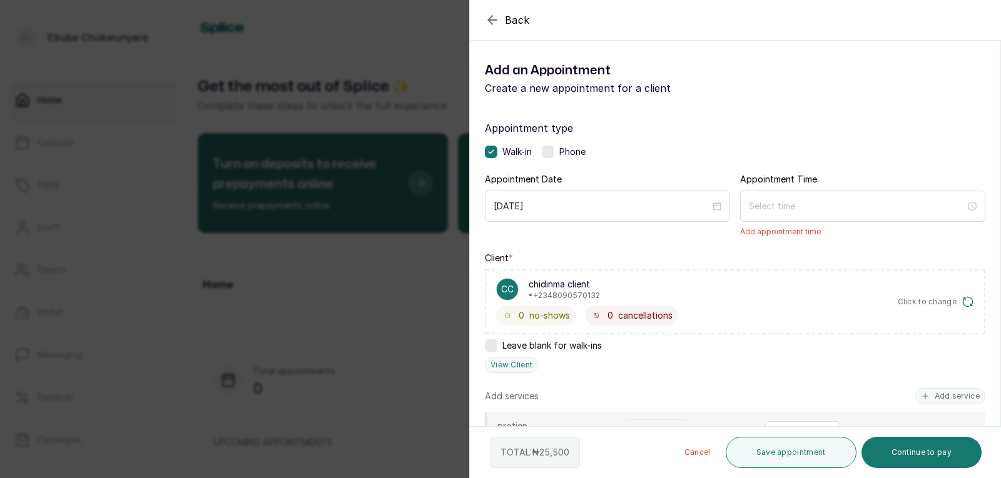
click at [497, 24] on icon "button" at bounding box center [492, 20] width 15 height 15
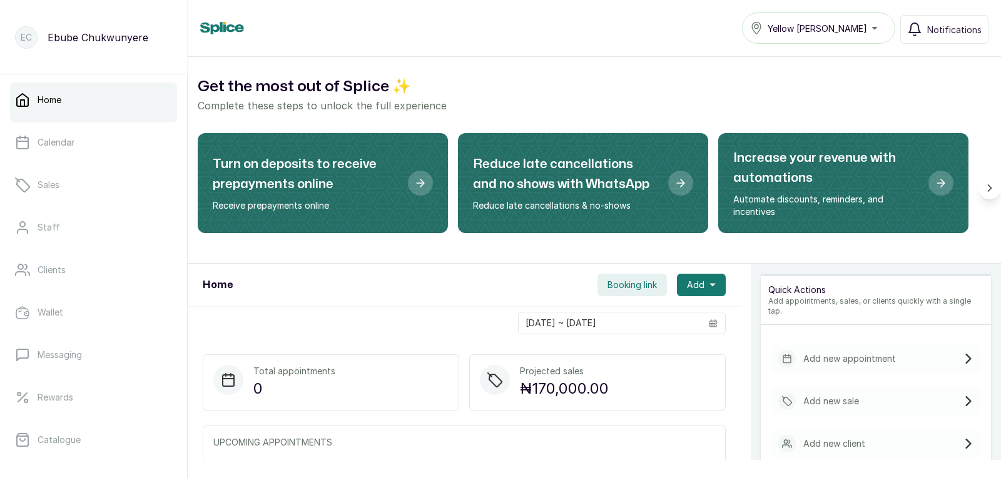
click at [827, 403] on div "Add new sale" at bounding box center [876, 402] width 210 height 28
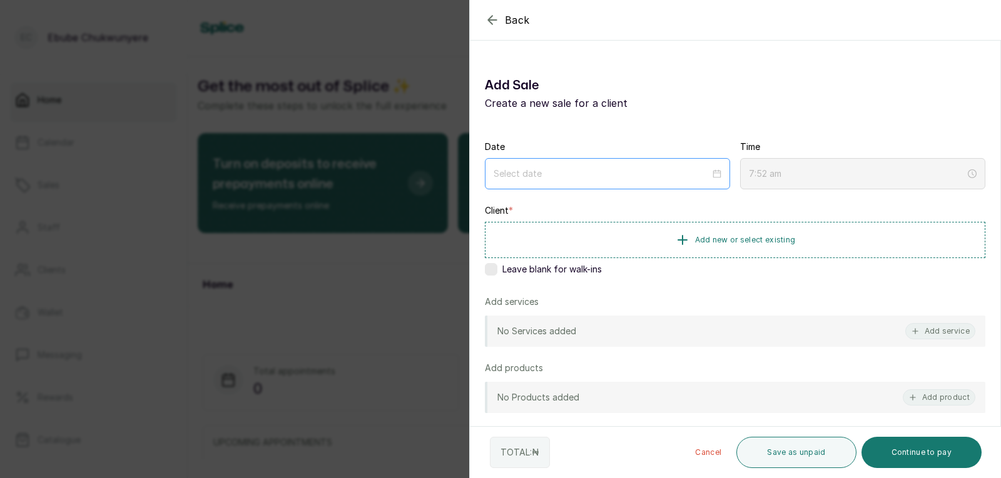
click at [571, 165] on div at bounding box center [607, 173] width 245 height 31
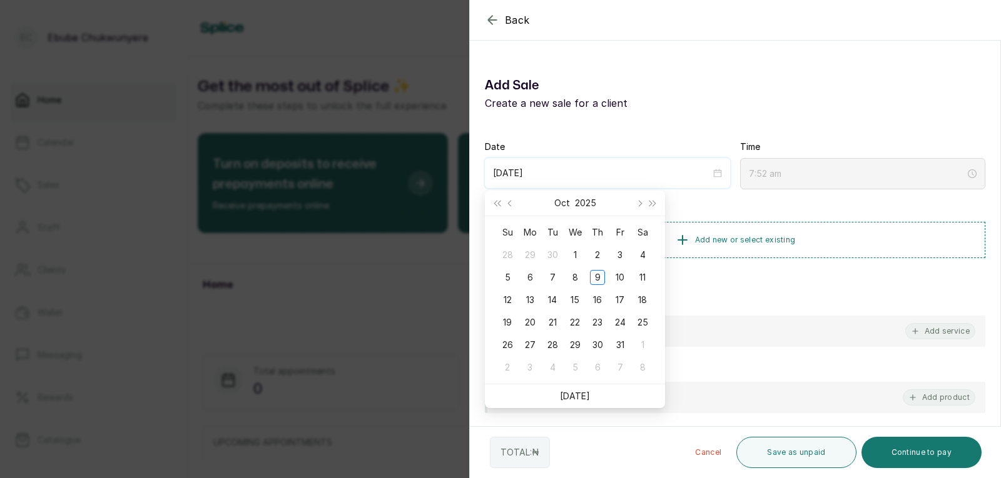
type input "[DATE]"
drag, startPoint x: 600, startPoint y: 281, endPoint x: 632, endPoint y: 298, distance: 36.4
click at [602, 281] on div "9" at bounding box center [597, 277] width 15 height 15
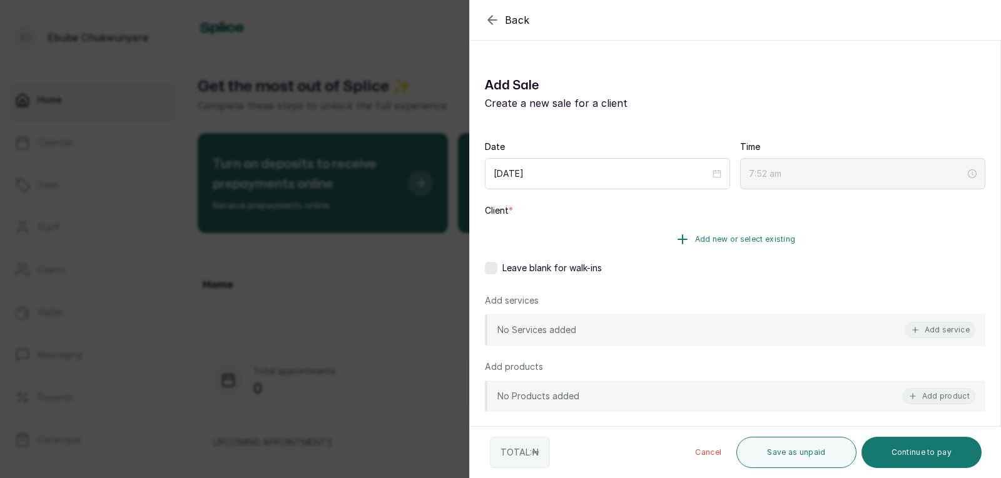
click at [701, 238] on span "Add new or select existing" at bounding box center [745, 240] width 101 height 10
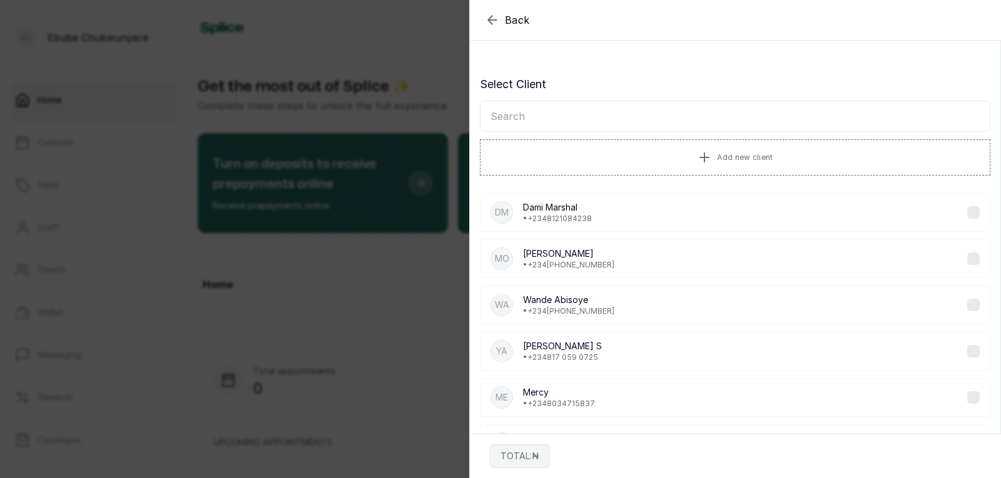
click at [604, 115] on input "text" at bounding box center [735, 116] width 510 height 31
click at [600, 213] on div "[PERSON_NAME] Marshal • [PHONE_NUMBER]" at bounding box center [735, 212] width 510 height 39
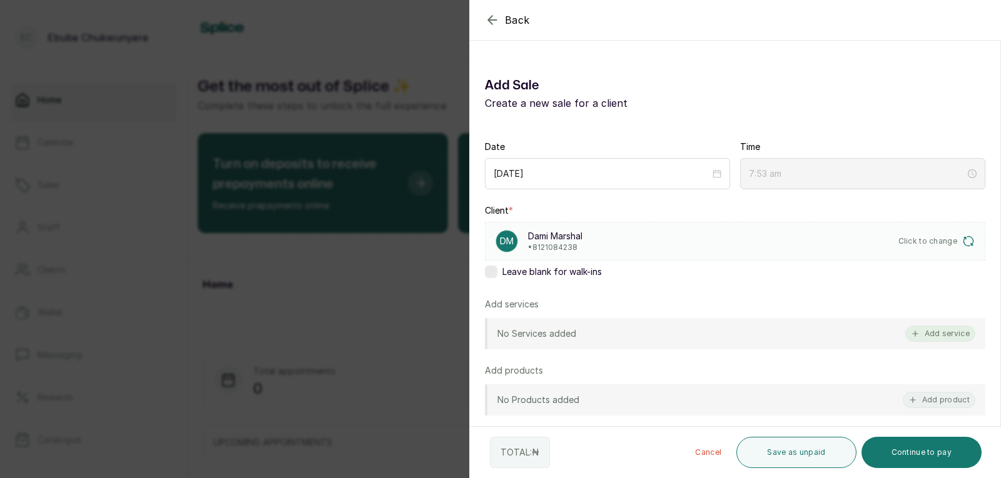
click at [941, 334] on button "Add service" at bounding box center [940, 334] width 70 height 16
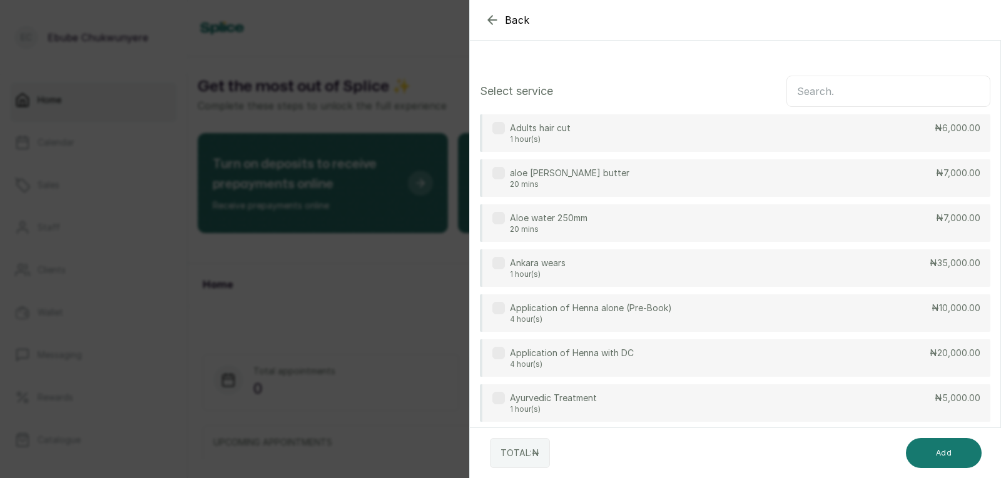
click at [864, 99] on input "text" at bounding box center [888, 91] width 204 height 31
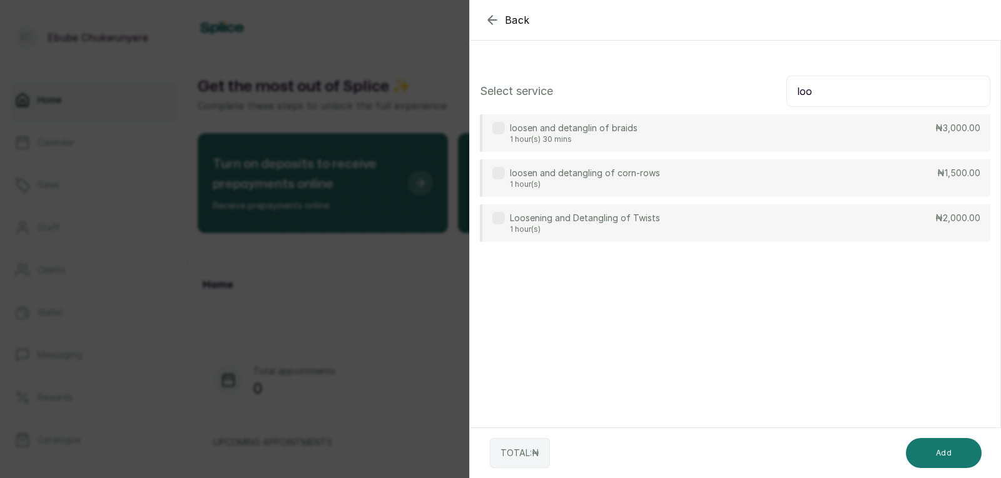
type input "loo"
click at [846, 211] on div "Loosening and Detangling of Twists 1 hour(s) ₦2,000.00" at bounding box center [735, 224] width 510 height 38
click at [964, 448] on button "Add" at bounding box center [944, 453] width 76 height 30
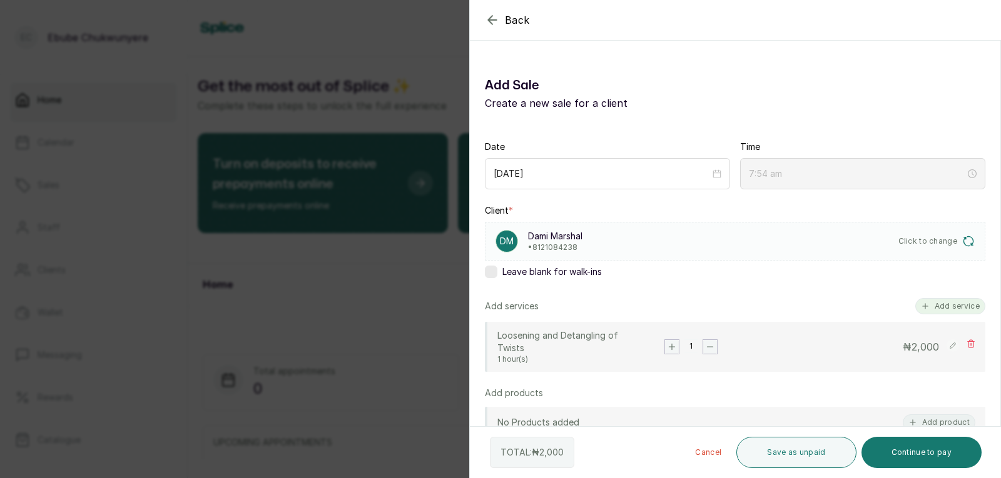
click at [948, 305] on button "Add service" at bounding box center [950, 306] width 70 height 16
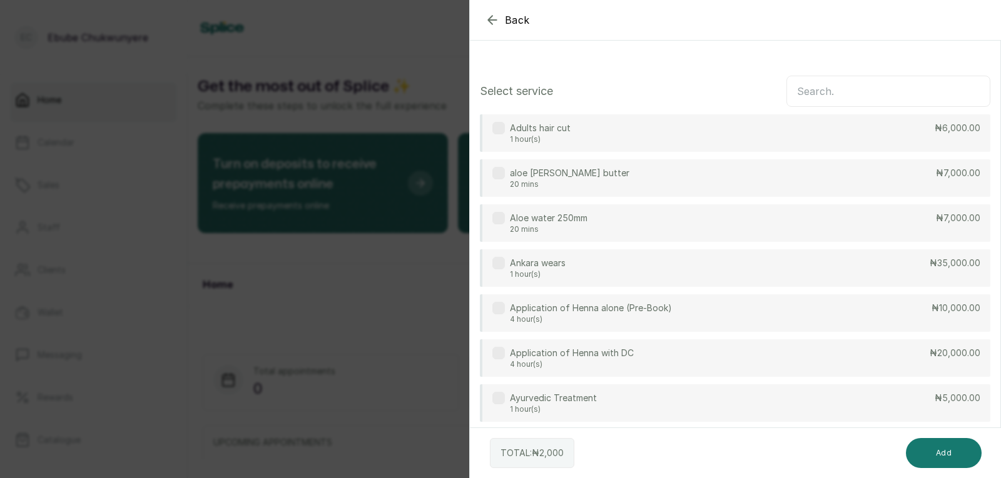
click at [862, 91] on input "text" at bounding box center [888, 91] width 204 height 31
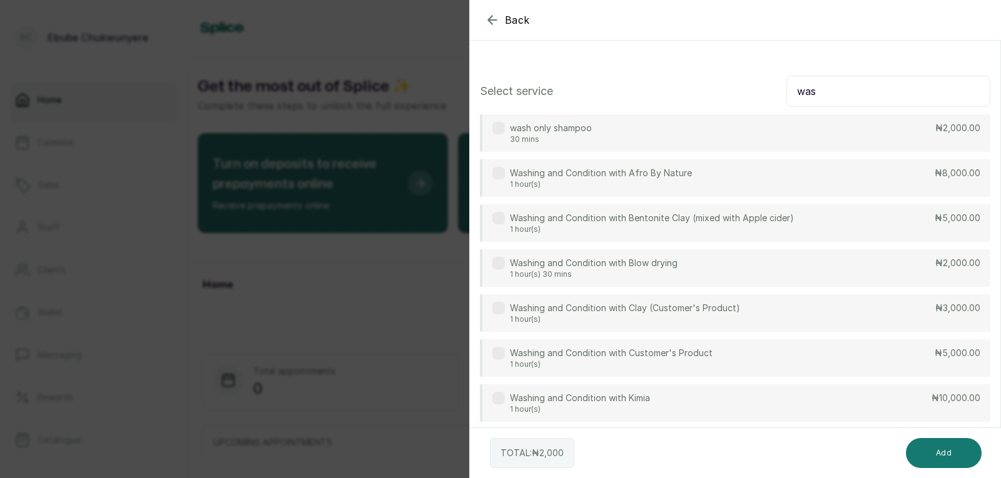
type input "was"
click at [883, 176] on div "Washing and Condition with Afro By Nature 1 hour(s) ₦8,000.00" at bounding box center [735, 178] width 510 height 38
click at [959, 449] on button "Add" at bounding box center [944, 453] width 76 height 30
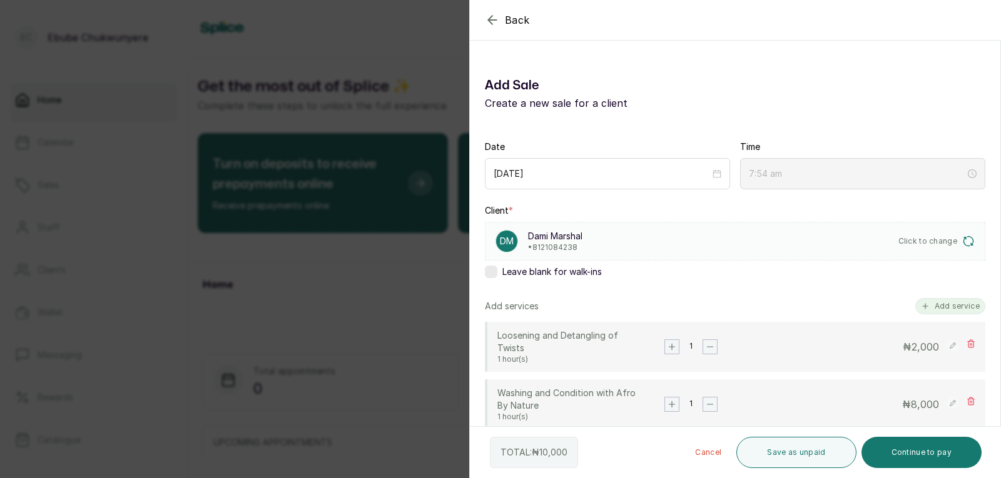
click at [954, 300] on button "Add service" at bounding box center [950, 306] width 70 height 16
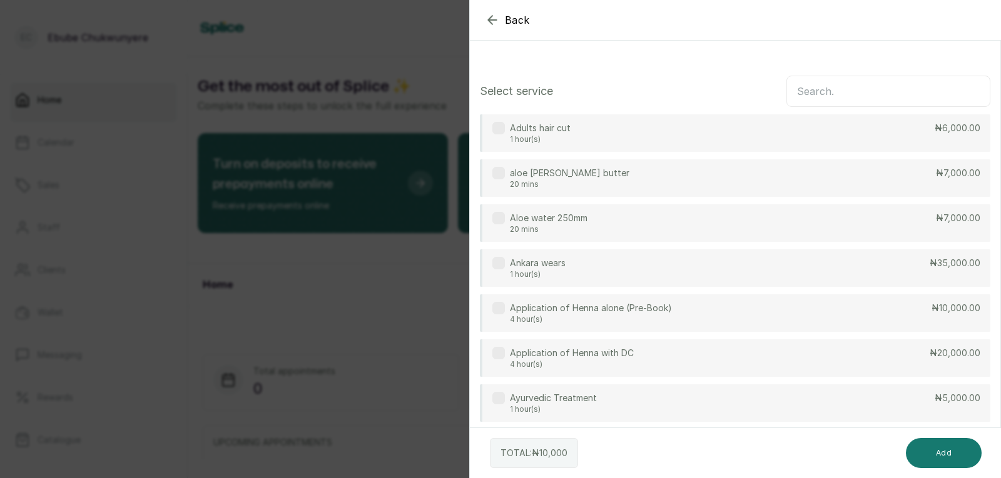
click at [861, 88] on input "text" at bounding box center [888, 91] width 204 height 31
type input "twist"
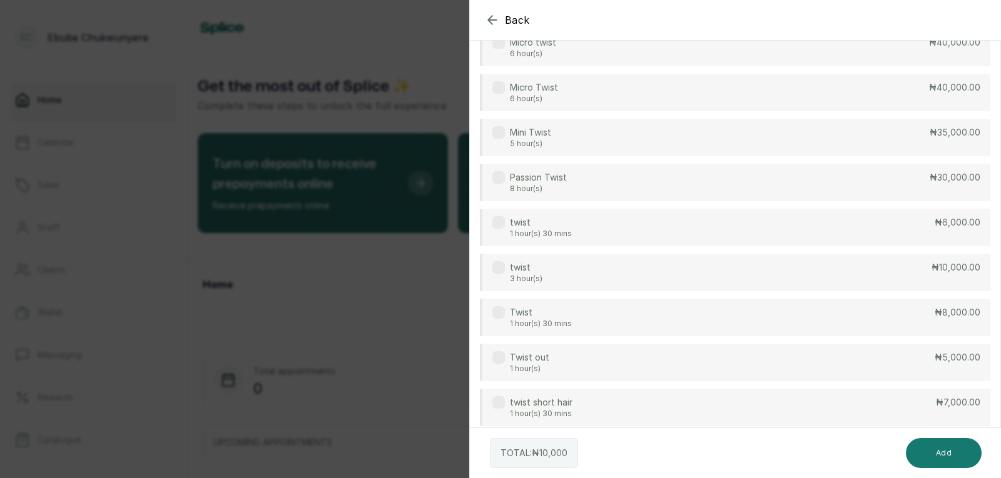
scroll to position [497, 0]
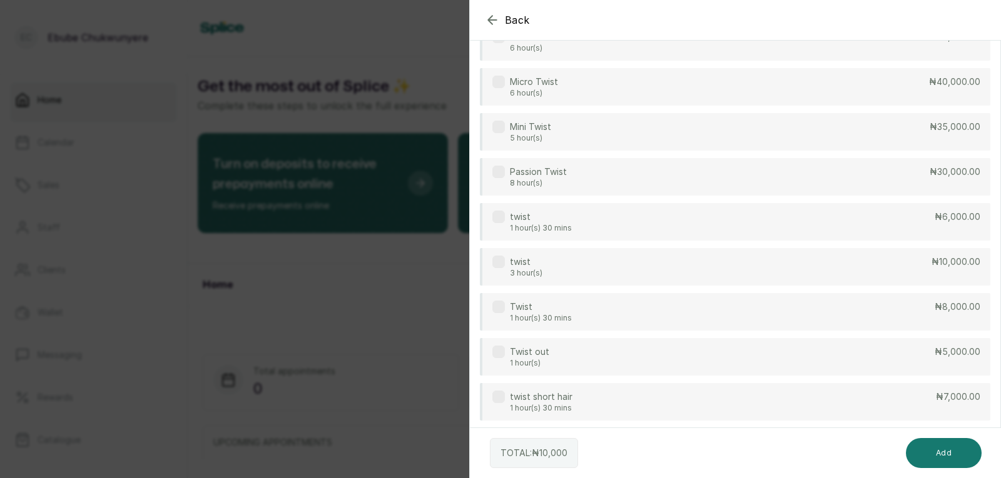
click at [784, 264] on div "twist 3 hour(s) ₦10,000.00" at bounding box center [735, 267] width 510 height 38
click at [931, 459] on button "Add" at bounding box center [944, 453] width 76 height 30
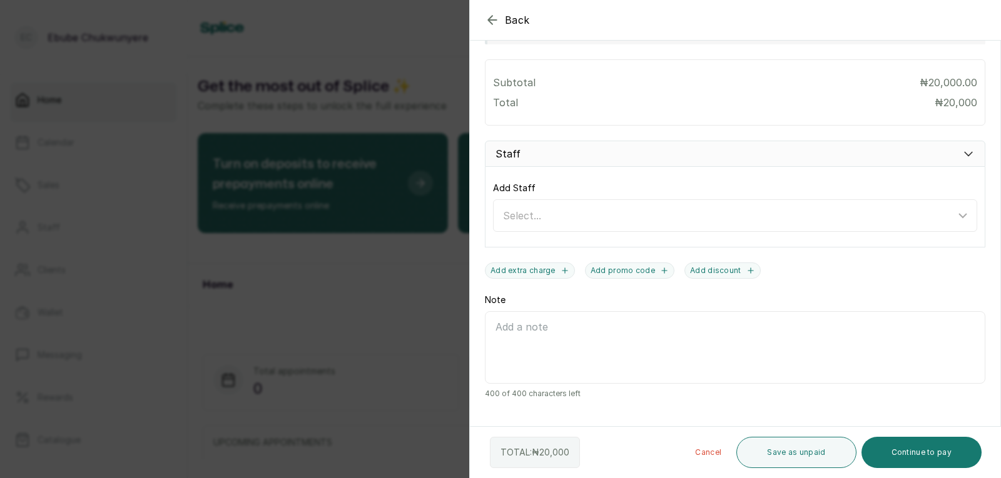
drag, startPoint x: 886, startPoint y: 131, endPoint x: 846, endPoint y: 97, distance: 52.4
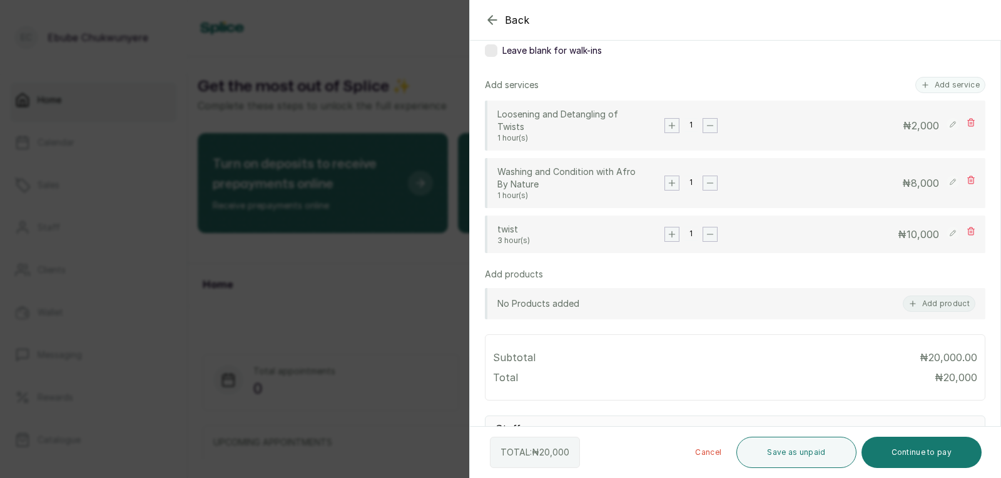
scroll to position [220, 0]
click at [938, 82] on button "Add service" at bounding box center [950, 86] width 70 height 16
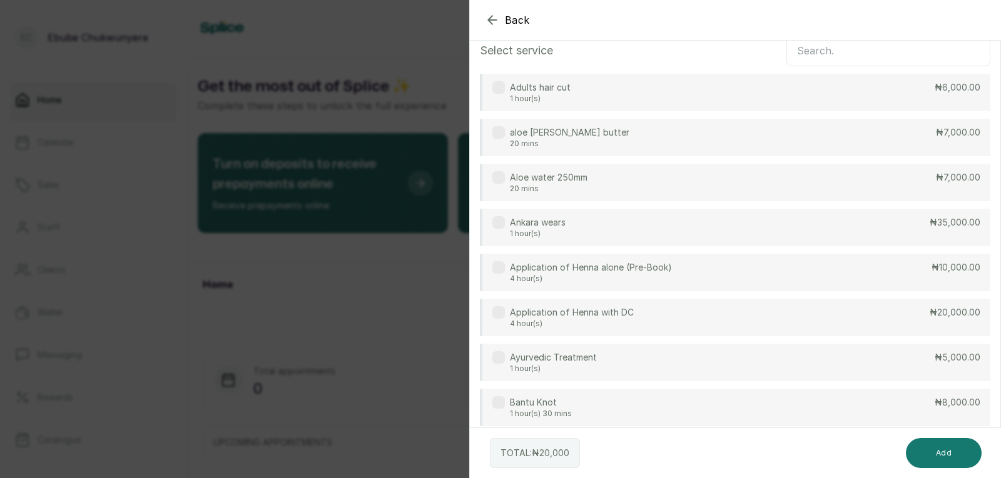
scroll to position [0, 0]
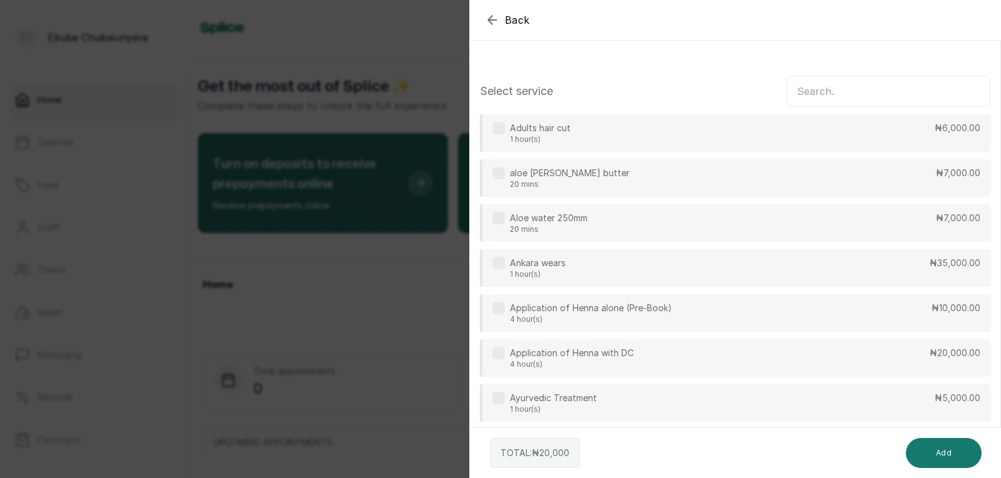
click at [857, 93] on input "text" at bounding box center [888, 91] width 204 height 31
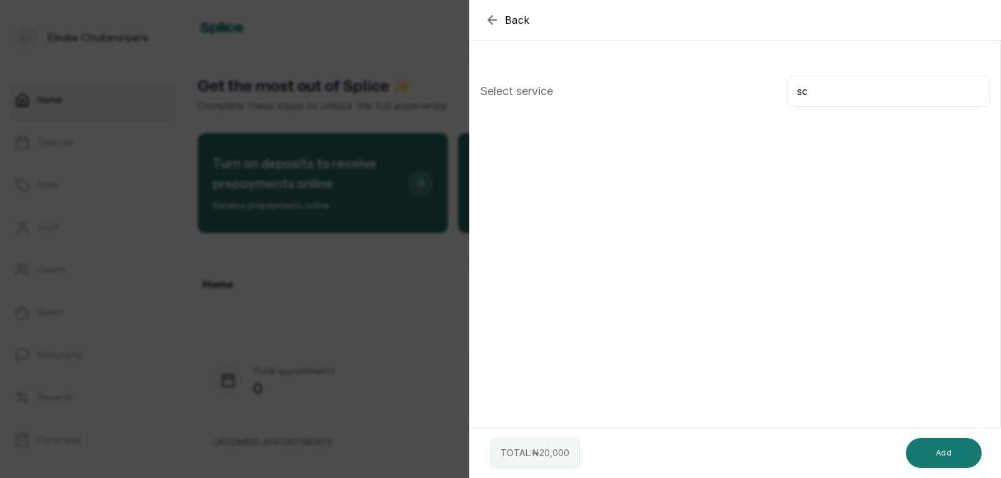
type input "s"
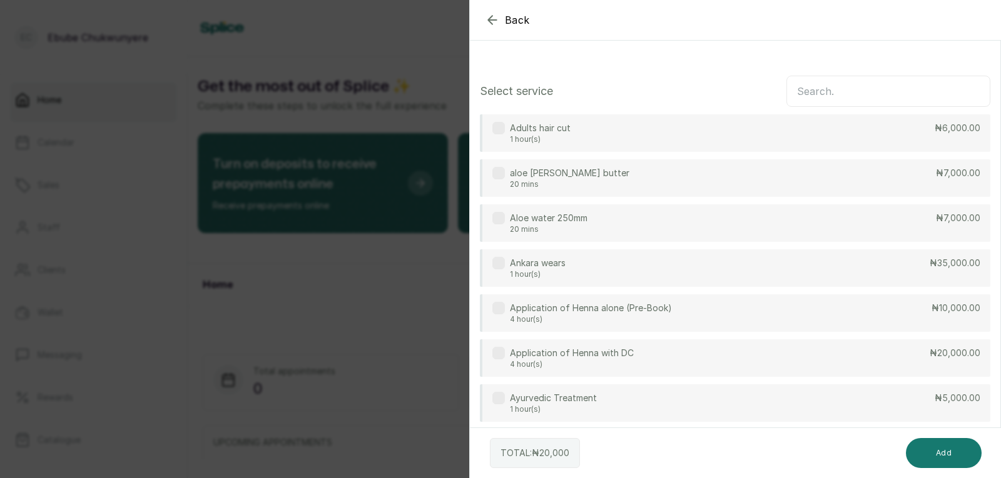
click at [492, 16] on icon "button" at bounding box center [492, 20] width 8 height 8
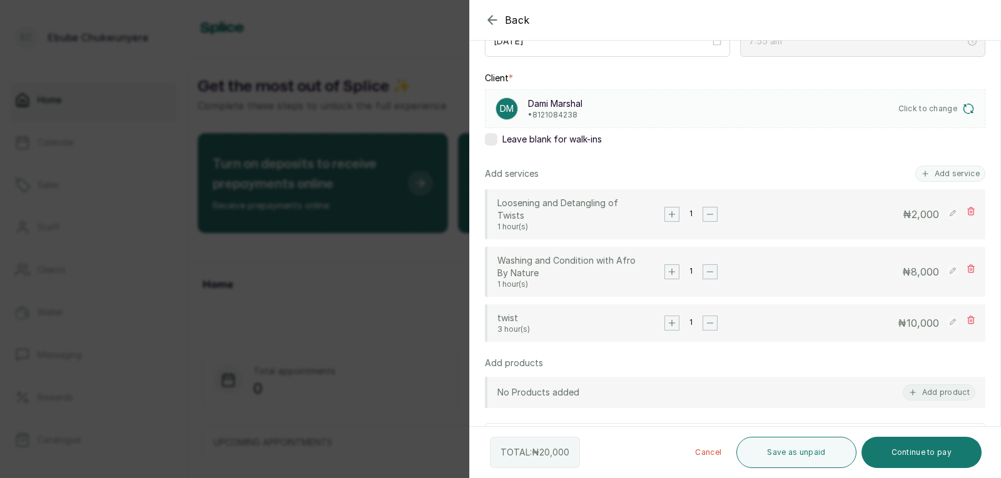
click at [929, 394] on button "Add product" at bounding box center [938, 393] width 73 height 16
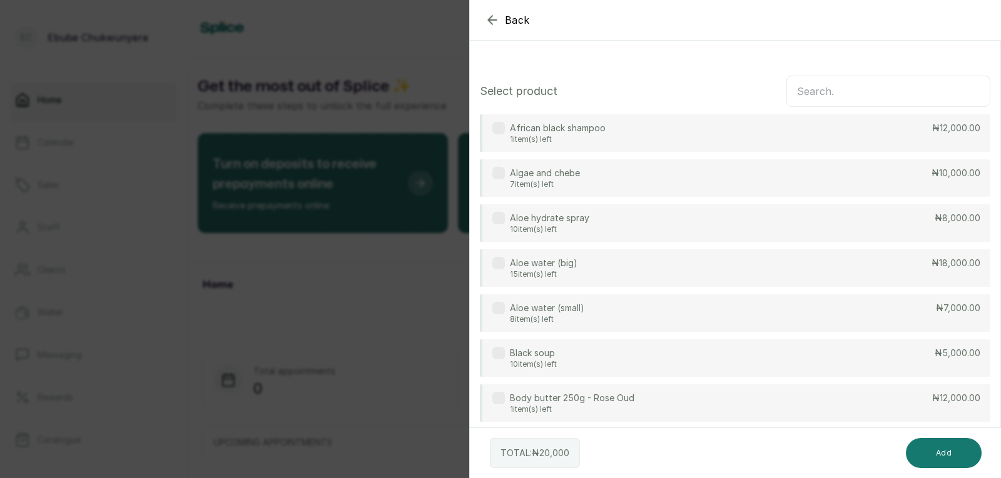
click at [866, 92] on input "text" at bounding box center [888, 91] width 204 height 31
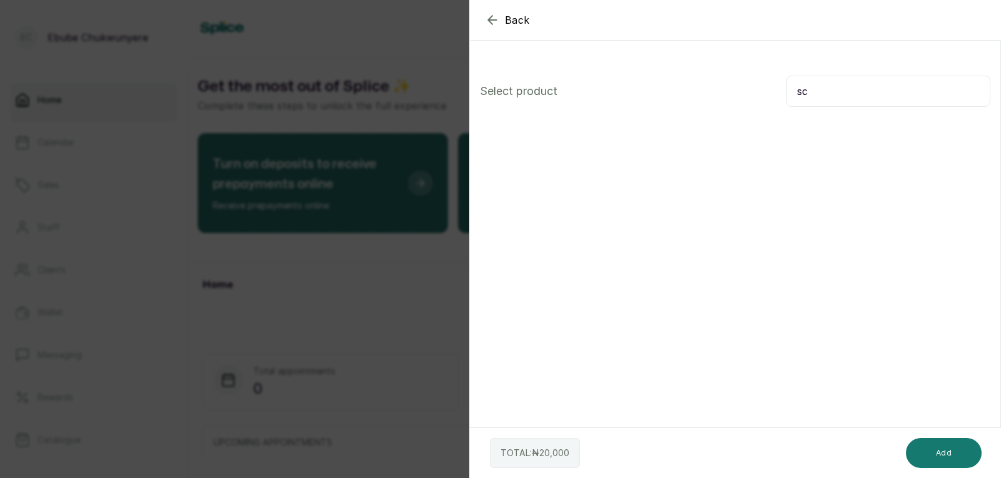
type input "s"
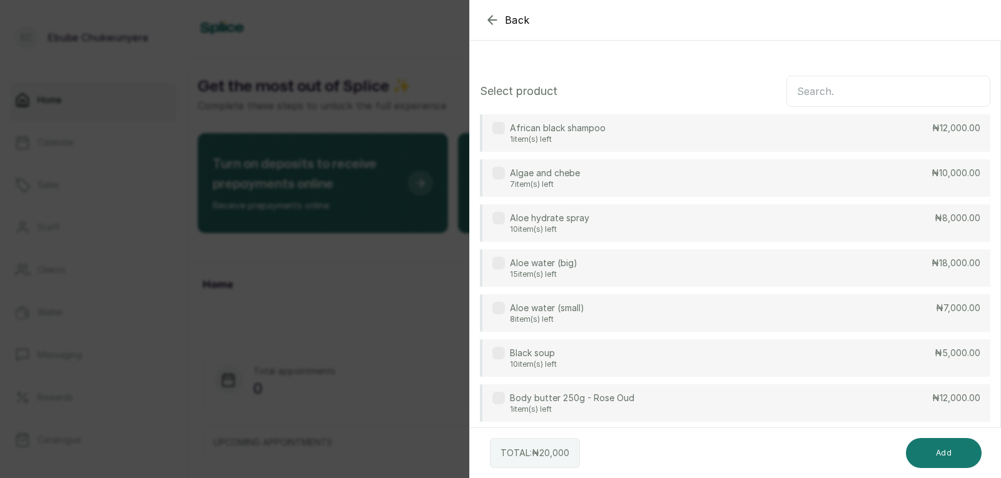
click at [492, 15] on icon "button" at bounding box center [492, 20] width 15 height 15
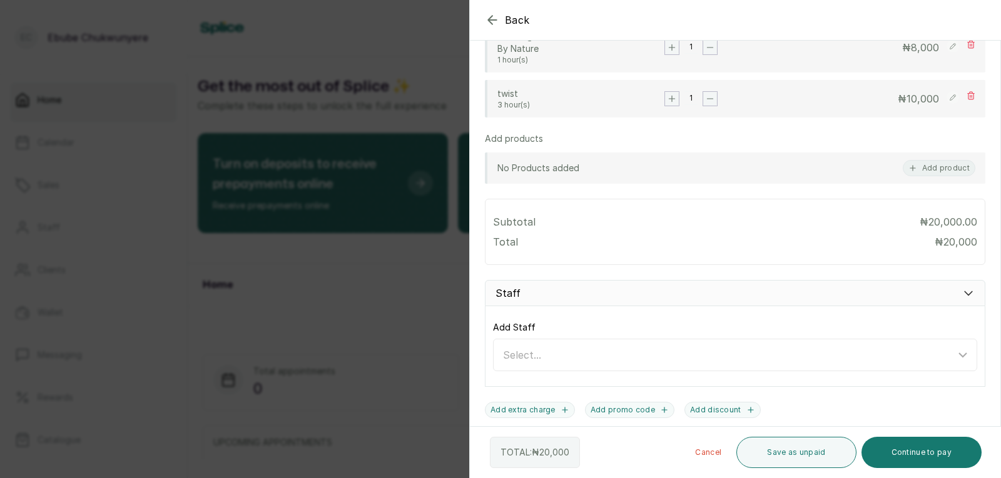
scroll to position [364, 0]
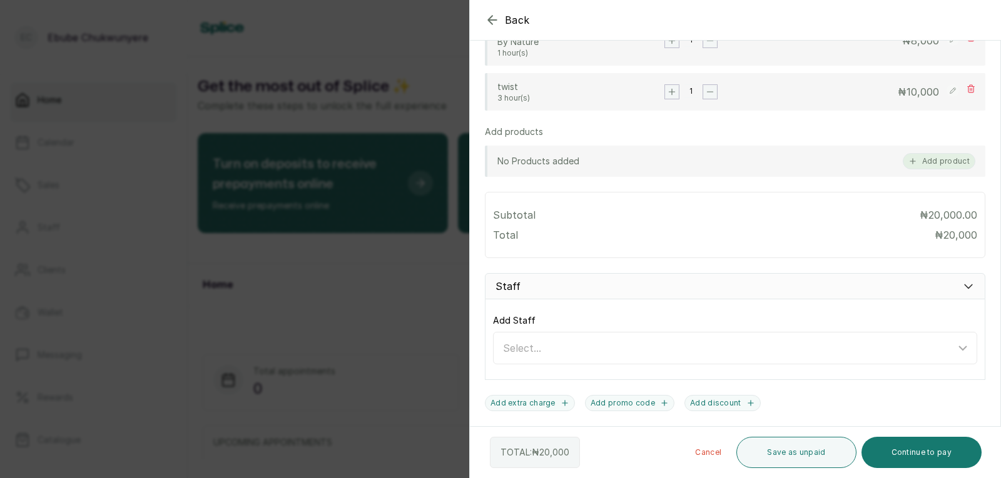
click at [950, 166] on button "Add product" at bounding box center [938, 161] width 73 height 16
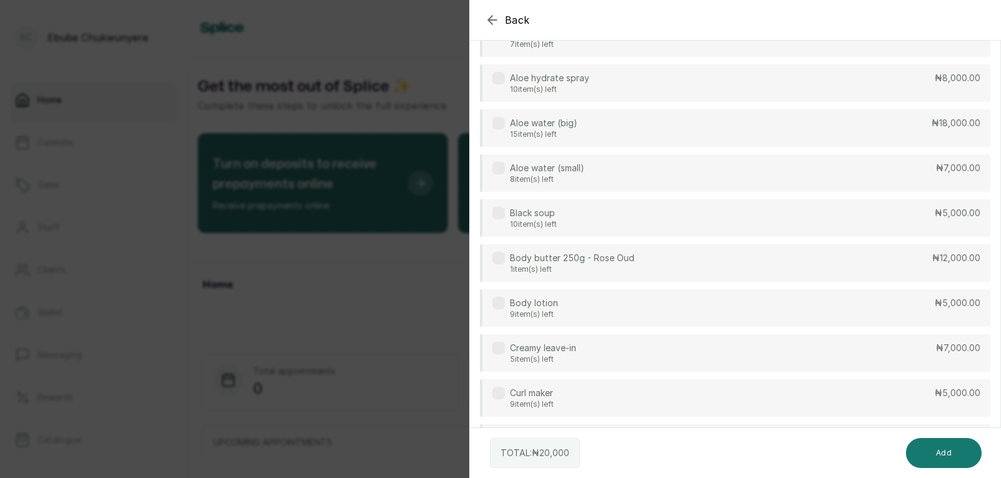
scroll to position [0, 0]
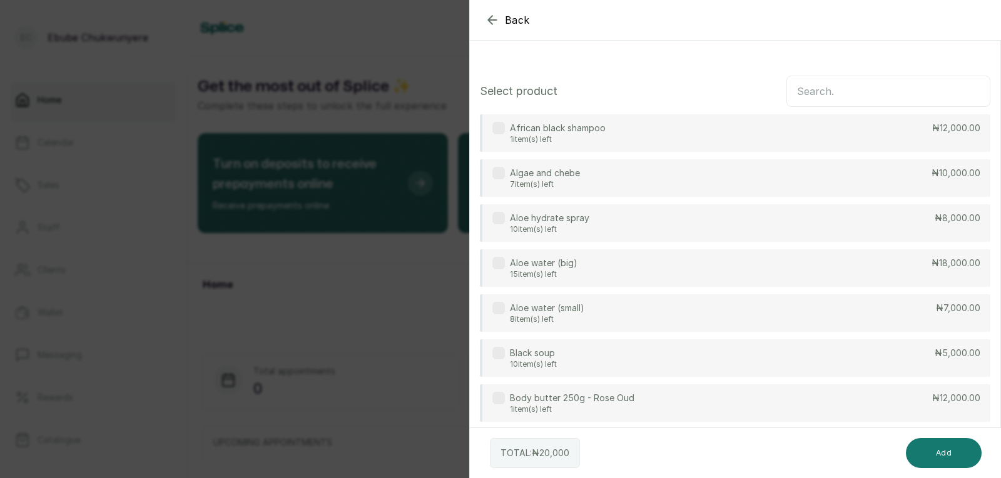
click at [855, 94] on input "text" at bounding box center [888, 91] width 204 height 31
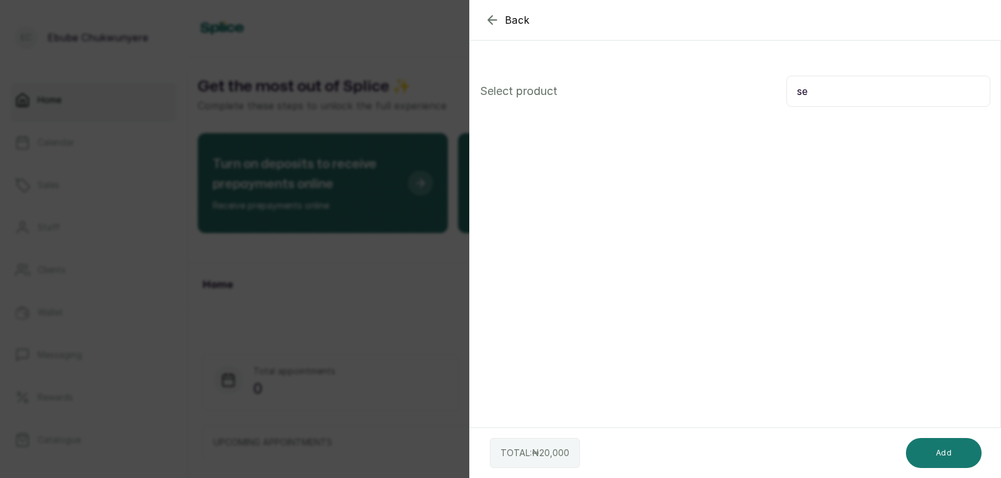
type input "s"
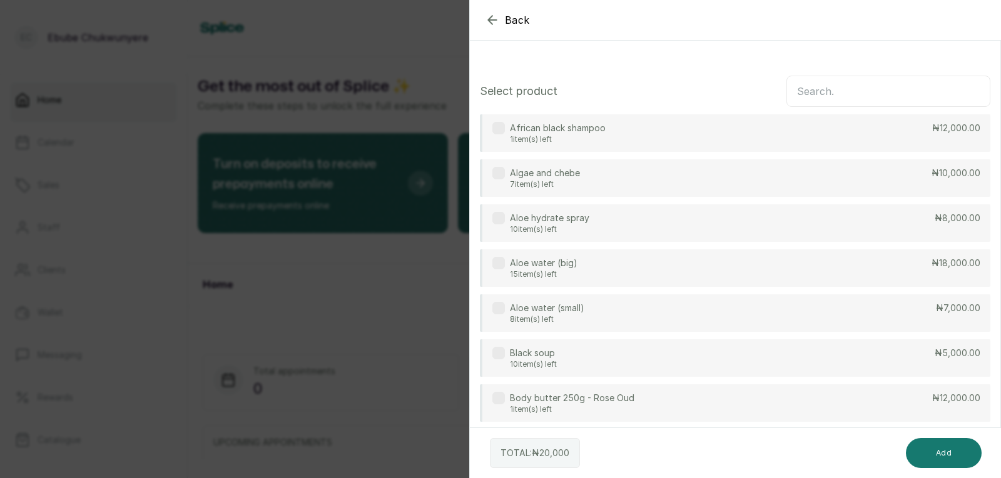
click at [490, 14] on icon "button" at bounding box center [492, 20] width 15 height 15
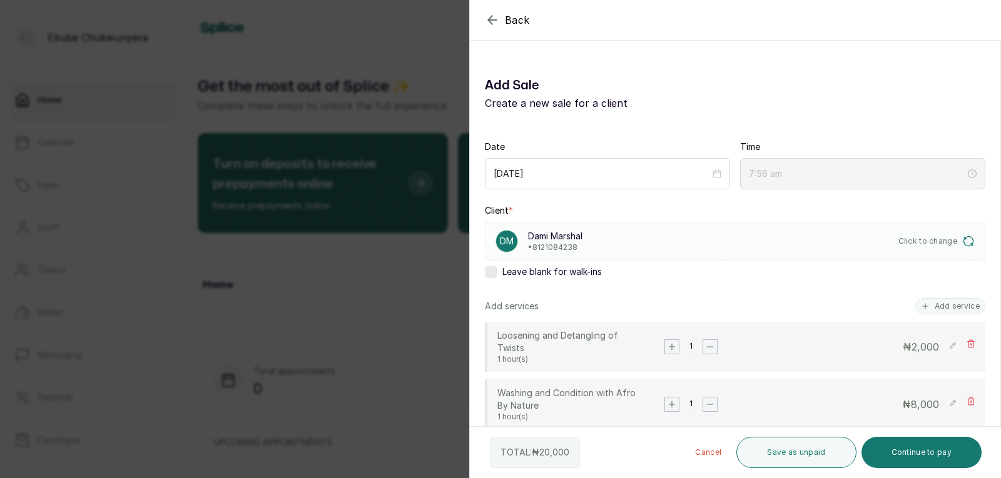
click at [946, 399] on rect at bounding box center [952, 403] width 13 height 13
type input "7:57 am"
click at [901, 406] on input "8,000" at bounding box center [886, 405] width 108 height 16
click at [865, 405] on input "8,000" at bounding box center [886, 405] width 108 height 16
click at [865, 406] on input "8,000" at bounding box center [886, 405] width 108 height 16
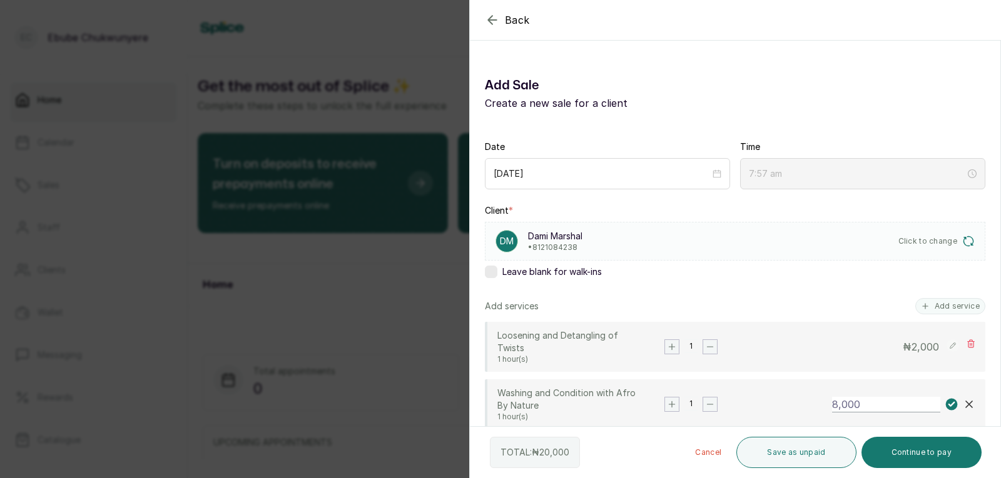
click at [865, 406] on input "8,000" at bounding box center [886, 405] width 108 height 16
type input "12,000"
click at [946, 406] on rect at bounding box center [952, 405] width 12 height 12
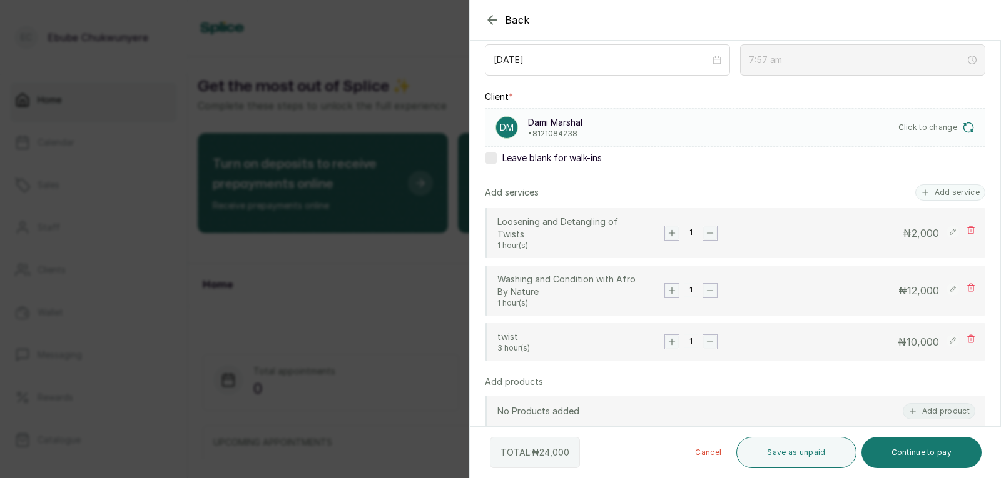
scroll to position [116, 0]
click at [946, 340] on rect at bounding box center [952, 339] width 13 height 13
click at [911, 342] on input "10,000" at bounding box center [886, 341] width 108 height 16
type input "1"
type input "20,000"
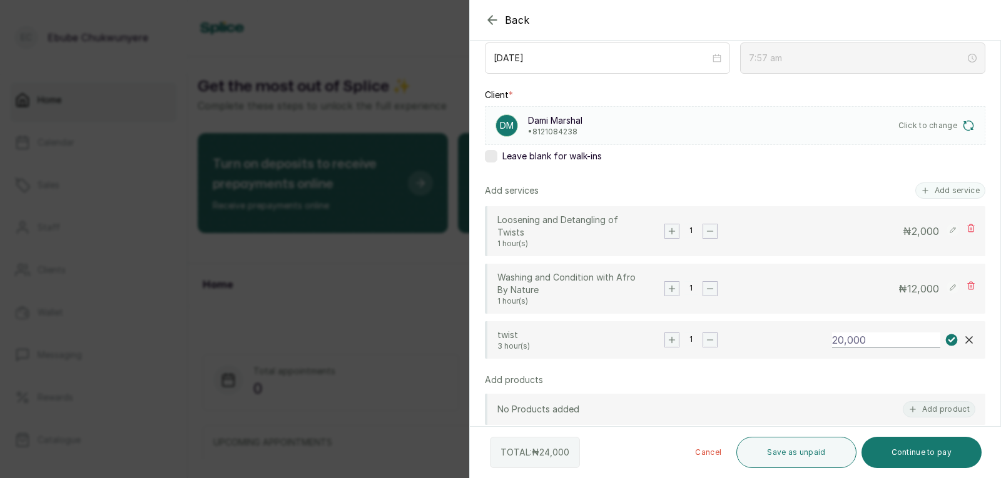
click at [946, 336] on rect at bounding box center [952, 341] width 12 height 12
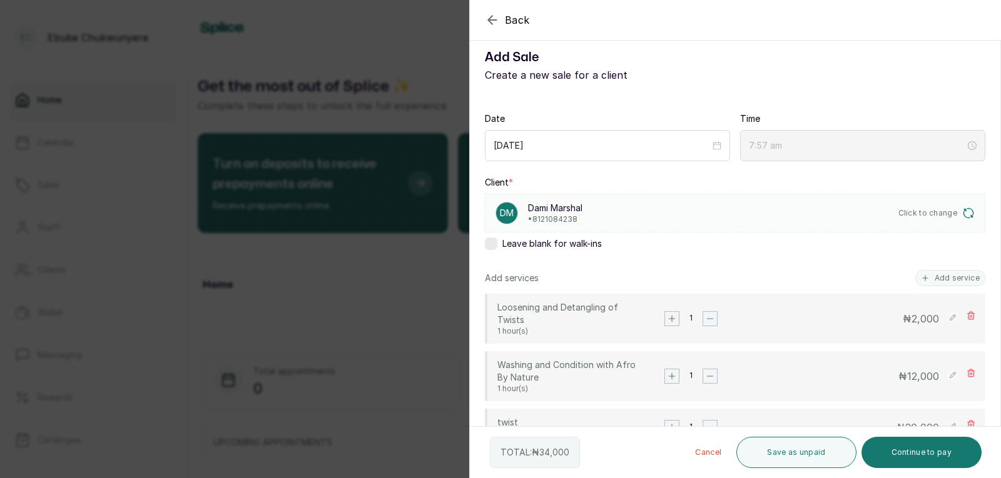
scroll to position [31, 0]
click at [946, 373] on rect at bounding box center [952, 372] width 13 height 13
type input "7:58 am"
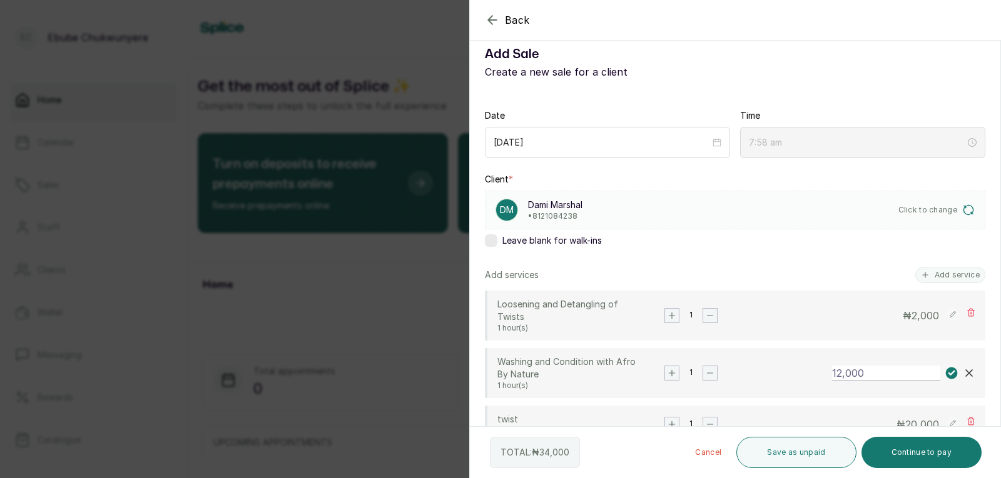
click at [836, 376] on input "12,000" at bounding box center [886, 374] width 108 height 16
type input "11,000"
click at [916, 447] on button "Continue to pay" at bounding box center [921, 452] width 121 height 31
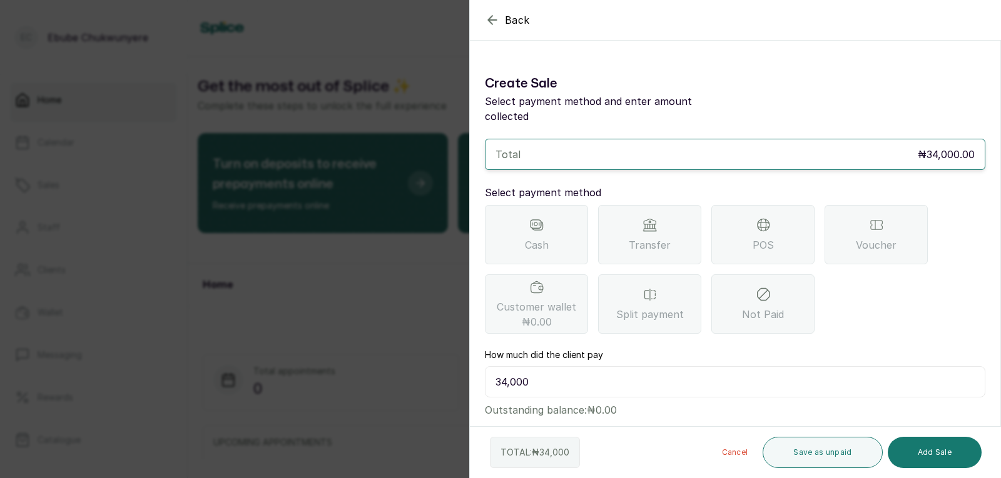
scroll to position [0, 0]
click at [497, 17] on icon "button" at bounding box center [492, 20] width 15 height 15
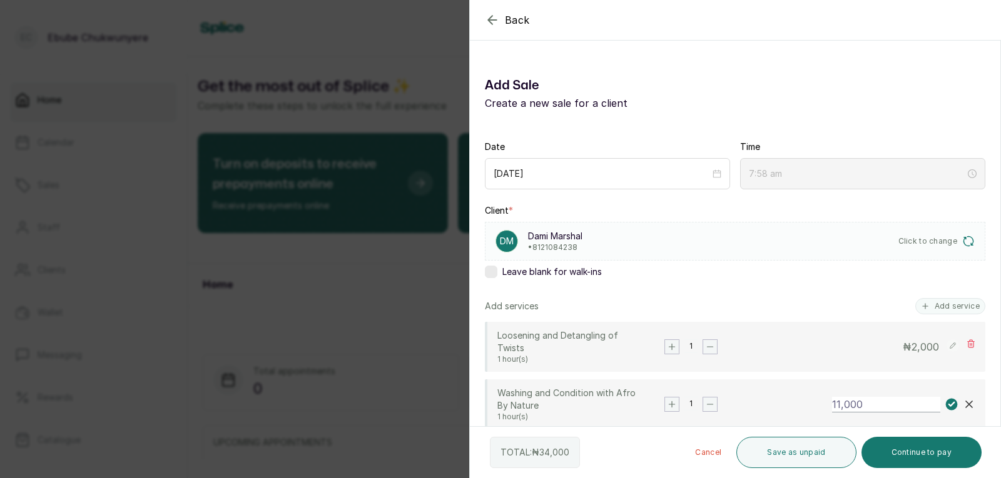
click at [946, 402] on rect at bounding box center [952, 405] width 12 height 12
click at [914, 446] on button "Continue to pay" at bounding box center [921, 452] width 121 height 31
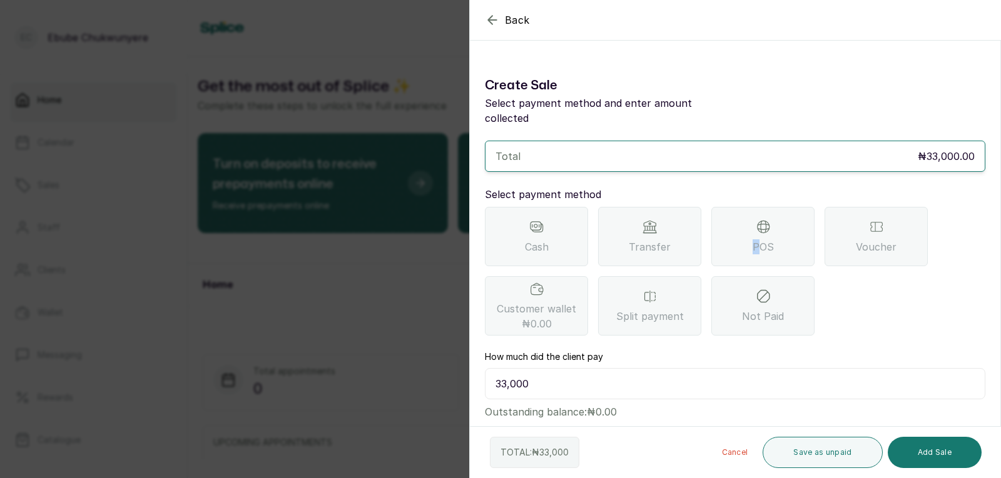
click at [757, 240] on span "POS" at bounding box center [762, 247] width 21 height 15
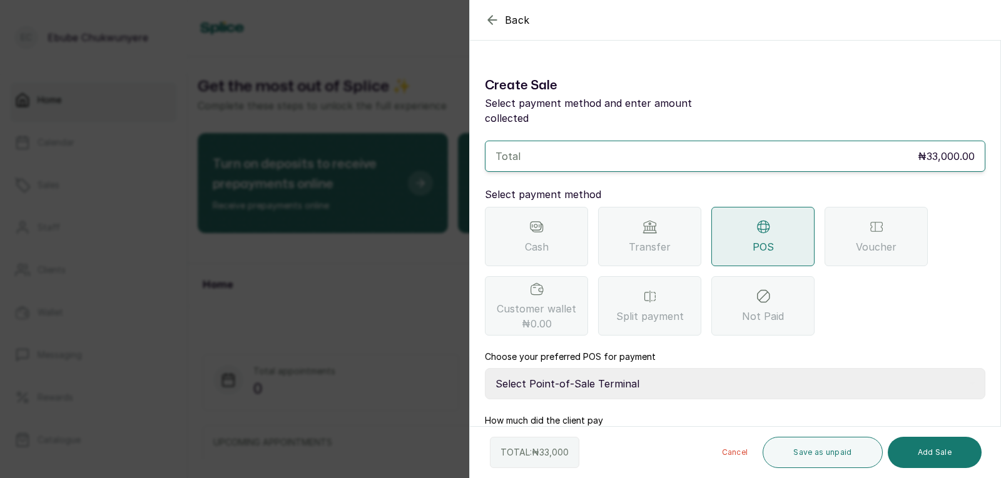
click at [774, 218] on div "POS" at bounding box center [762, 236] width 103 height 59
click at [921, 448] on button "Add Sale" at bounding box center [934, 452] width 94 height 31
click at [814, 368] on select "Select Point-of-Sale Terminal FCMB - POS First City Monument Bank Providus - PO…" at bounding box center [735, 383] width 500 height 31
select select "aa2ad0f0-a10e-4f4c-bd19-89f63e8f7bd1"
click at [485, 368] on select "Select Point-of-Sale Terminal FCMB - POS First City Monument Bank Providus - PO…" at bounding box center [735, 383] width 500 height 31
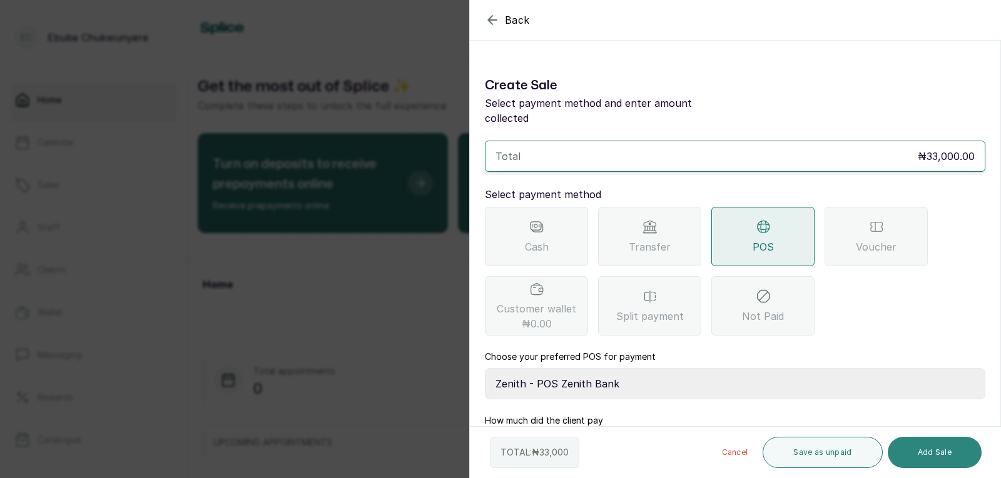
click at [934, 453] on button "Add Sale" at bounding box center [934, 452] width 94 height 31
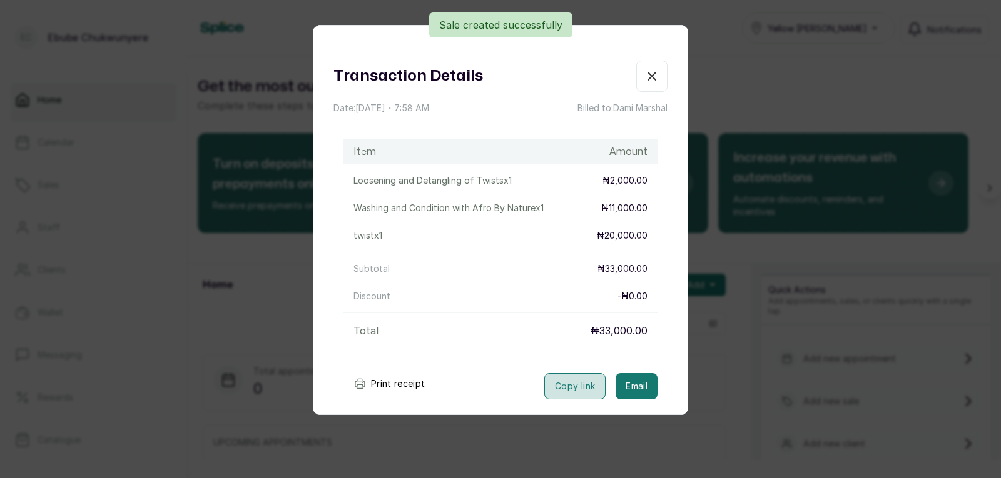
drag, startPoint x: 570, startPoint y: 386, endPoint x: 579, endPoint y: 385, distance: 8.2
click at [573, 386] on button "Copy link" at bounding box center [574, 386] width 61 height 26
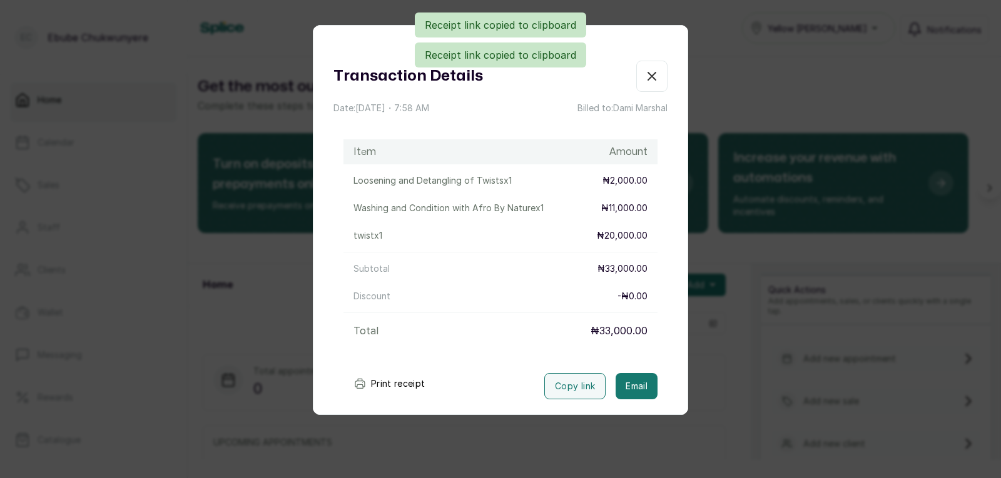
click at [648, 76] on icon "button" at bounding box center [652, 77] width 8 height 8
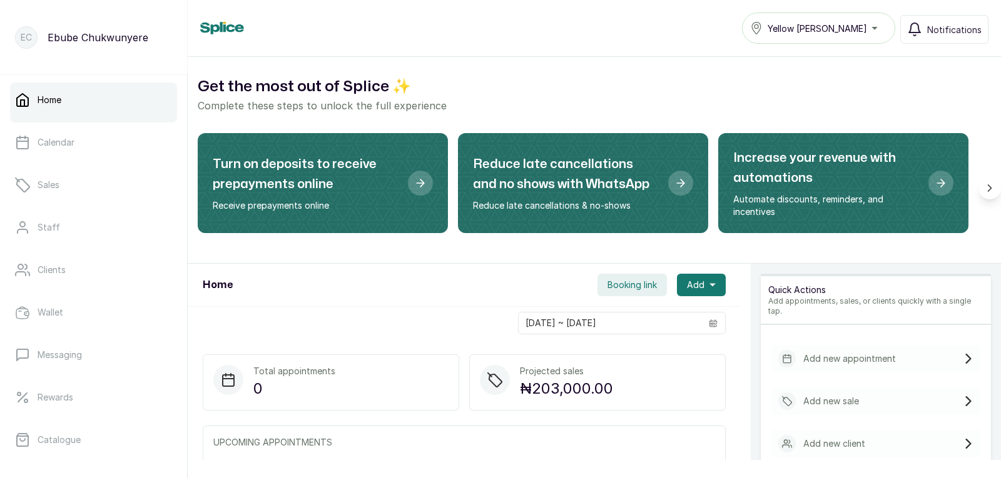
click at [803, 395] on p "Add new sale" at bounding box center [831, 401] width 56 height 13
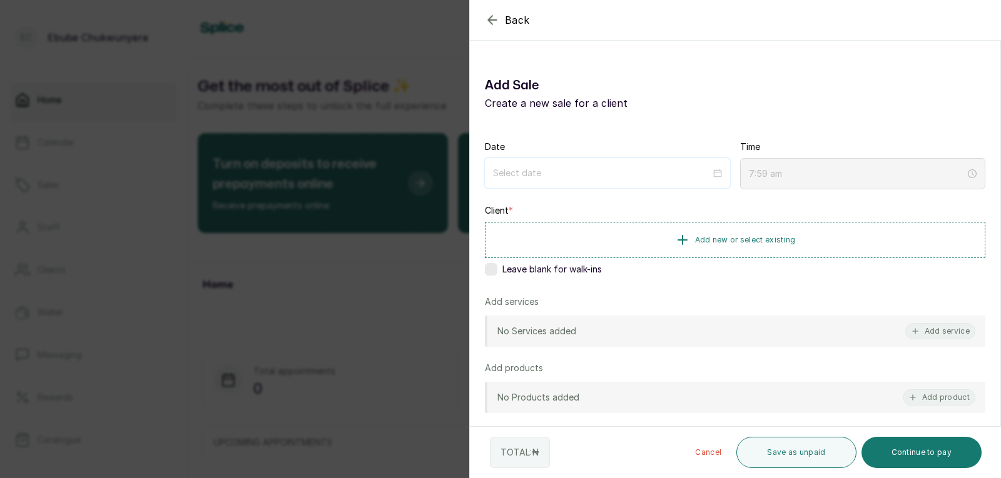
click at [609, 178] on input at bounding box center [602, 173] width 218 height 14
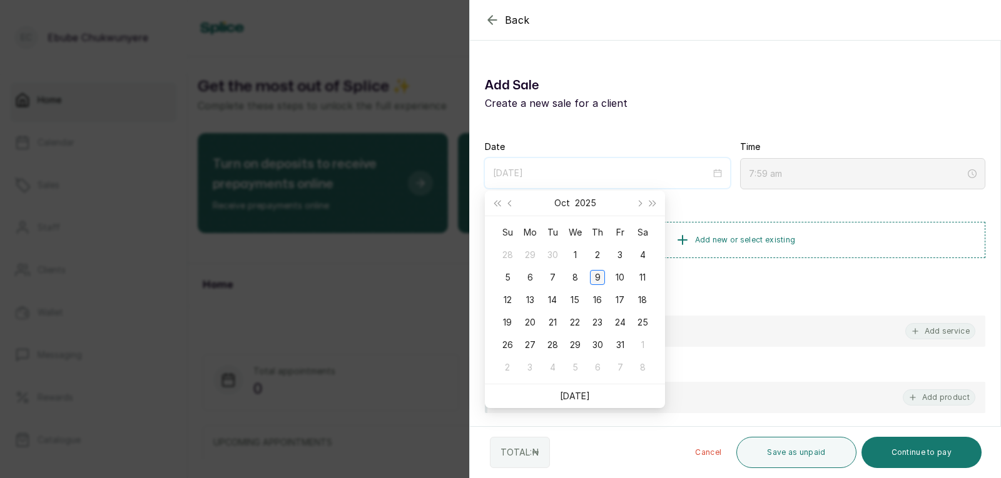
type input "[DATE]"
click at [603, 272] on div "9" at bounding box center [597, 277] width 15 height 15
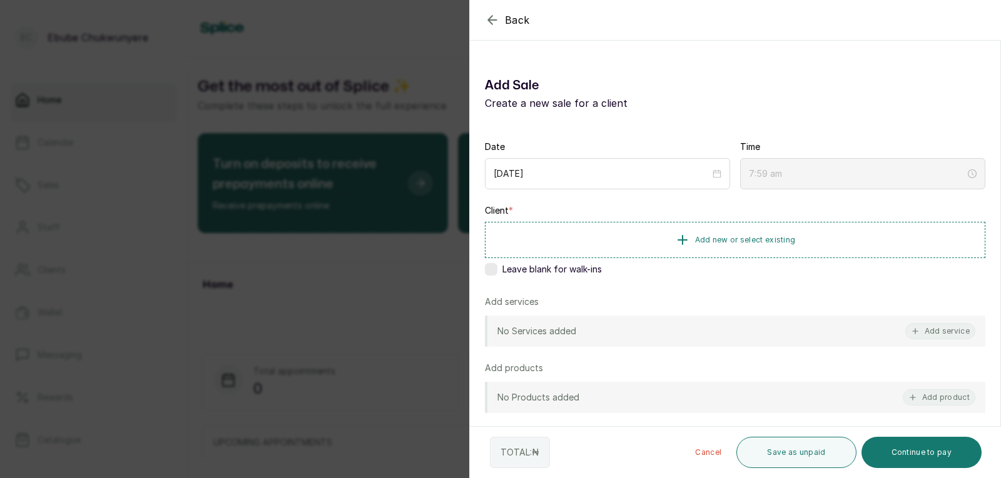
click at [358, 172] on div "Back Add Sale Add Sale Create a new sale for a client Date [DATE] Time 7:59 am …" at bounding box center [500, 239] width 1001 height 478
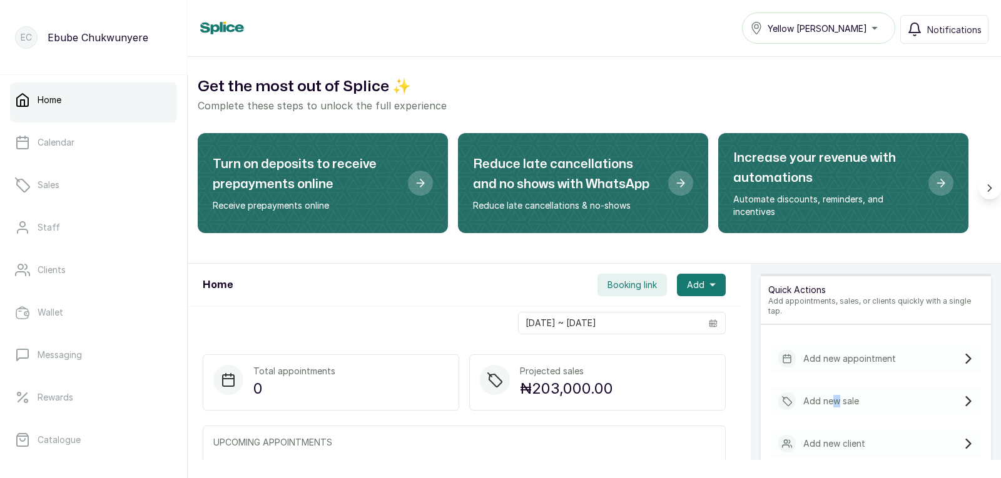
click at [827, 395] on p "Add new sale" at bounding box center [831, 401] width 56 height 13
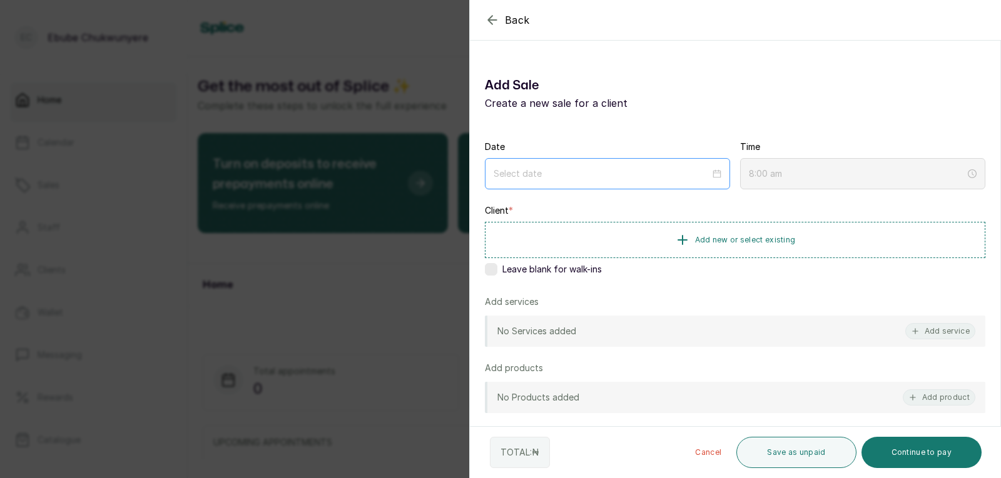
click at [648, 181] on div at bounding box center [607, 173] width 245 height 31
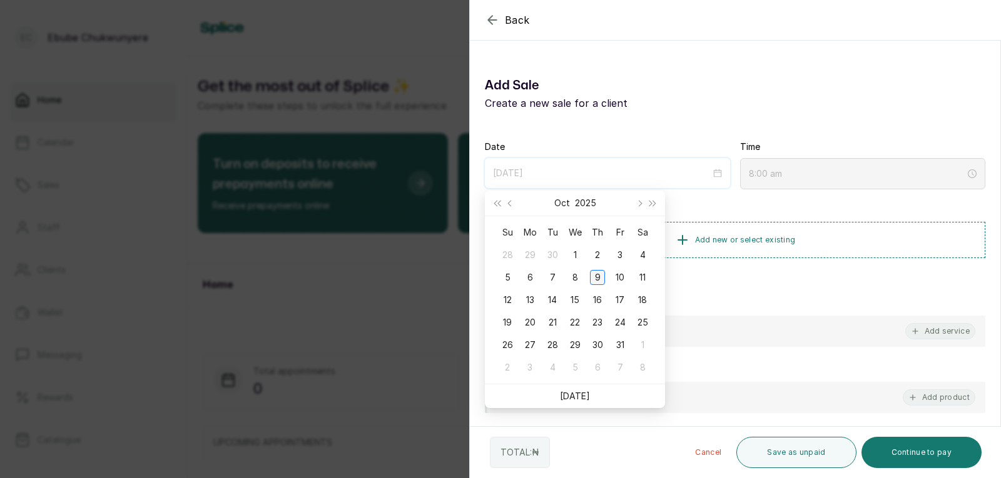
type input "[DATE]"
click at [601, 278] on div "9" at bounding box center [597, 277] width 15 height 15
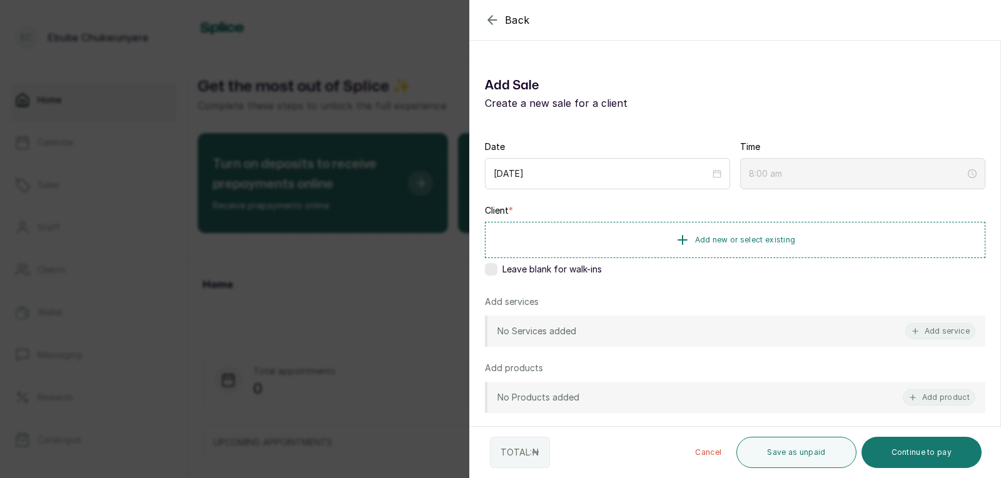
click at [587, 329] on div "No Services added Add service" at bounding box center [735, 331] width 500 height 31
click at [934, 331] on button "Add service" at bounding box center [940, 331] width 70 height 16
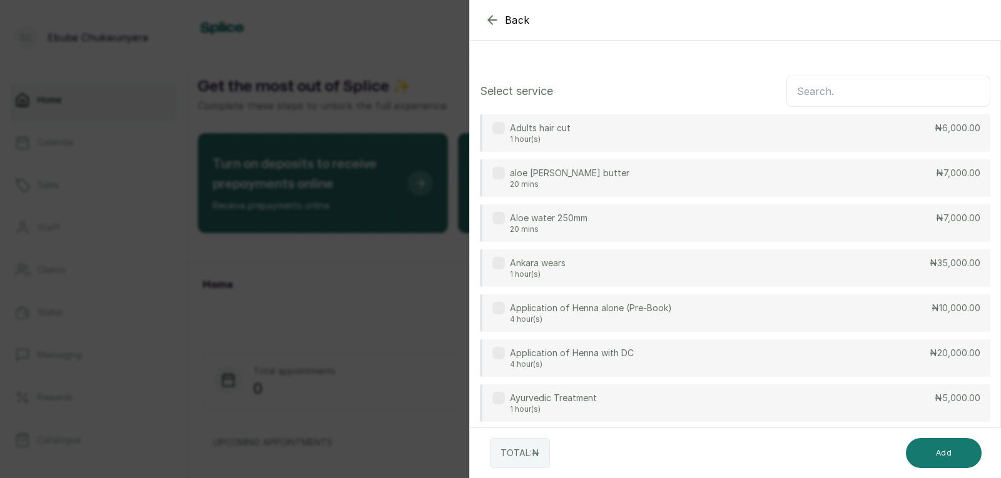
click at [846, 90] on input "text" at bounding box center [888, 91] width 204 height 31
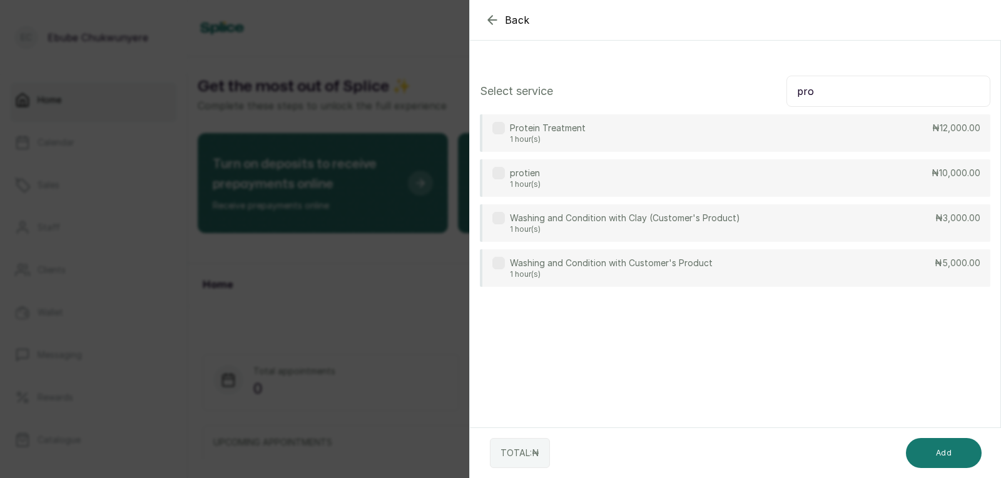
type input "pro"
click at [901, 120] on div "Protein Treatment 1 hour(s) ₦12,000.00" at bounding box center [735, 133] width 510 height 38
drag, startPoint x: 946, startPoint y: 454, endPoint x: 946, endPoint y: 448, distance: 6.3
click at [946, 448] on button "Add" at bounding box center [944, 453] width 76 height 30
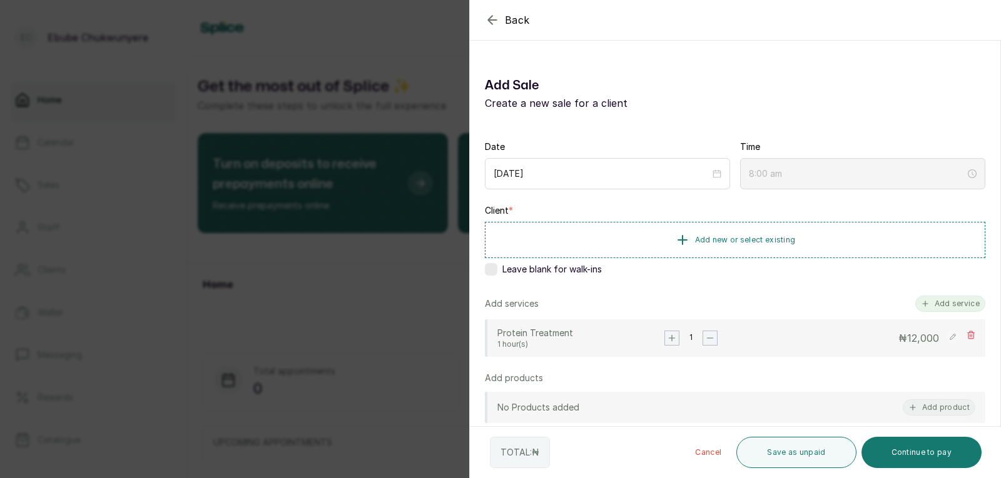
click at [938, 299] on button "Add service" at bounding box center [950, 304] width 70 height 16
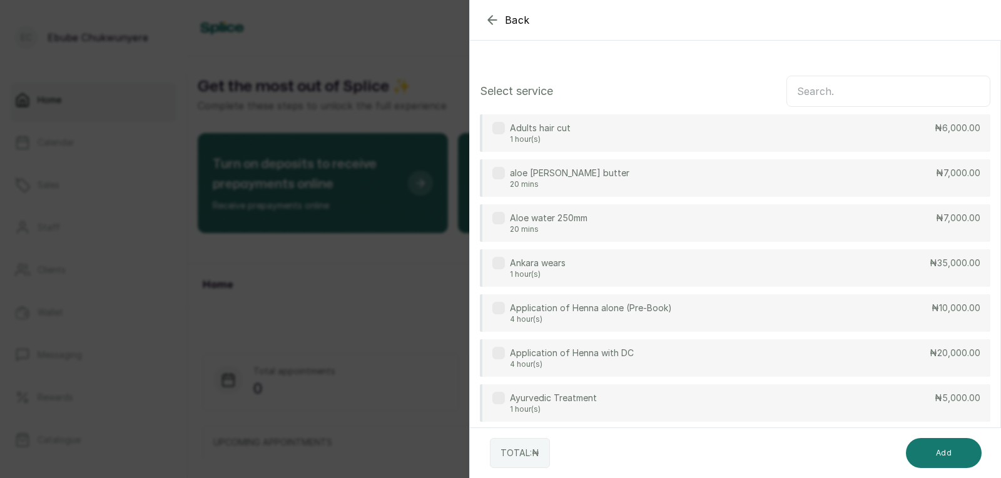
click at [893, 96] on input "text" at bounding box center [888, 91] width 204 height 31
type input "k"
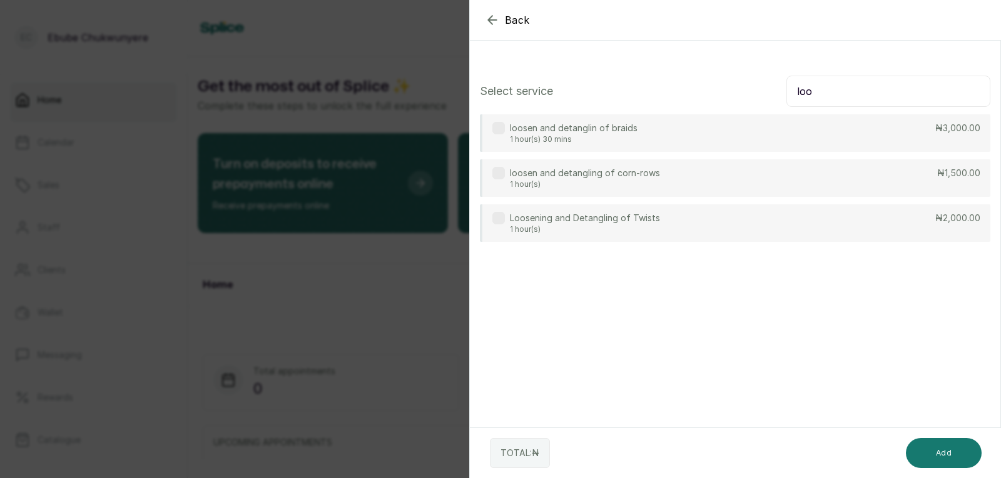
type input "loo"
click at [748, 221] on div "Loosening and Detangling of Twists 1 hour(s) ₦2,000.00" at bounding box center [735, 224] width 510 height 38
click at [934, 452] on button "Add" at bounding box center [944, 453] width 76 height 30
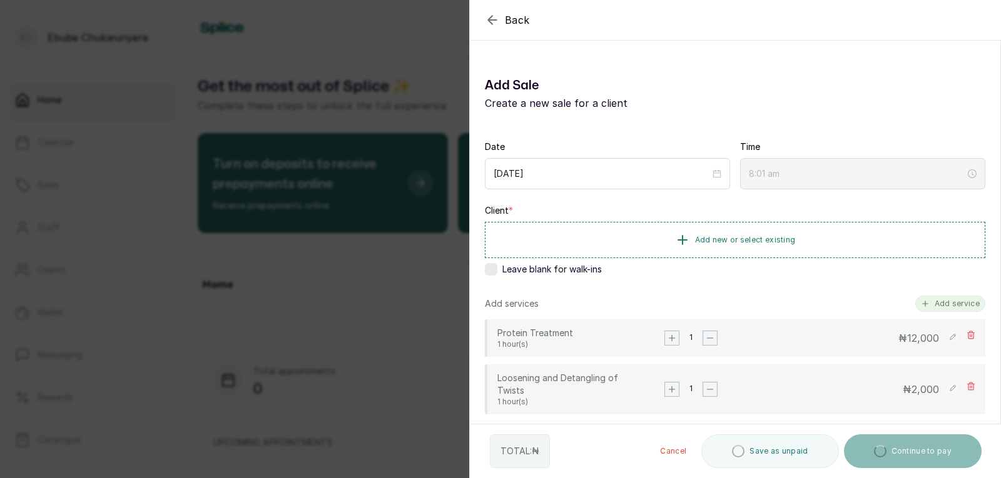
click at [949, 299] on button "Add service" at bounding box center [950, 304] width 70 height 16
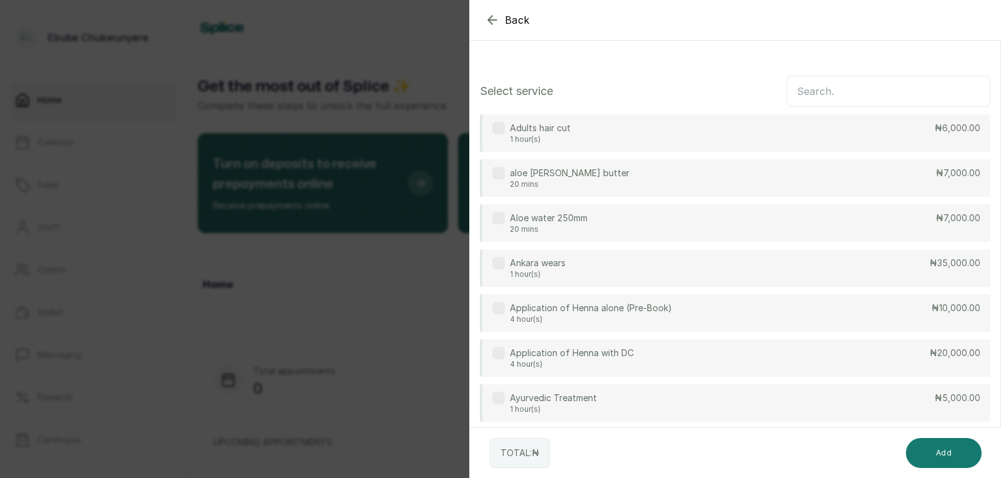
click at [875, 86] on input "text" at bounding box center [888, 91] width 204 height 31
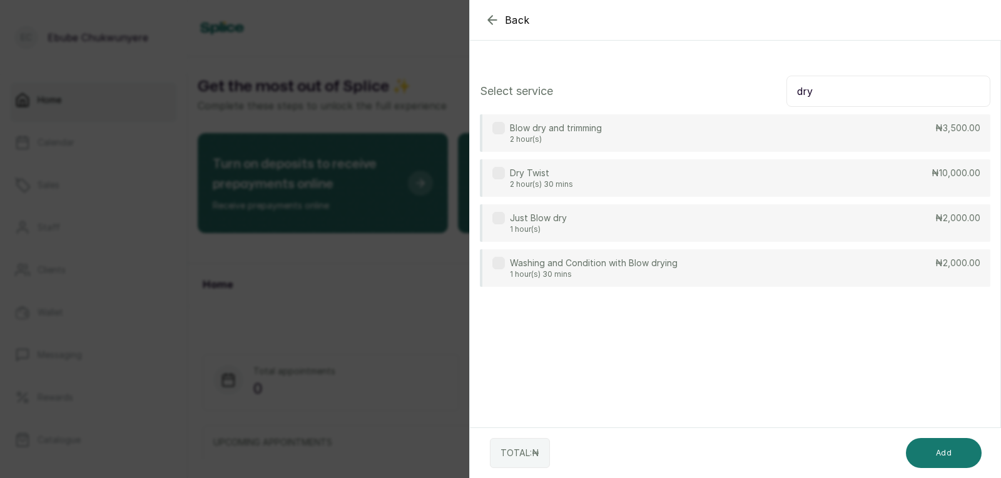
type input "dry"
click at [758, 185] on div "Dry Twist 2 hour(s) 30 mins ₦10,000.00" at bounding box center [735, 178] width 510 height 38
click at [939, 443] on button "Add" at bounding box center [944, 453] width 76 height 30
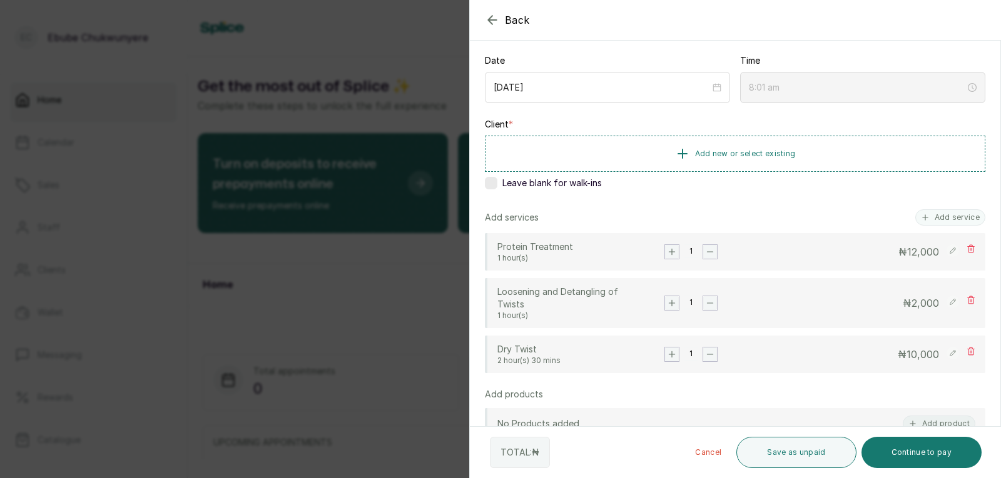
scroll to position [90, 0]
click at [946, 299] on rect at bounding box center [952, 298] width 13 height 13
click at [832, 298] on input "2,000" at bounding box center [886, 300] width 108 height 16
click at [839, 299] on input "2,000" at bounding box center [886, 300] width 108 height 16
type input "2"
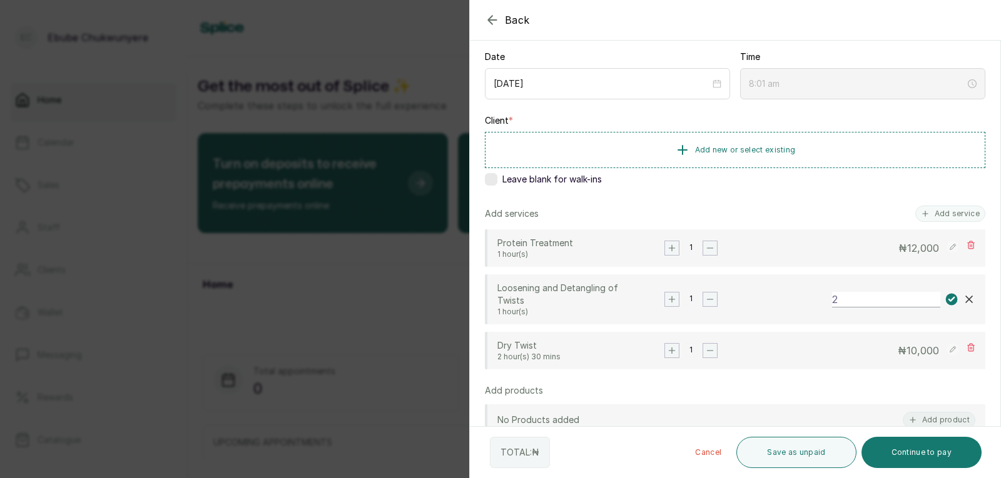
click at [839, 299] on input "2" at bounding box center [886, 300] width 108 height 16
type input "1,500"
click at [914, 358] on p "₦ 10,000" at bounding box center [917, 350] width 41 height 15
click at [946, 296] on rect at bounding box center [952, 300] width 12 height 12
type input "8:02 am"
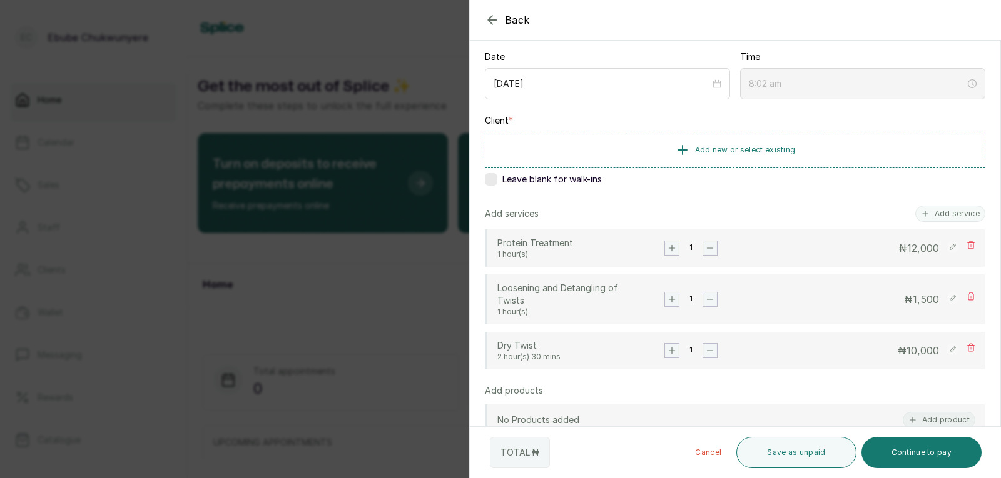
click at [949, 350] on icon at bounding box center [952, 349] width 6 height 6
click at [862, 350] on input "10,000" at bounding box center [886, 351] width 108 height 16
type input "12,000"
click at [928, 453] on button "Continue to pay" at bounding box center [921, 452] width 121 height 31
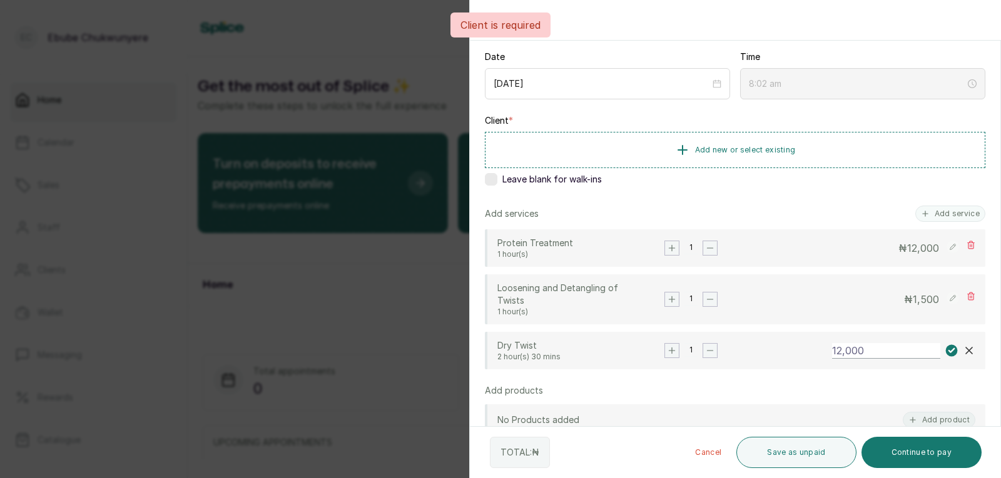
click at [946, 350] on rect at bounding box center [952, 351] width 12 height 12
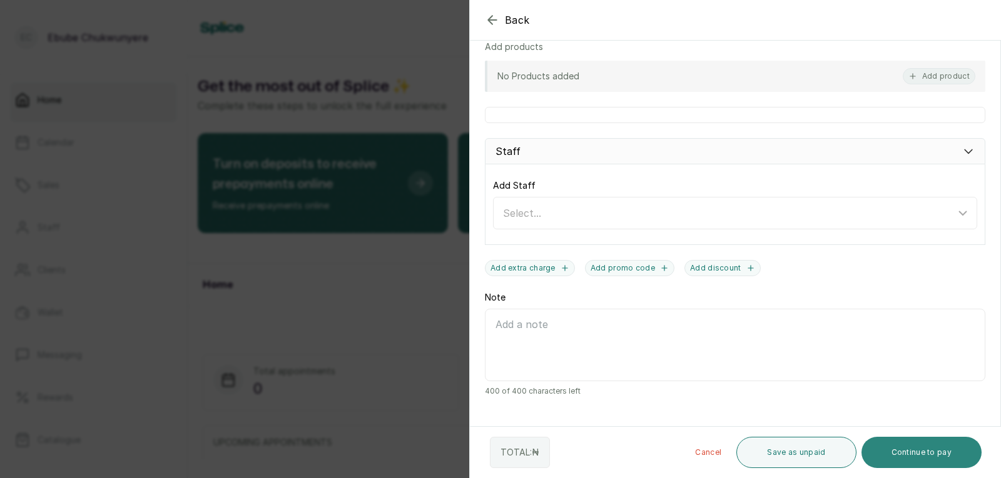
scroll to position [453, 0]
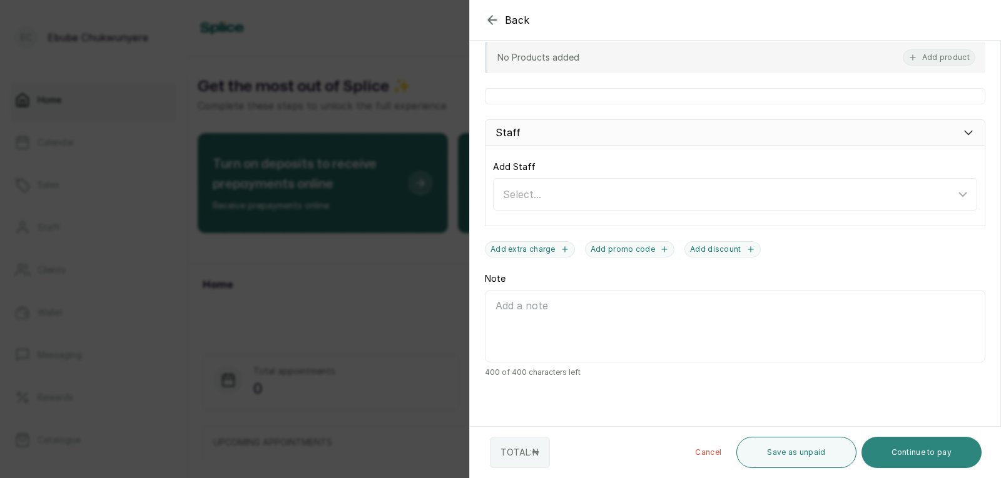
click at [904, 455] on button "Continue to pay" at bounding box center [921, 452] width 121 height 31
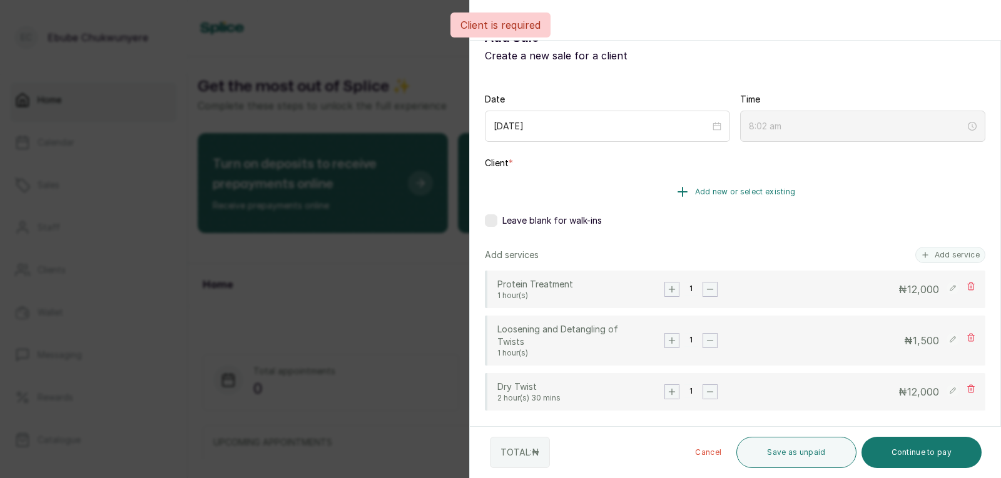
scroll to position [0, 0]
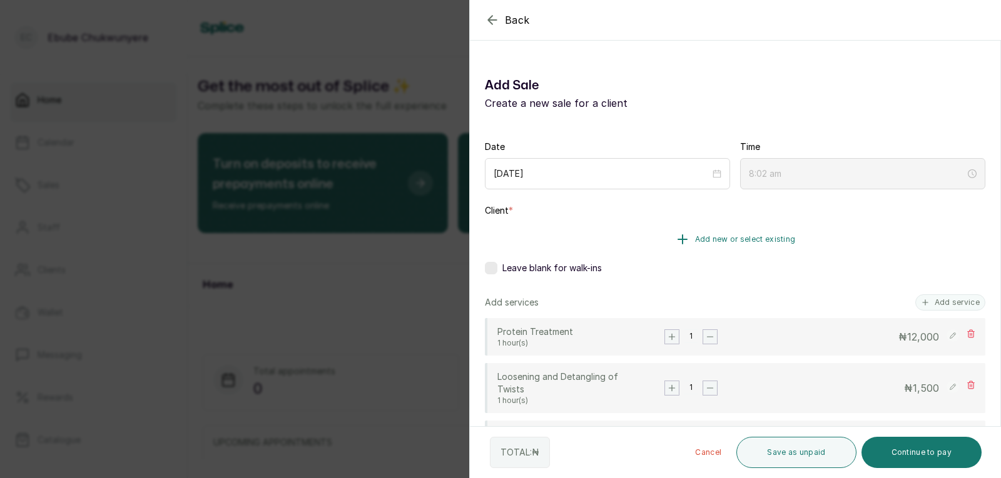
click at [682, 233] on icon "button" at bounding box center [682, 239] width 15 height 15
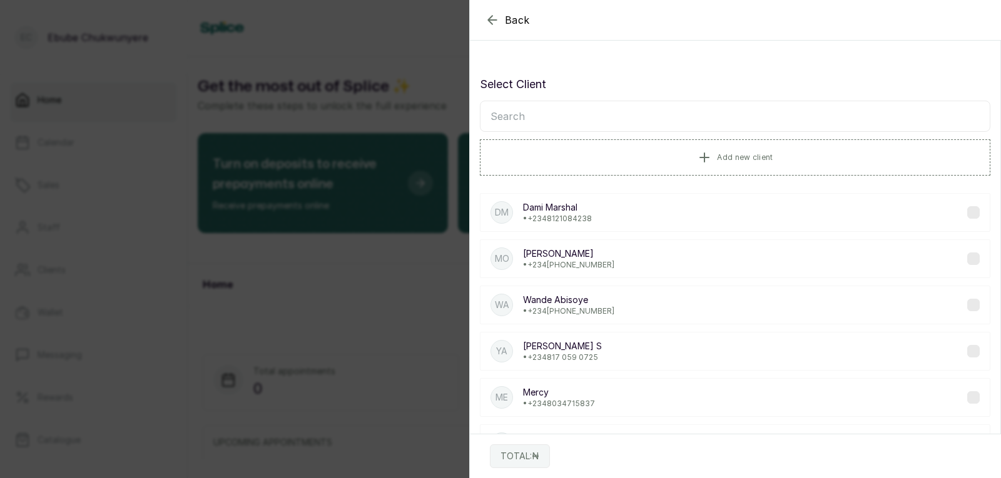
click at [749, 345] on div "YA [PERSON_NAME] S • [PHONE_NUMBER]" at bounding box center [735, 351] width 510 height 39
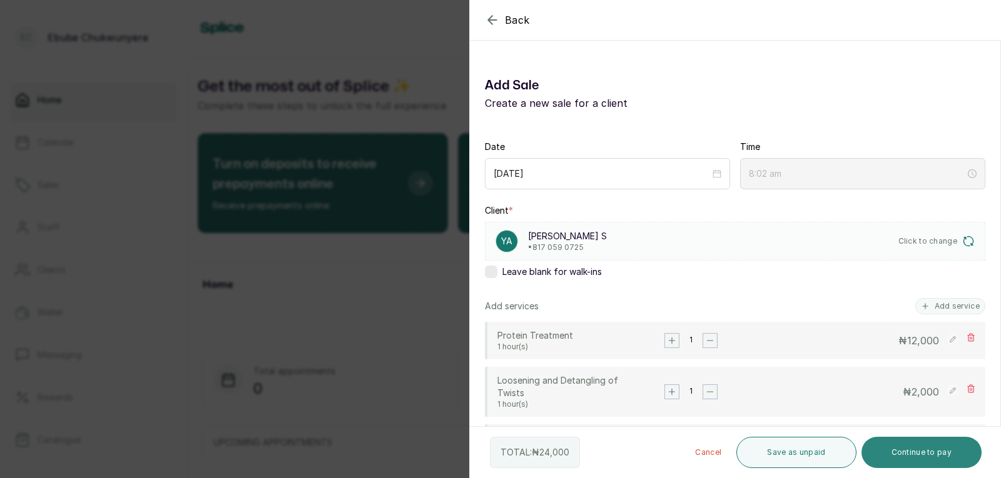
click at [881, 459] on button "Continue to pay" at bounding box center [921, 452] width 121 height 31
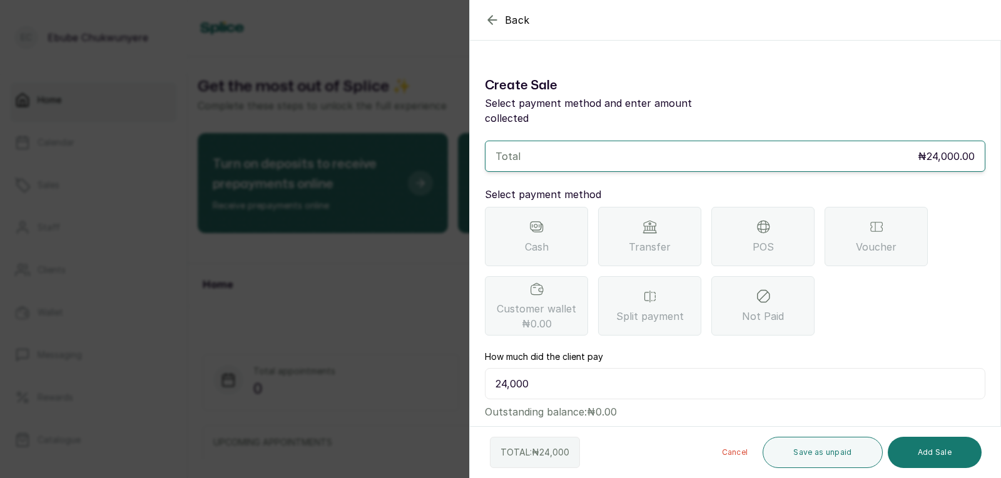
click at [755, 240] on span "POS" at bounding box center [762, 247] width 21 height 15
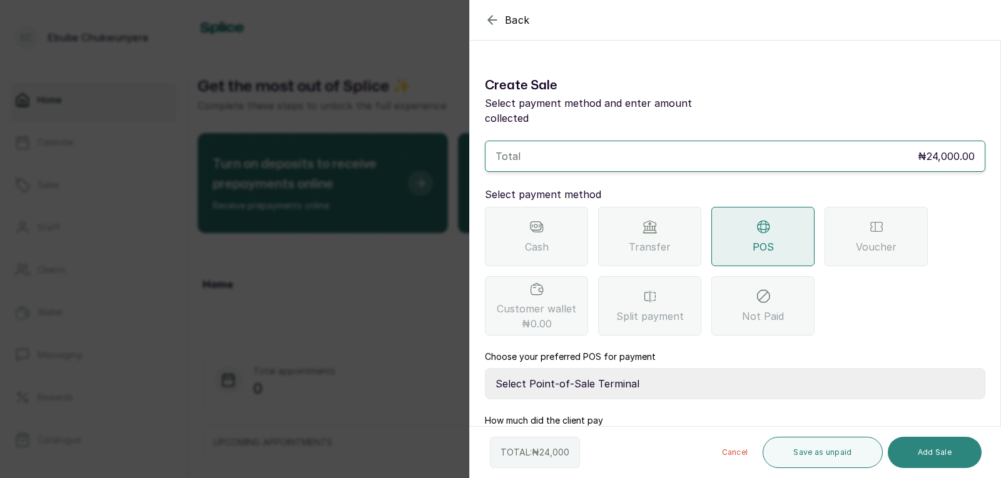
click at [929, 455] on button "Add Sale" at bounding box center [934, 452] width 94 height 31
click at [725, 368] on select "Select Point-of-Sale Terminal FCMB - POS First City Monument Bank Providus - PO…" at bounding box center [735, 383] width 500 height 31
select select "aa2ad0f0-a10e-4f4c-bd19-89f63e8f7bd1"
click at [485, 368] on select "Select Point-of-Sale Terminal FCMB - POS First City Monument Bank Providus - PO…" at bounding box center [735, 383] width 500 height 31
click at [928, 455] on button "Add Sale" at bounding box center [934, 452] width 94 height 31
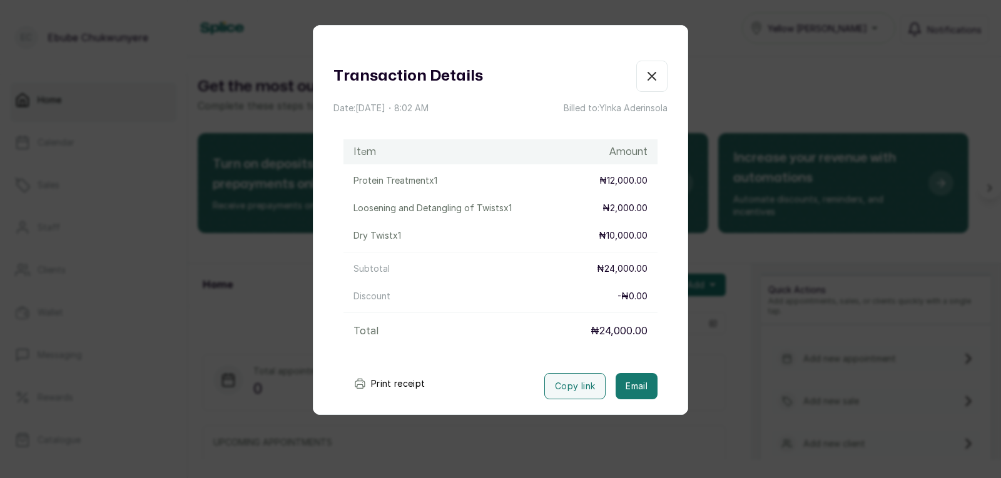
click at [653, 71] on button "button" at bounding box center [651, 76] width 31 height 31
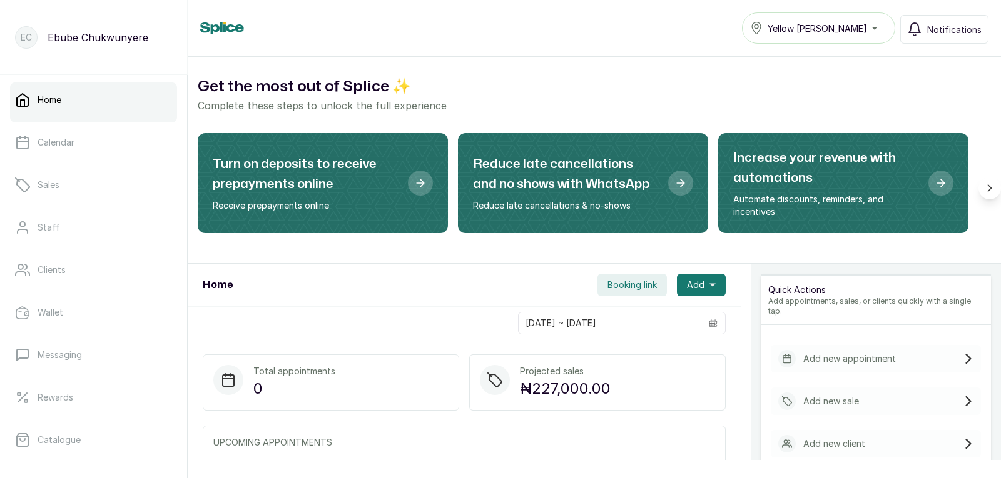
click at [848, 350] on div "Add new appointment" at bounding box center [837, 359] width 118 height 18
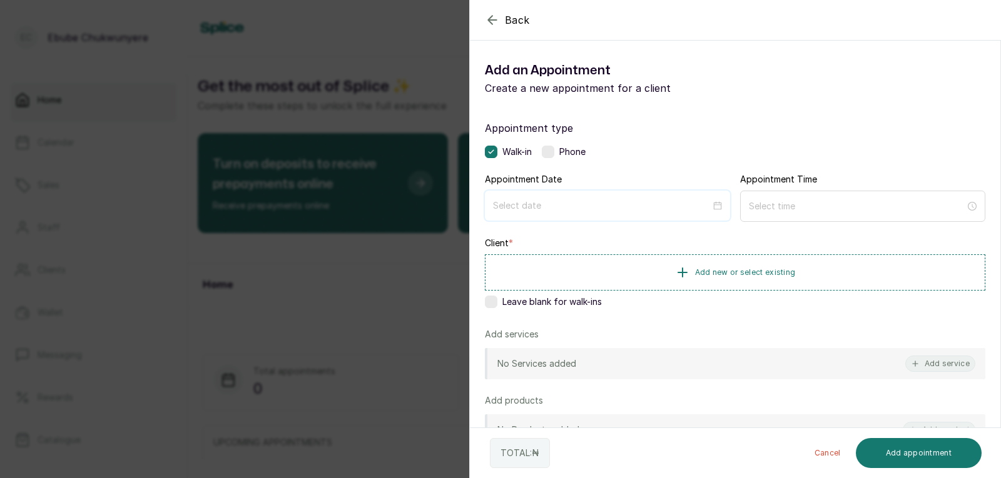
click at [546, 208] on input at bounding box center [602, 206] width 218 height 14
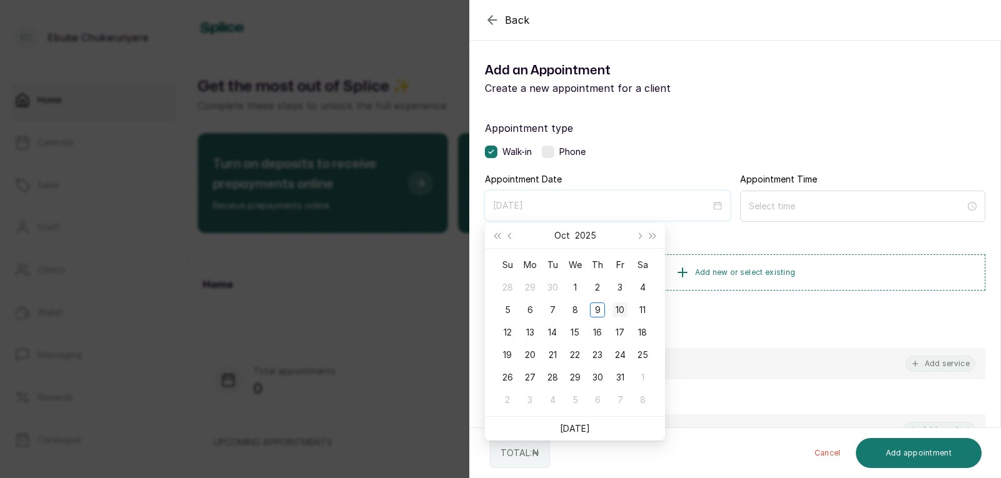
type input "[DATE]"
click at [620, 311] on div "10" at bounding box center [619, 310] width 15 height 15
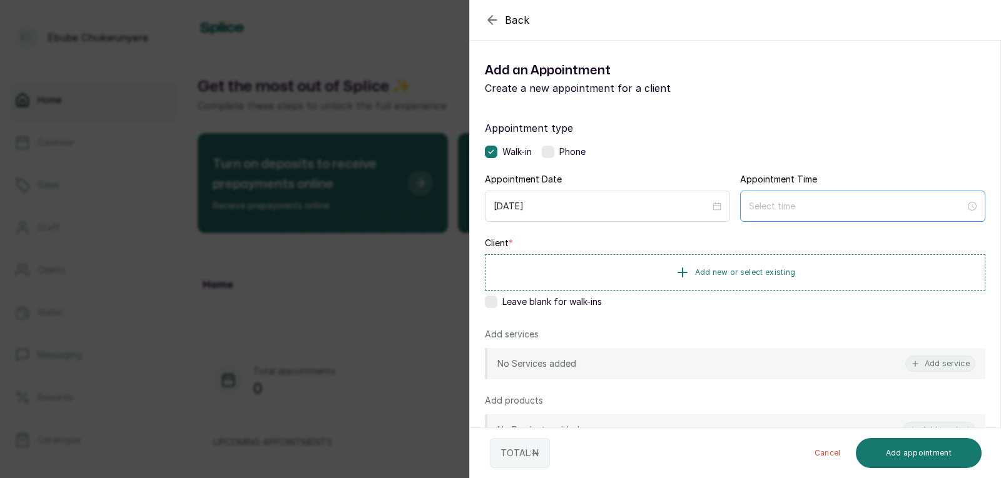
click at [796, 213] on div at bounding box center [862, 206] width 245 height 31
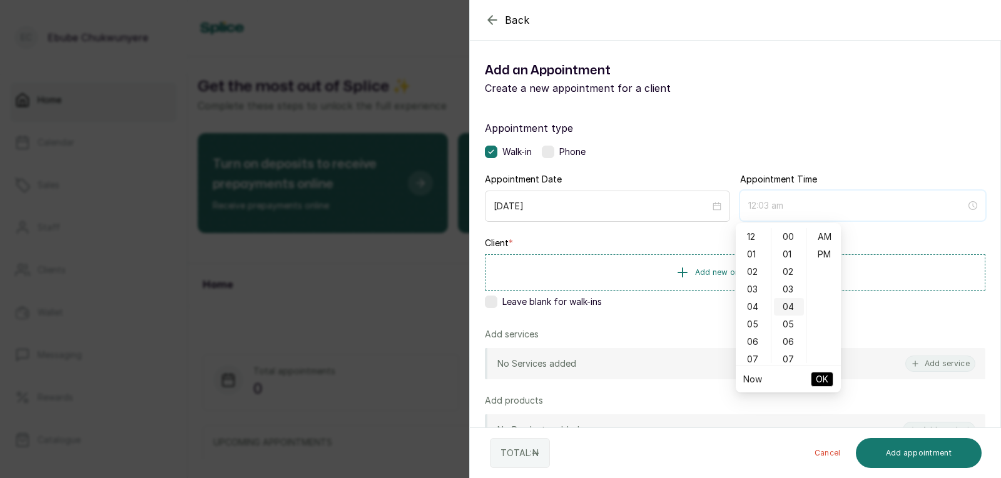
type input "12:04 am"
type input "6:00 am"
type input "12:06 am"
type input "6:00 am"
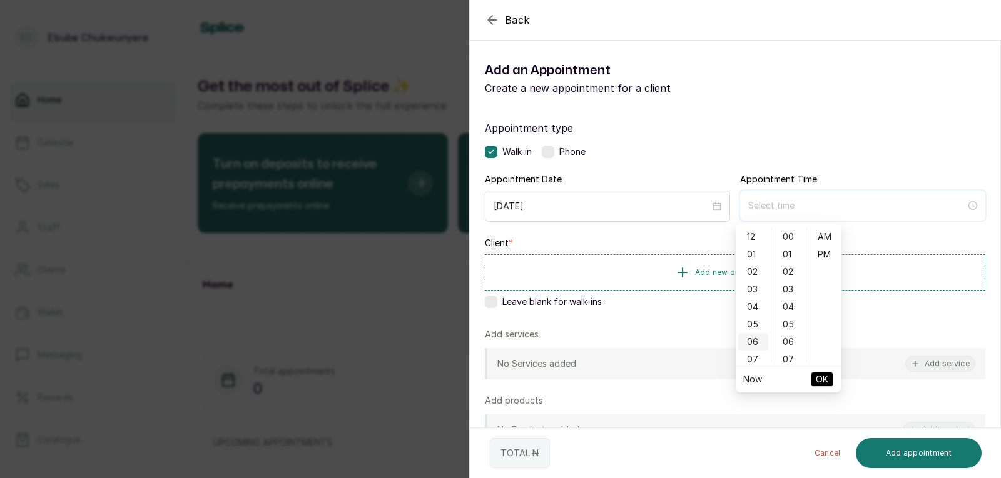
type input "6:00 am"
type input "12:06 am"
click at [789, 306] on div "04" at bounding box center [789, 307] width 30 height 18
click at [825, 257] on div "PM" at bounding box center [824, 255] width 30 height 18
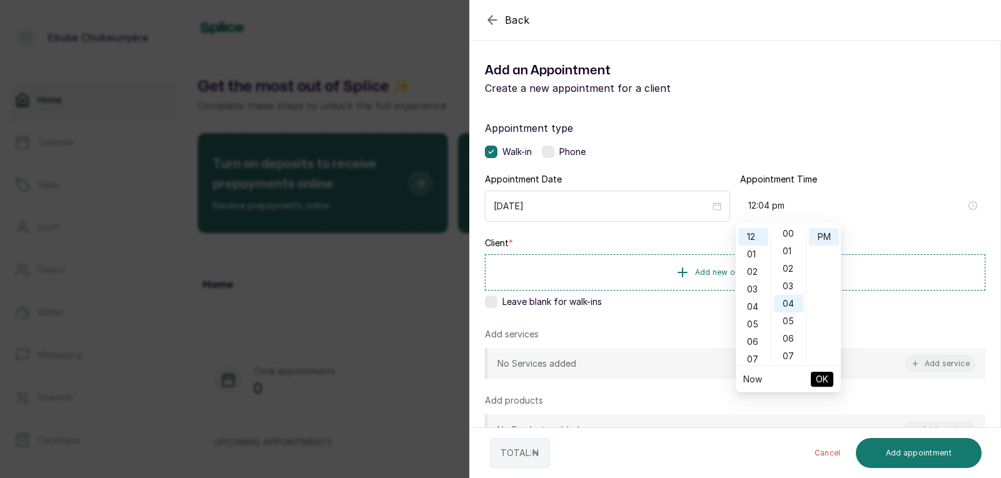
scroll to position [0, 0]
click at [793, 238] on div "00" at bounding box center [789, 237] width 30 height 18
click at [750, 303] on div "04" at bounding box center [753, 307] width 30 height 18
type input "4:00 pm"
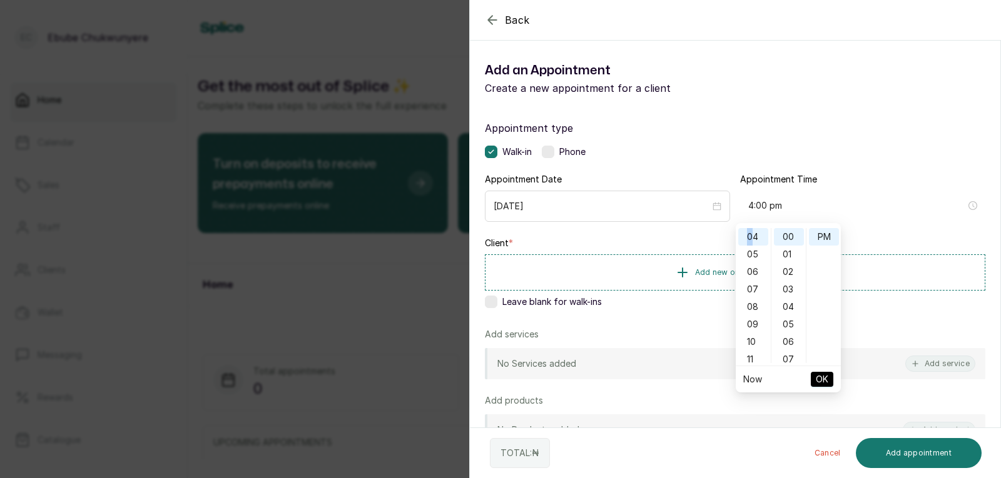
click at [817, 374] on span "OK" at bounding box center [822, 380] width 13 height 24
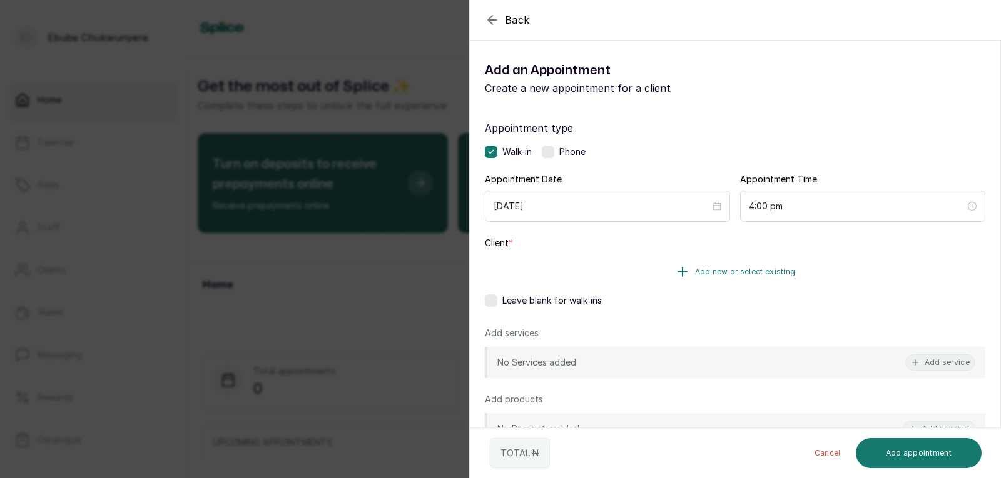
click at [806, 271] on button "Add new or select existing" at bounding box center [735, 272] width 500 height 35
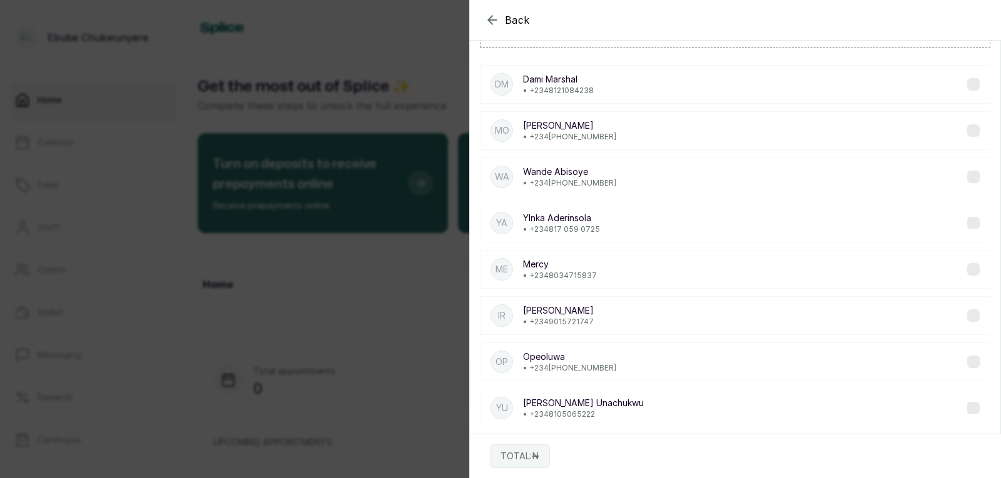
scroll to position [0, 0]
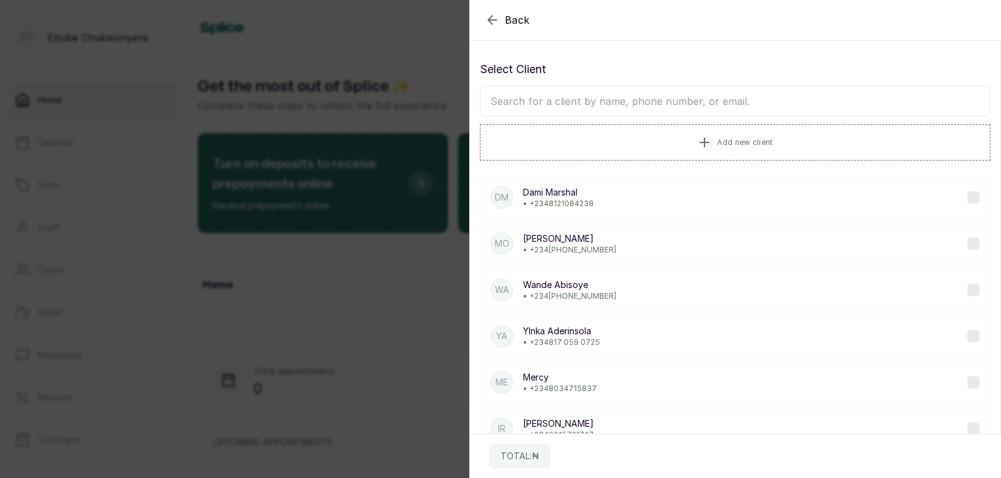
click at [772, 103] on input "text" at bounding box center [735, 101] width 510 height 31
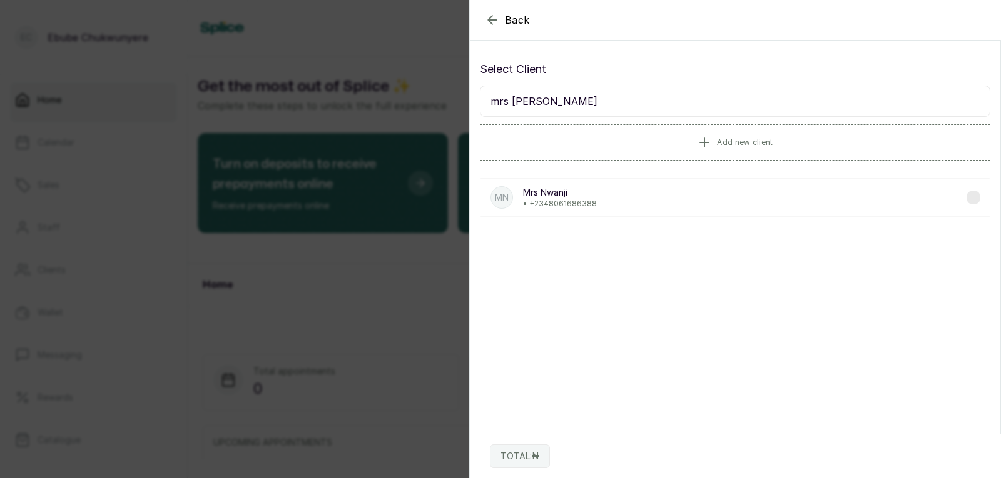
type input "mrs [PERSON_NAME]"
click at [895, 190] on div "MN [PERSON_NAME] • [PHONE_NUMBER]" at bounding box center [735, 197] width 510 height 39
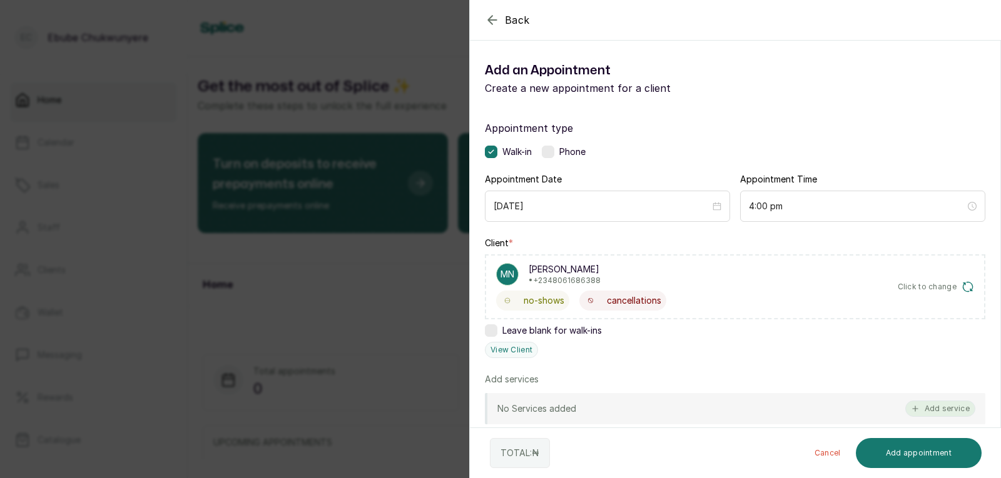
click at [931, 405] on button "Add service" at bounding box center [940, 409] width 70 height 16
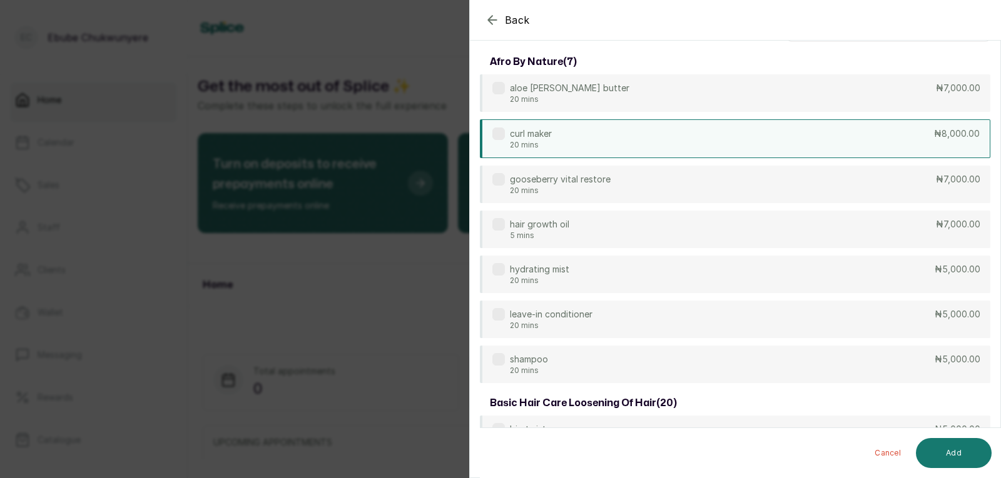
drag, startPoint x: 841, startPoint y: 155, endPoint x: 846, endPoint y: 150, distance: 7.1
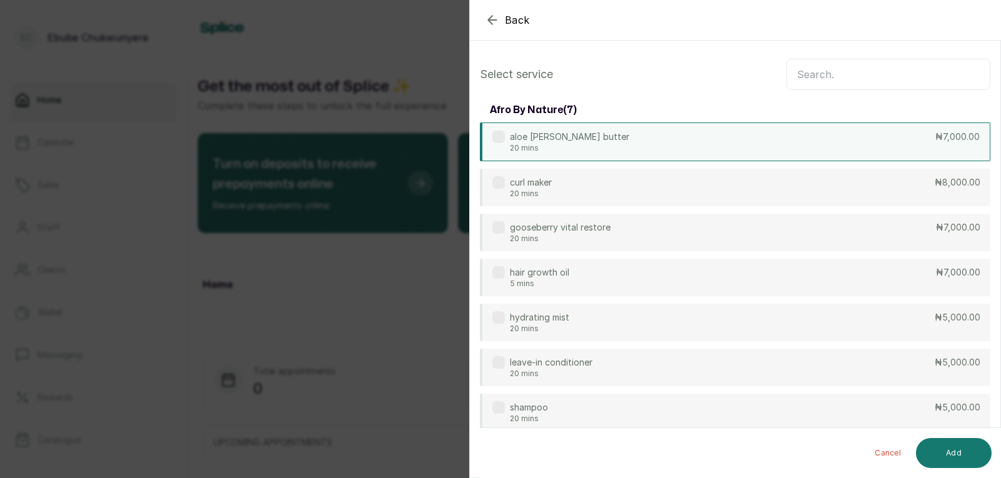
scroll to position [0, 0]
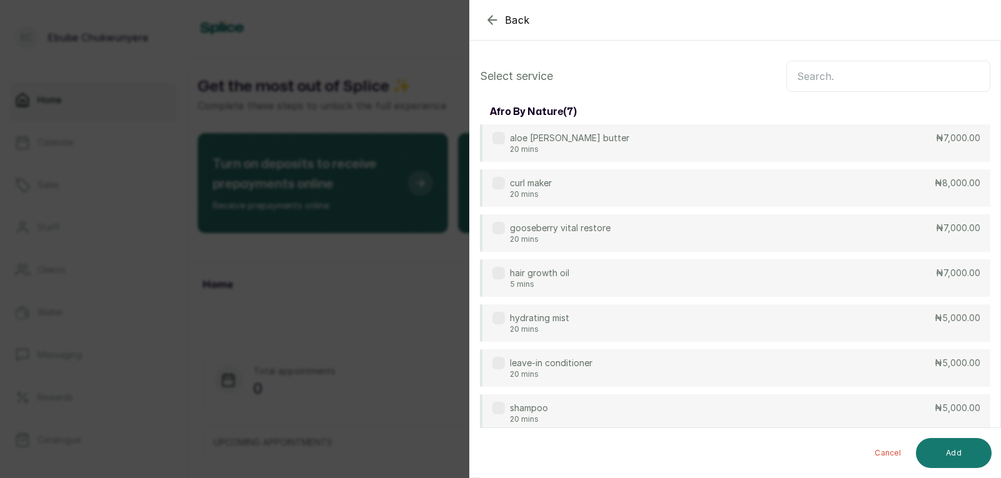
click at [847, 79] on input "text" at bounding box center [888, 76] width 204 height 31
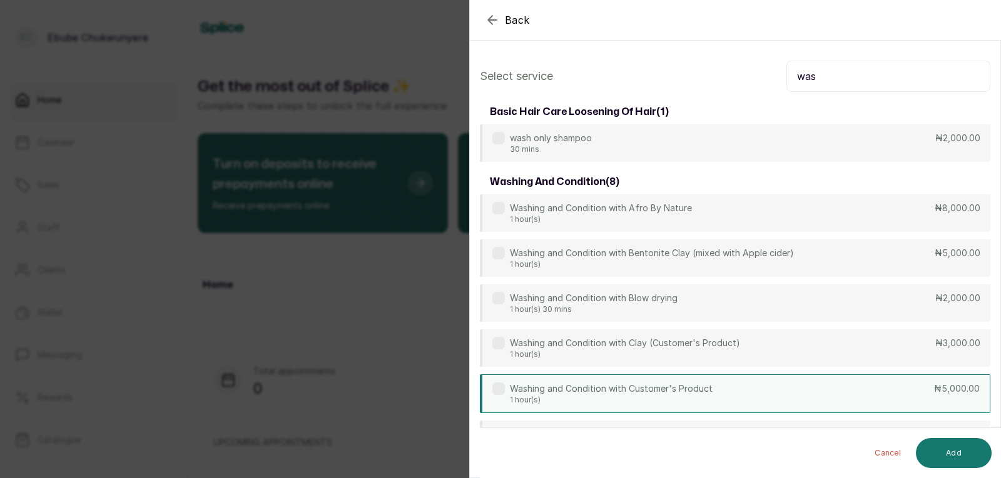
type input "was"
click at [857, 403] on div "Washing and Condition with Customer's Product 1 hour(s) ₦5,000.00" at bounding box center [735, 394] width 510 height 39
click at [966, 462] on button "Add" at bounding box center [954, 453] width 76 height 30
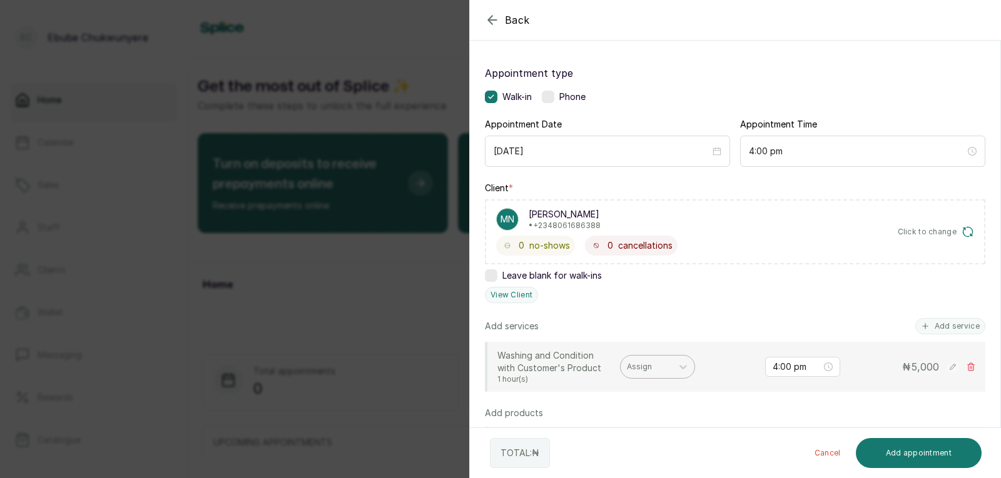
scroll to position [68, 0]
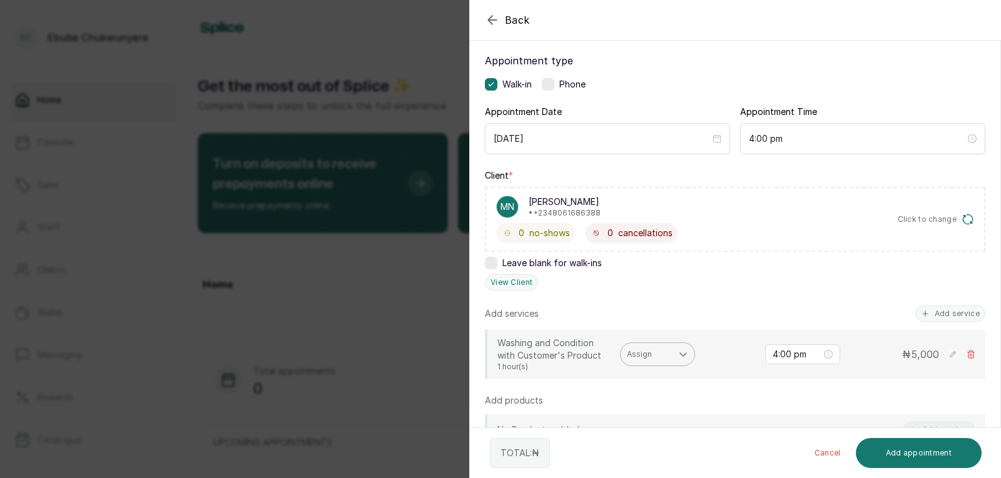
click at [672, 357] on div at bounding box center [683, 354] width 23 height 23
click at [680, 360] on icon at bounding box center [683, 354] width 13 height 13
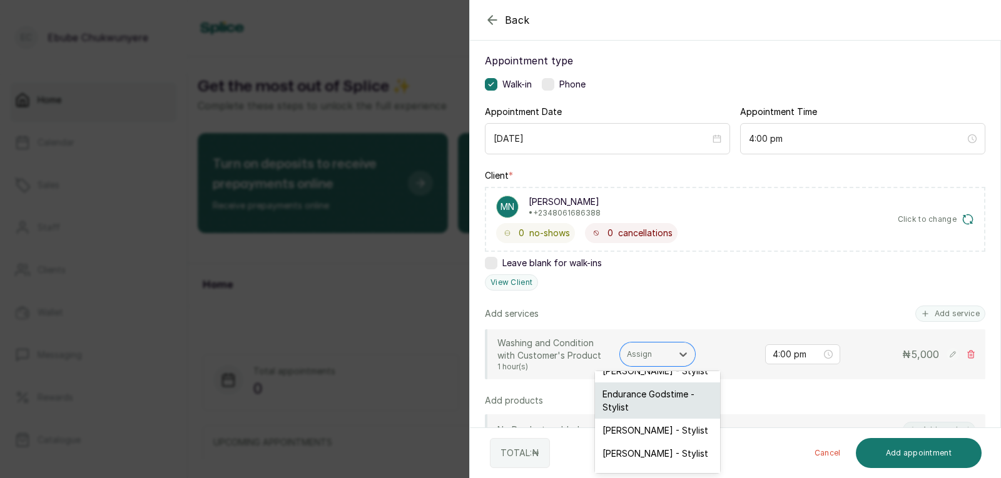
click at [669, 408] on div "Endurance Godstime - Stylist" at bounding box center [657, 401] width 125 height 36
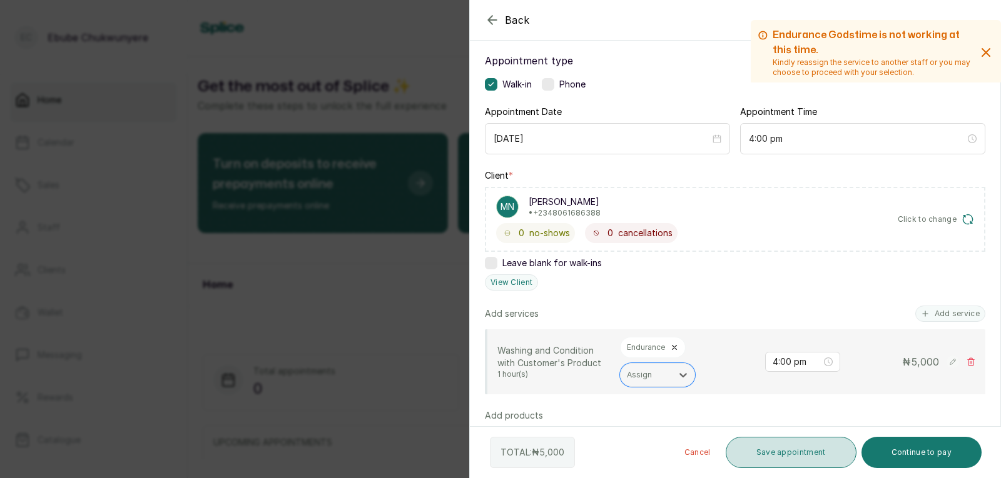
click at [792, 459] on button "Save appointment" at bounding box center [790, 452] width 131 height 31
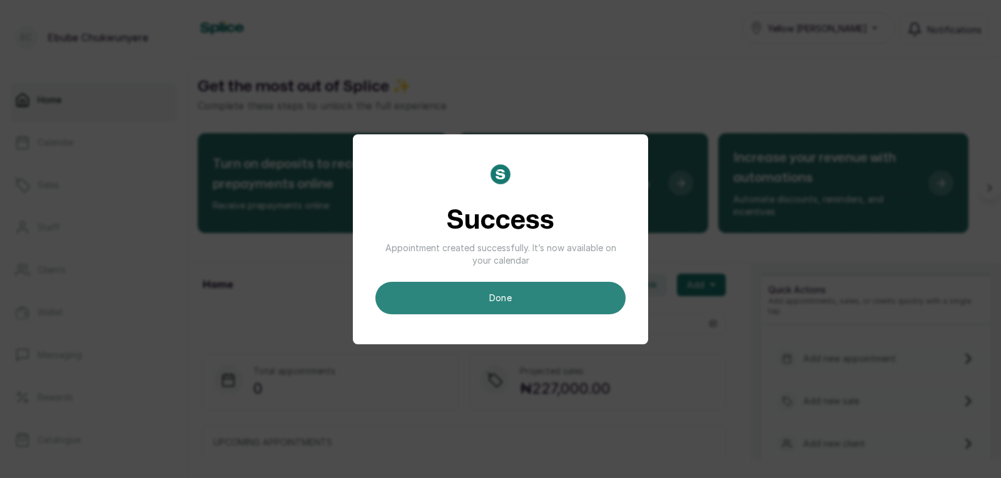
click at [507, 301] on button "done" at bounding box center [500, 298] width 250 height 33
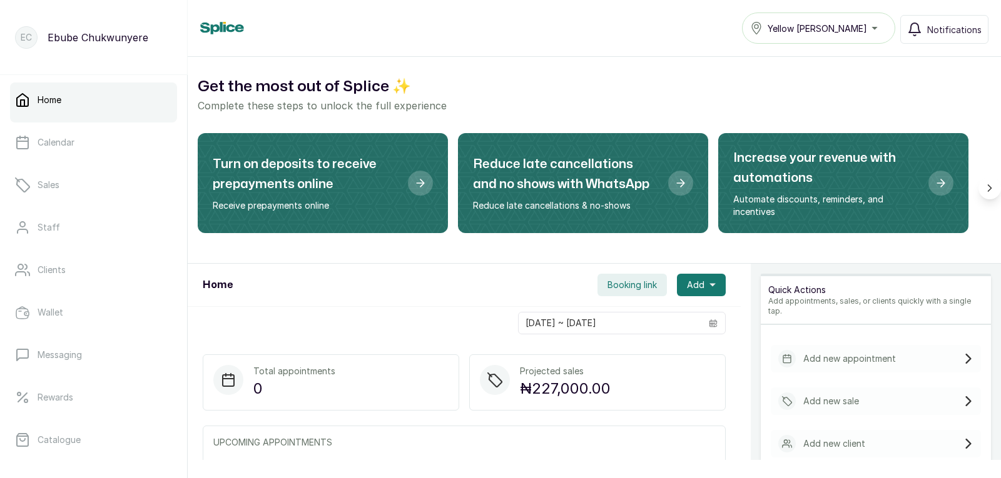
click at [812, 355] on p "Add new appointment" at bounding box center [849, 359] width 93 height 13
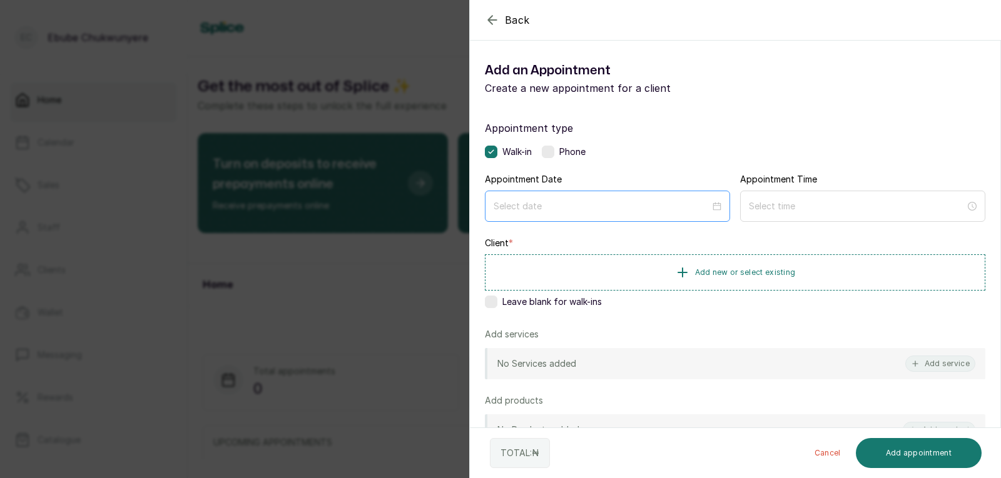
click at [580, 215] on div at bounding box center [607, 206] width 245 height 31
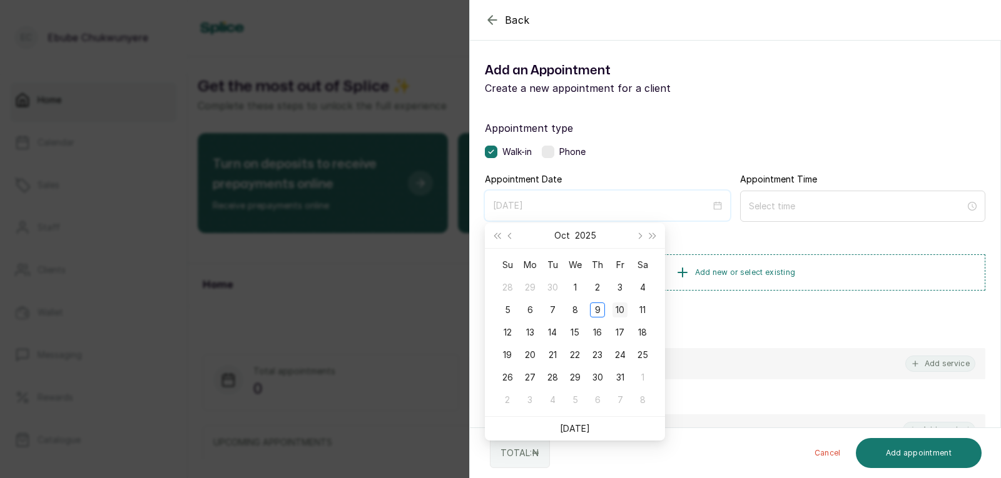
type input "[DATE]"
click at [615, 311] on div "10" at bounding box center [619, 310] width 15 height 15
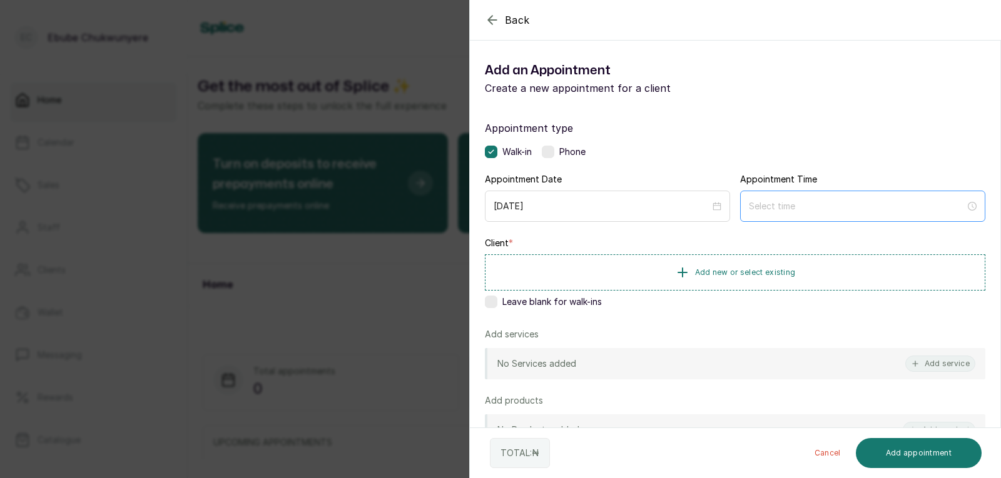
click at [761, 213] on div at bounding box center [862, 206] width 245 height 31
type input "12:00 am"
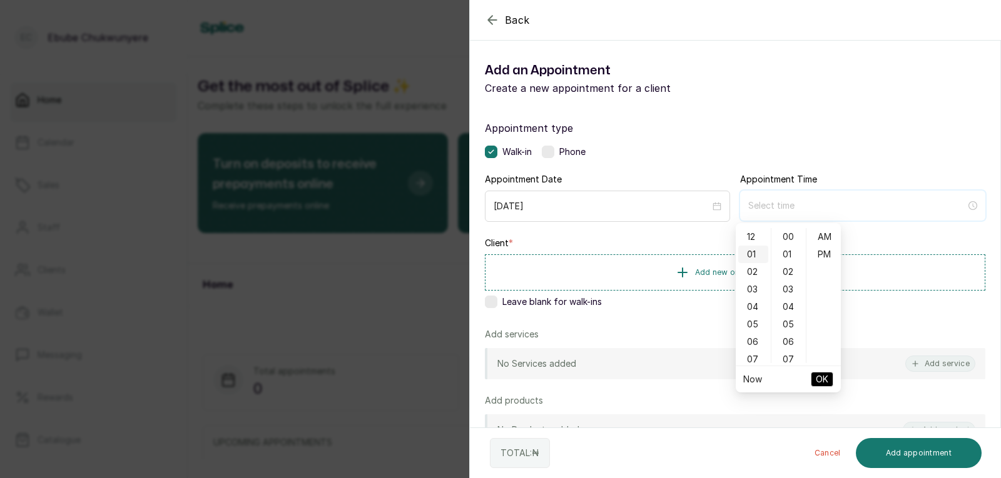
type input "1:00 am"
click at [756, 306] on div "04" at bounding box center [753, 307] width 30 height 18
click at [829, 255] on div "PM" at bounding box center [824, 255] width 30 height 18
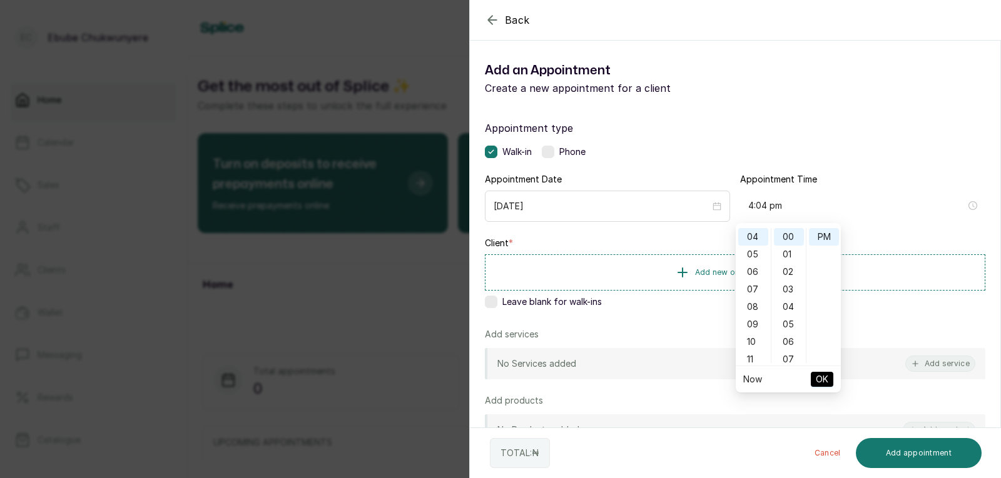
type input "4:00 pm"
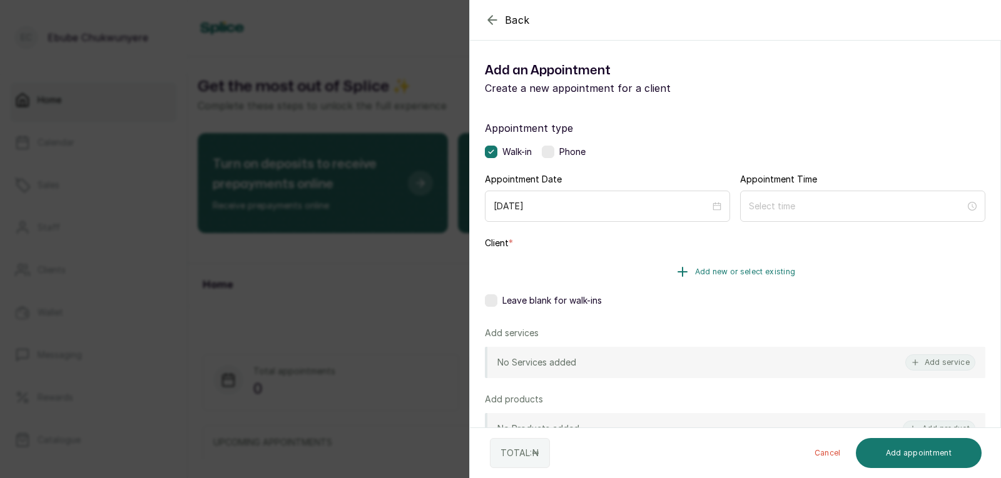
click at [612, 263] on button "Add new or select existing" at bounding box center [735, 272] width 500 height 35
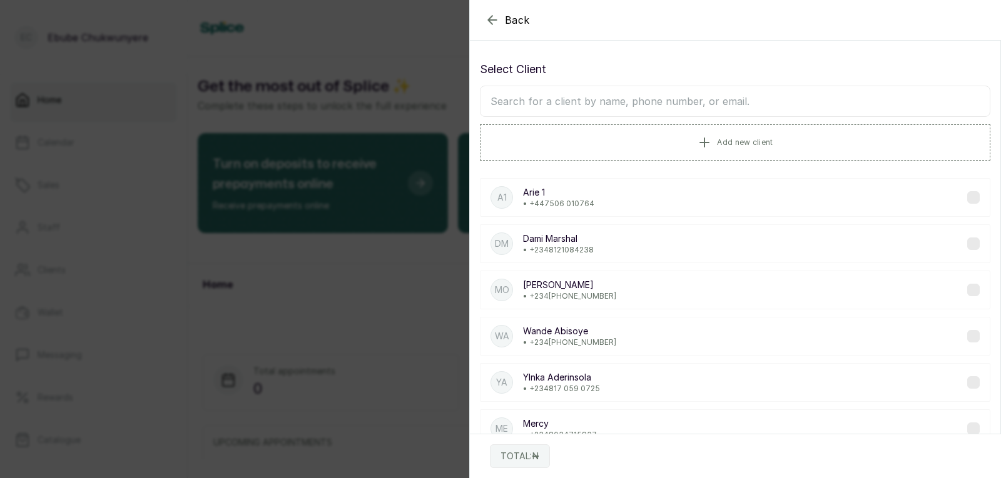
click at [592, 108] on input "text" at bounding box center [735, 101] width 510 height 31
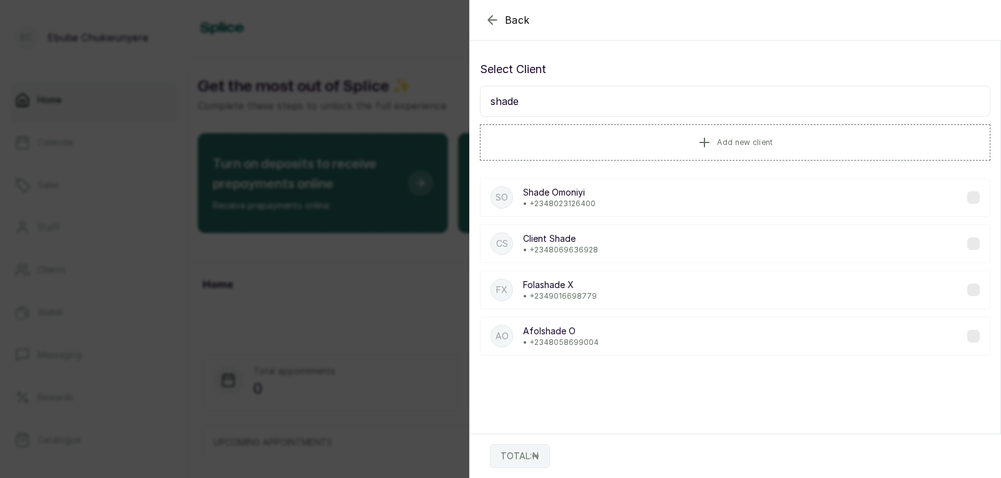
type input "shade"
click at [592, 245] on p "• [PHONE_NUMBER]" at bounding box center [560, 250] width 75 height 10
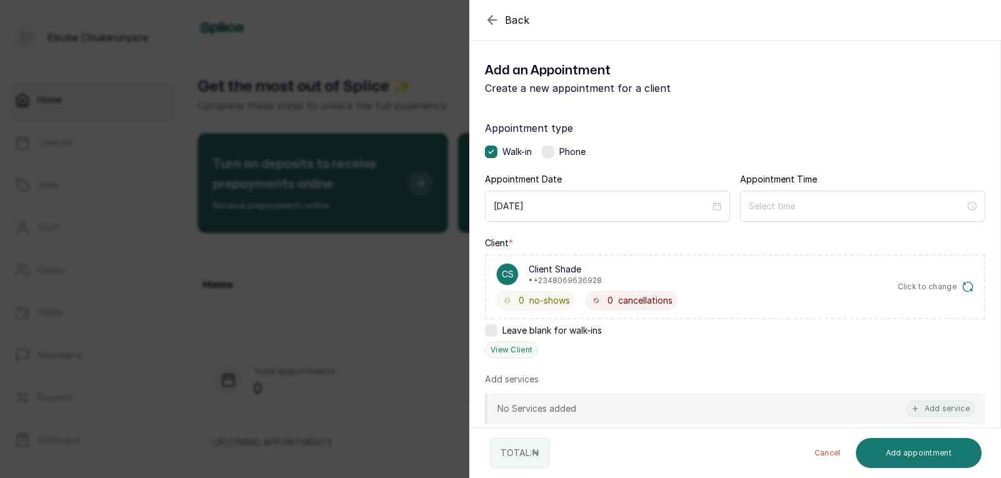
click at [556, 153] on div "Phone" at bounding box center [564, 152] width 44 height 13
click at [798, 210] on input at bounding box center [857, 206] width 218 height 14
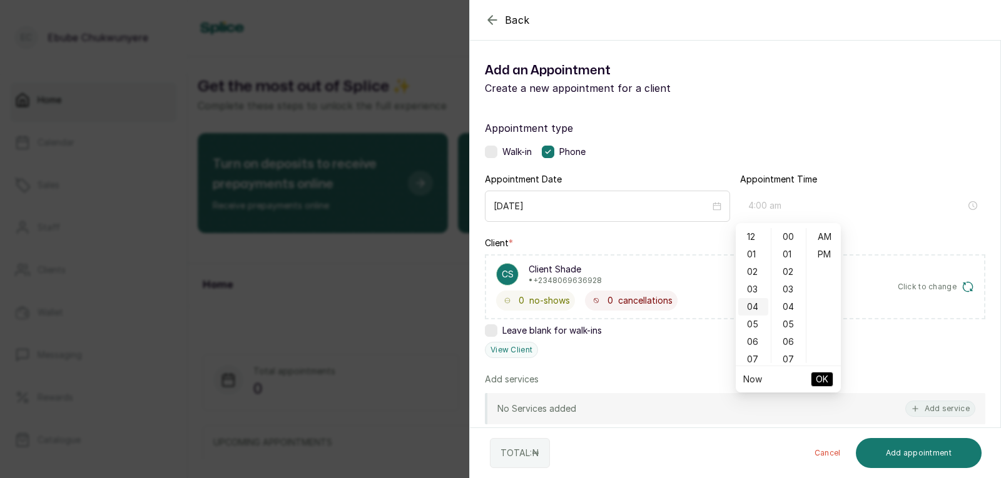
click at [751, 311] on div "04" at bounding box center [753, 307] width 30 height 18
type input "4:00 pm"
click at [825, 261] on div "PM" at bounding box center [824, 255] width 30 height 18
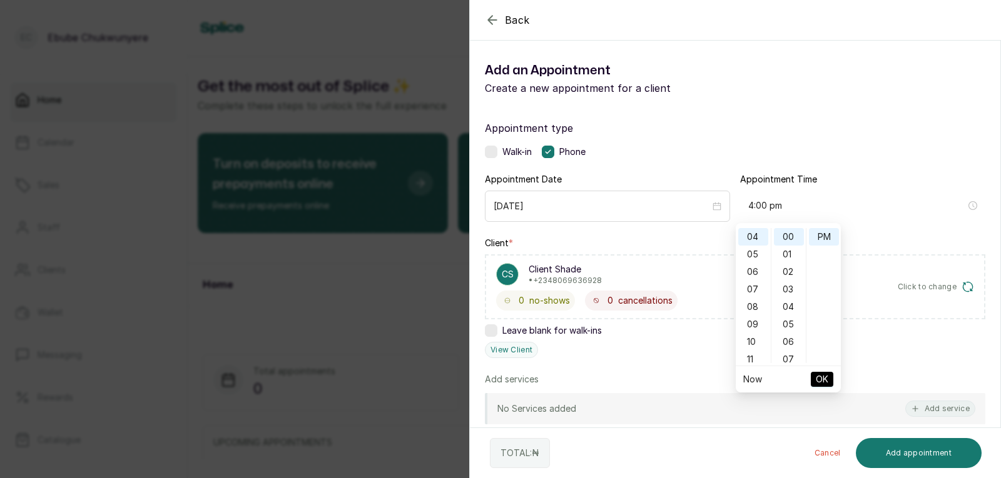
click at [822, 381] on span "OK" at bounding box center [822, 380] width 13 height 24
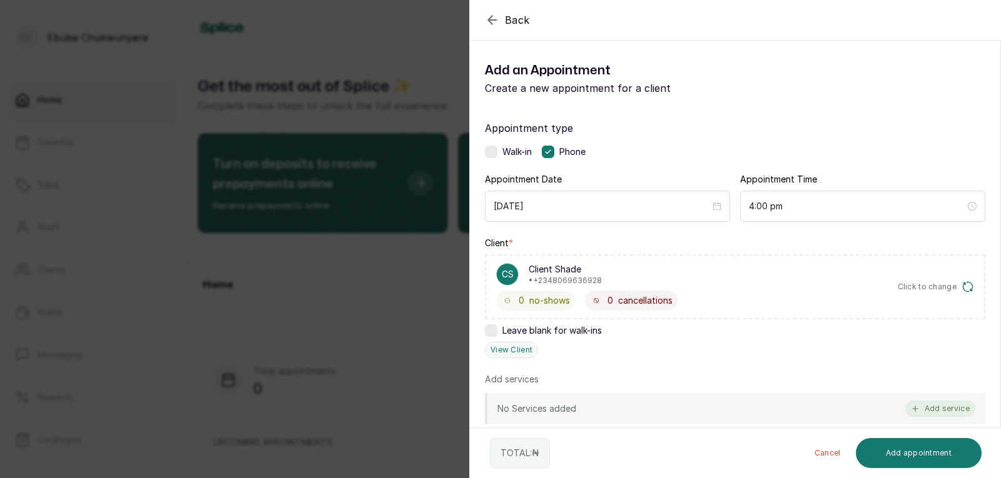
click at [949, 405] on button "Add service" at bounding box center [940, 409] width 70 height 16
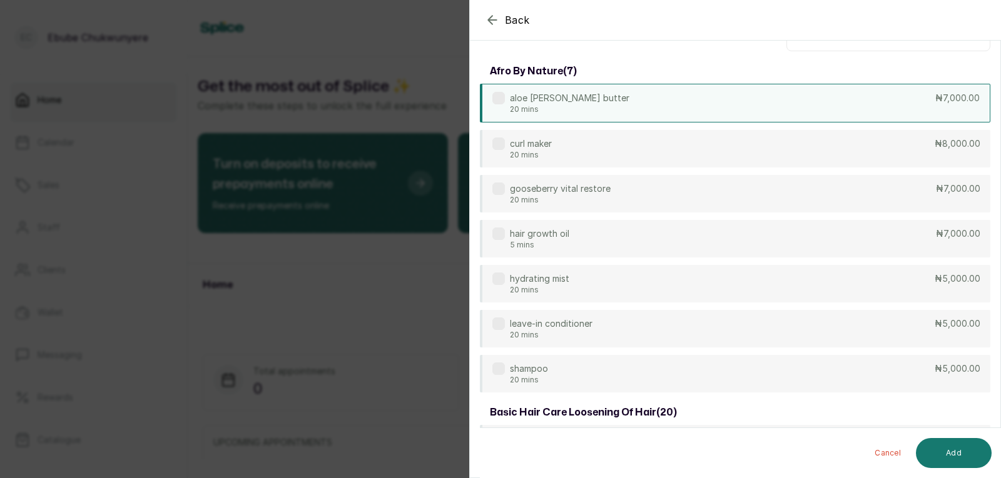
scroll to position [0, 0]
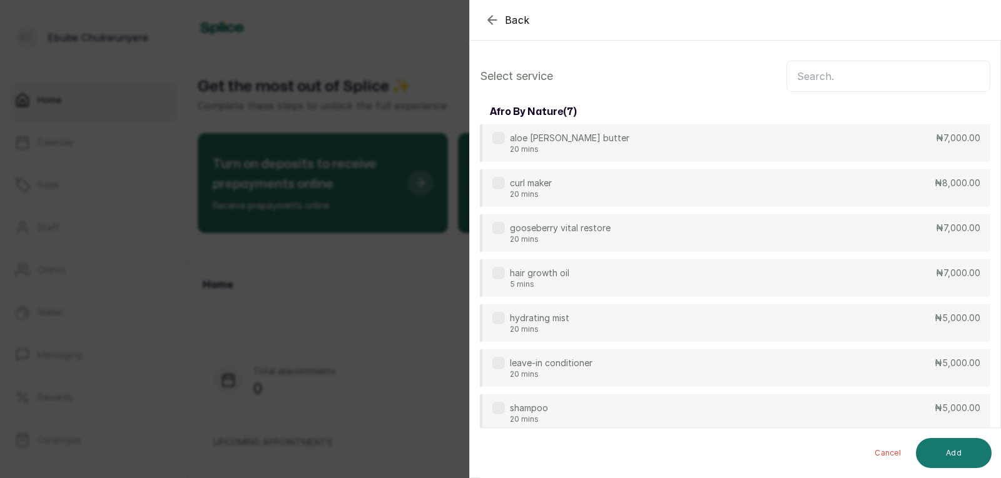
click at [826, 72] on input "text" at bounding box center [888, 76] width 204 height 31
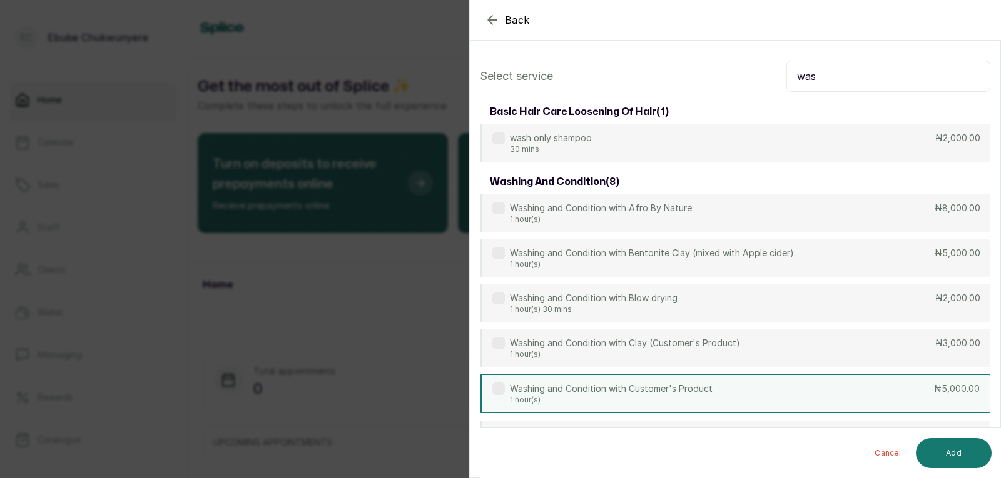
type input "was"
click at [669, 400] on p "1 hour(s)" at bounding box center [611, 400] width 203 height 10
click at [946, 460] on button "Add" at bounding box center [954, 453] width 76 height 30
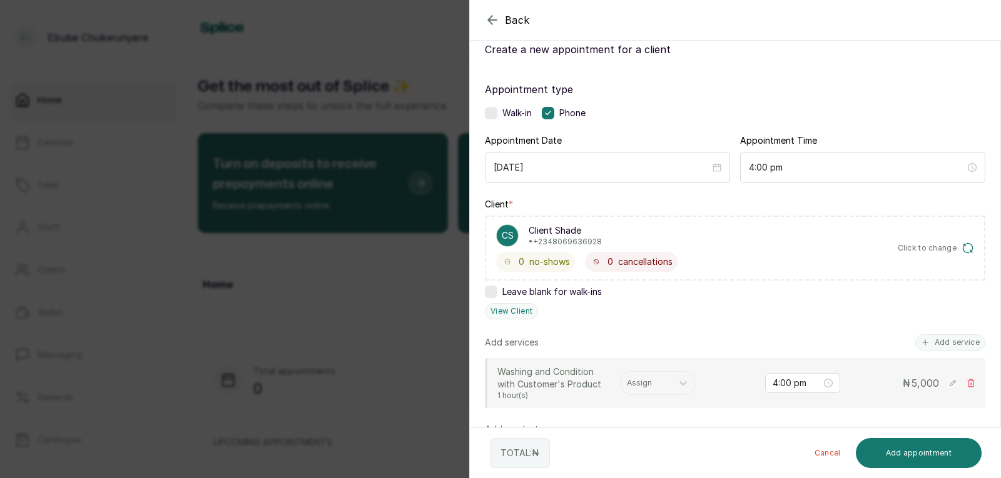
scroll to position [44, 0]
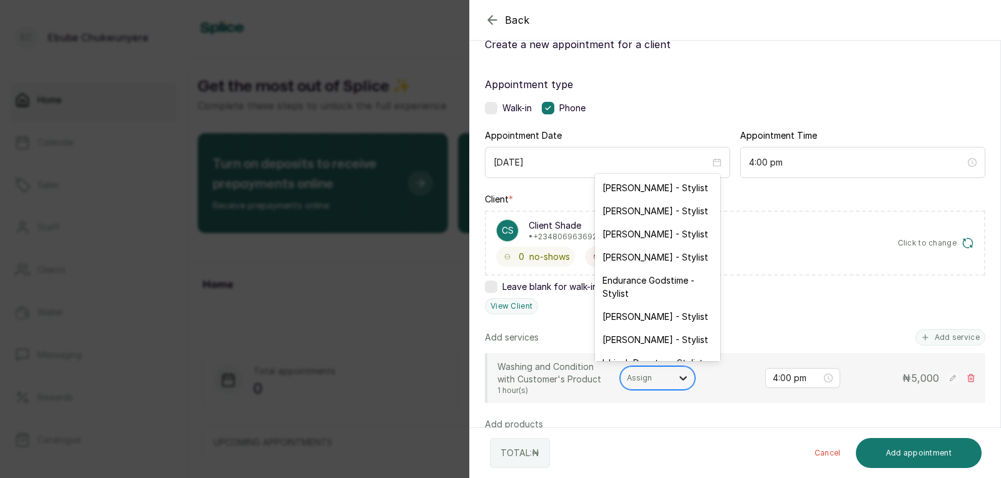
click at [681, 370] on div at bounding box center [683, 378] width 23 height 23
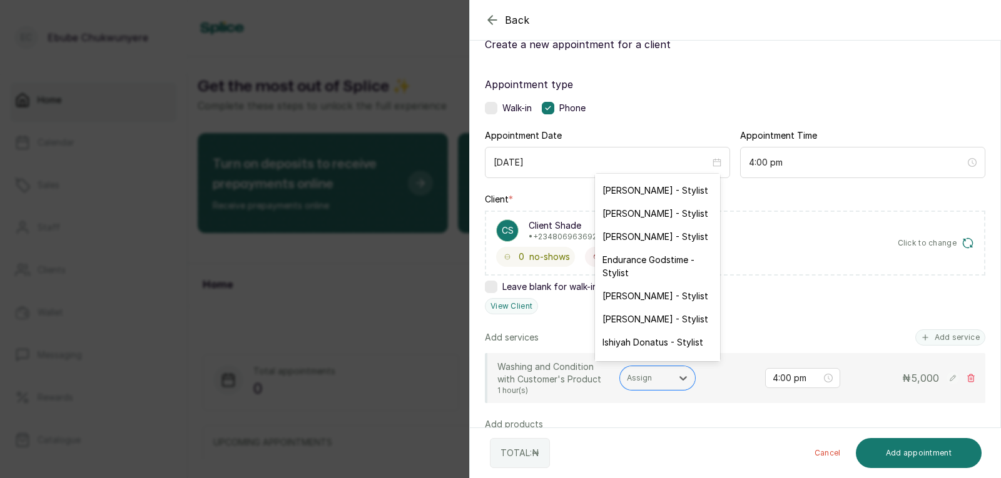
click at [656, 295] on div "[PERSON_NAME] - Stylist" at bounding box center [657, 296] width 125 height 23
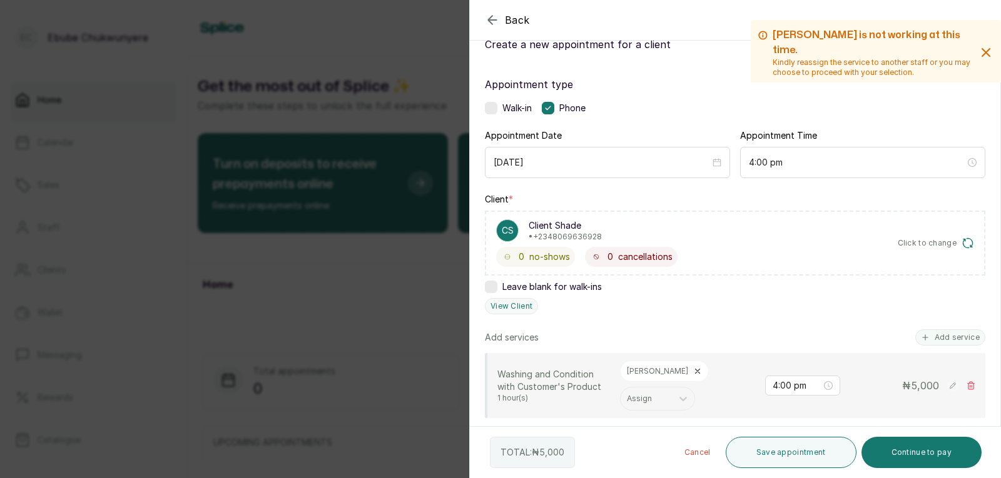
click at [651, 367] on div "[PERSON_NAME]" at bounding box center [664, 371] width 89 height 21
click at [812, 445] on button "Save appointment" at bounding box center [790, 452] width 131 height 31
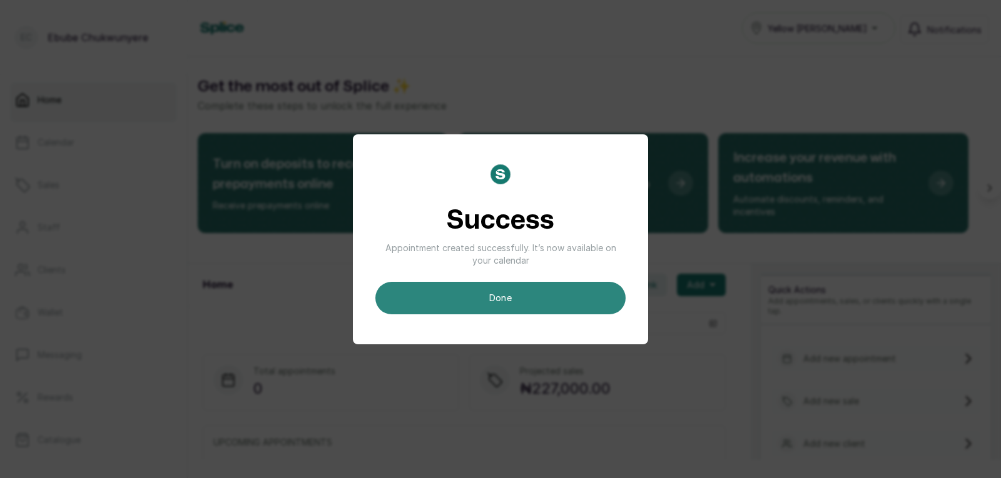
click at [577, 305] on button "done" at bounding box center [500, 298] width 250 height 33
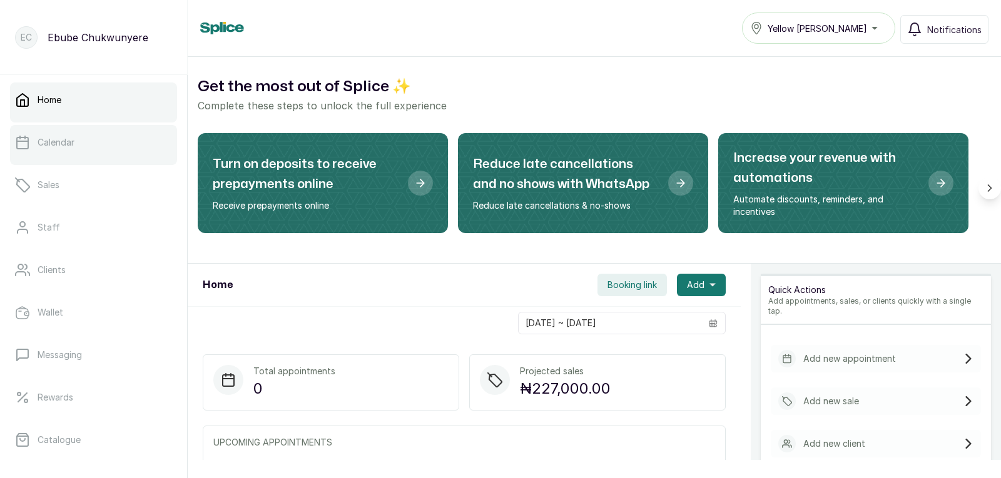
click at [69, 129] on link "Calendar" at bounding box center [93, 142] width 167 height 35
